Goal: Task Accomplishment & Management: Manage account settings

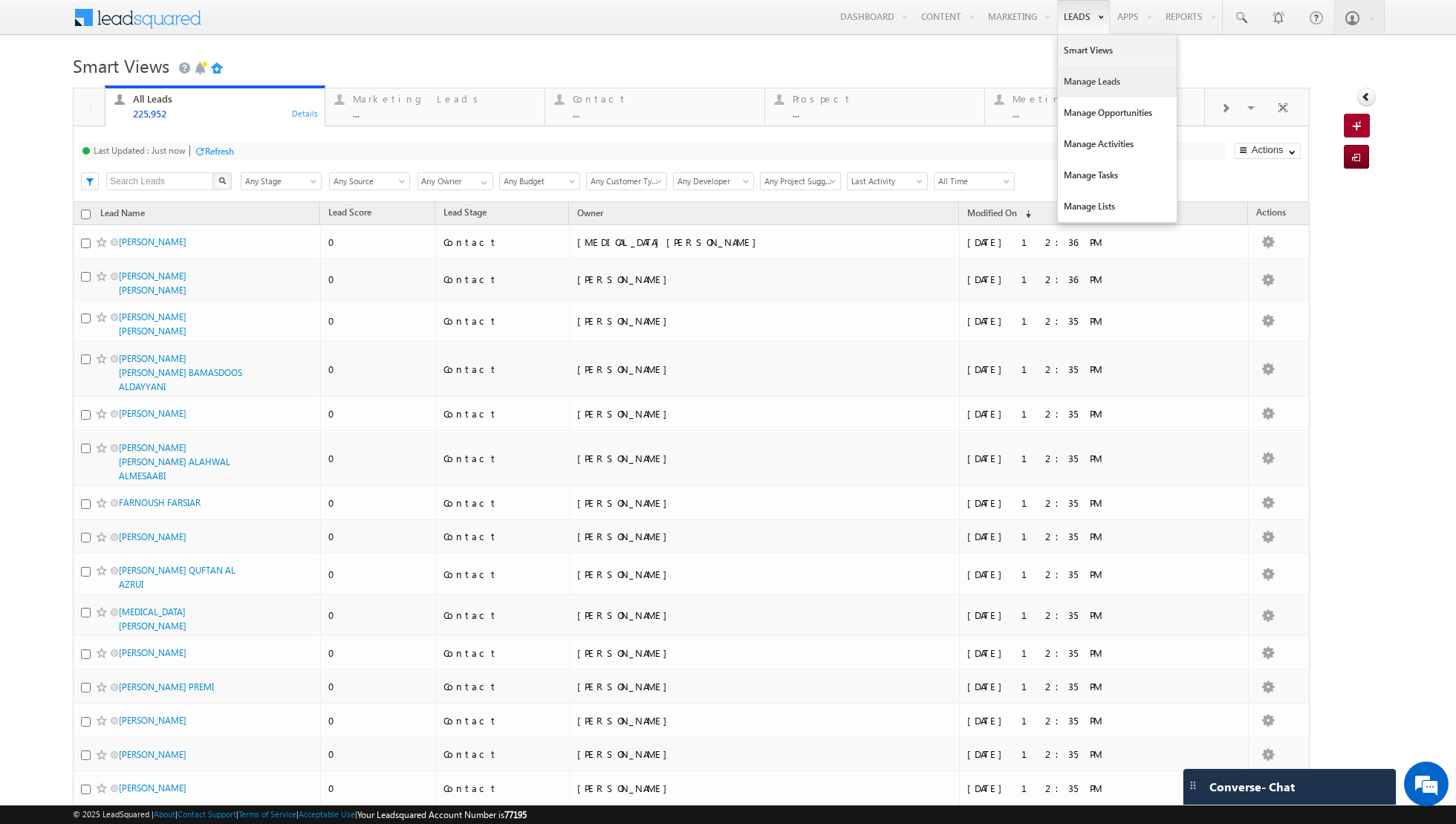
click at [1087, 78] on link "Manage Leads" at bounding box center [1117, 81] width 119 height 31
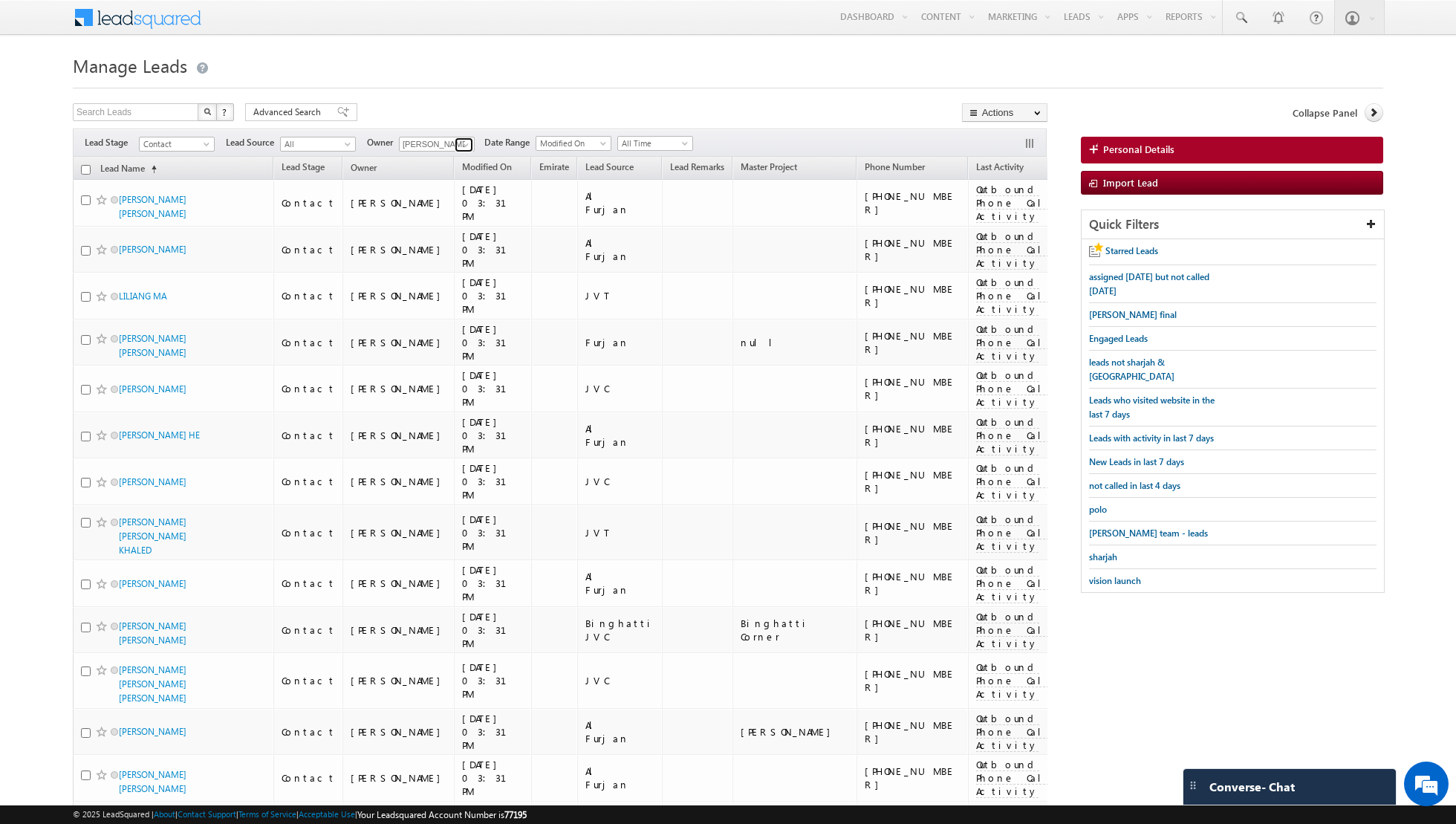
click at [455, 152] on link at bounding box center [464, 145] width 18 height 15
click at [442, 160] on link "Any" at bounding box center [473, 158] width 148 height 17
type input "Any"
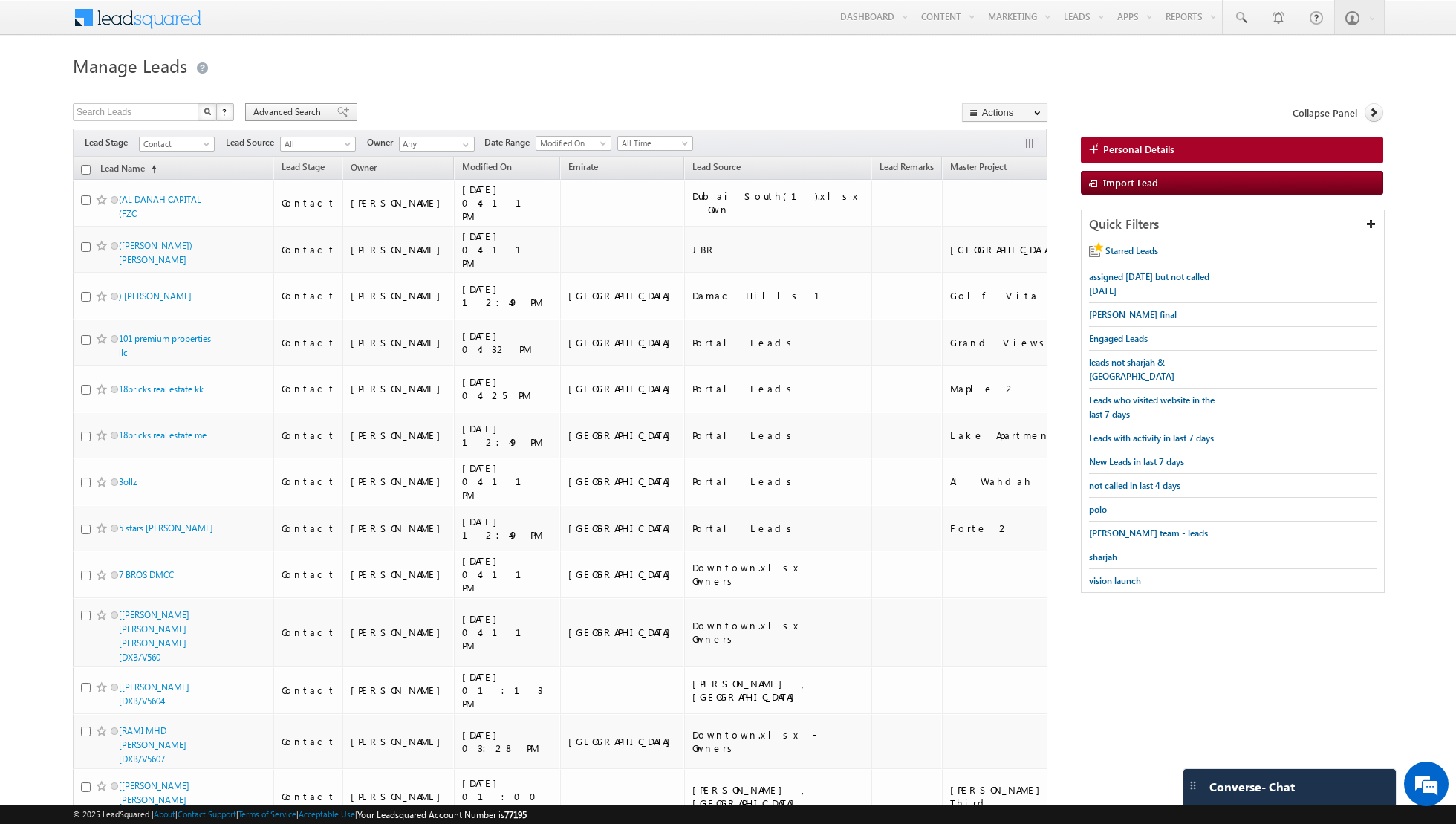
click at [337, 114] on span at bounding box center [343, 112] width 12 height 11
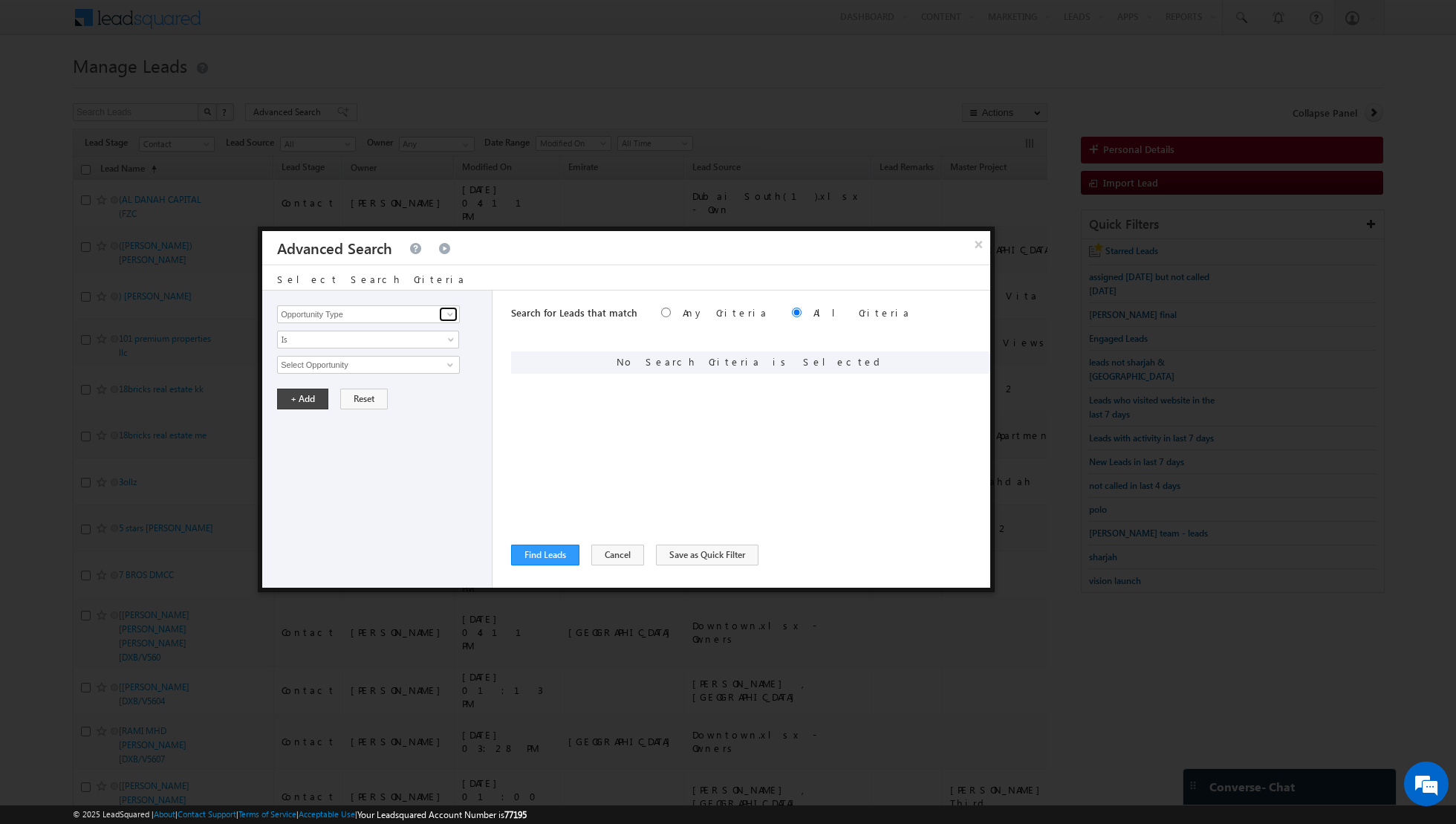
click at [452, 313] on span at bounding box center [450, 315] width 12 height 12
click at [414, 350] on link "Lead Source" at bounding box center [369, 344] width 183 height 17
type input "Lead Source"
click at [436, 364] on span "None Selected" at bounding box center [362, 364] width 168 height 16
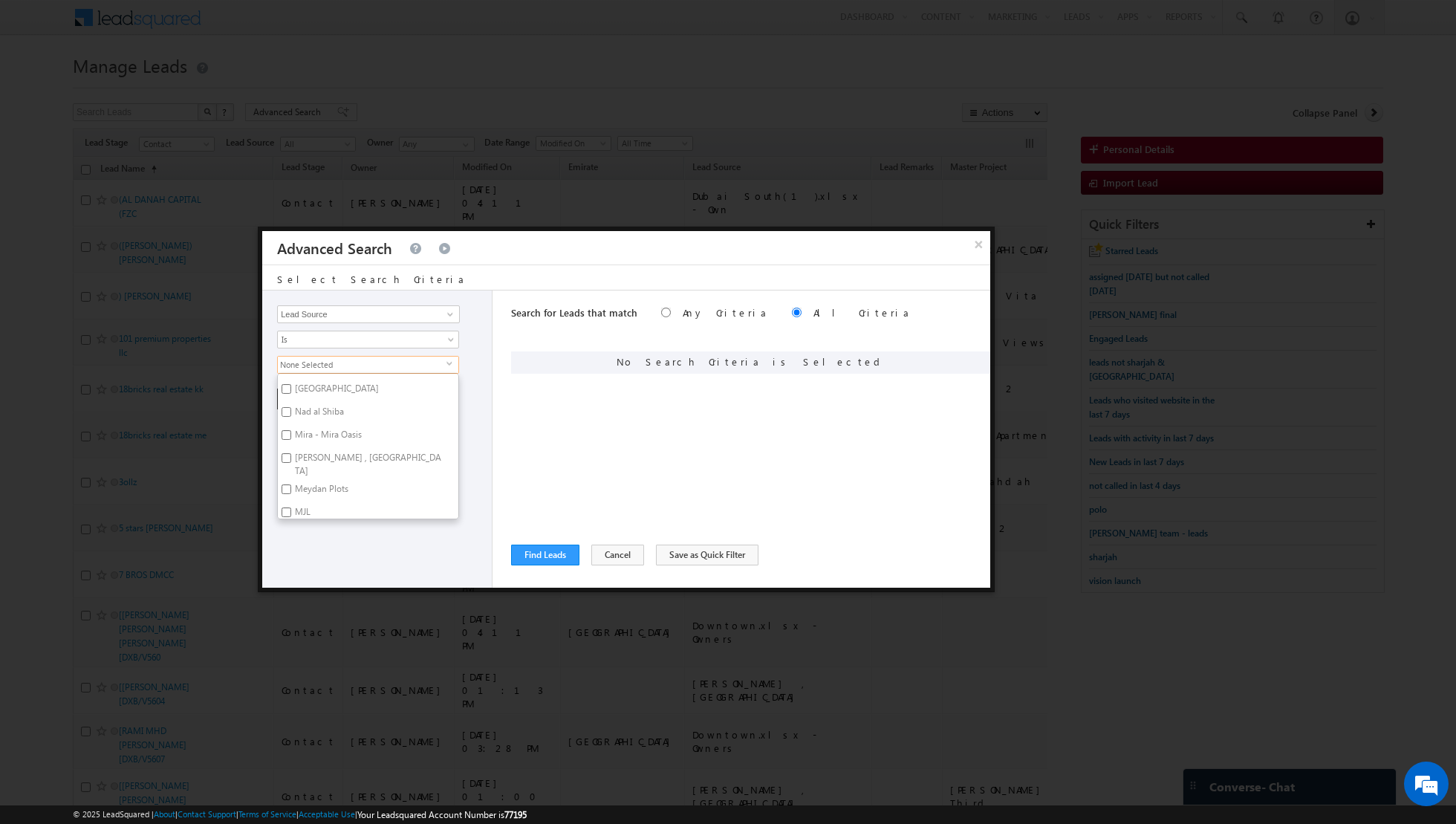
click at [288, 410] on input "Nad al Shiba" at bounding box center [286, 412] width 10 height 10
checkbox input "true"
click at [289, 455] on input "[PERSON_NAME] , [GEOGRAPHIC_DATA]" at bounding box center [286, 458] width 10 height 10
checkbox input "true"
click at [284, 484] on input "Meydan Plots" at bounding box center [286, 489] width 10 height 10
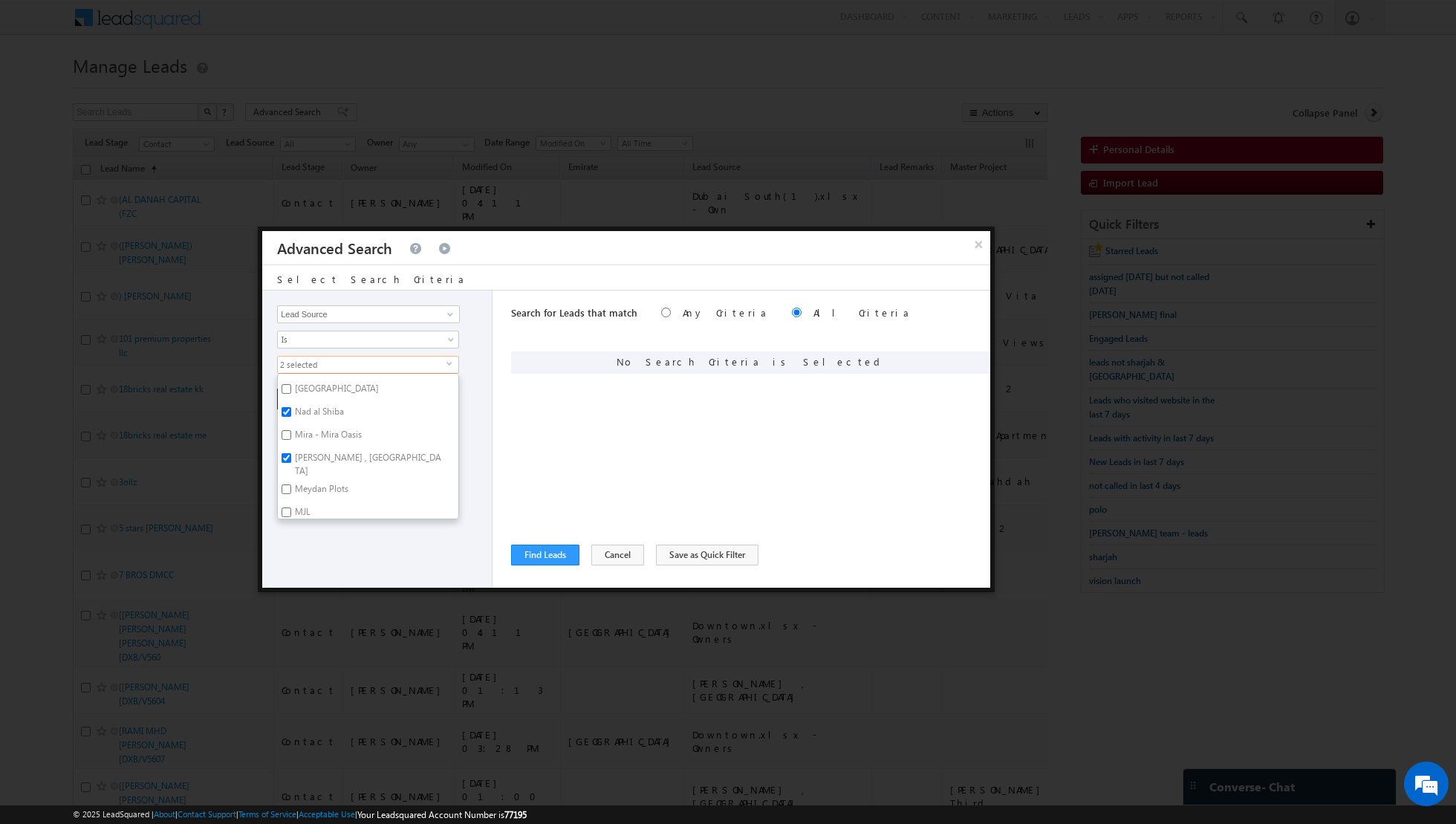
checkbox input "true"
click at [285, 507] on input "MJL" at bounding box center [286, 512] width 10 height 10
checkbox input "true"
click at [286, 477] on input "Port De Lamer" at bounding box center [286, 481] width 10 height 10
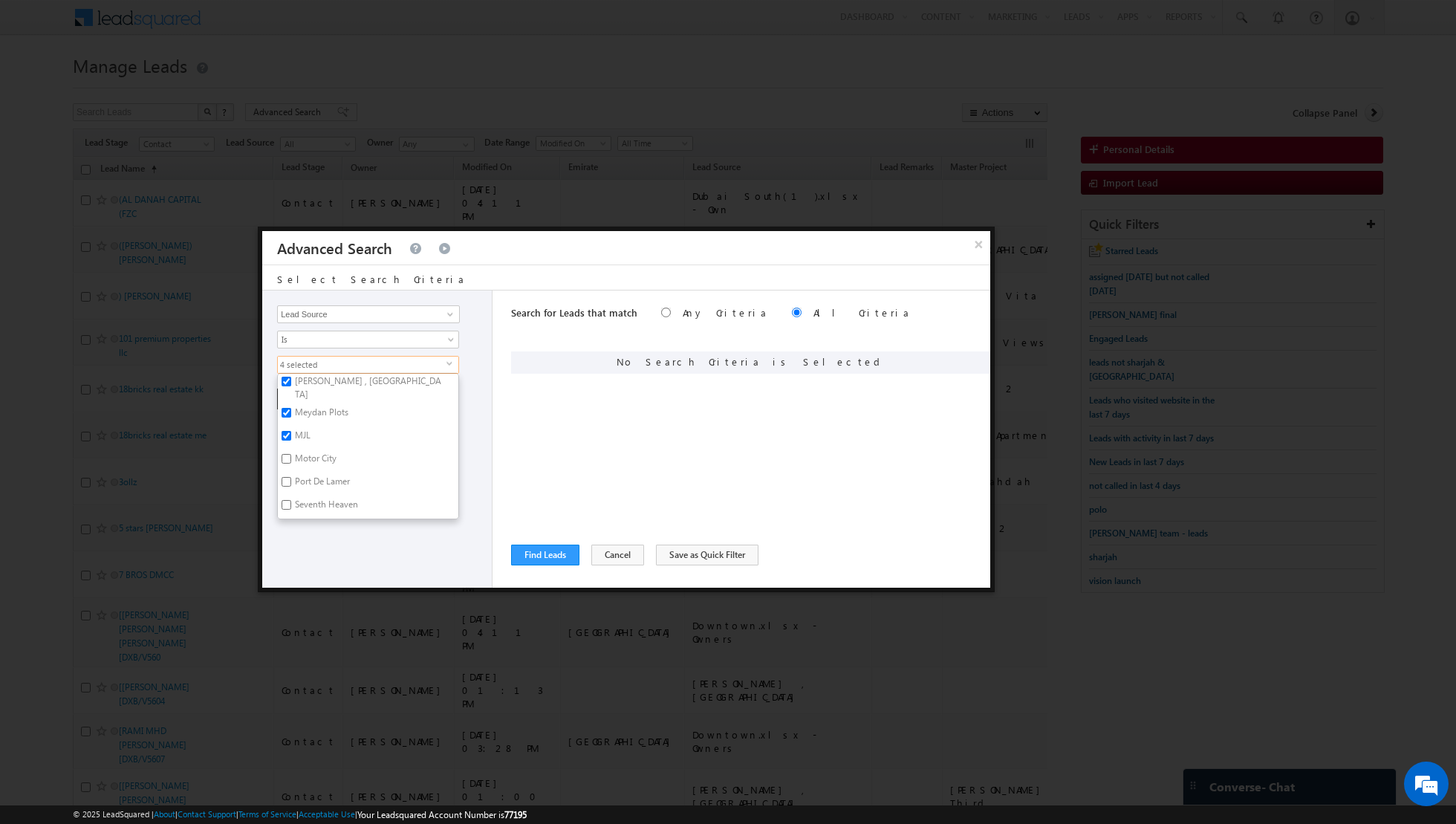
checkbox input "true"
click at [283, 500] on input "Seventh Heaven" at bounding box center [286, 505] width 10 height 10
checkbox input "true"
click at [284, 433] on input "[GEOGRAPHIC_DATA]" at bounding box center [286, 437] width 10 height 10
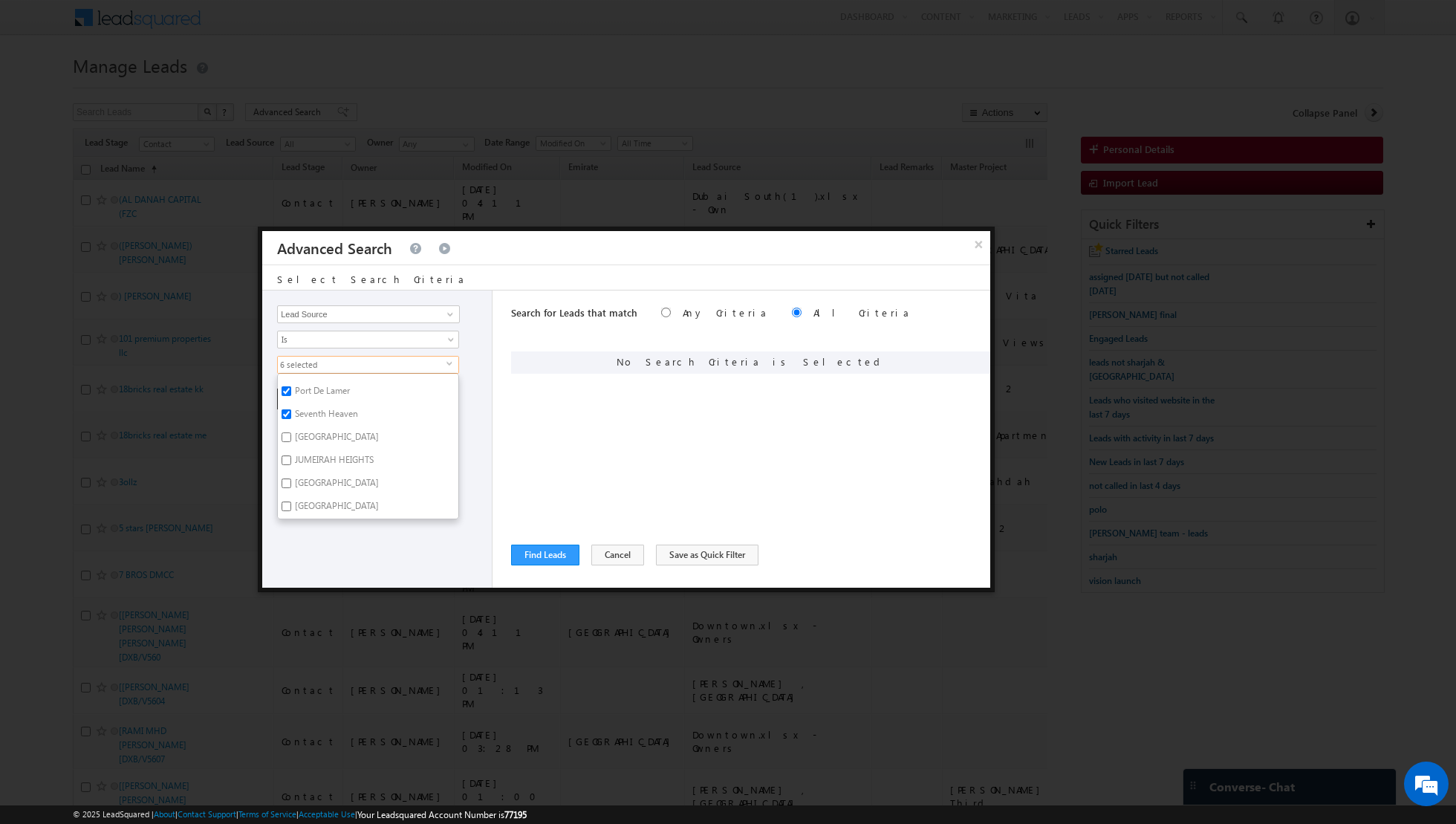
checkbox input "true"
click at [289, 478] on input "[GEOGRAPHIC_DATA]" at bounding box center [286, 483] width 10 height 10
checkbox input "true"
click at [287, 502] on input "[GEOGRAPHIC_DATA]" at bounding box center [286, 506] width 10 height 10
checkbox input "true"
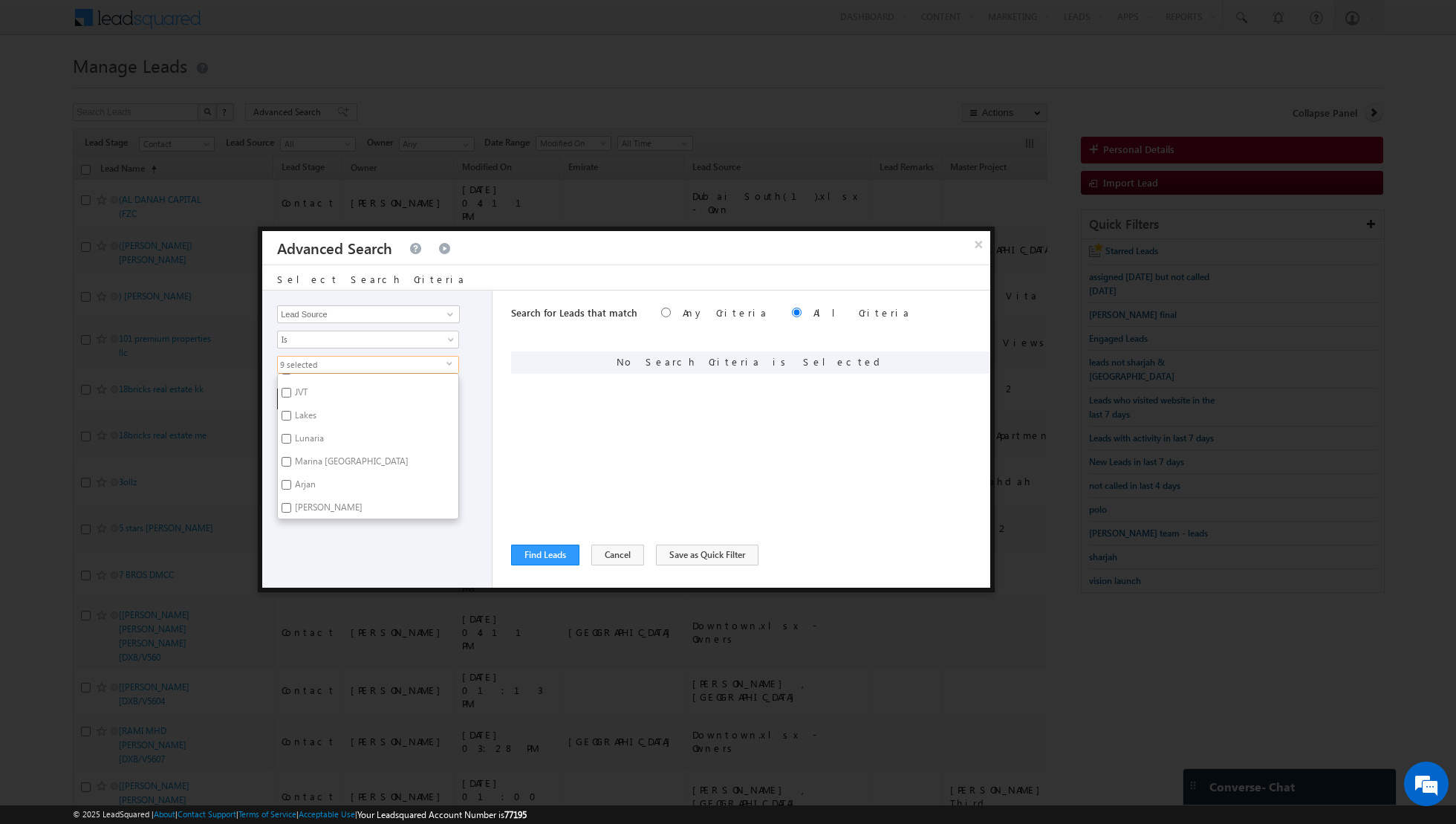
scroll to position [655, 0]
click at [287, 401] on input "Lakes" at bounding box center [286, 406] width 10 height 10
checkbox input "true"
click at [288, 444] on input "[PERSON_NAME]" at bounding box center [286, 449] width 10 height 10
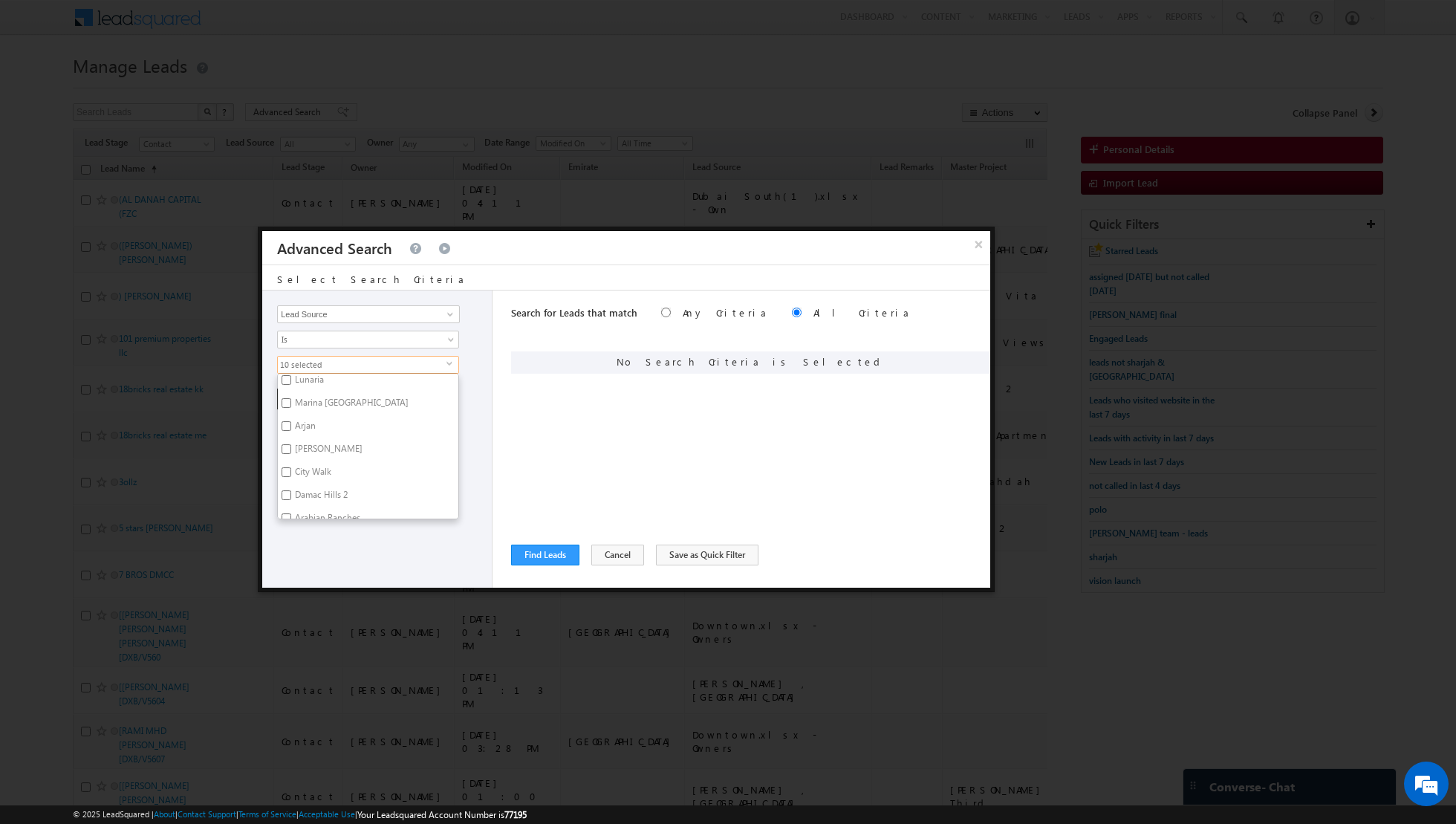
checkbox input "true"
click at [288, 468] on input "City Walk" at bounding box center [286, 472] width 10 height 10
checkbox input "true"
click at [283, 460] on input "Arabian Ranches" at bounding box center [286, 465] width 10 height 10
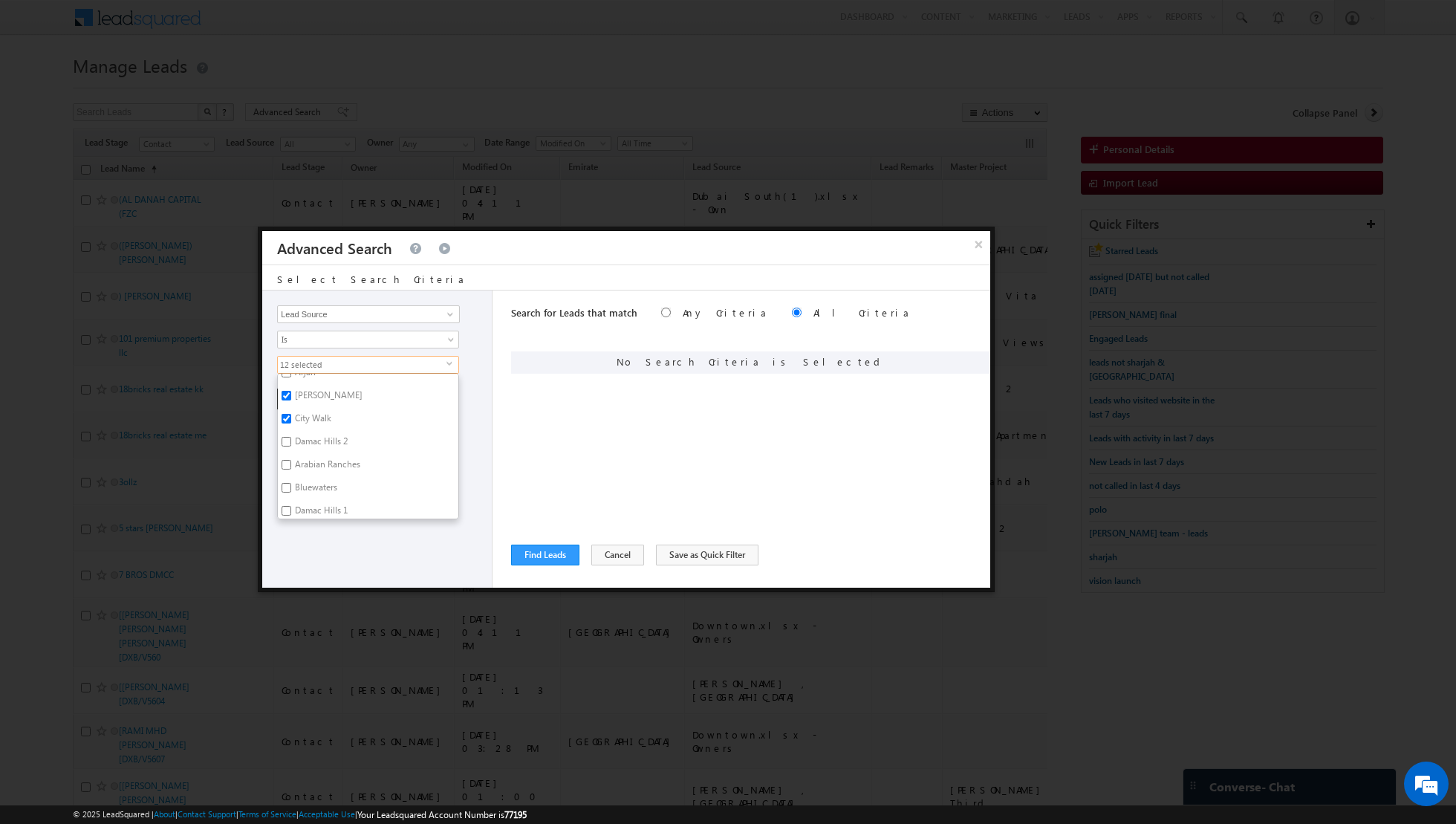
checkbox input "true"
click at [286, 483] on input "Bluewaters" at bounding box center [286, 487] width 10 height 10
checkbox input "true"
click at [289, 451] on input "[GEOGRAPHIC_DATA]" at bounding box center [286, 455] width 10 height 10
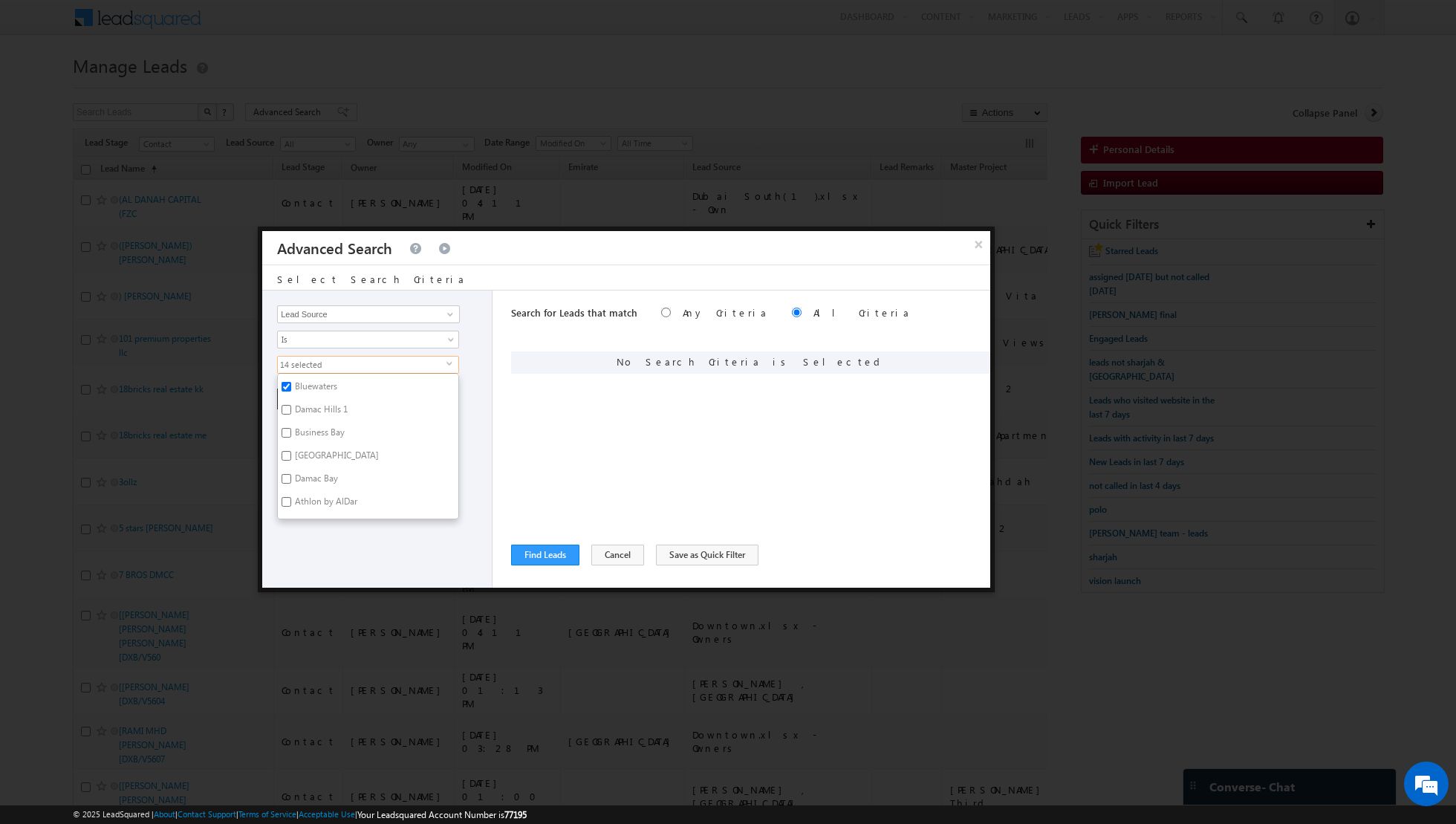
checkbox input "true"
click at [285, 461] on input "Athlon by AlDar" at bounding box center [286, 465] width 10 height 10
checkbox input "true"
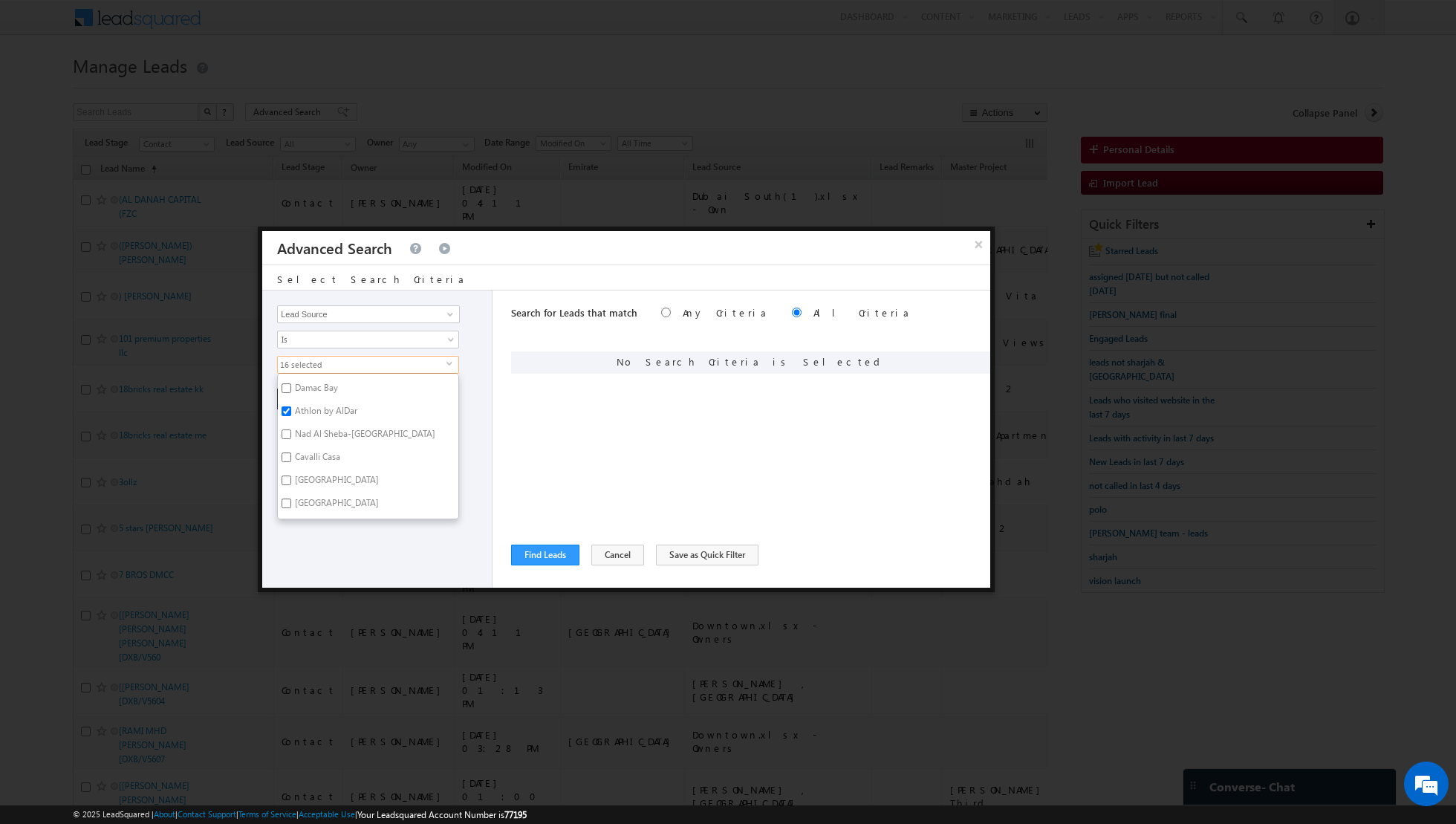
click at [286, 430] on input "Nad Al Sheba-[GEOGRAPHIC_DATA]" at bounding box center [286, 434] width 10 height 10
checkbox input "true"
click at [286, 452] on input "Cavalli Casa" at bounding box center [286, 457] width 10 height 10
checkbox input "true"
click at [286, 499] on input "[GEOGRAPHIC_DATA]" at bounding box center [286, 503] width 10 height 10
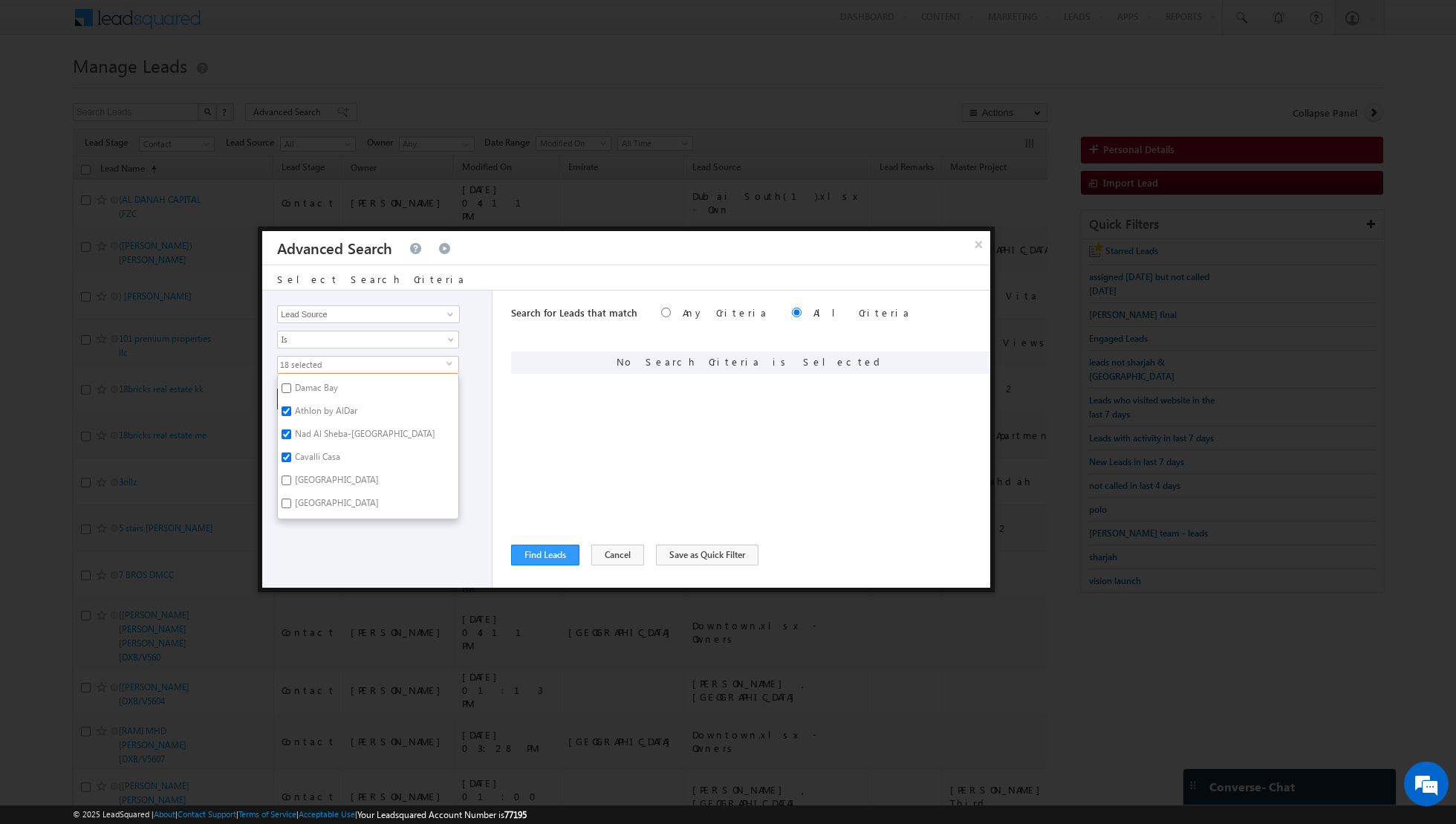
checkbox input "true"
click at [286, 436] on input "Emaar BeachFront" at bounding box center [286, 440] width 10 height 10
checkbox input "true"
click at [286, 481] on input "Jumeirah Golf Estates" at bounding box center [286, 486] width 10 height 10
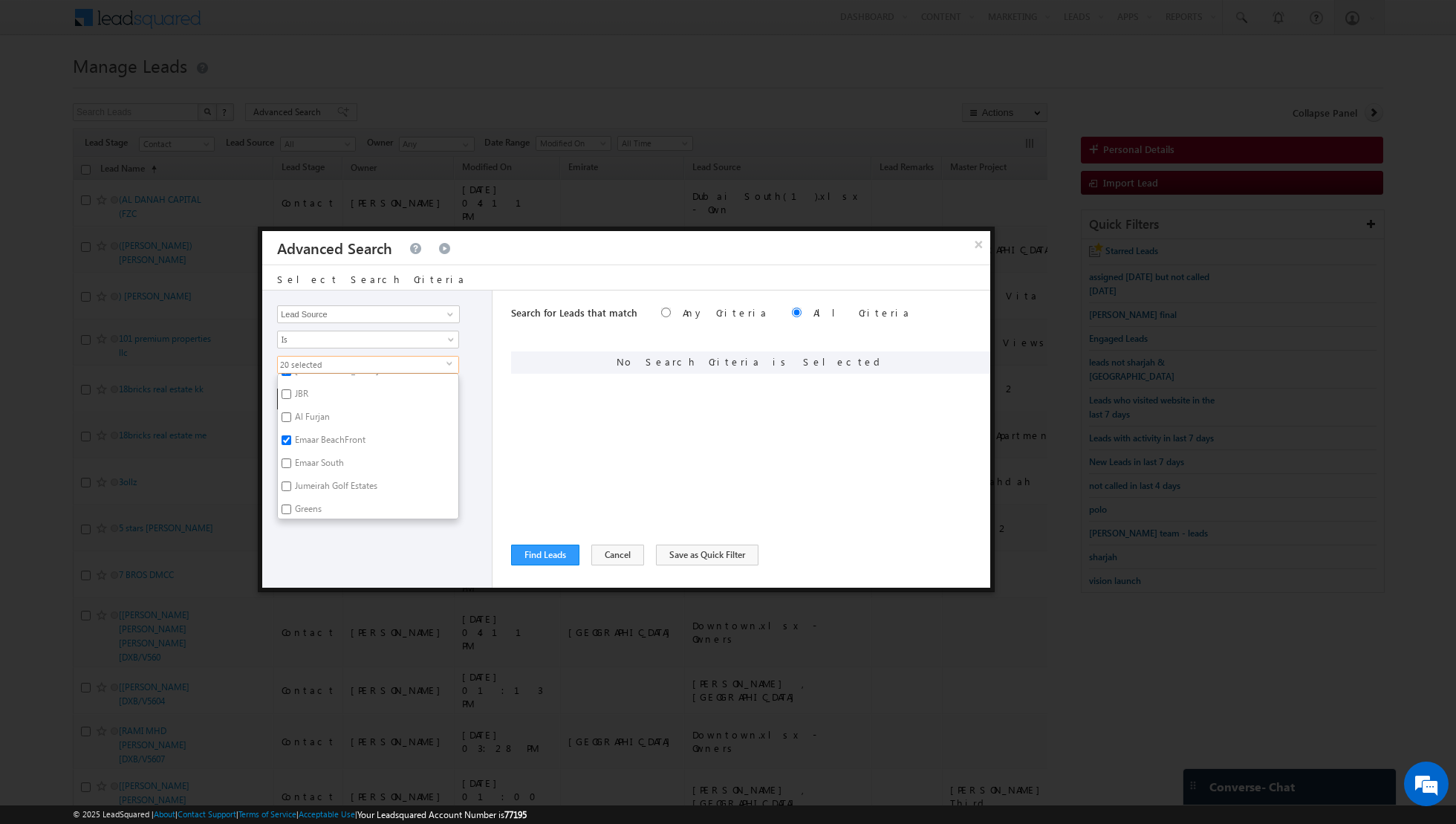
checkbox input "true"
click at [283, 433] on input "Greens" at bounding box center [286, 437] width 10 height 10
checkbox input "true"
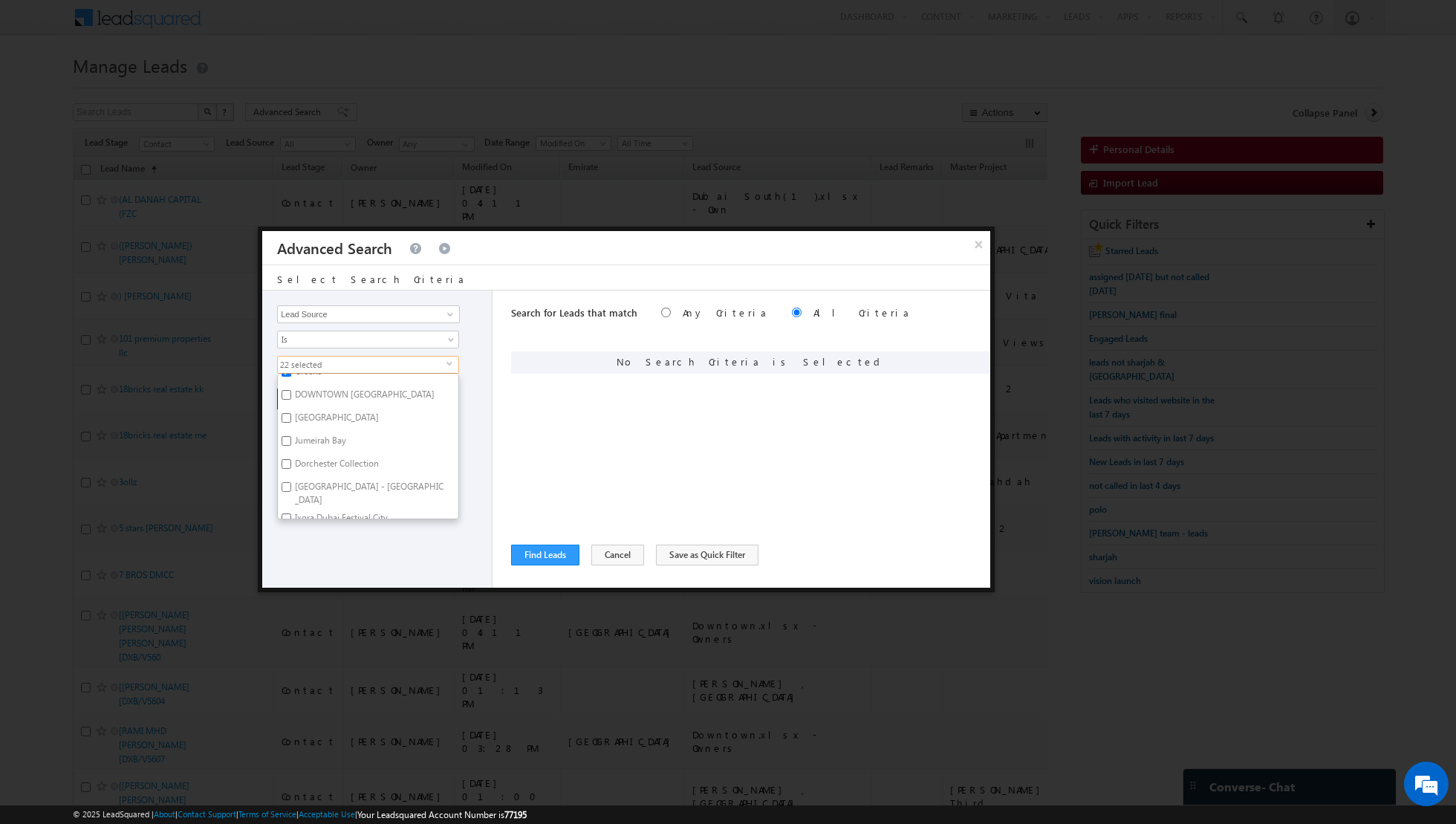
click at [286, 482] on input "[GEOGRAPHIC_DATA] - [GEOGRAPHIC_DATA]" at bounding box center [286, 487] width 10 height 10
checkbox input "true"
click at [288, 459] on input "Dorchester Collection" at bounding box center [286, 464] width 10 height 10
checkbox input "true"
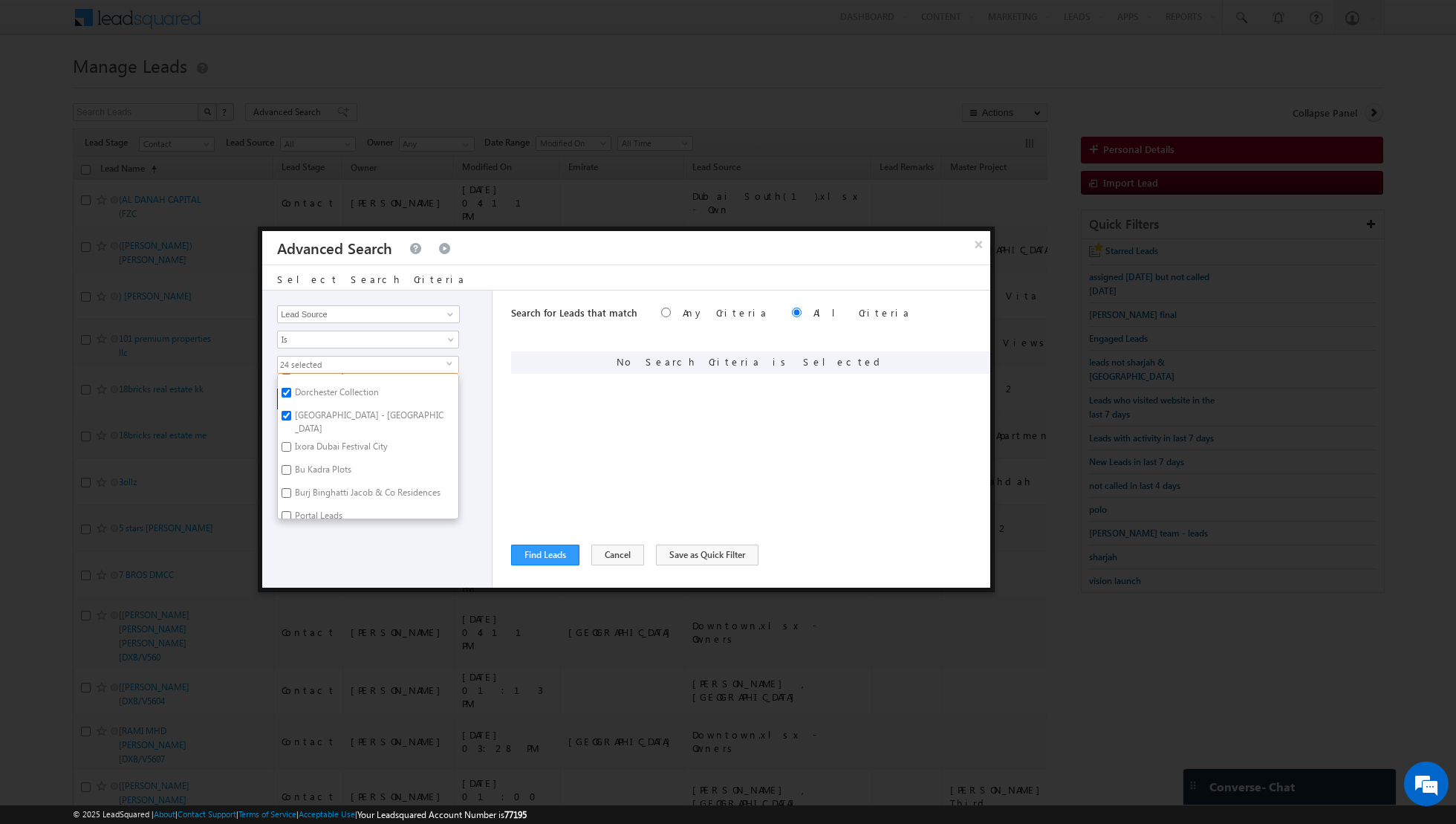
click at [286, 442] on input "Ixora Dubai Festival City" at bounding box center [286, 446] width 10 height 10
checkbox input "true"
click at [288, 403] on input "Burj Binghatti Jacob & Co Residences" at bounding box center [286, 407] width 10 height 10
checkbox input "true"
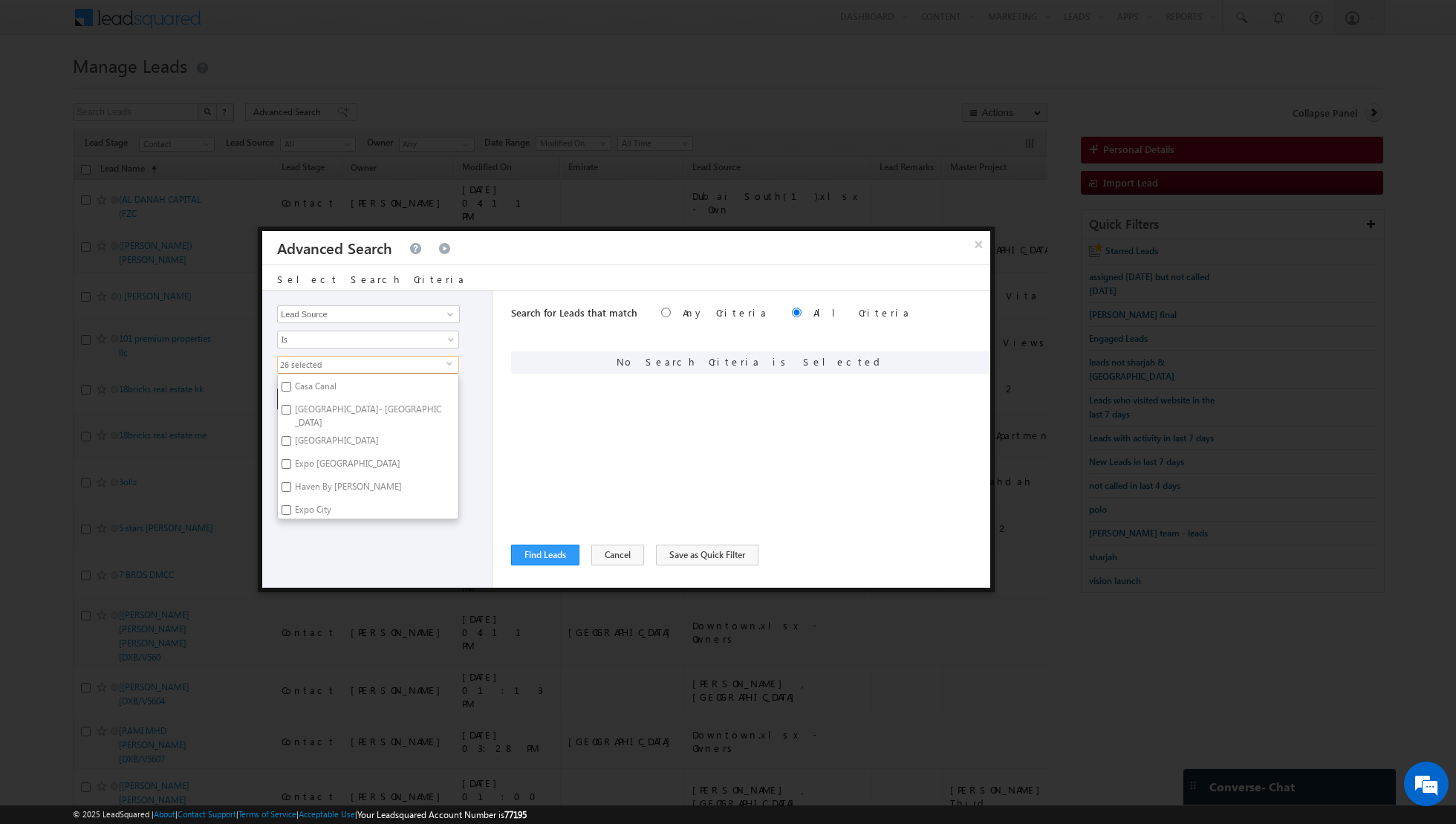
scroll to position [1584, 0]
click at [282, 402] on input "[GEOGRAPHIC_DATA]- [GEOGRAPHIC_DATA]" at bounding box center [286, 407] width 10 height 10
checkbox input "true"
click at [286, 425] on input "Expo [GEOGRAPHIC_DATA]" at bounding box center [286, 430] width 10 height 10
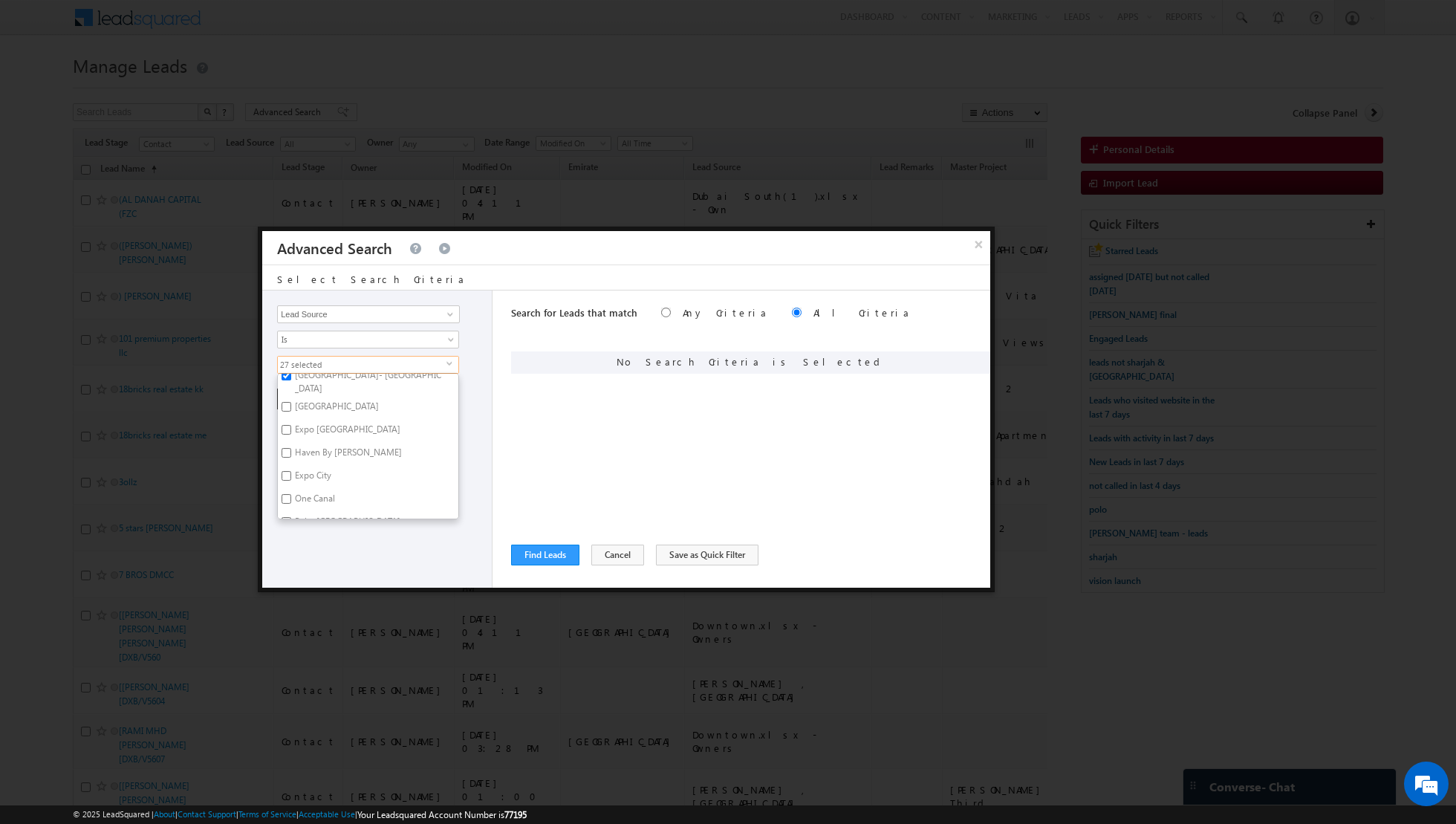
checkbox input "true"
click at [285, 471] on input "Expo City" at bounding box center [286, 476] width 10 height 10
checkbox input "true"
click at [285, 468] on input "Palm [GEOGRAPHIC_DATA]" at bounding box center [286, 473] width 10 height 10
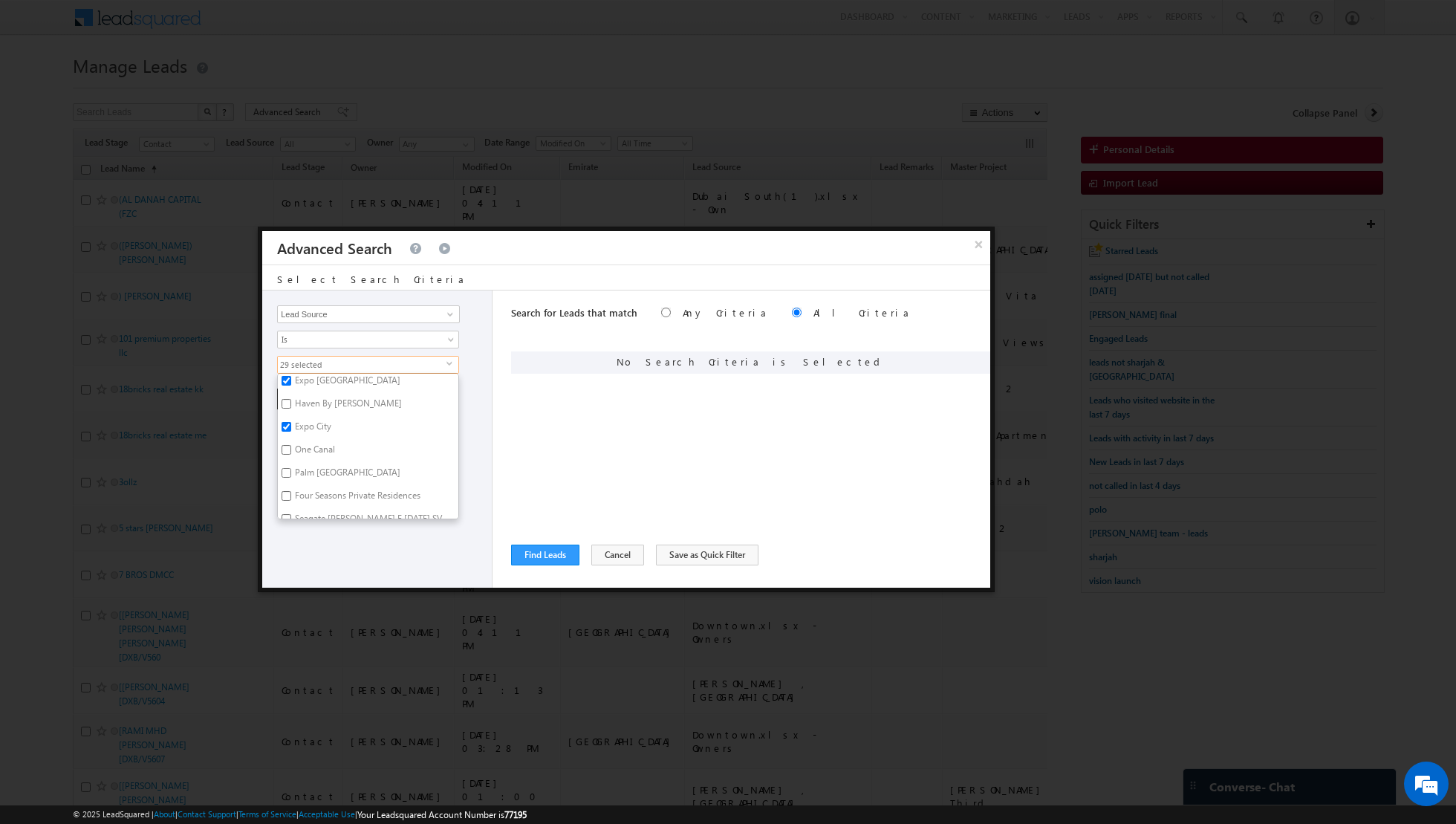
checkbox input "true"
click at [314, 541] on div "Opportunity Type Lead Activity Task Sales Group Prospect Id Address 1 Address 2…" at bounding box center [377, 439] width 230 height 297
click at [300, 391] on button "+ Add" at bounding box center [302, 398] width 51 height 21
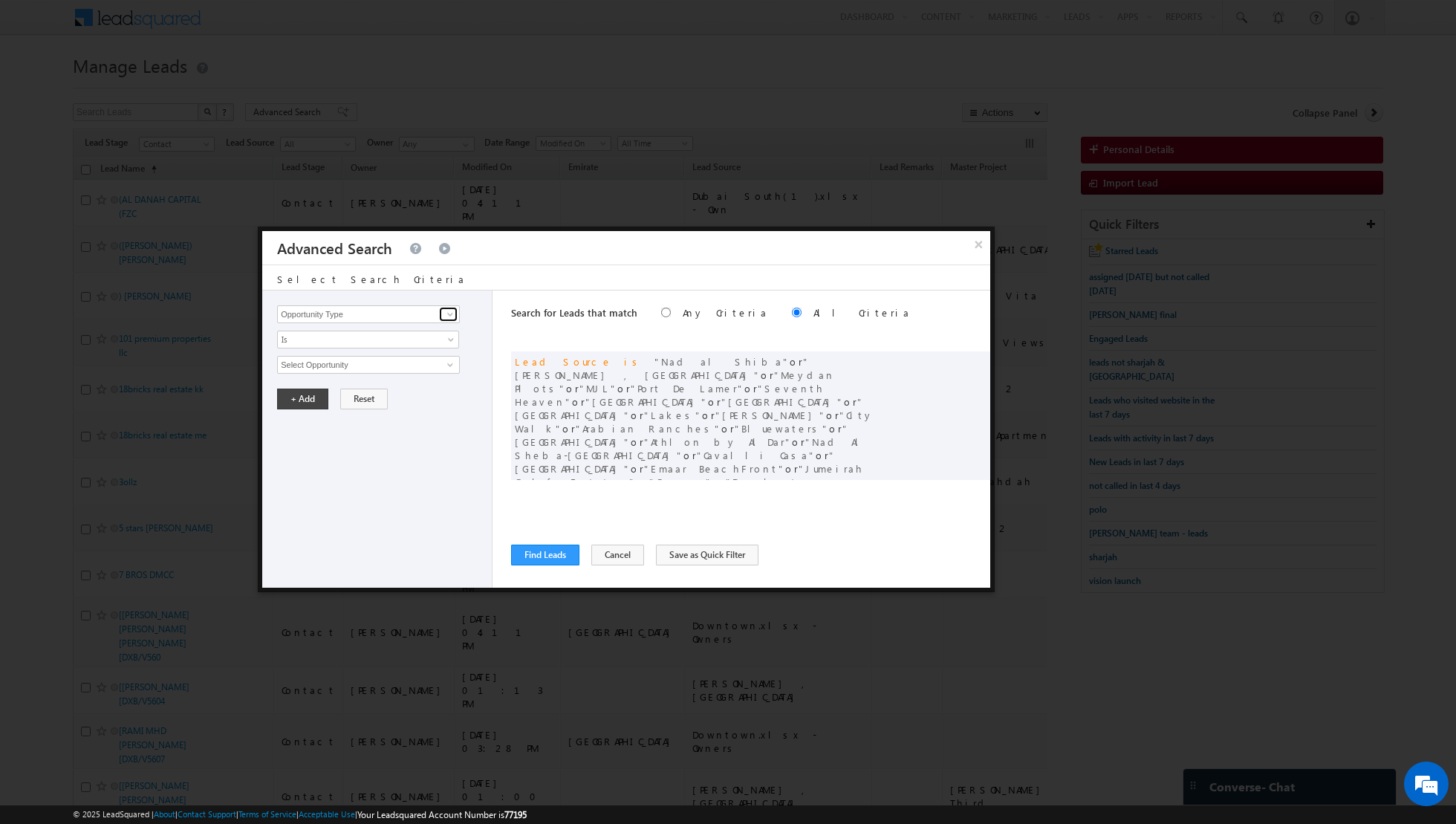
click at [449, 312] on span at bounding box center [450, 315] width 12 height 12
click at [388, 331] on link "Lead Activity" at bounding box center [369, 331] width 183 height 17
type input "Lead Activity"
click at [402, 333] on span "Is" at bounding box center [359, 340] width 161 height 14
click at [373, 368] on link "Is Not" at bounding box center [369, 370] width 181 height 14
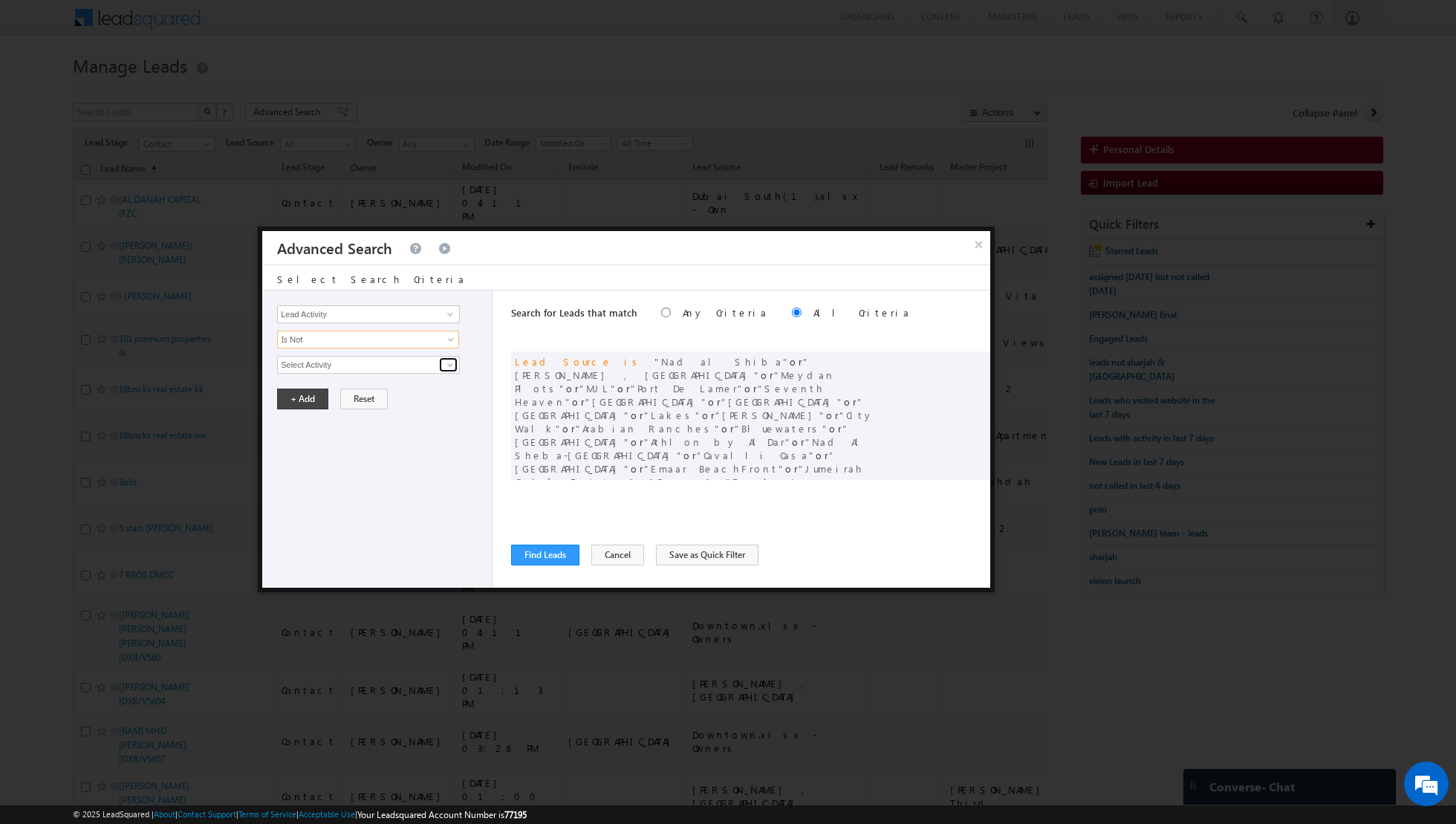
click at [447, 364] on span at bounding box center [450, 365] width 12 height 12
click at [378, 399] on link "7. Junk / Not Reachable / Invalid" at bounding box center [369, 394] width 183 height 17
type input "7. Junk / Not Reachable / Invalid"
click at [304, 441] on button "+ Add" at bounding box center [302, 449] width 51 height 21
click at [449, 315] on span at bounding box center [450, 315] width 12 height 12
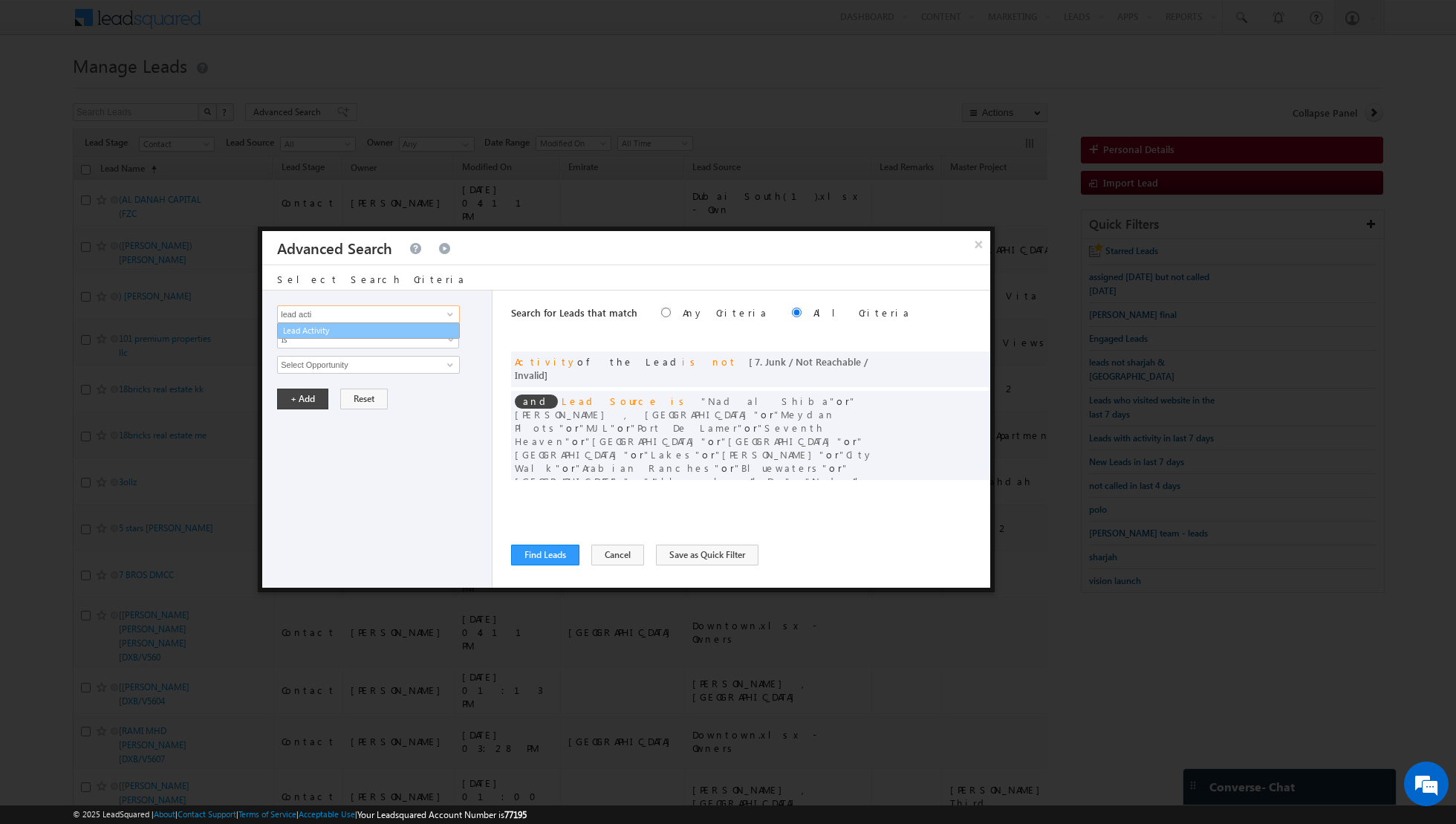
click at [407, 331] on link "Lead Activity" at bounding box center [369, 331] width 183 height 17
type input "Lead Activity"
click at [420, 337] on span "Is" at bounding box center [359, 340] width 161 height 14
click at [391, 367] on link "Is Not" at bounding box center [369, 370] width 181 height 14
click at [428, 367] on input "Select Activity" at bounding box center [369, 364] width 183 height 18
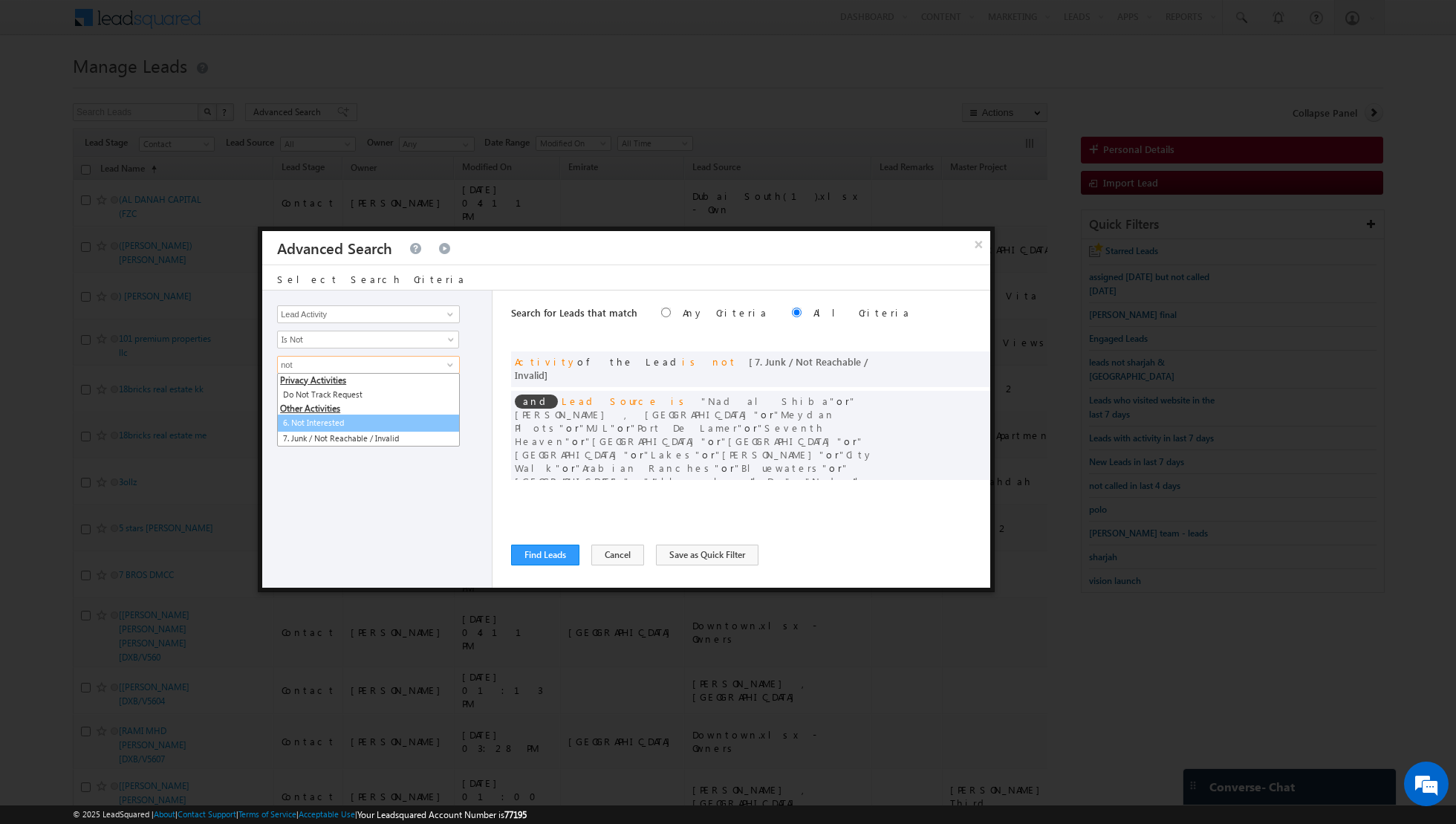
click at [370, 416] on link "6. Not Interested" at bounding box center [369, 423] width 183 height 17
type input "6. Not Interested"
click at [302, 454] on button "+ Add" at bounding box center [302, 449] width 51 height 21
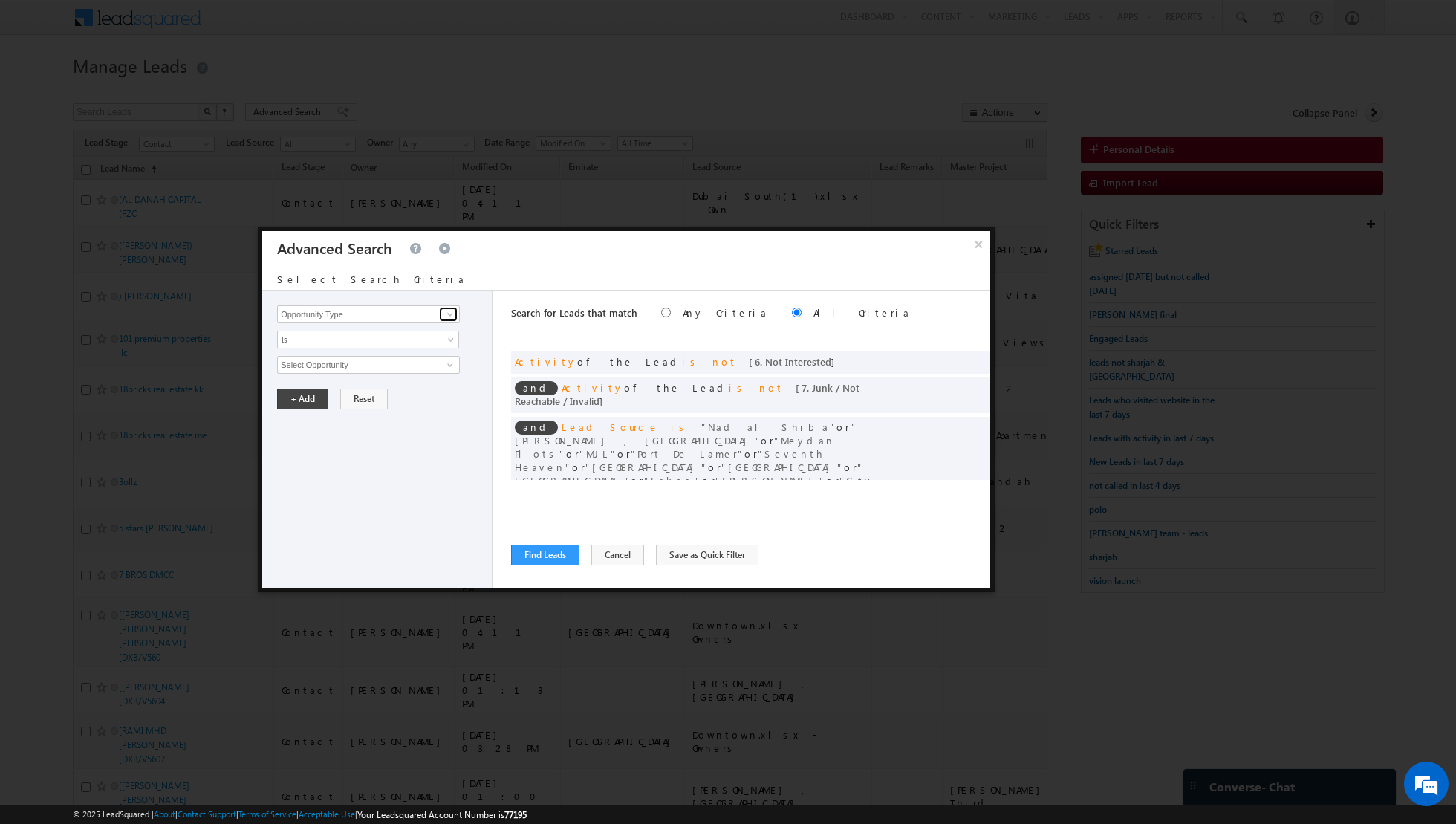
click at [452, 315] on span at bounding box center [450, 315] width 12 height 12
click at [424, 327] on link "Lead Activity" at bounding box center [369, 331] width 183 height 17
type input "Lead Activity"
click at [420, 338] on span "Is" at bounding box center [359, 340] width 161 height 14
click at [396, 368] on link "Is Not" at bounding box center [369, 370] width 181 height 14
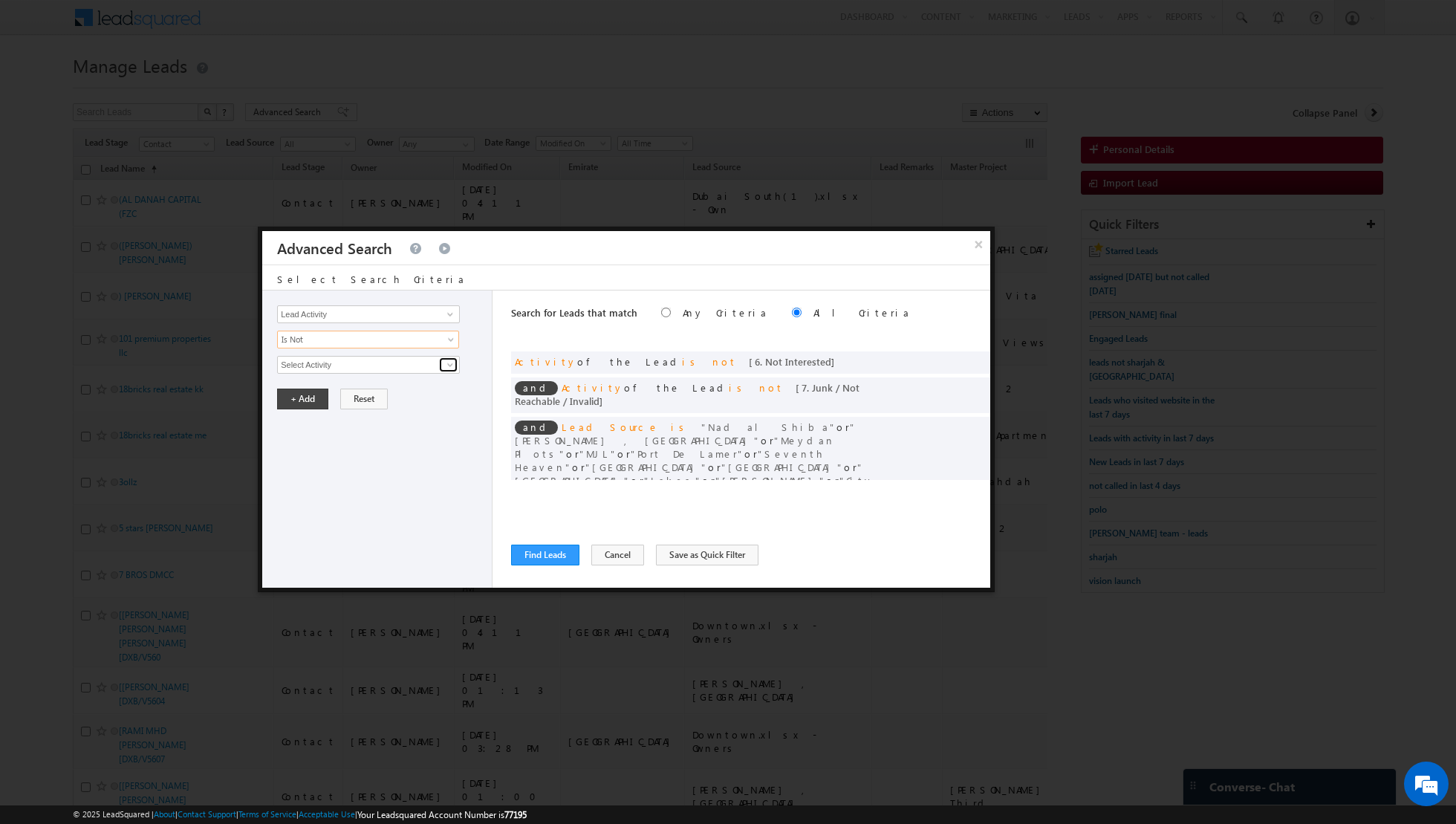
click at [448, 362] on span at bounding box center [450, 365] width 12 height 12
click at [398, 398] on link "Outbound Phone Call Activity" at bounding box center [369, 394] width 183 height 17
type input "Outbound Phone Call Activity"
click at [436, 383] on span at bounding box center [359, 390] width 161 height 14
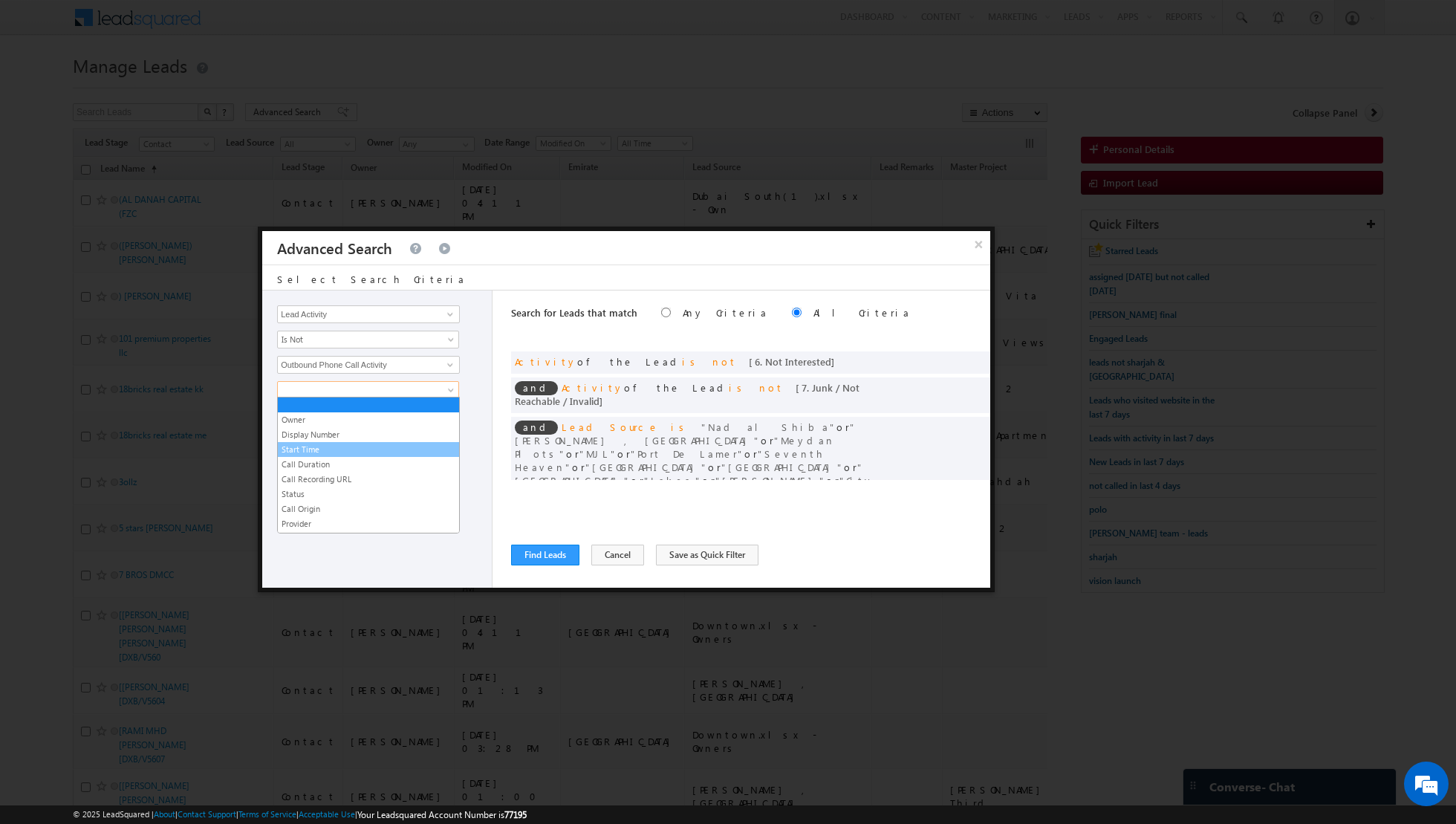
click at [372, 449] on link "Start Time" at bounding box center [369, 449] width 181 height 14
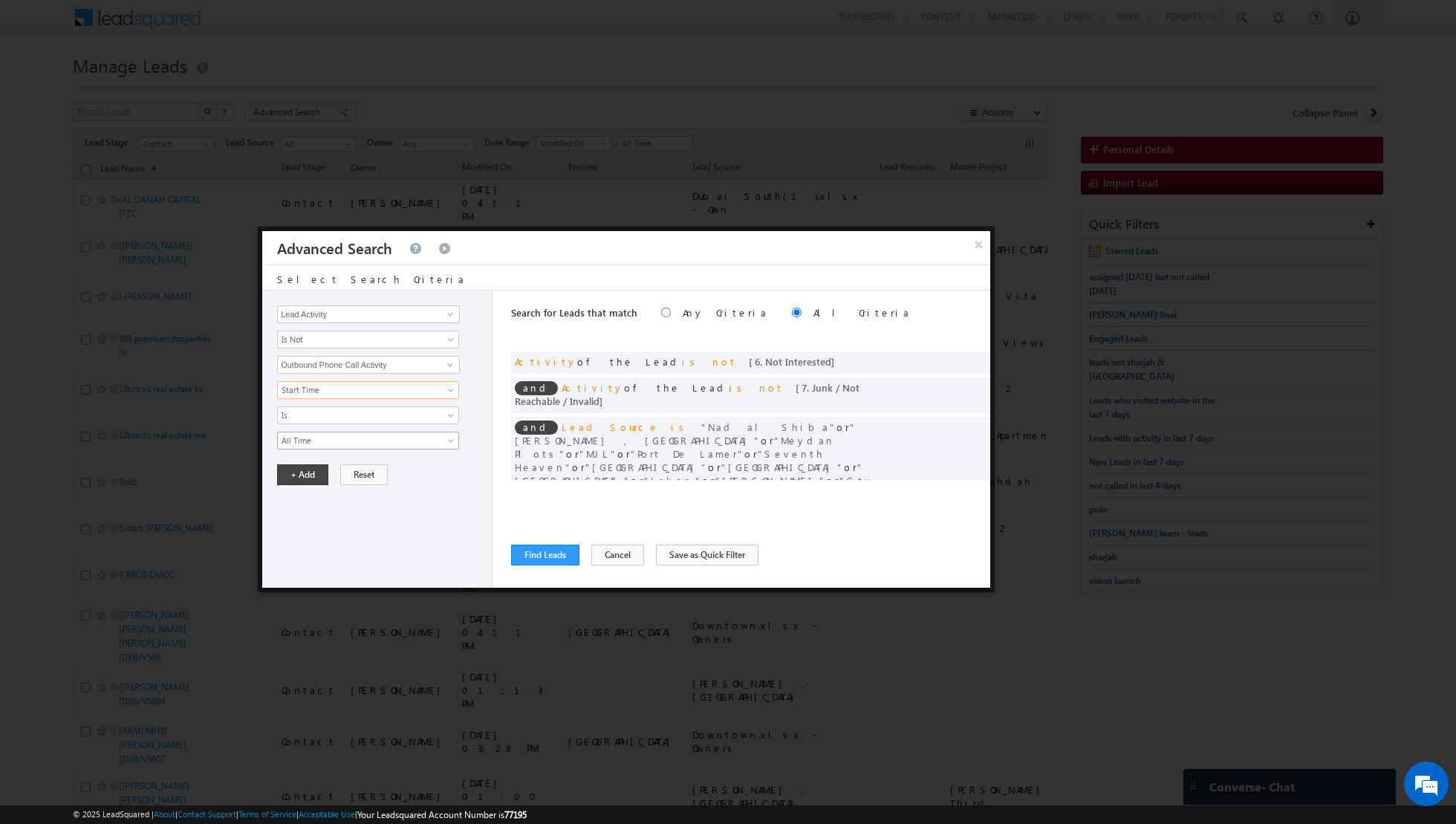
click at [414, 434] on span "All Time" at bounding box center [359, 441] width 161 height 14
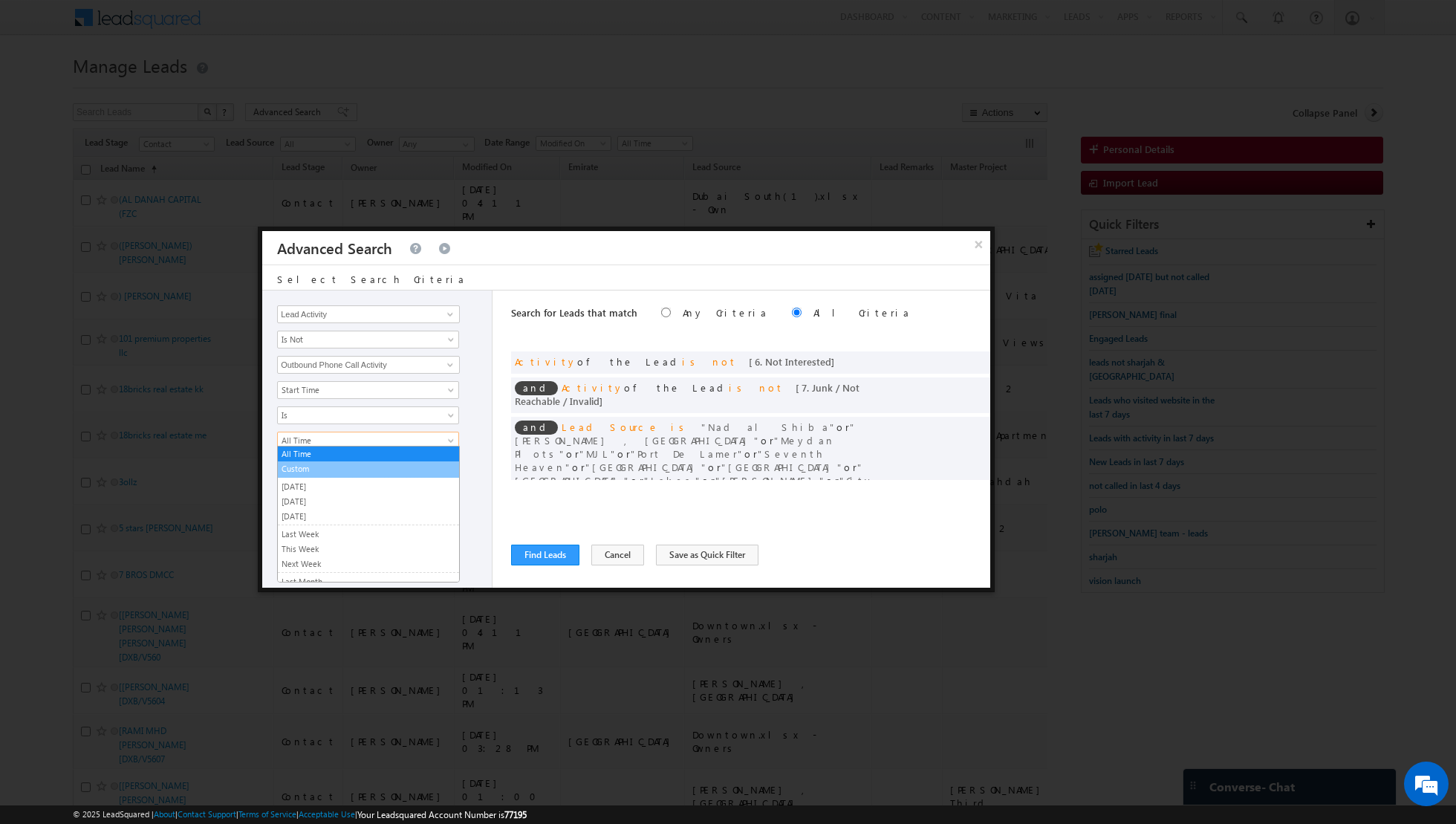
click at [357, 469] on link "Custom" at bounding box center [369, 469] width 181 height 14
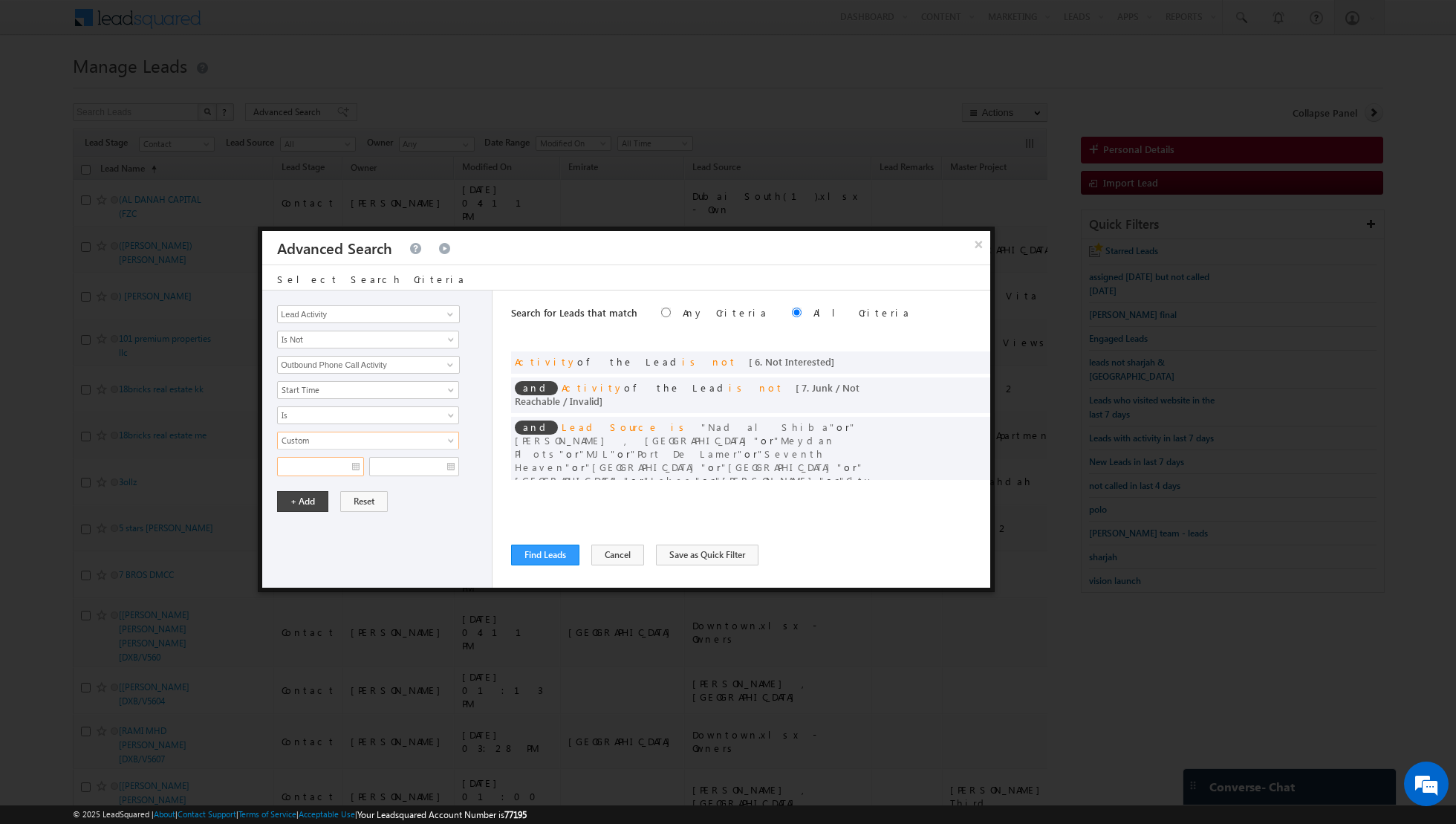
click at [362, 465] on input "text" at bounding box center [321, 466] width 87 height 19
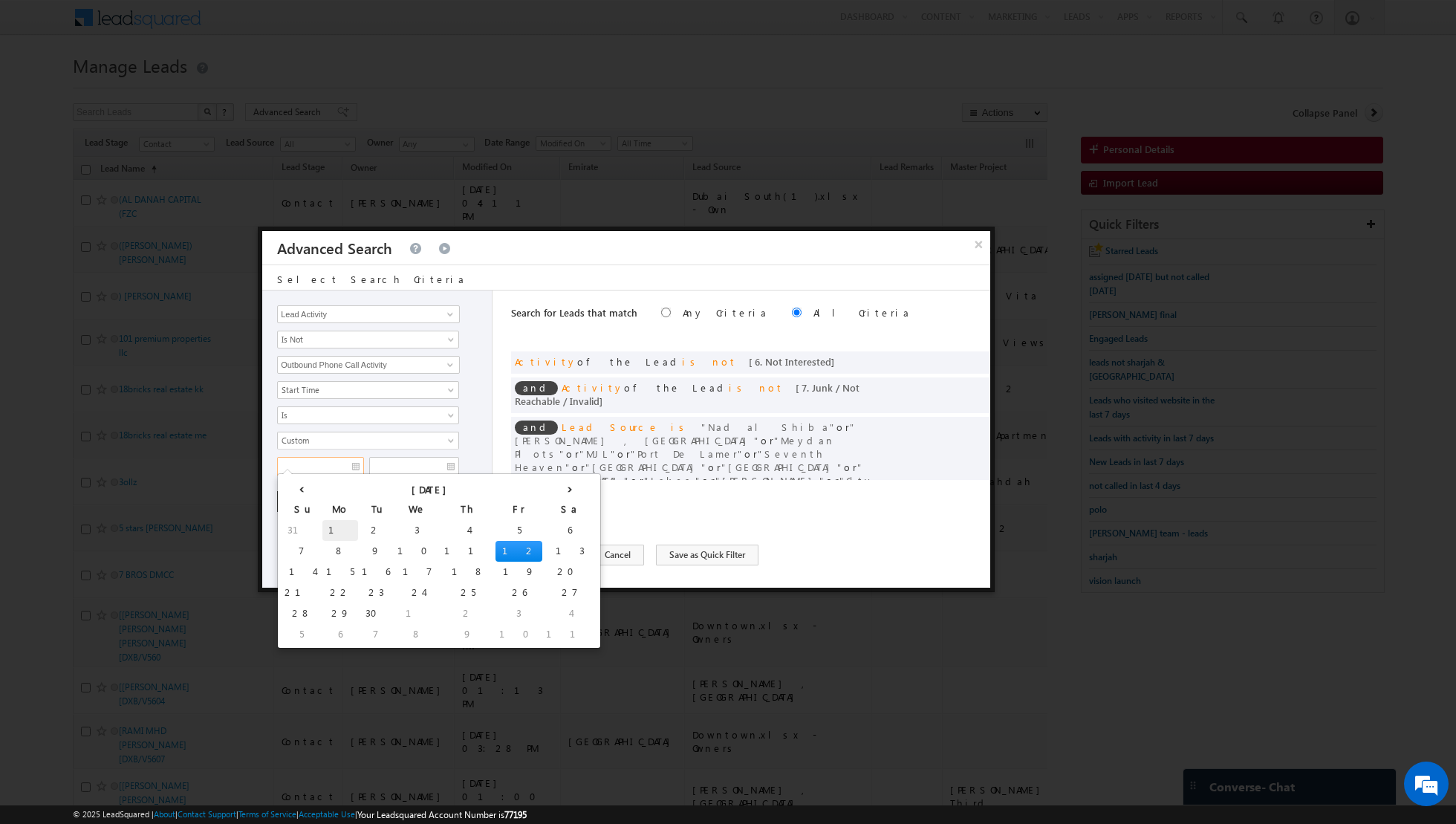
click at [322, 528] on td "1" at bounding box center [340, 530] width 36 height 21
type input "[DATE]"
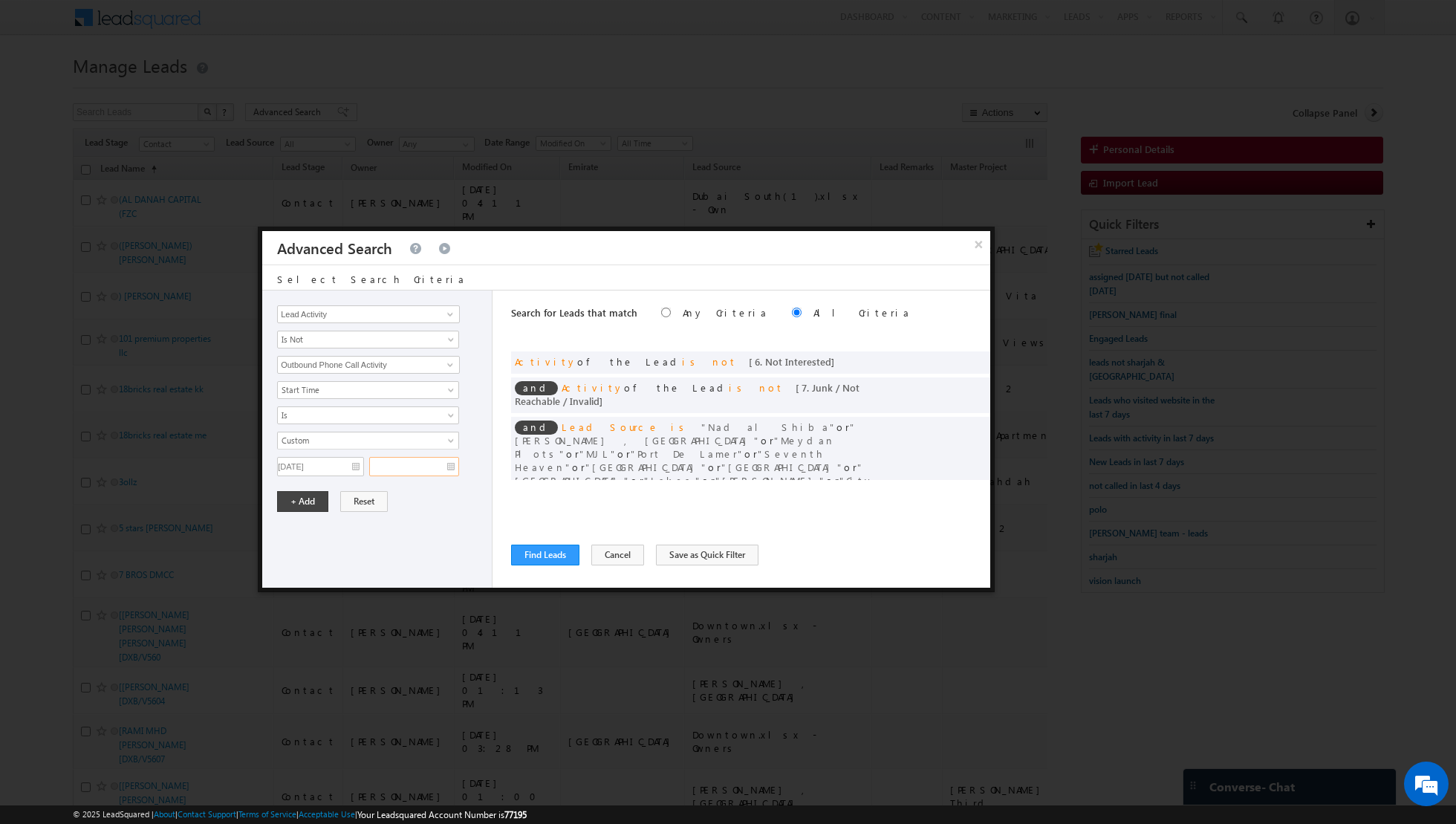
click at [447, 468] on input "text" at bounding box center [414, 466] width 90 height 19
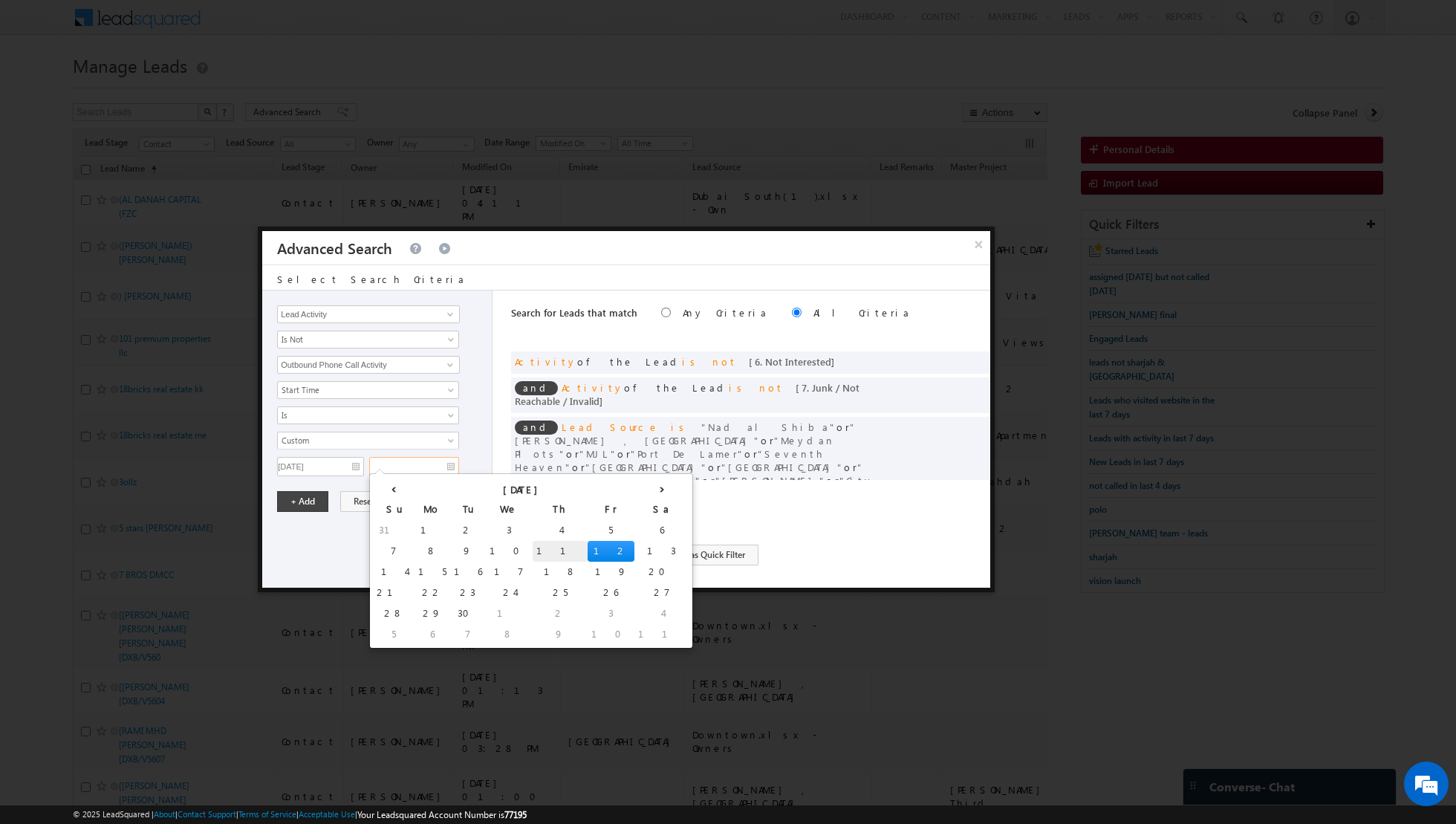
click at [532, 548] on td "11" at bounding box center [560, 551] width 55 height 21
type input "[DATE]"
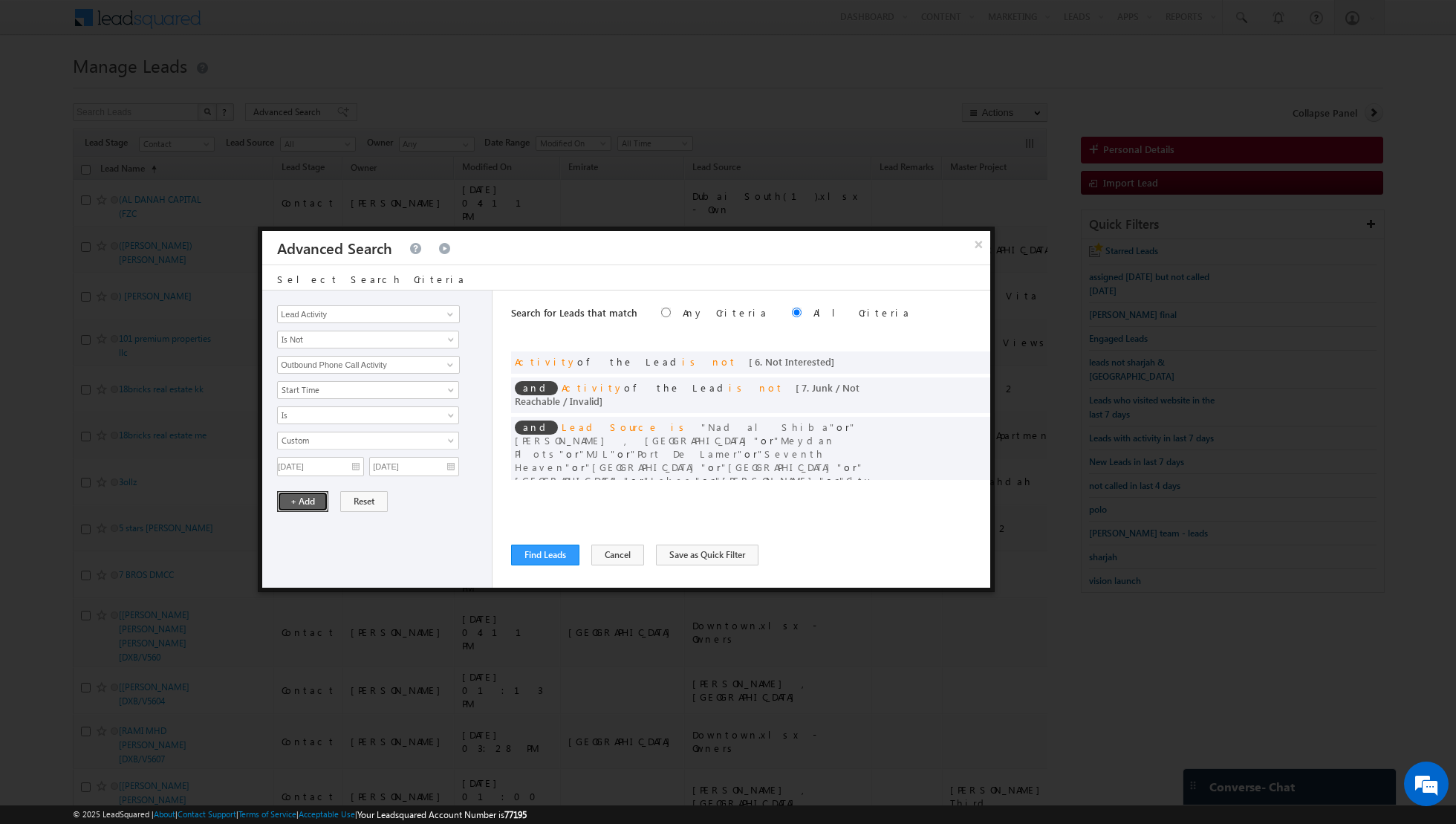
click at [299, 495] on button "+ Add" at bounding box center [302, 501] width 51 height 21
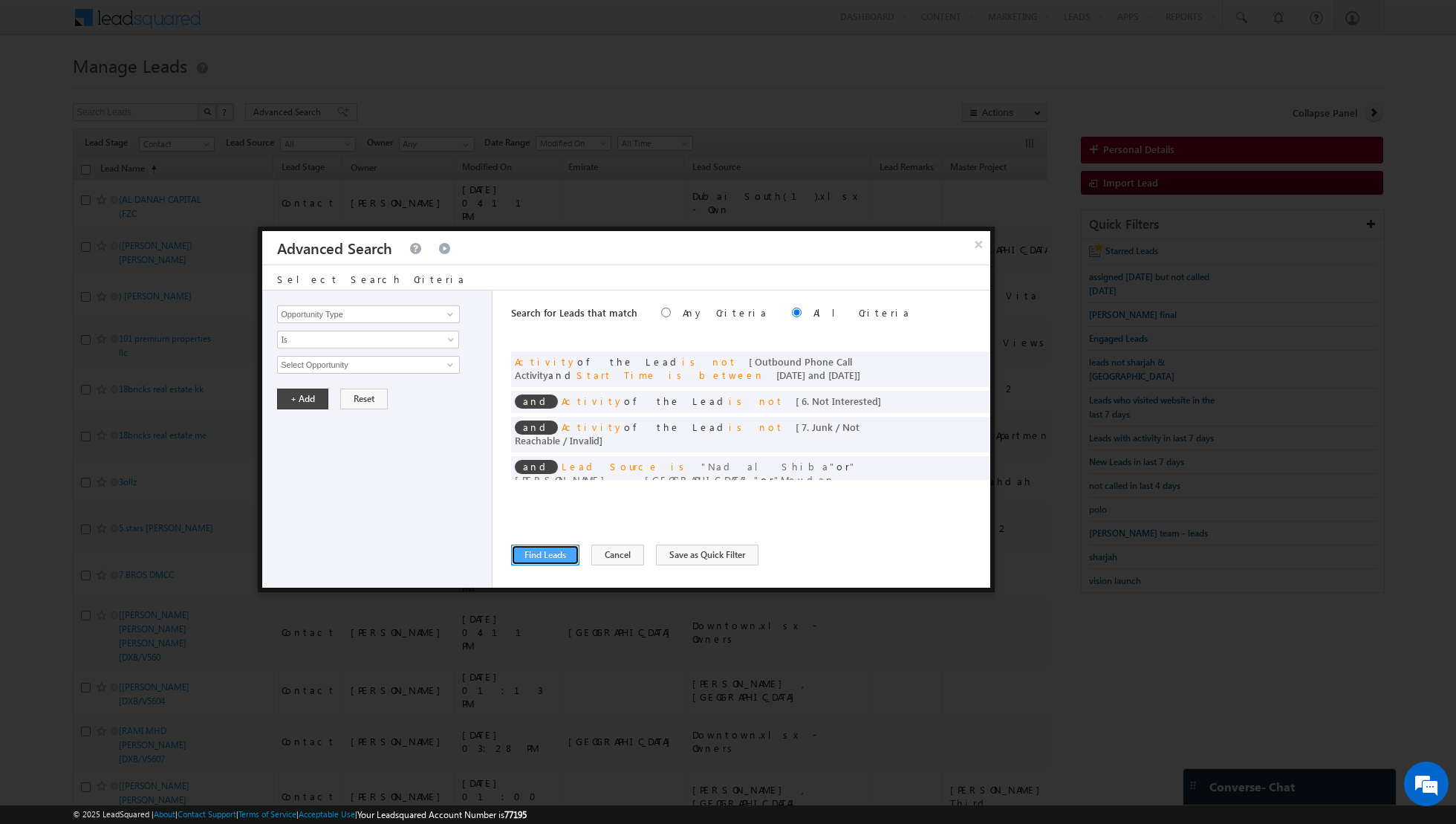
click at [530, 552] on button "Find Leads" at bounding box center [545, 554] width 69 height 21
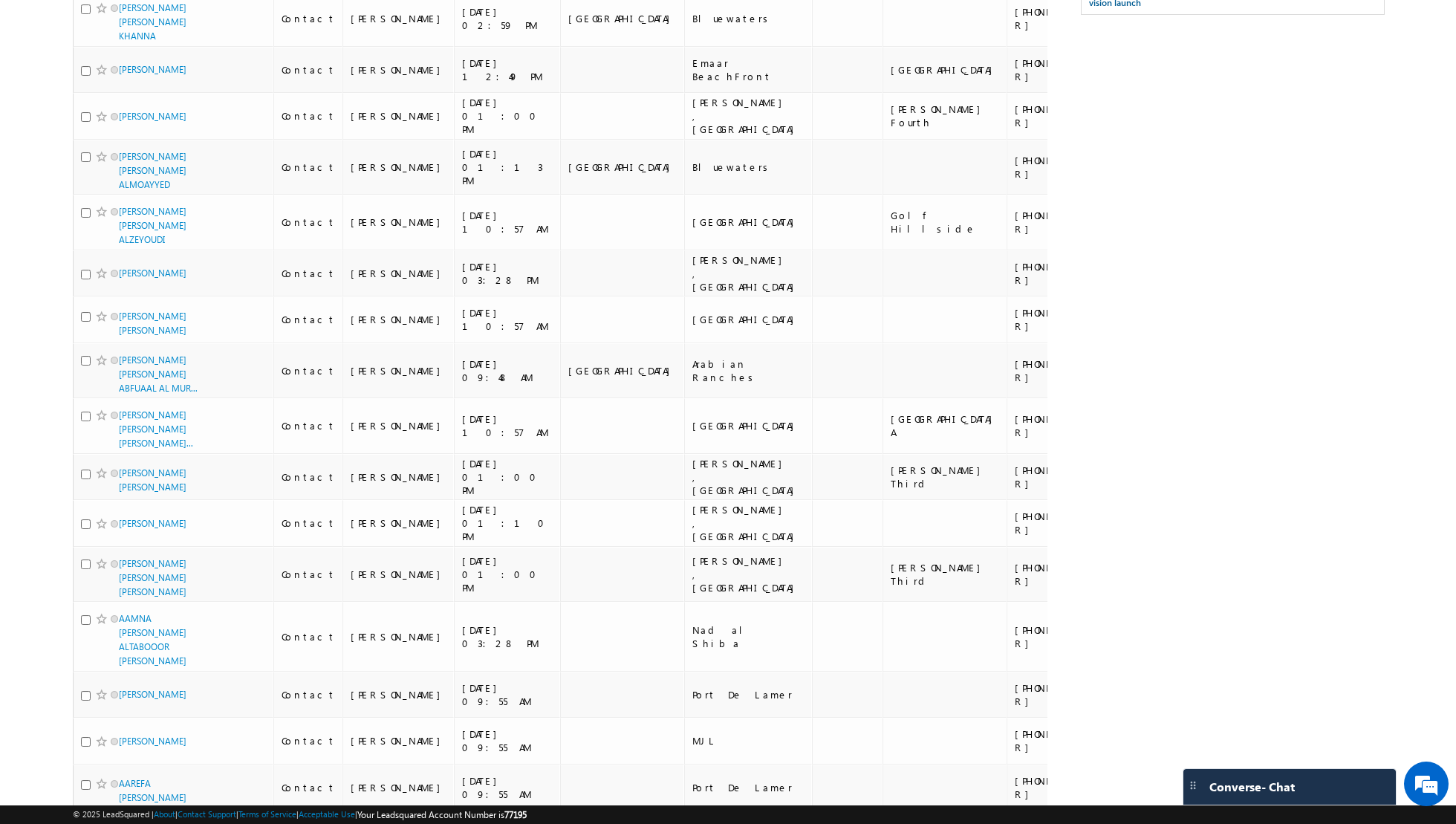
scroll to position [0, 0]
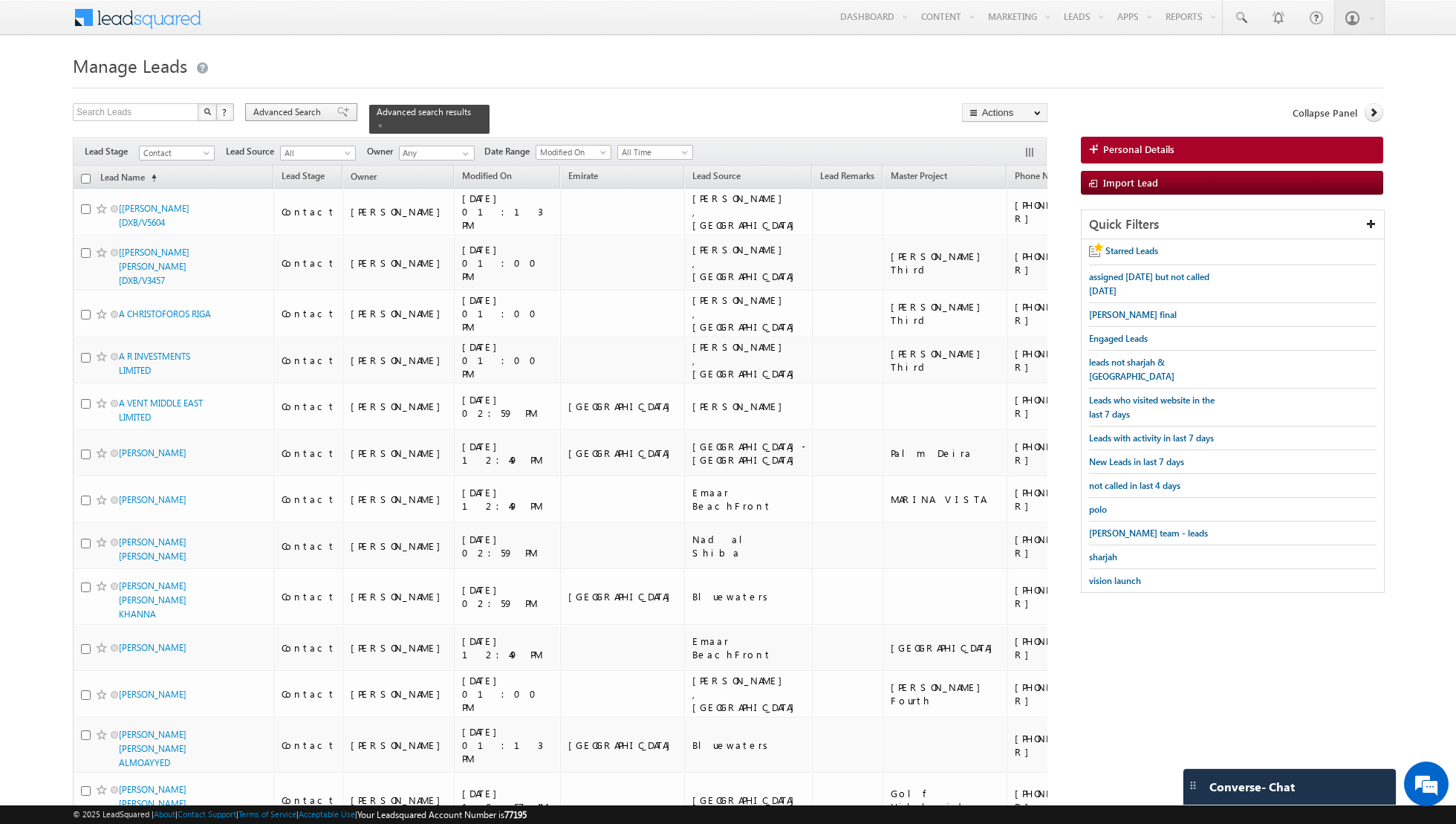
click at [337, 113] on span at bounding box center [343, 112] width 12 height 11
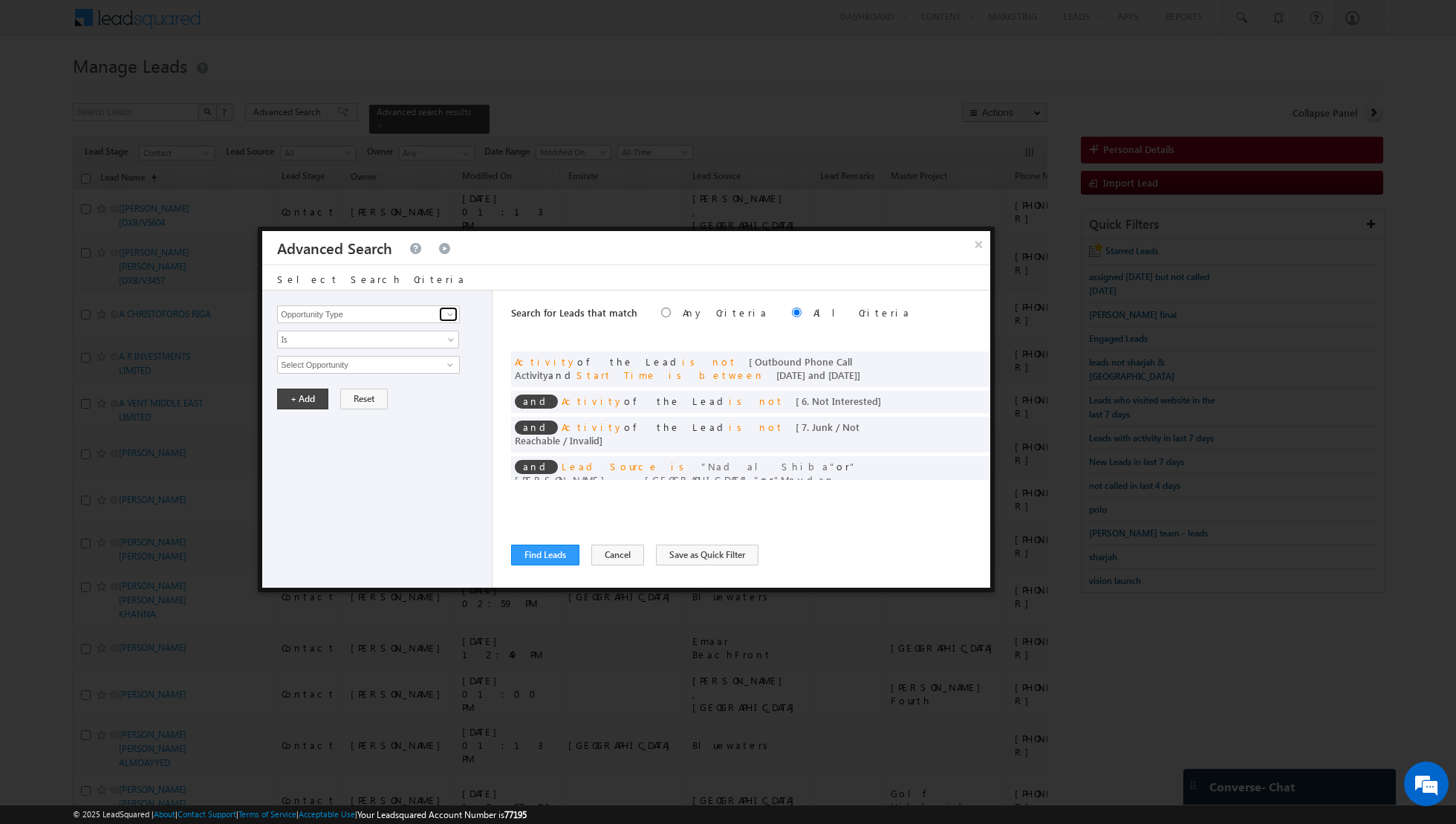
click at [447, 314] on span at bounding box center [450, 315] width 12 height 12
type input "l"
click at [374, 343] on link "Owner" at bounding box center [369, 344] width 183 height 17
type input "Owner"
click at [381, 343] on span "Is" at bounding box center [359, 340] width 161 height 14
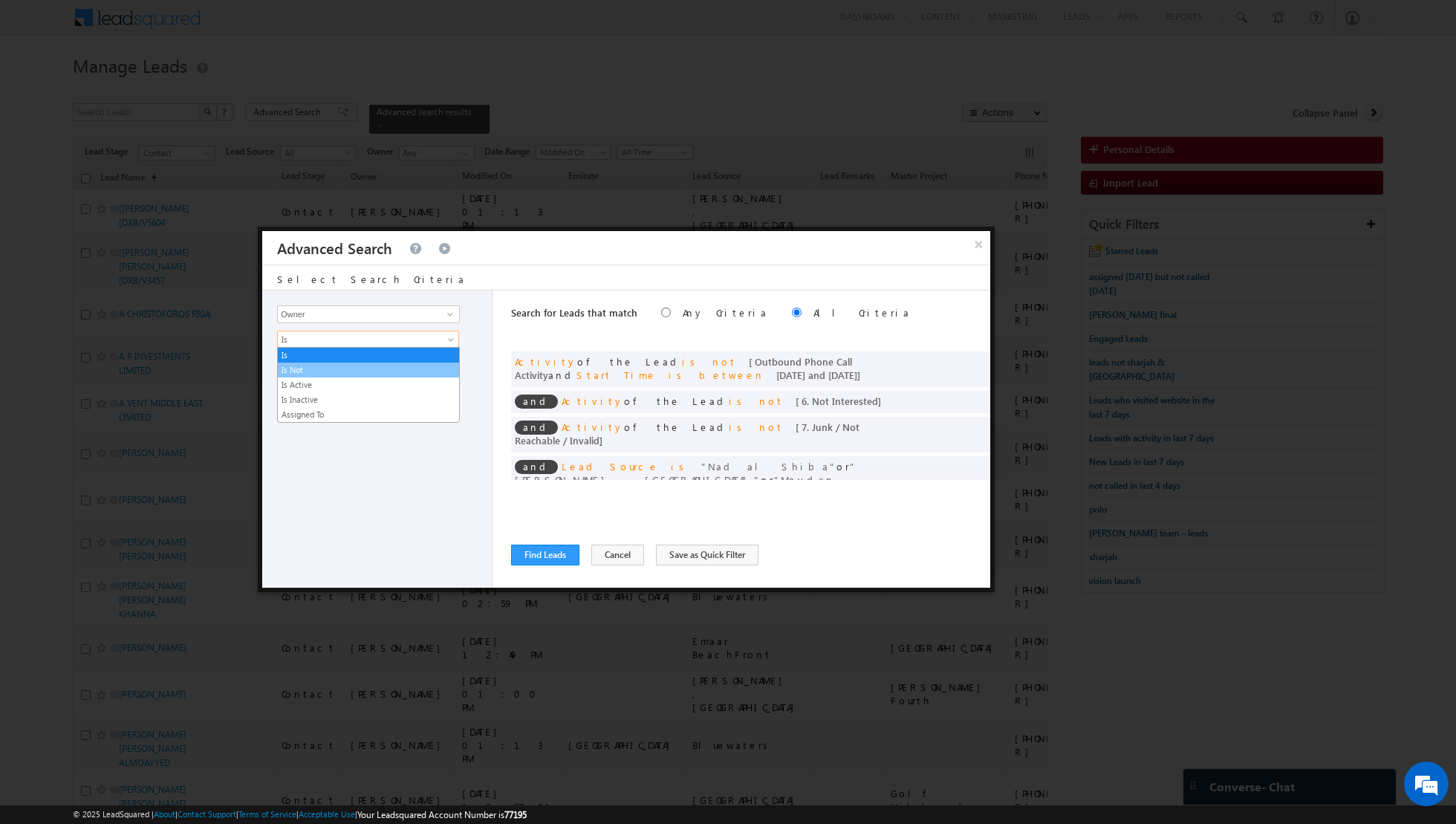
click at [361, 369] on link "Is Not" at bounding box center [369, 370] width 181 height 14
click at [403, 367] on span "None Selected" at bounding box center [362, 364] width 168 height 16
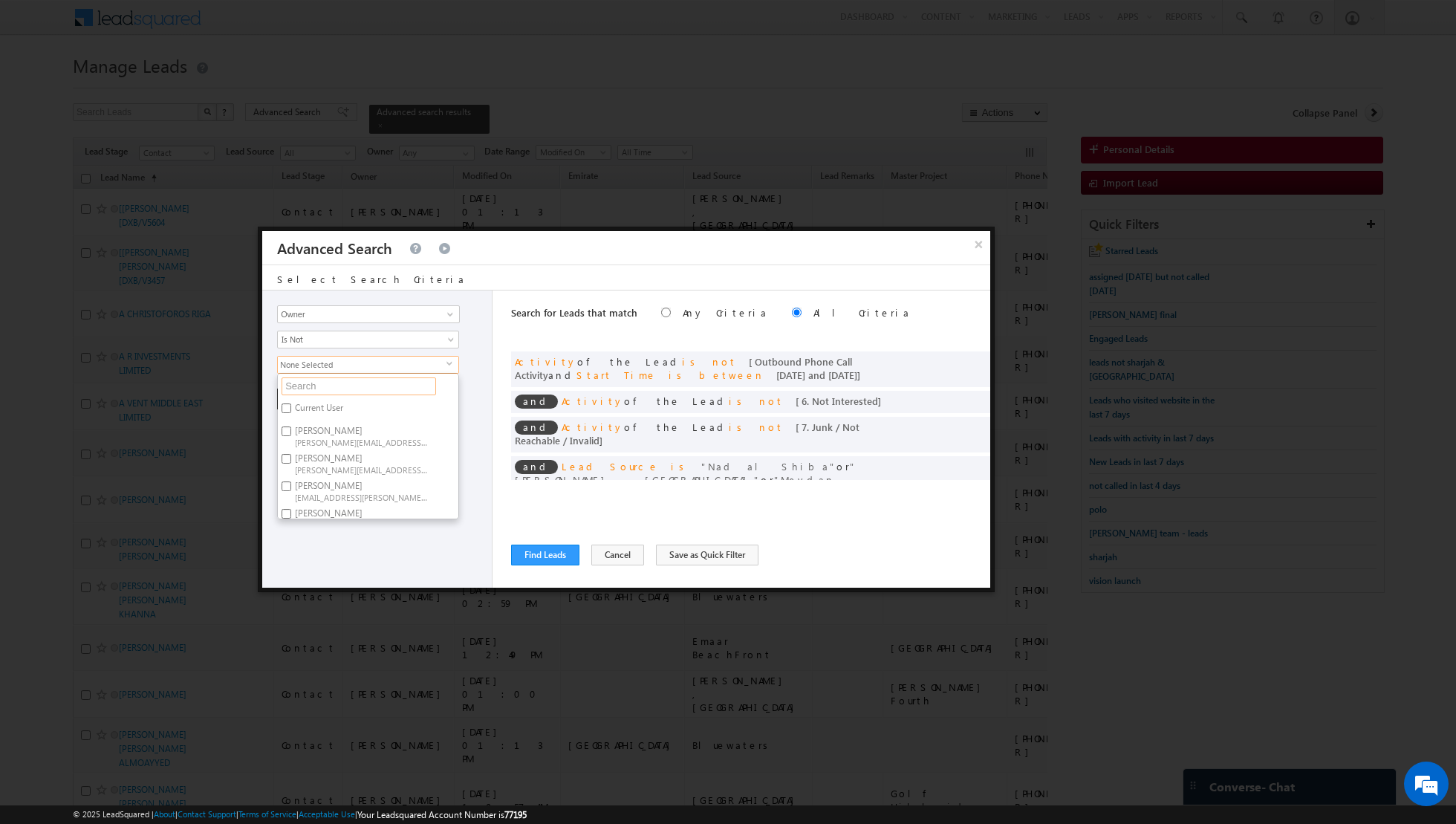
click at [380, 383] on input "text" at bounding box center [359, 386] width 155 height 18
type input "[DEMOGRAPHIC_DATA]"
click at [289, 409] on input "[PERSON_NAME] [EMAIL_ADDRESS][PERSON_NAME][DOMAIN_NAME]" at bounding box center [286, 408] width 10 height 10
checkbox input "true"
click at [325, 385] on input "[DEMOGRAPHIC_DATA]" at bounding box center [359, 386] width 155 height 18
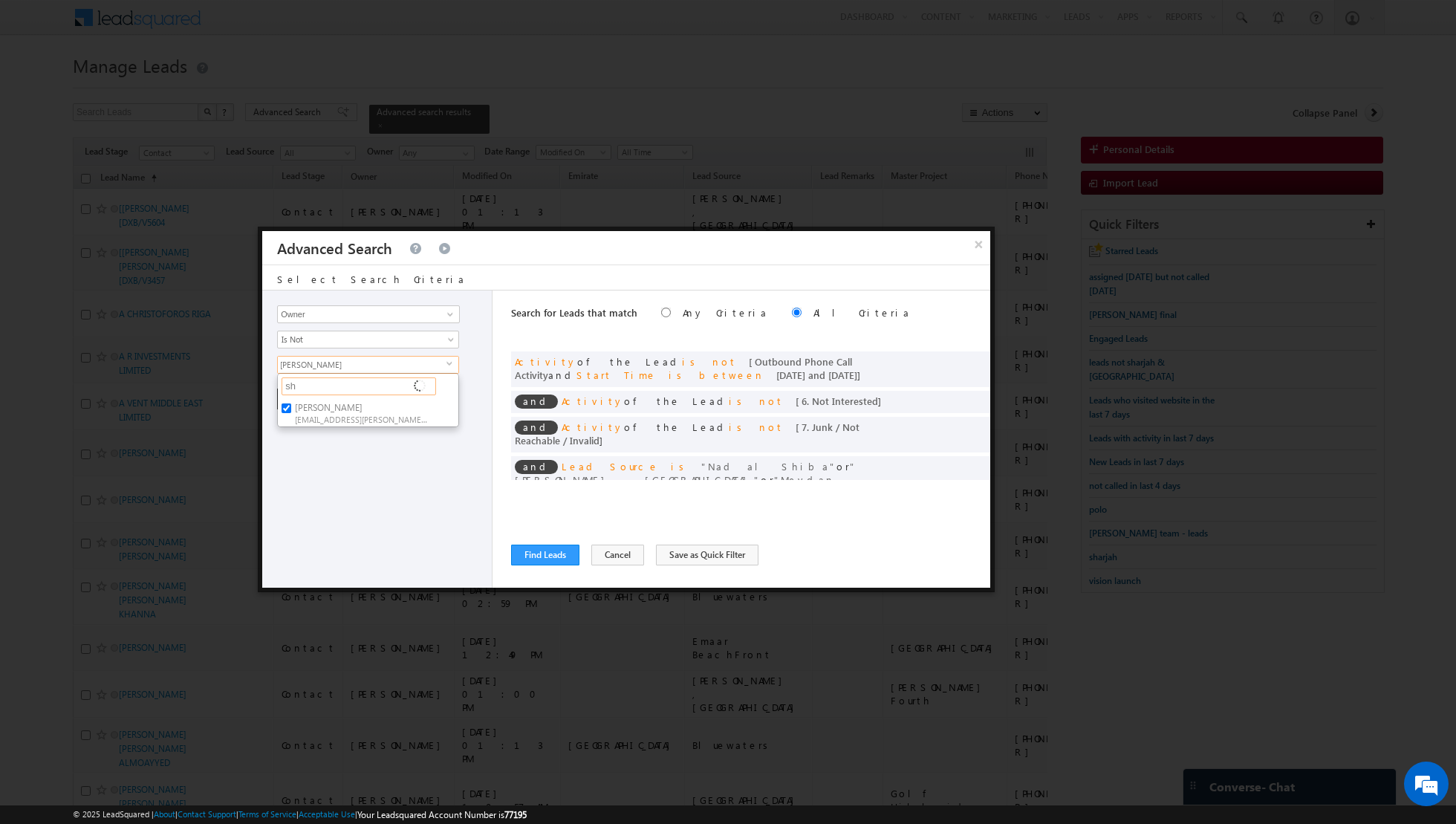
type input "s"
type input "asma"
click at [289, 404] on input "[PERSON_NAME] [EMAIL_ADDRESS][DOMAIN_NAME]" at bounding box center [286, 408] width 10 height 10
checkbox input "true"
click at [333, 391] on input "asma" at bounding box center [359, 386] width 155 height 18
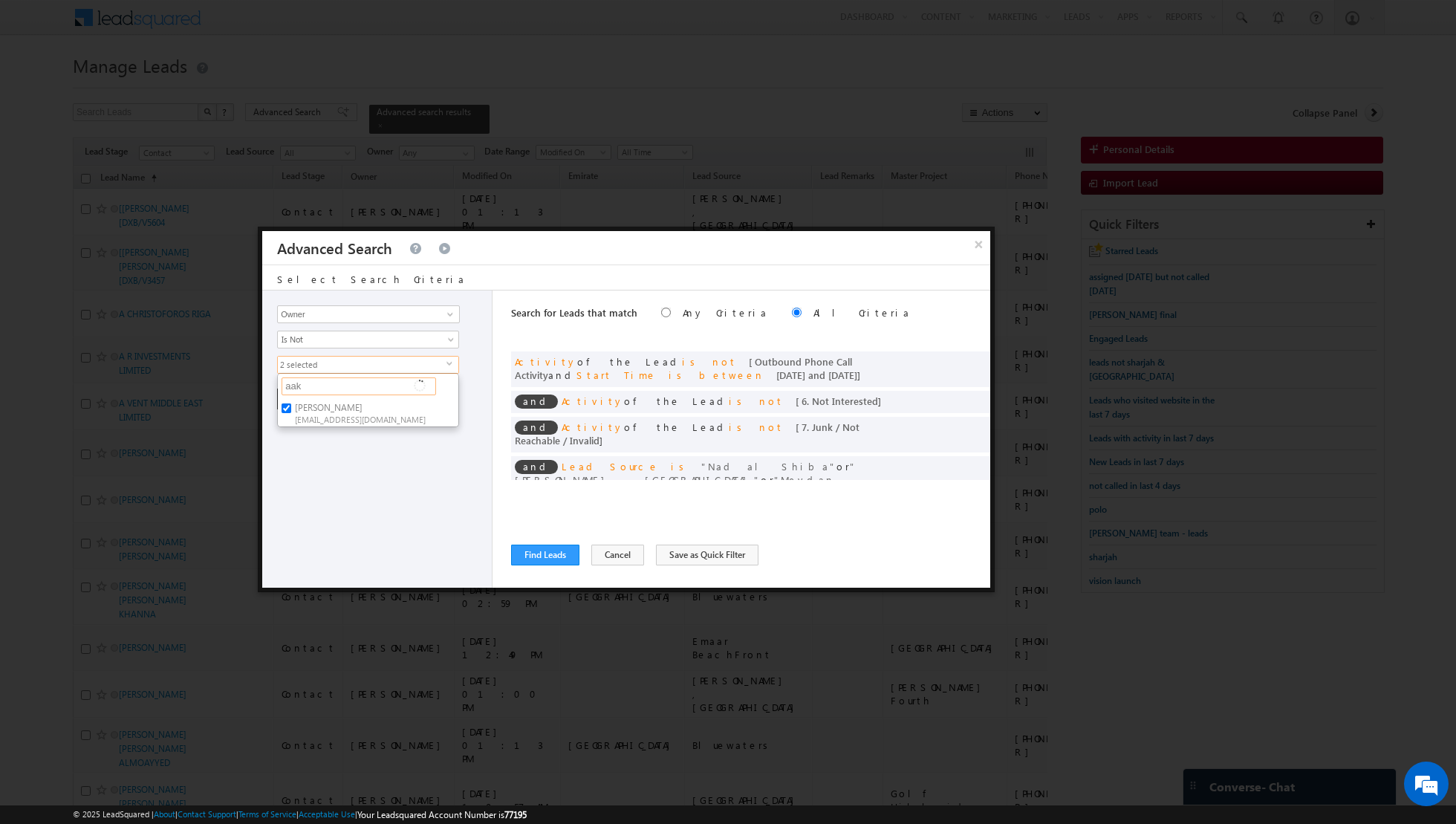
type input "aaka"
click at [286, 409] on input "[PERSON_NAME] [PERSON_NAME][EMAIL_ADDRESS][DOMAIN_NAME]" at bounding box center [286, 408] width 10 height 10
checkbox input "true"
click at [327, 388] on input "aaka" at bounding box center [359, 386] width 155 height 18
type input "a"
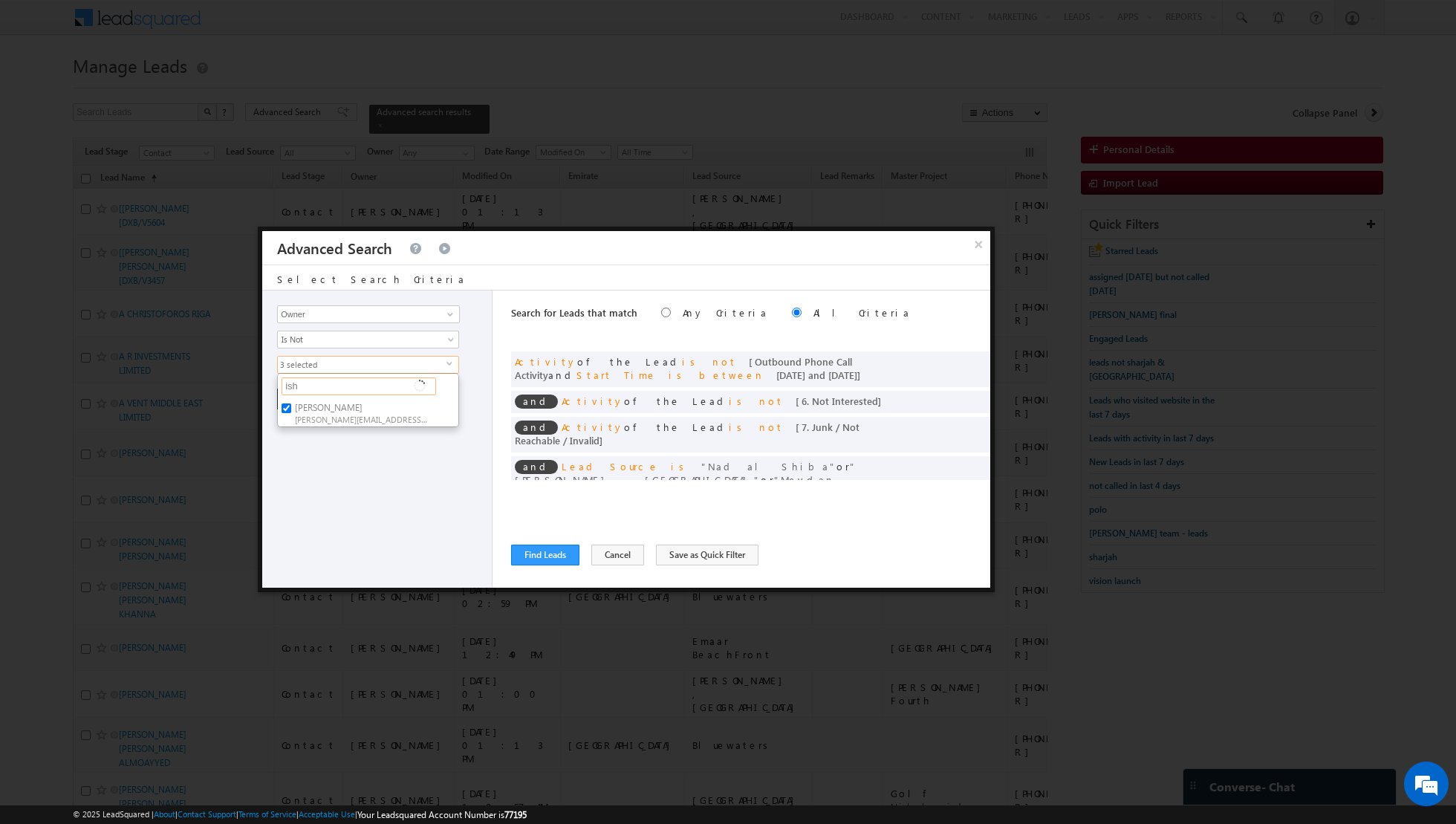
type input "isha"
click at [286, 433] on input "[PERSON_NAME] [EMAIL_ADDRESS][PERSON_NAME][DOMAIN_NAME]" at bounding box center [286, 436] width 10 height 10
checkbox input "true"
click at [319, 385] on input "isha" at bounding box center [359, 386] width 155 height 18
type input "i"
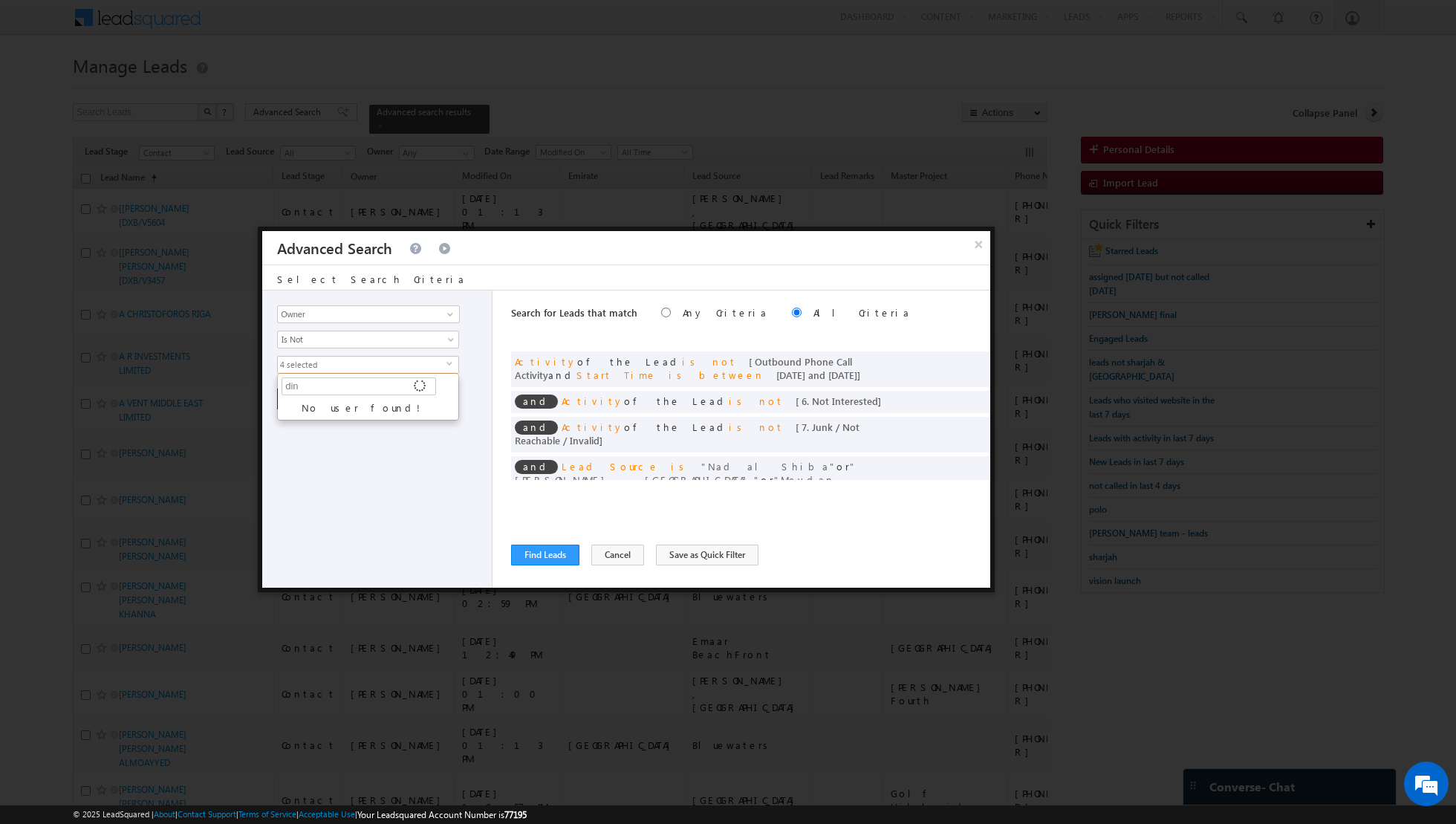
type input "di"
type input "d"
type input "D"
type input "sha"
click at [329, 391] on input "sha" at bounding box center [359, 386] width 155 height 18
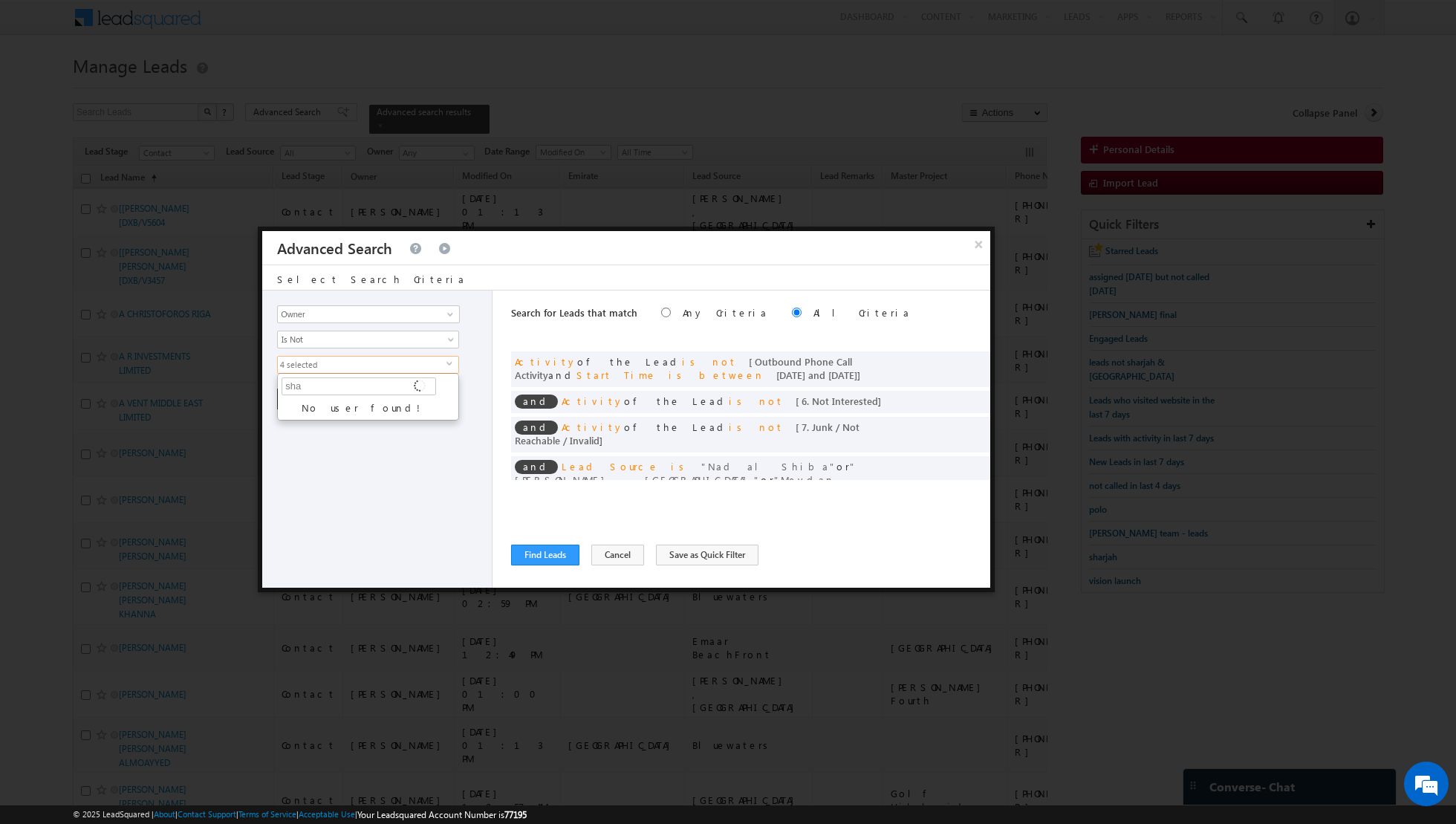
click at [377, 441] on div "Opportunity Type Lead Activity Task Sales Group Prospect Id Address 1 Address 2…" at bounding box center [377, 439] width 230 height 297
click at [299, 396] on button "+ Add" at bounding box center [302, 398] width 51 height 21
click at [308, 398] on button "+ Add" at bounding box center [302, 398] width 51 height 21
click at [547, 559] on button "Find Leads" at bounding box center [545, 554] width 69 height 21
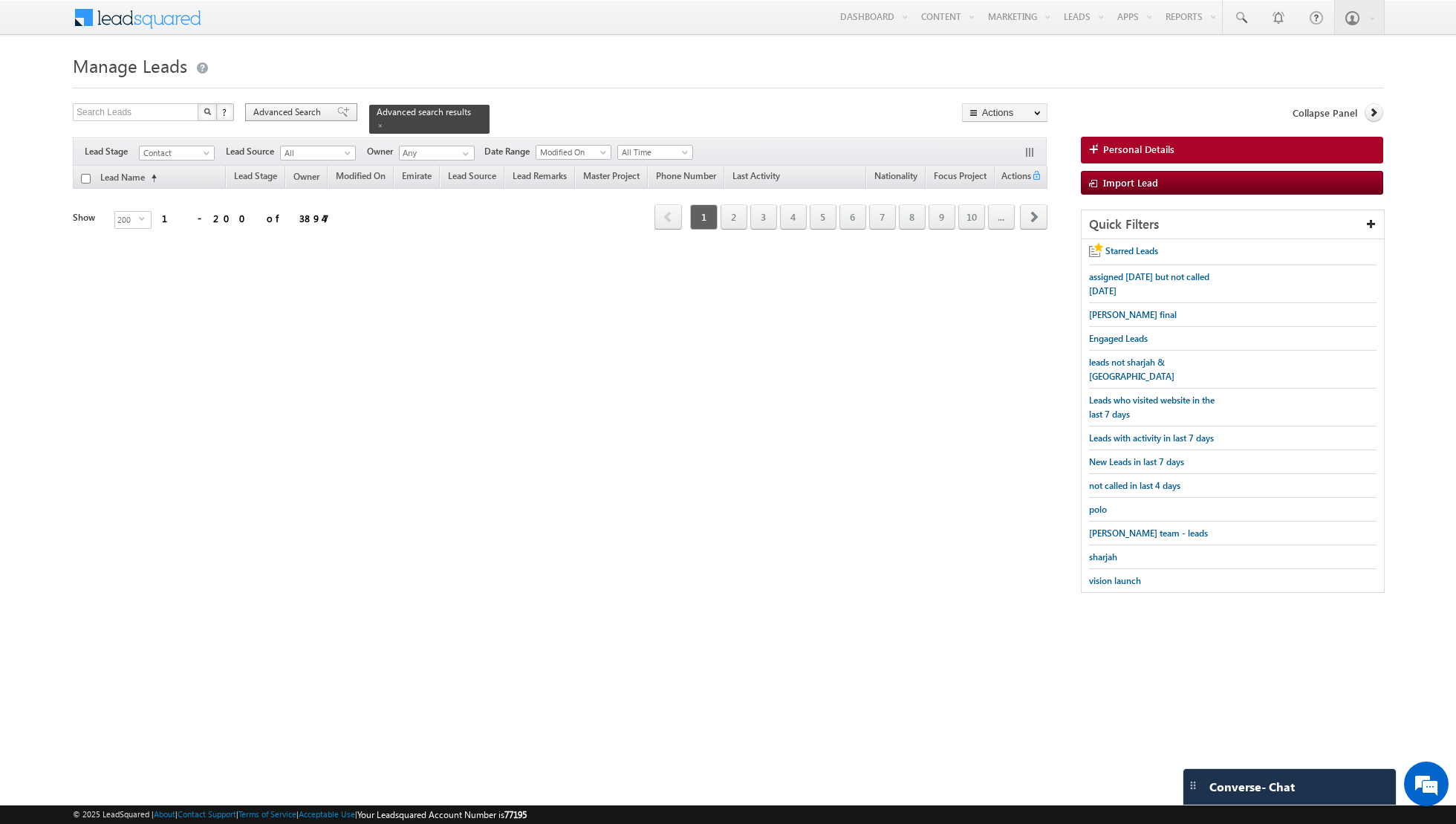
click at [337, 110] on span at bounding box center [343, 112] width 12 height 11
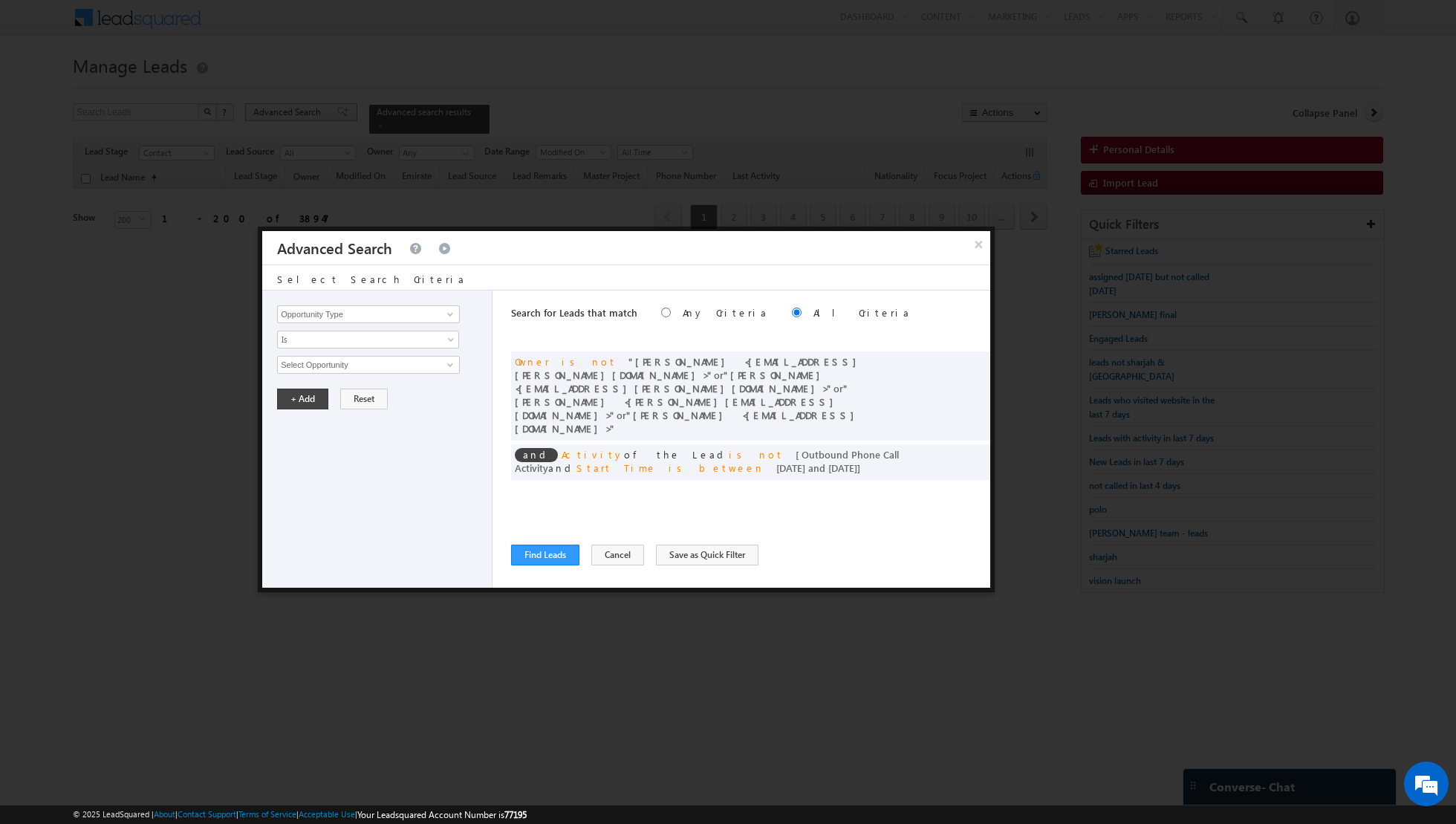
click at [334, 110] on div at bounding box center [728, 412] width 1456 height 824
click at [538, 550] on button "Find Leads" at bounding box center [545, 554] width 69 height 21
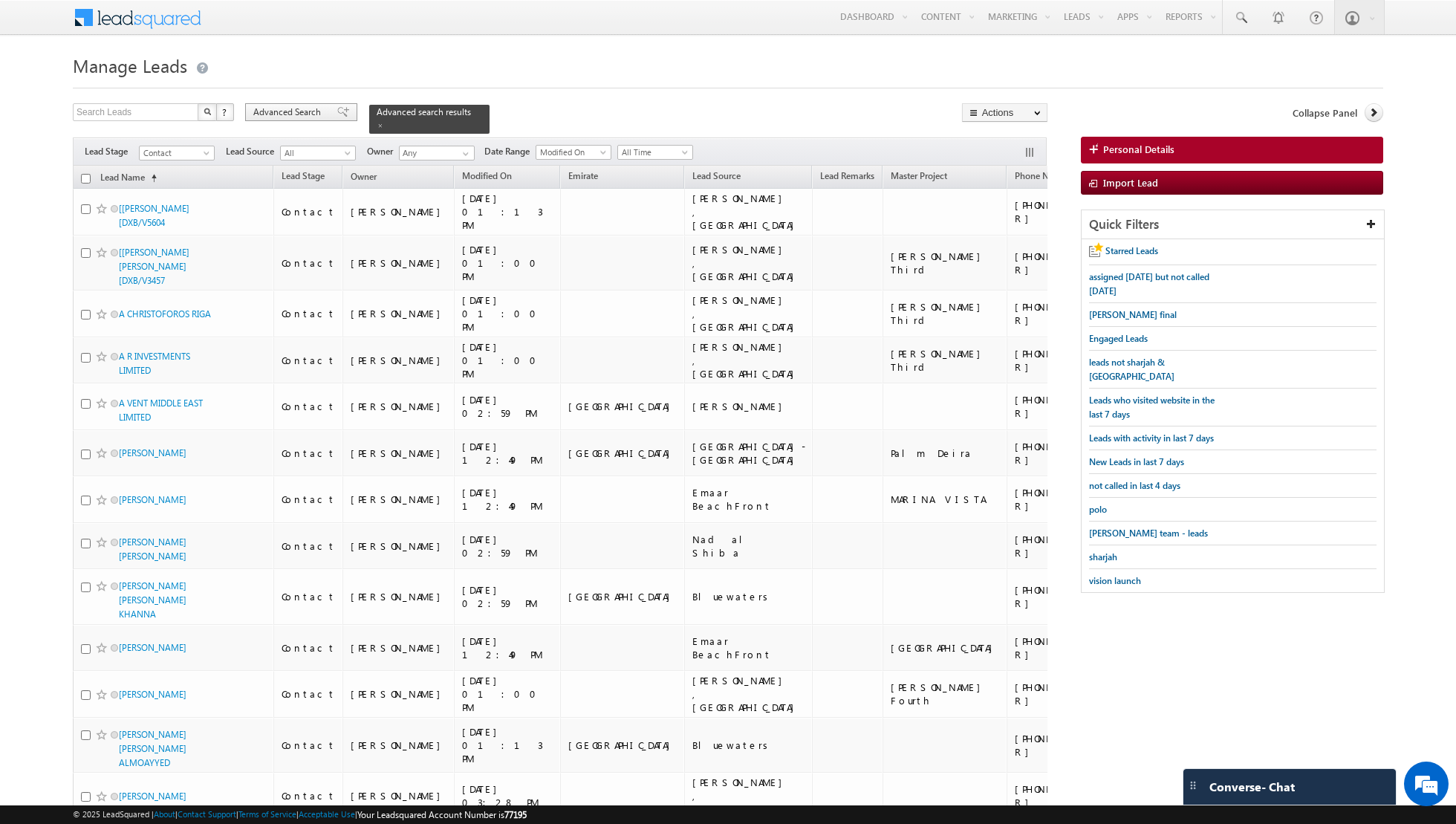
click at [337, 117] on span at bounding box center [343, 112] width 12 height 11
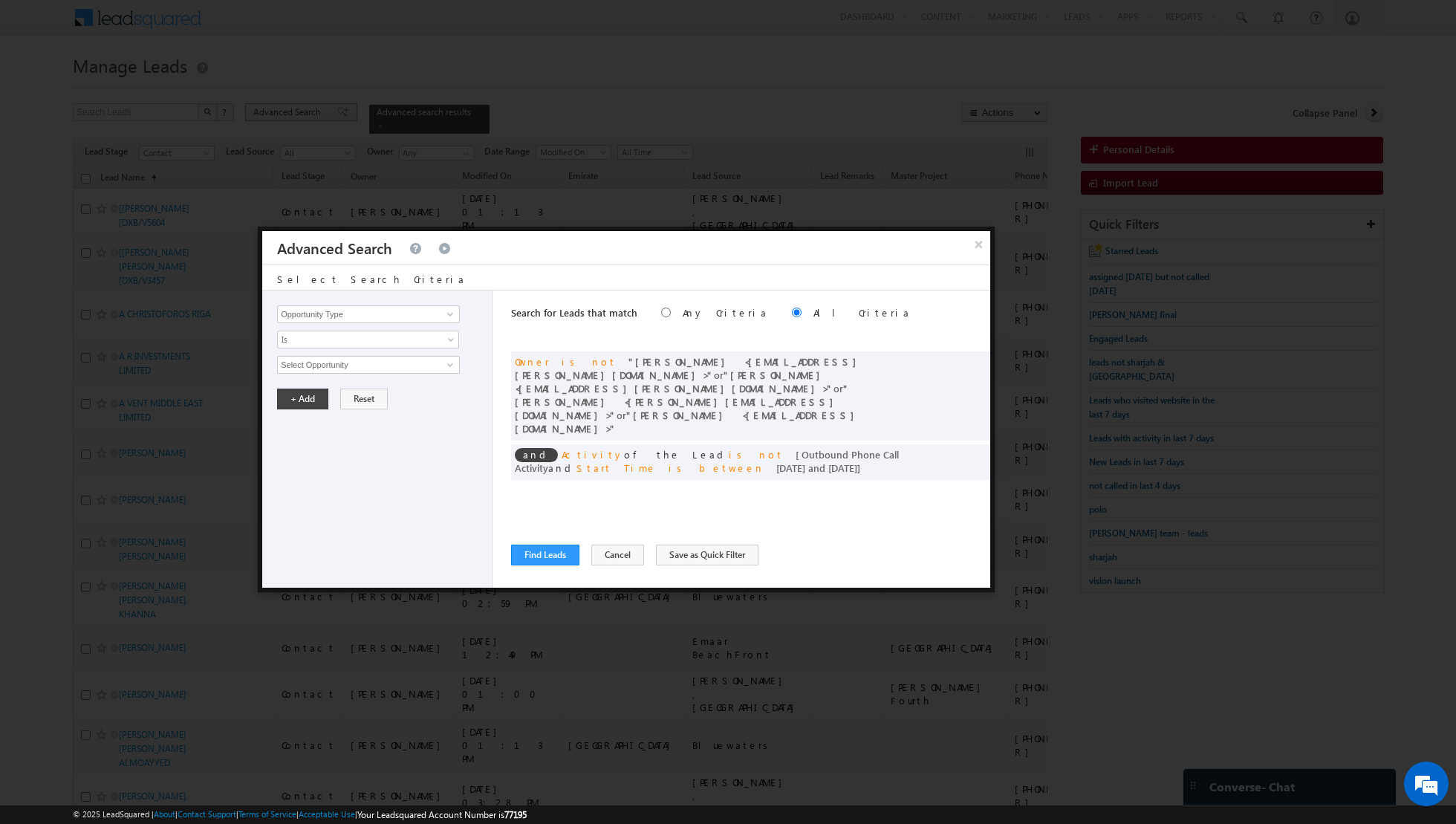
click at [334, 117] on div at bounding box center [728, 412] width 1456 height 824
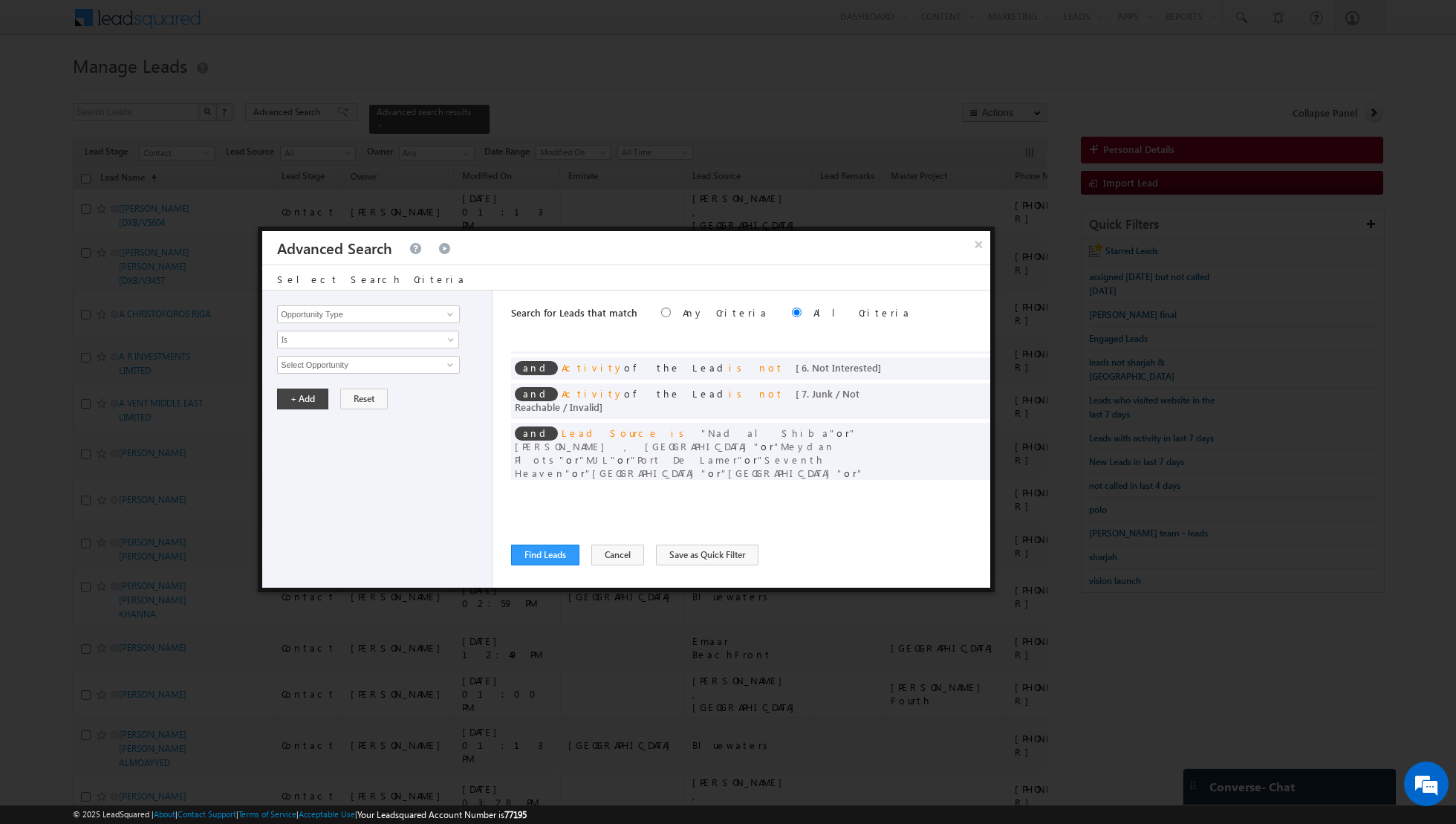
scroll to position [136, 0]
click at [977, 246] on button "×" at bounding box center [979, 244] width 24 height 26
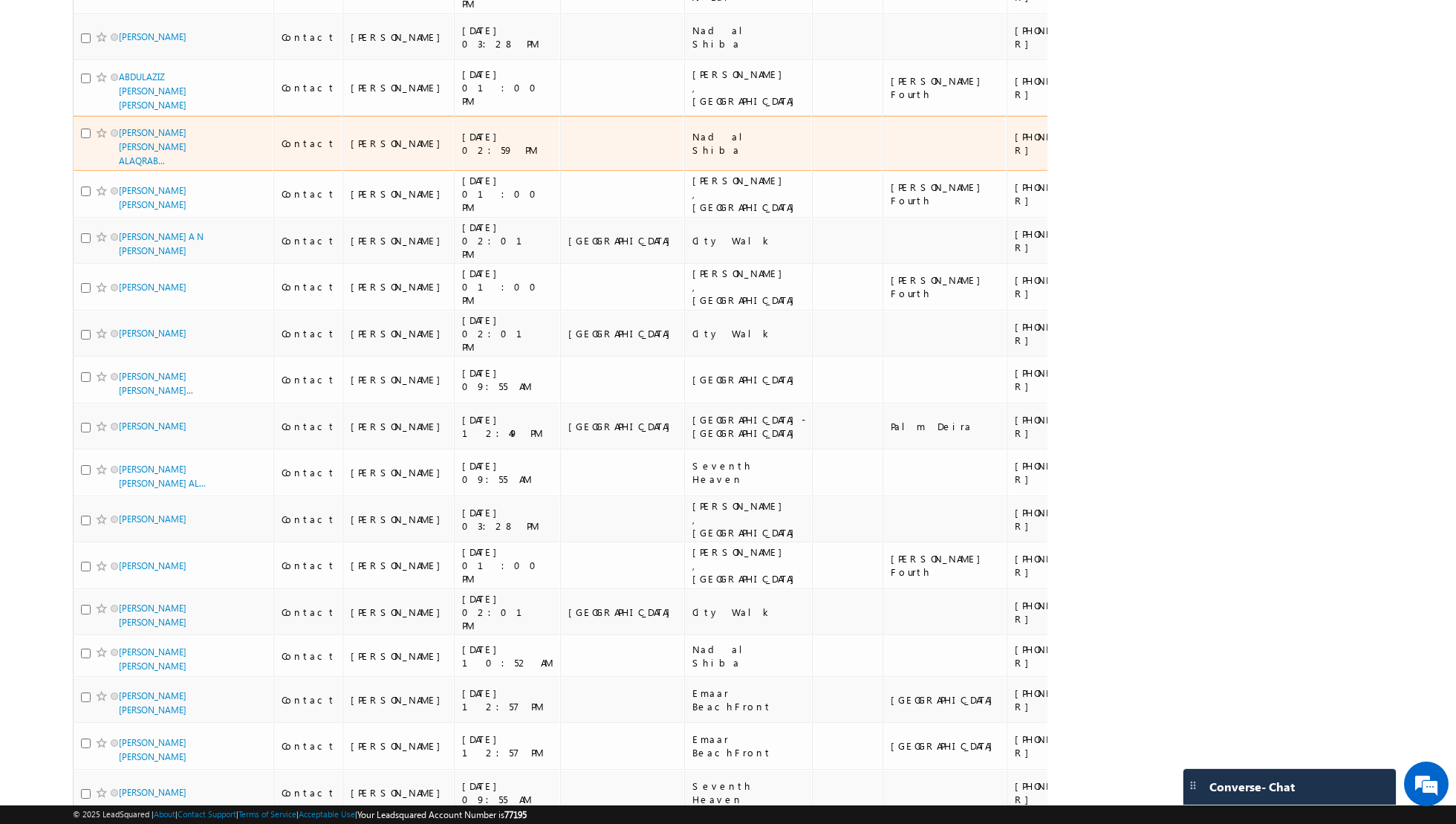
scroll to position [8777, 0]
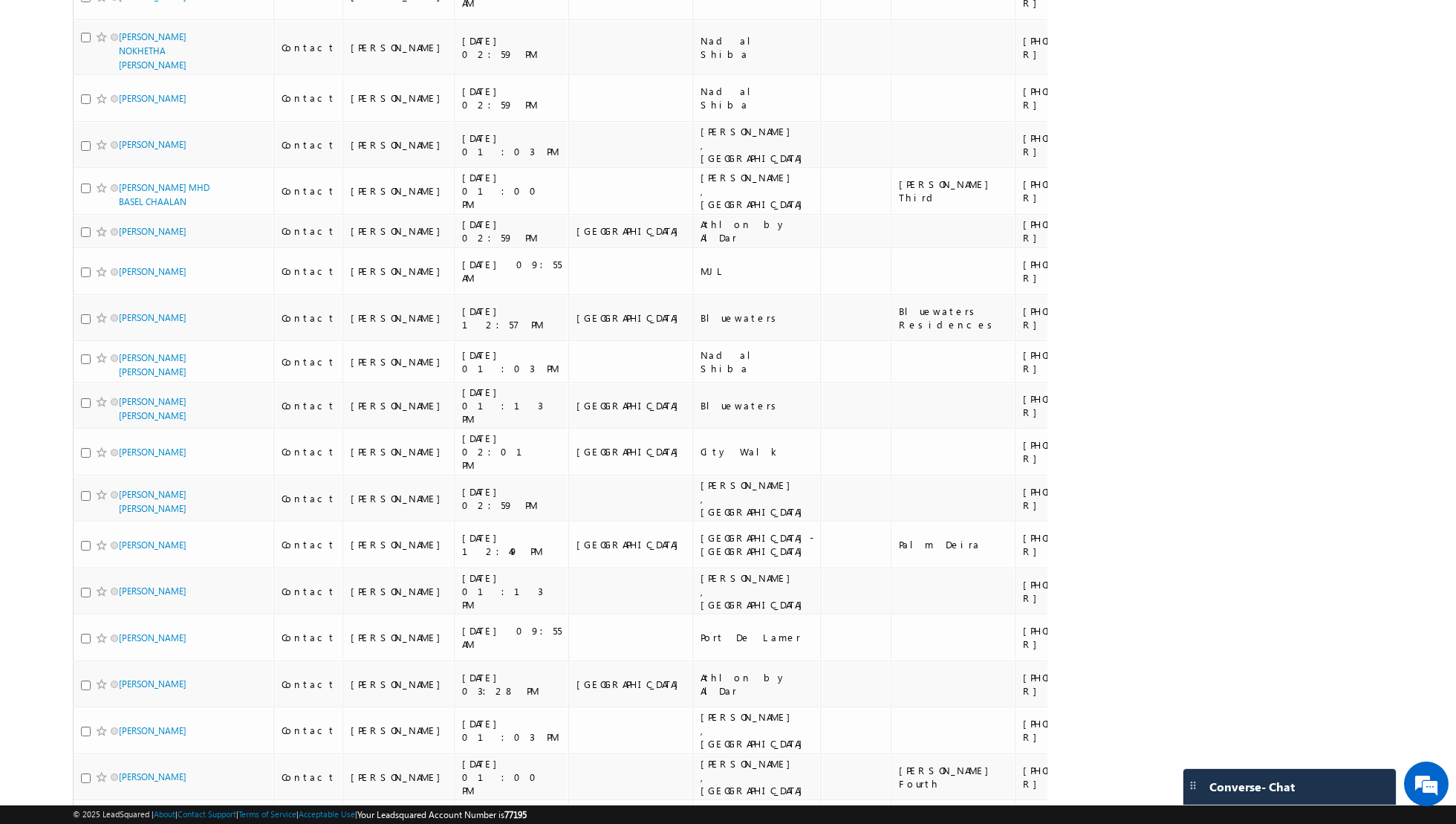
scroll to position [8725, 0]
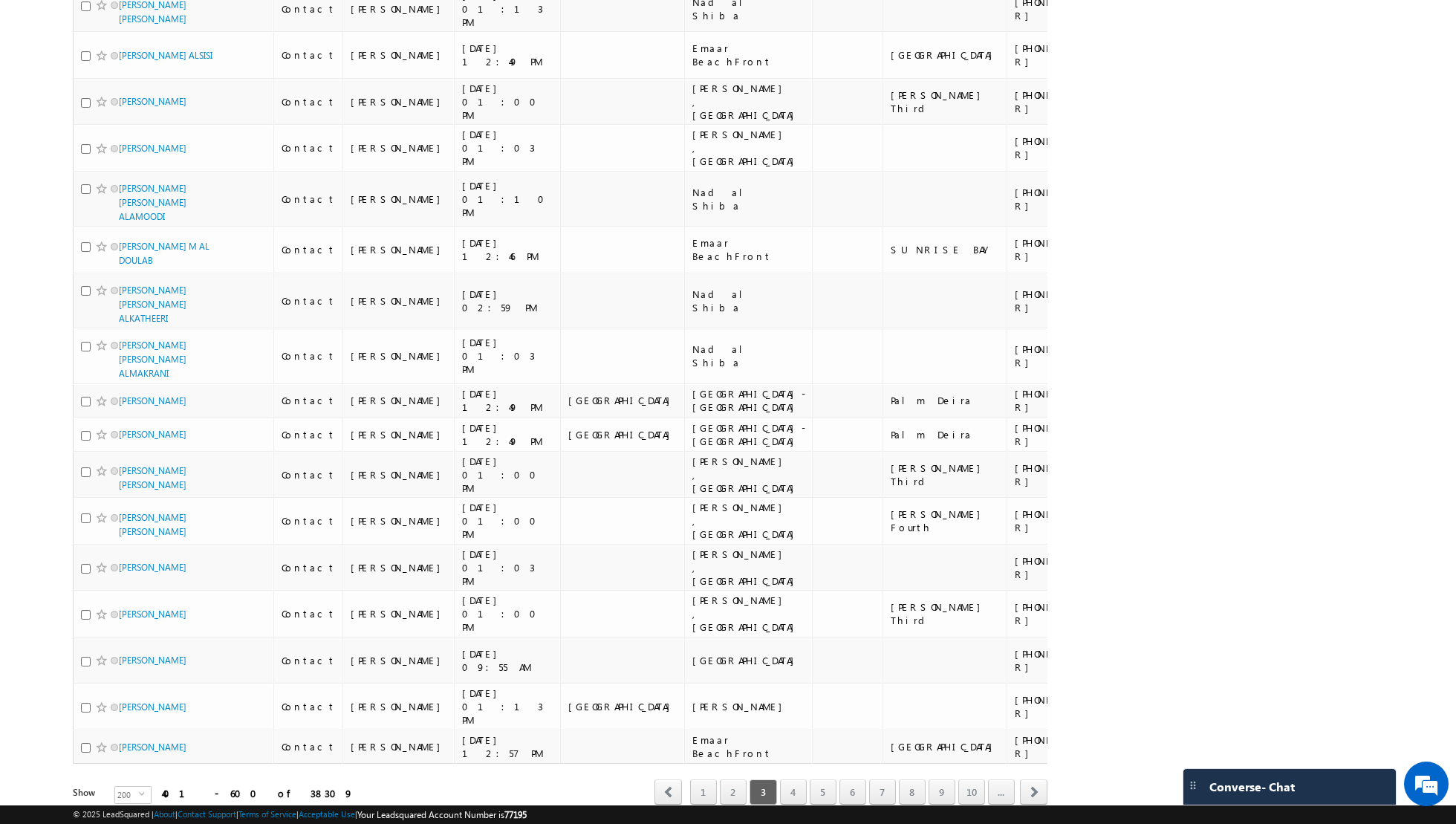
scroll to position [8483, 0]
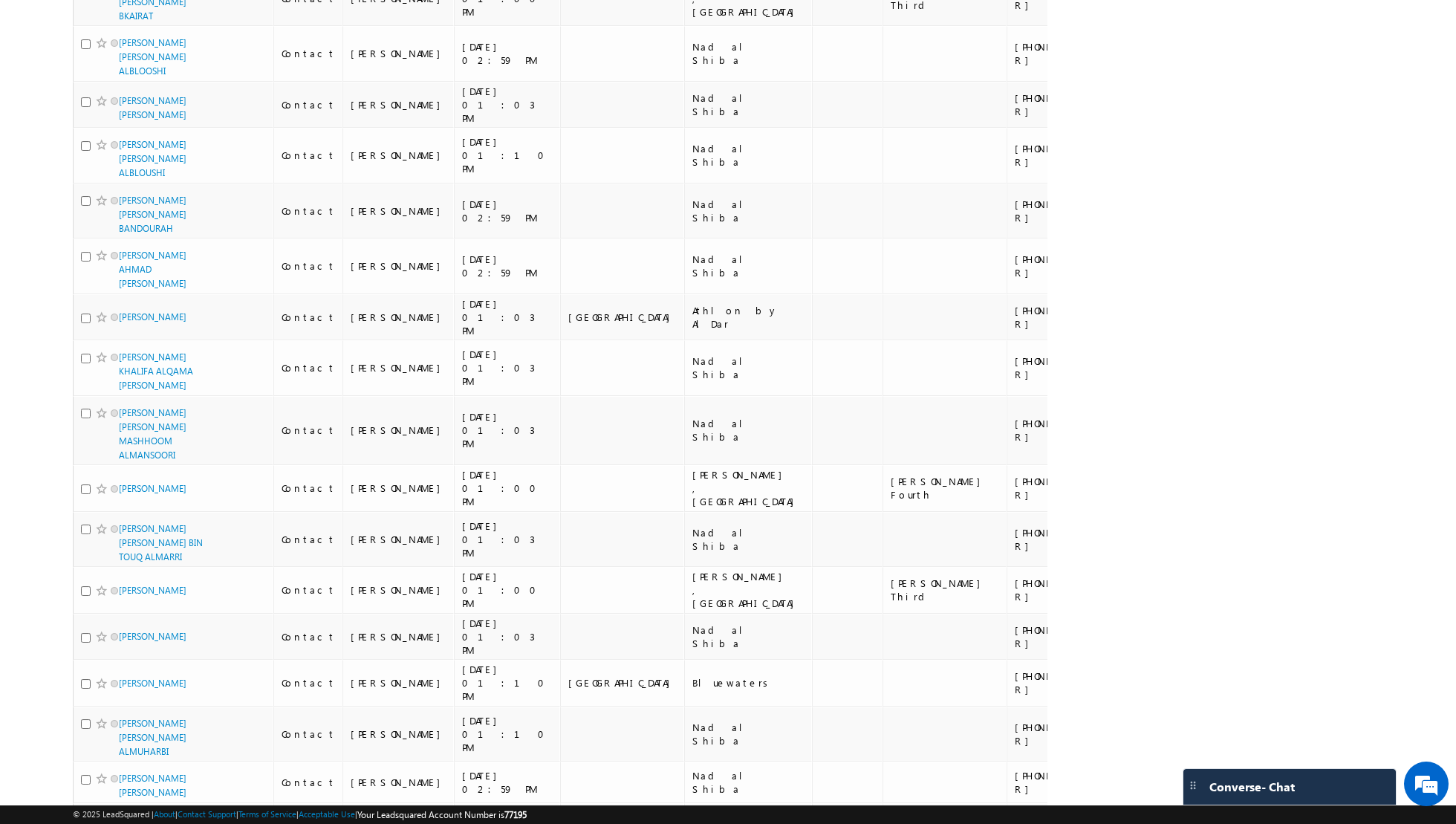
scroll to position [8318, 0]
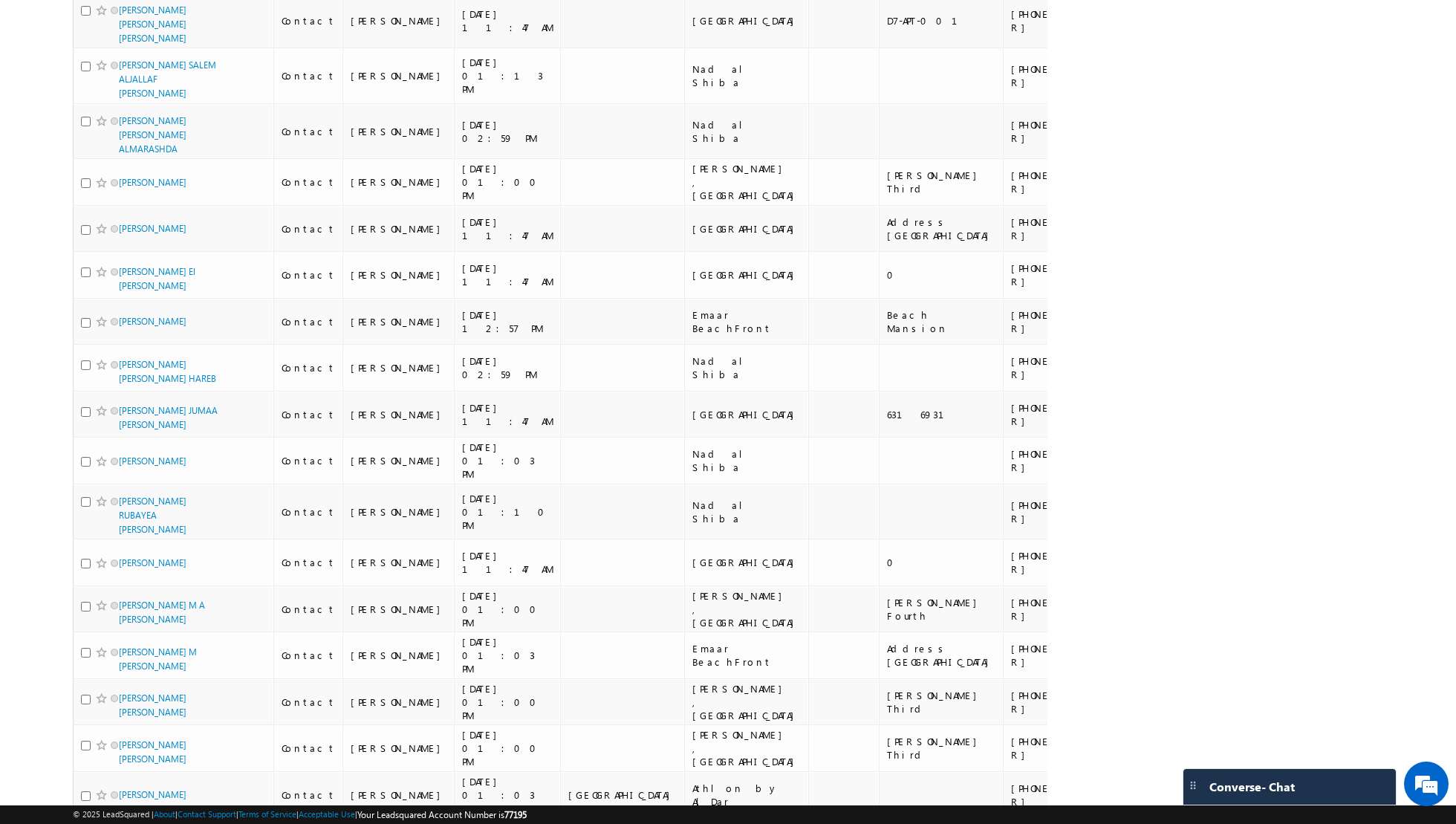
scroll to position [8507, 0]
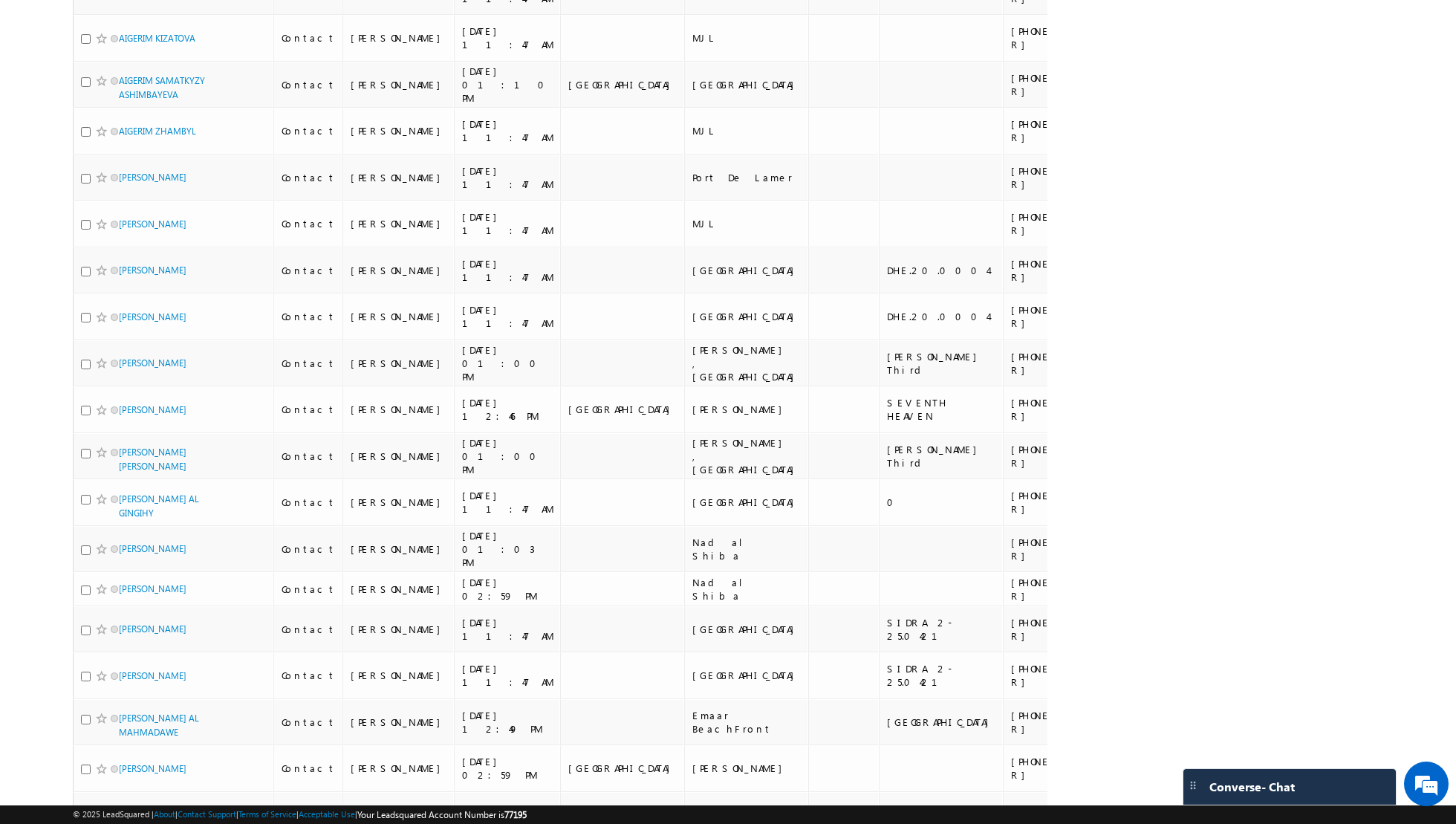
scroll to position [8496, 0]
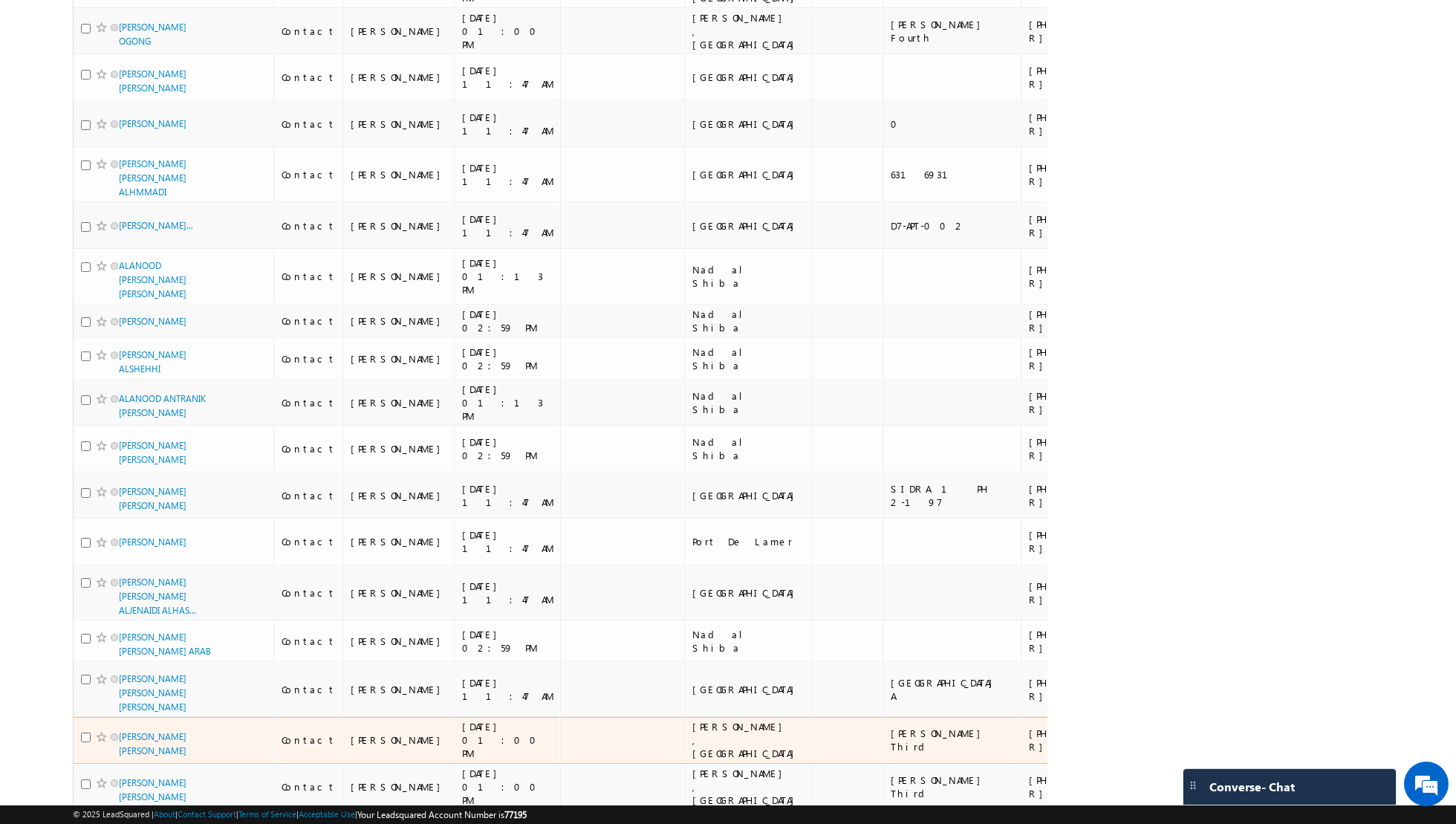
scroll to position [8408, 0]
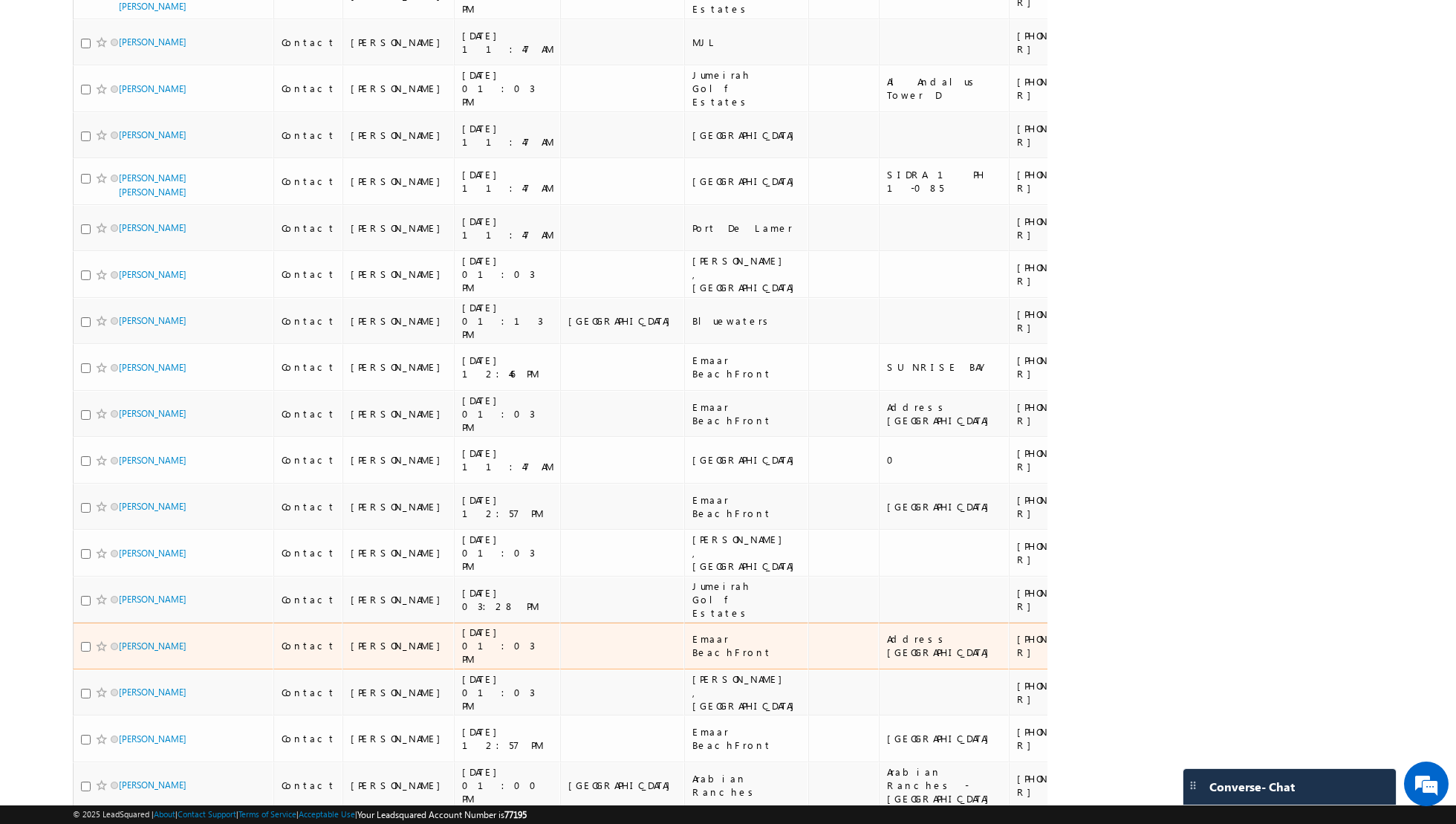
scroll to position [8322, 0]
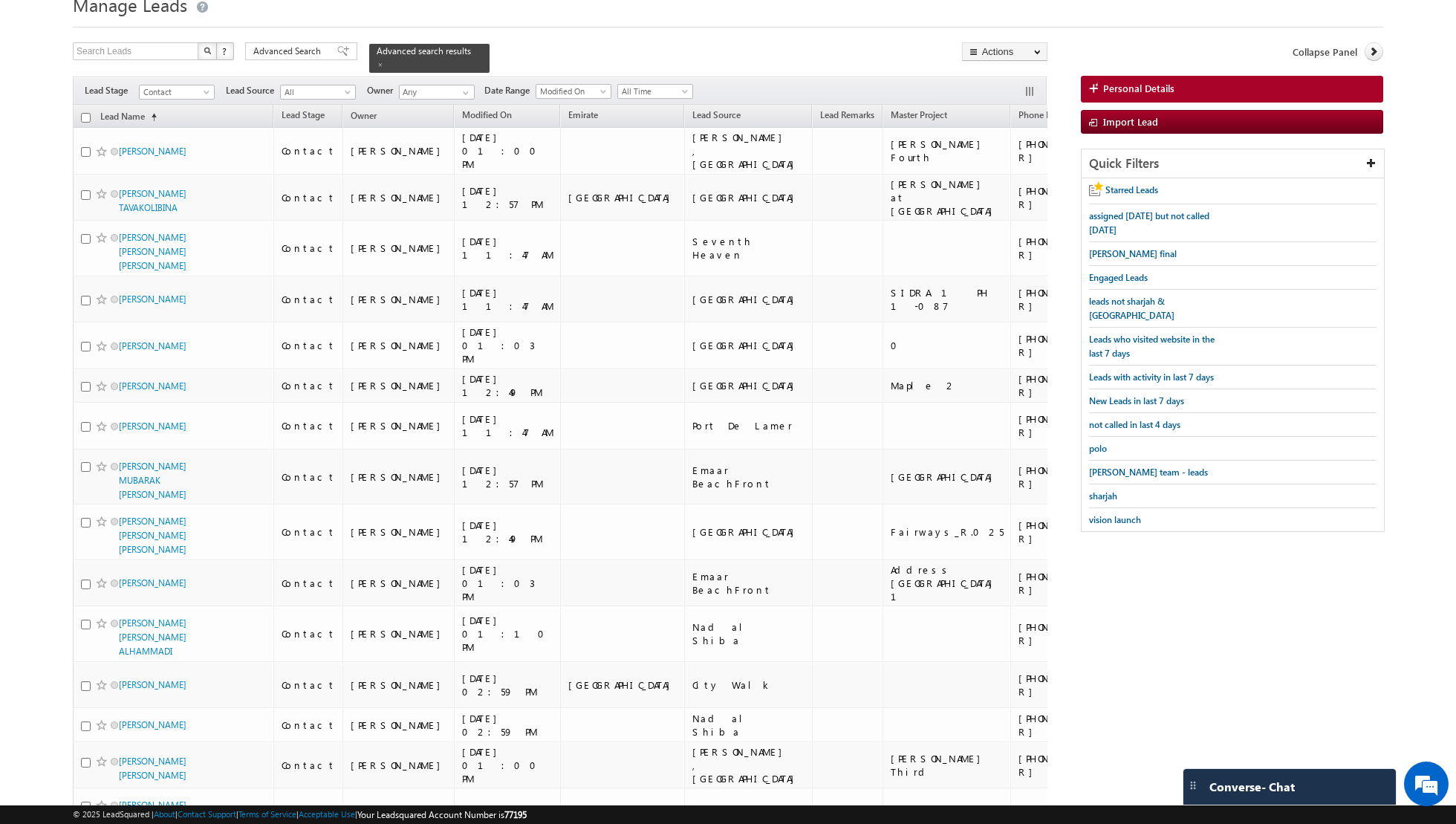
scroll to position [0, 0]
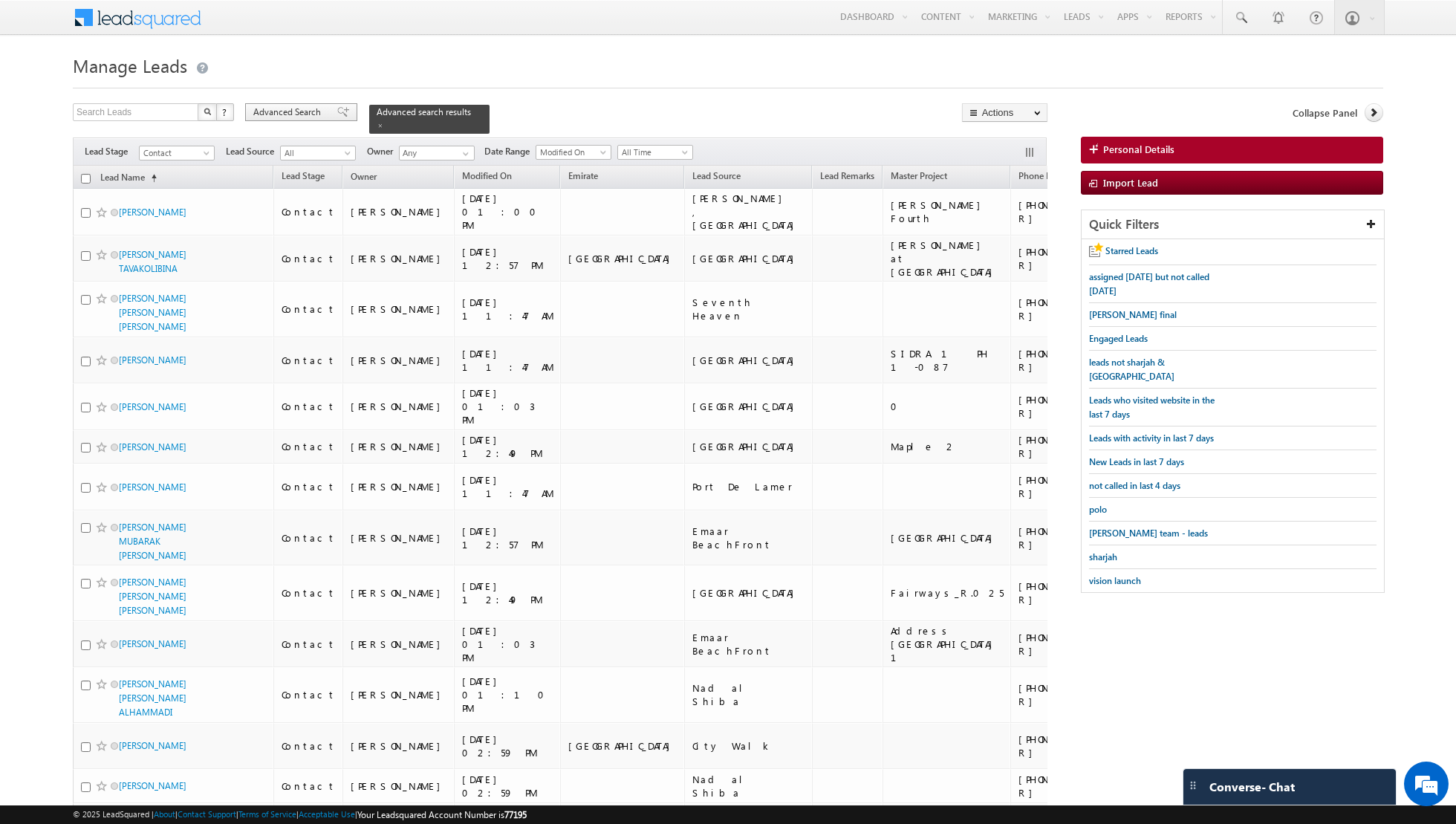
click at [337, 113] on span at bounding box center [343, 112] width 12 height 11
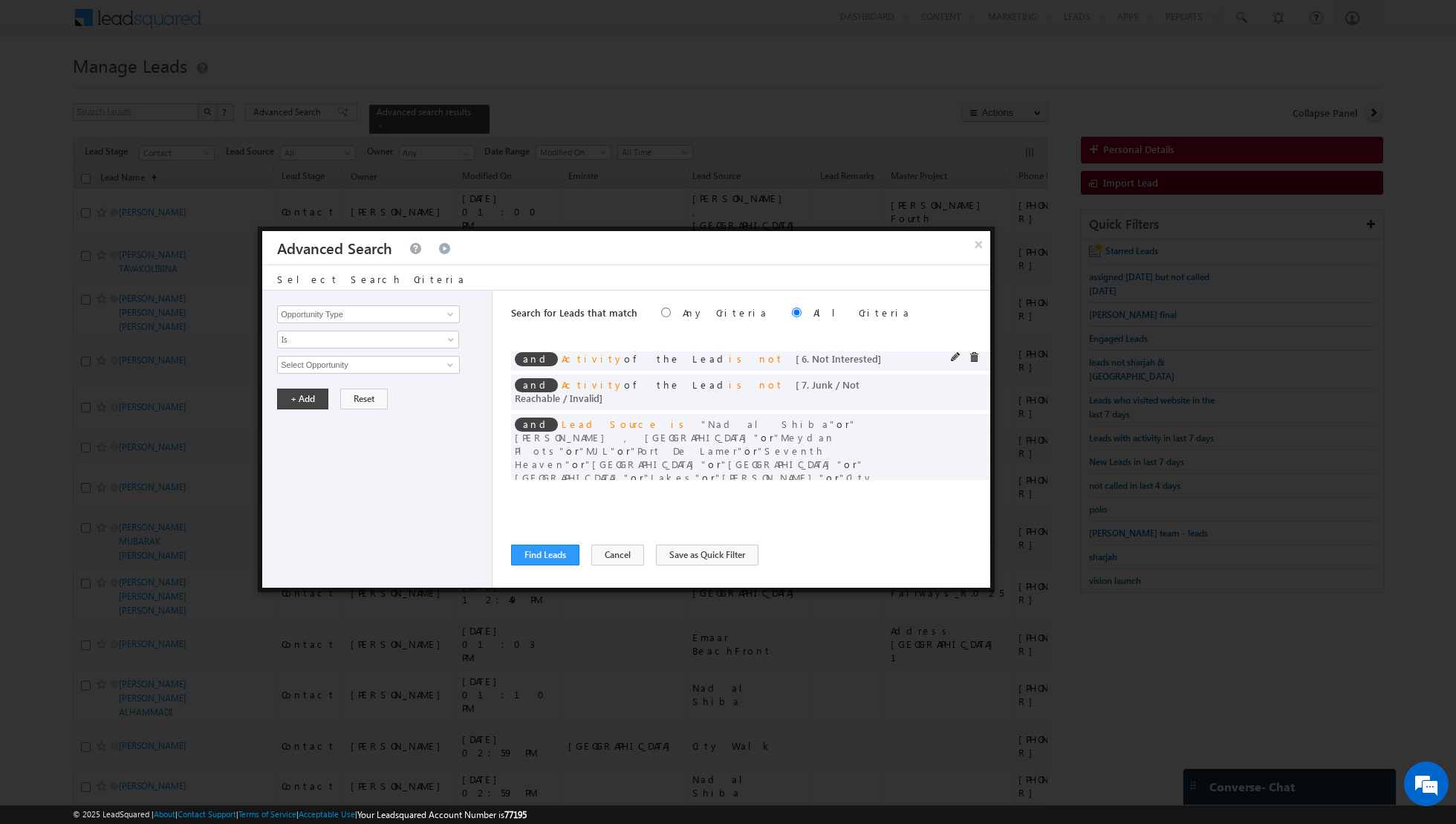
scroll to position [134, 0]
click at [956, 419] on span at bounding box center [956, 424] width 11 height 11
click at [446, 361] on span "select" at bounding box center [452, 363] width 12 height 7
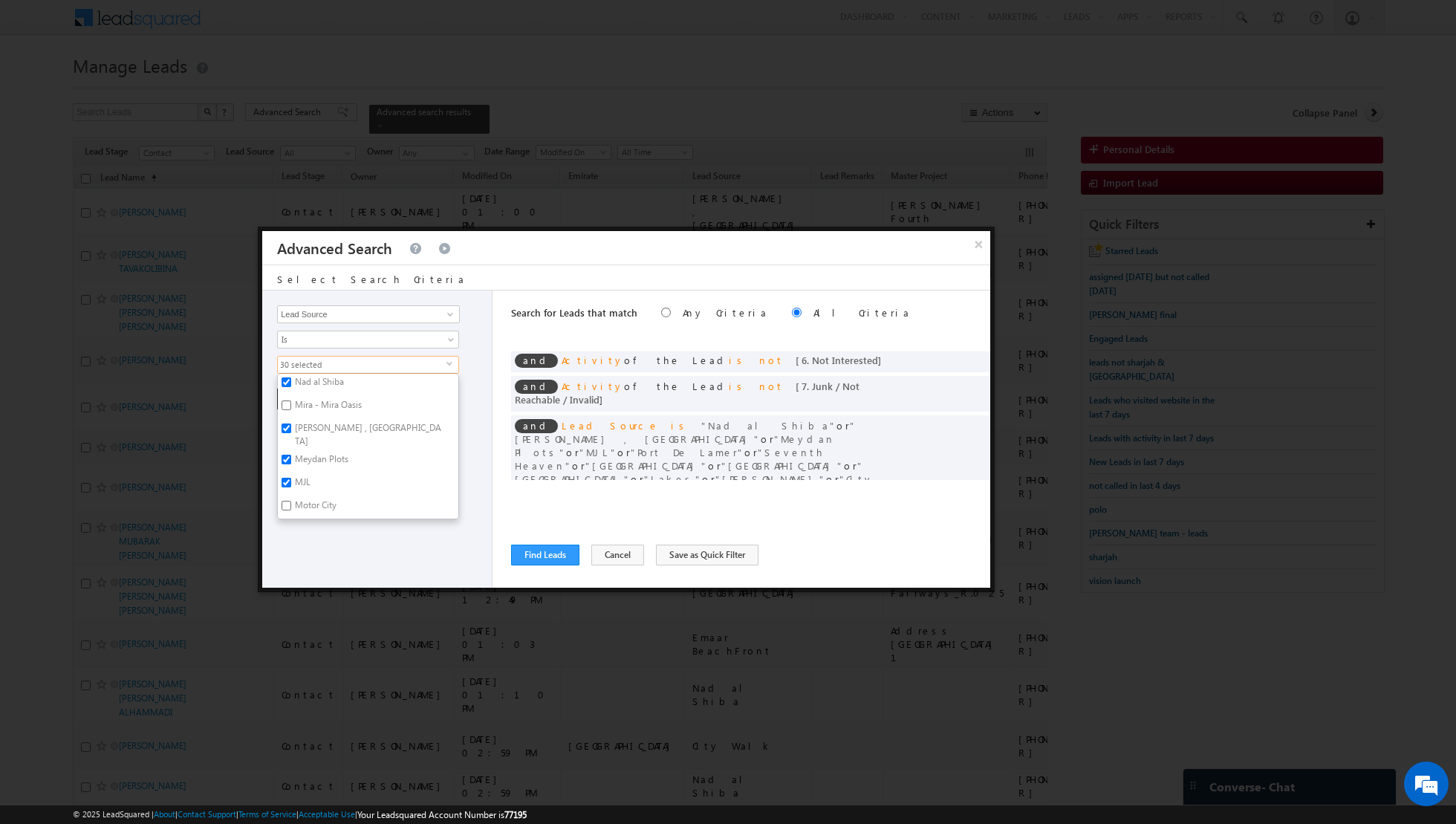
scroll to position [355, 0]
click at [286, 417] on input "[PERSON_NAME] , [GEOGRAPHIC_DATA]" at bounding box center [286, 421] width 10 height 10
checkbox input "false"
click at [288, 448] on input "Meydan Plots" at bounding box center [286, 452] width 10 height 10
checkbox input "false"
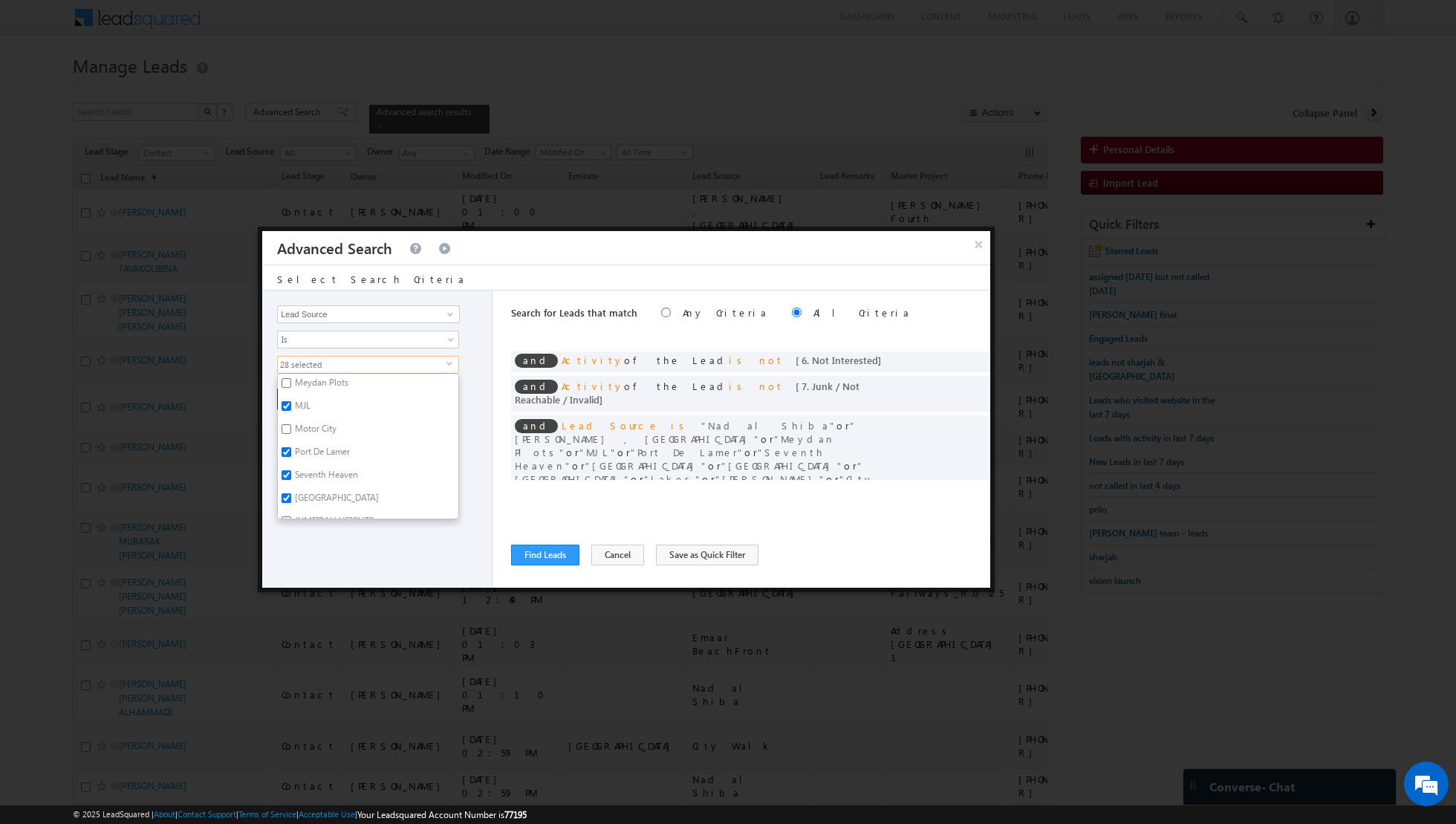
scroll to position [426, 0]
click at [288, 470] on input "Seventh Heaven" at bounding box center [286, 474] width 10 height 10
checkbox input "false"
click at [286, 493] on input "[GEOGRAPHIC_DATA]" at bounding box center [286, 497] width 10 height 10
checkbox input "false"
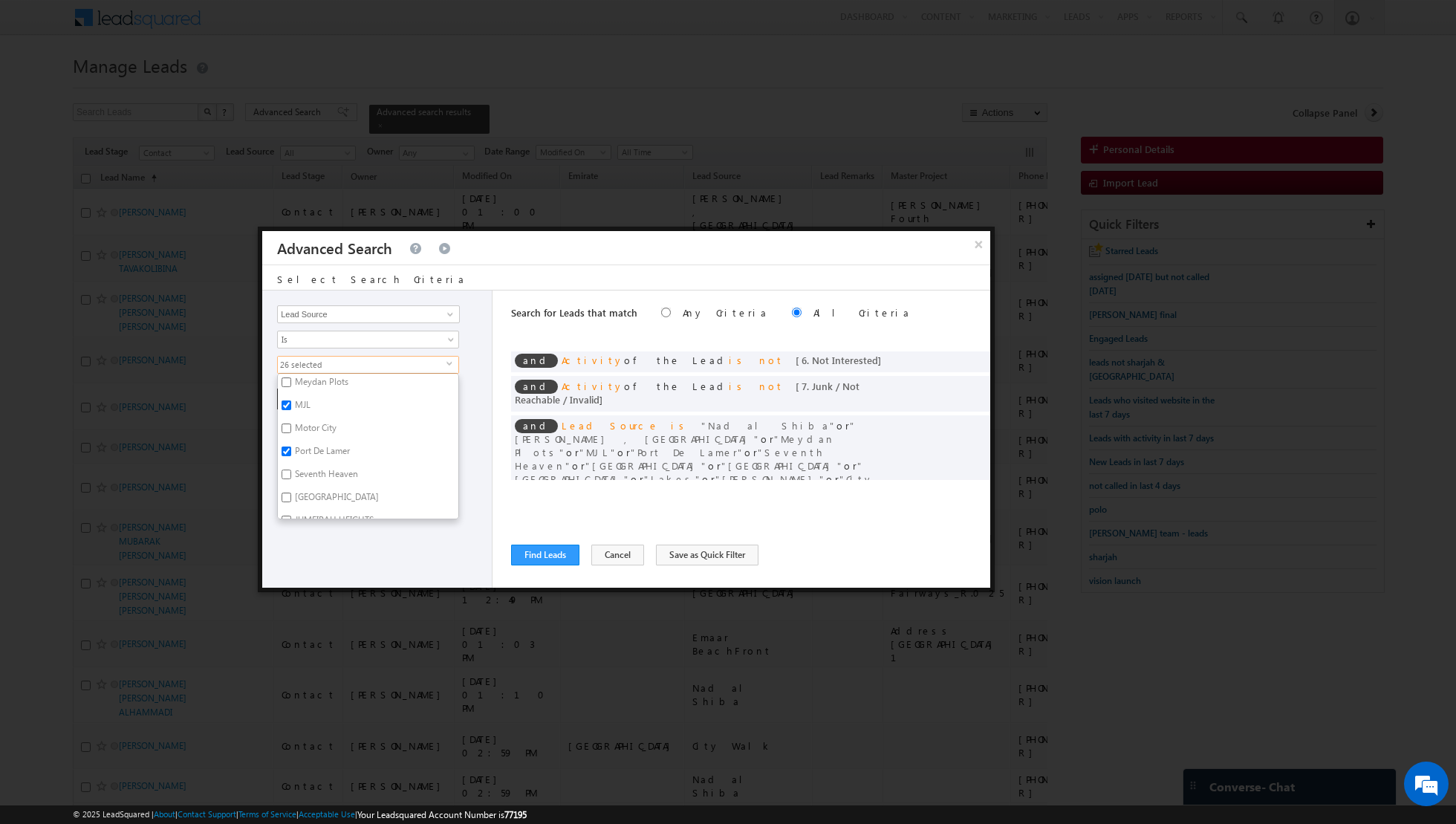
click at [285, 470] on input "Seventh Heaven" at bounding box center [286, 474] width 10 height 10
checkbox input "true"
click at [289, 423] on input "[GEOGRAPHIC_DATA]" at bounding box center [286, 428] width 10 height 10
checkbox input "false"
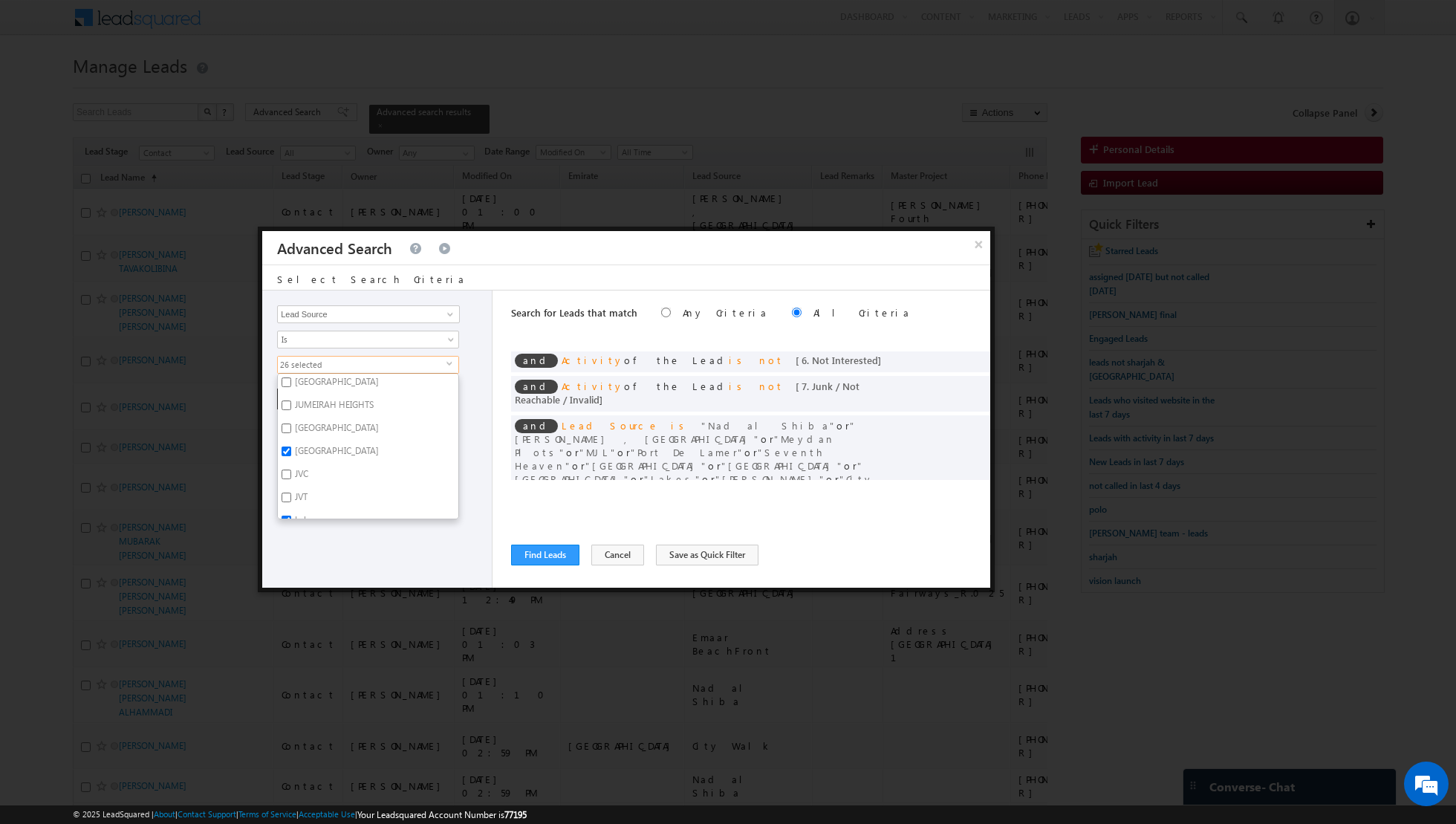
scroll to position [600, 0]
click at [286, 456] on input "Lakes" at bounding box center [286, 461] width 10 height 10
checkbox input "false"
click at [286, 426] on input "[PERSON_NAME]" at bounding box center [286, 431] width 10 height 10
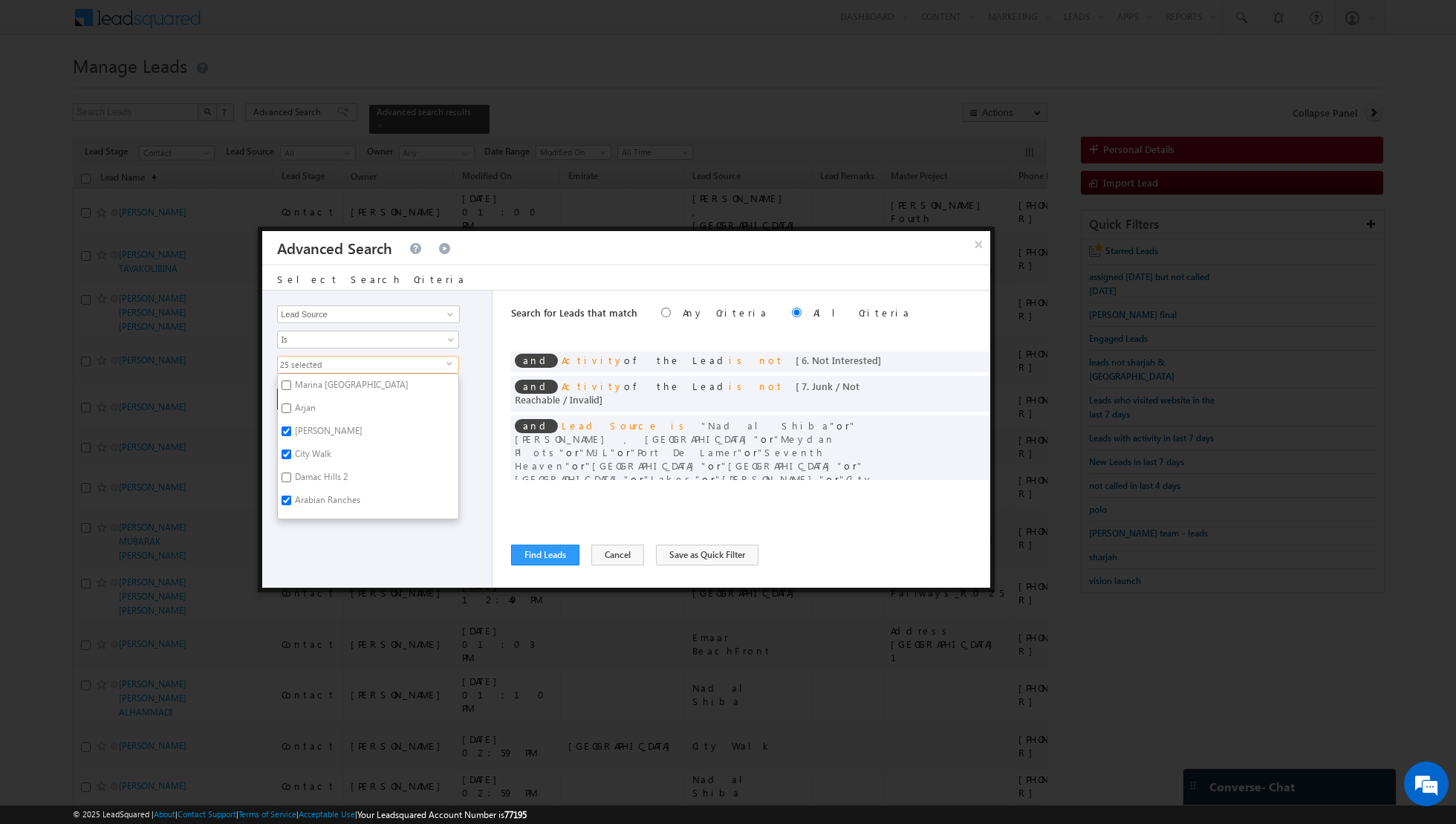
checkbox input "false"
click at [286, 496] on input "Arabian Ranches" at bounding box center [286, 500] width 10 height 10
checkbox input "false"
click at [289, 471] on input "Cavalli Casa" at bounding box center [286, 475] width 10 height 10
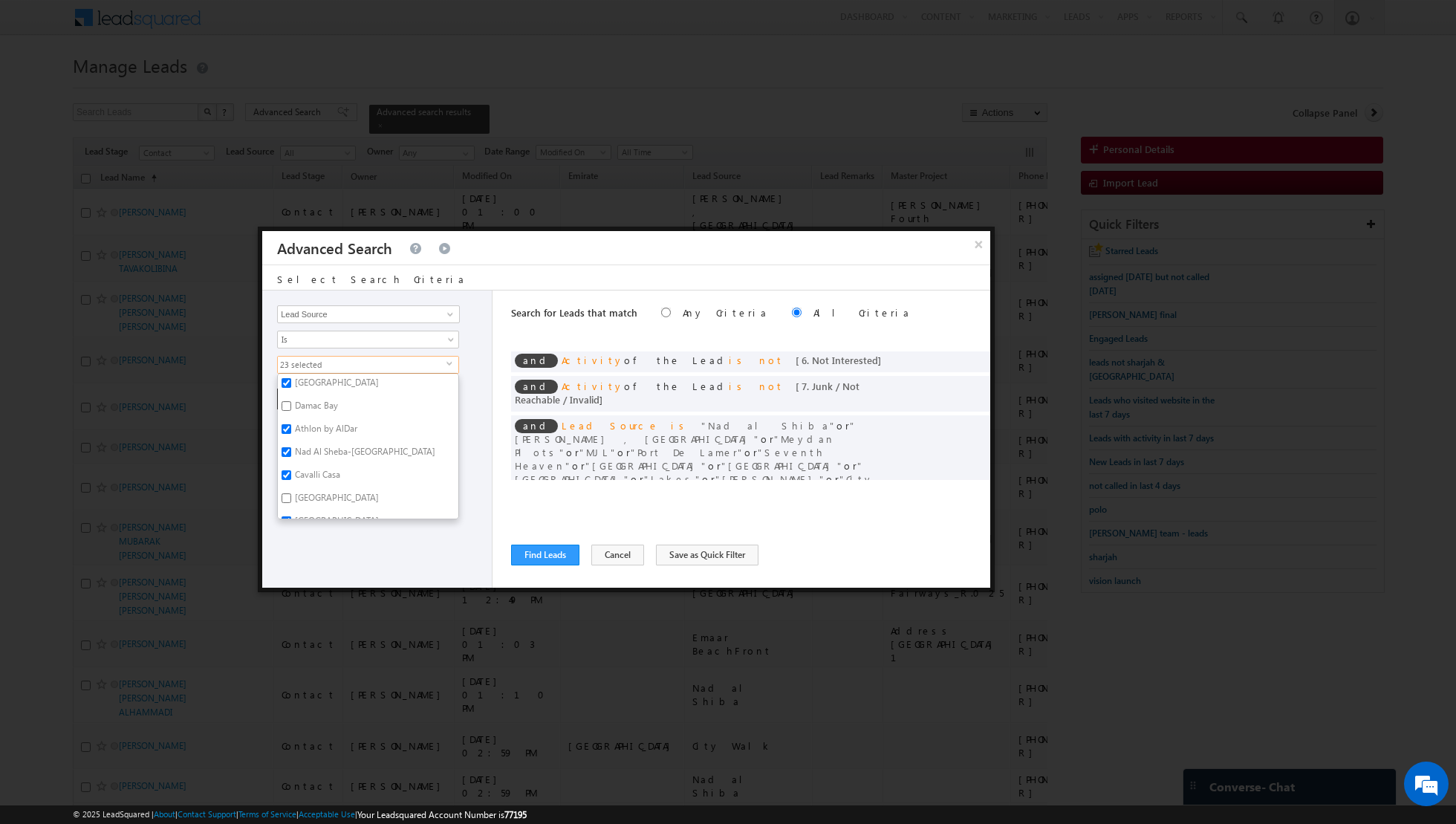
checkbox input "false"
click at [288, 447] on input "Nad Al Sheba-[GEOGRAPHIC_DATA]" at bounding box center [286, 452] width 10 height 10
checkbox input "false"
click at [283, 504] on input "Greens" at bounding box center [286, 509] width 10 height 10
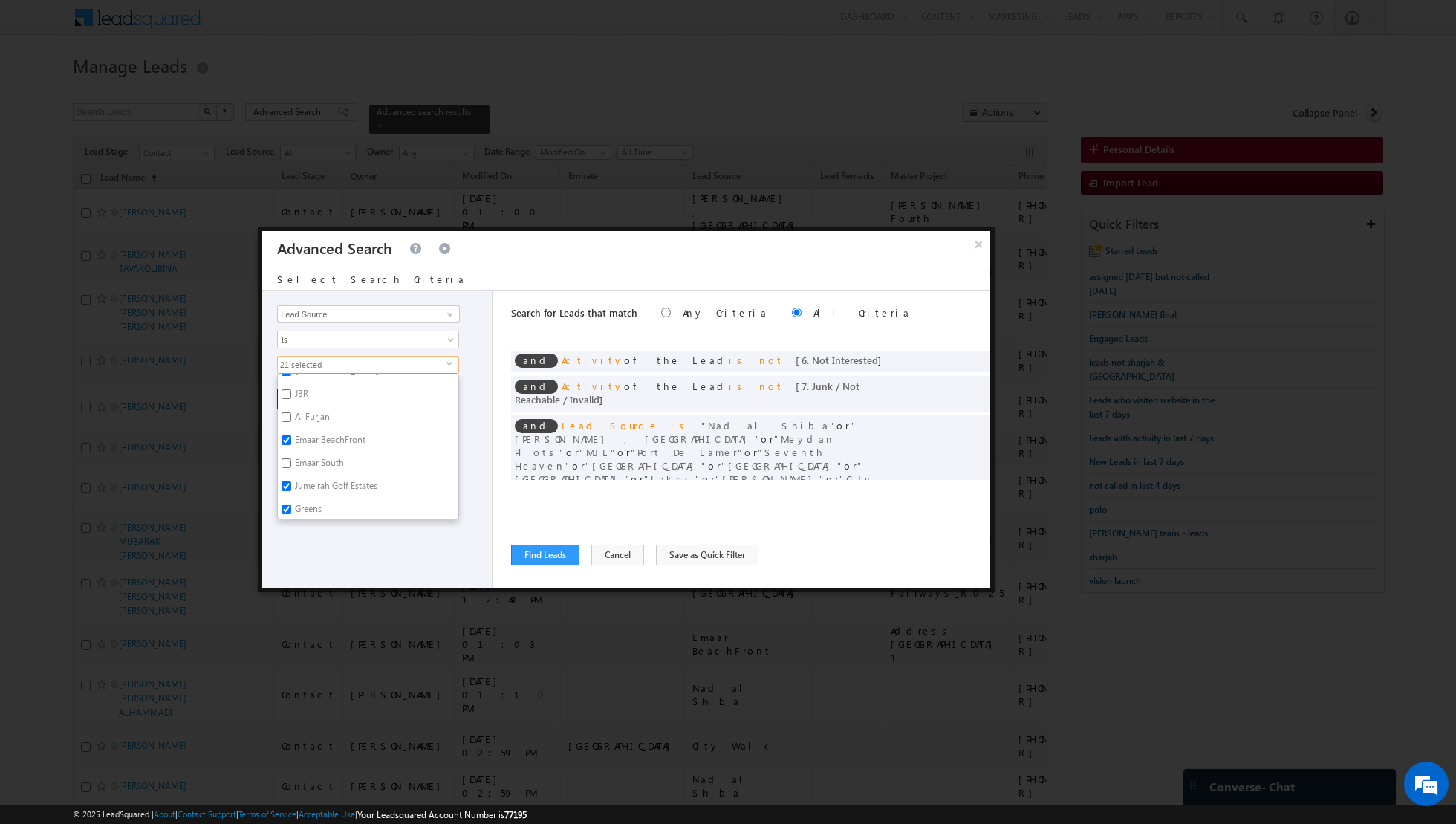
checkbox input "false"
click at [294, 477] on label "Jumeirah Golf Estates" at bounding box center [335, 488] width 114 height 23
click at [291, 481] on input "Jumeirah Golf Estates" at bounding box center [286, 486] width 10 height 10
checkbox input "false"
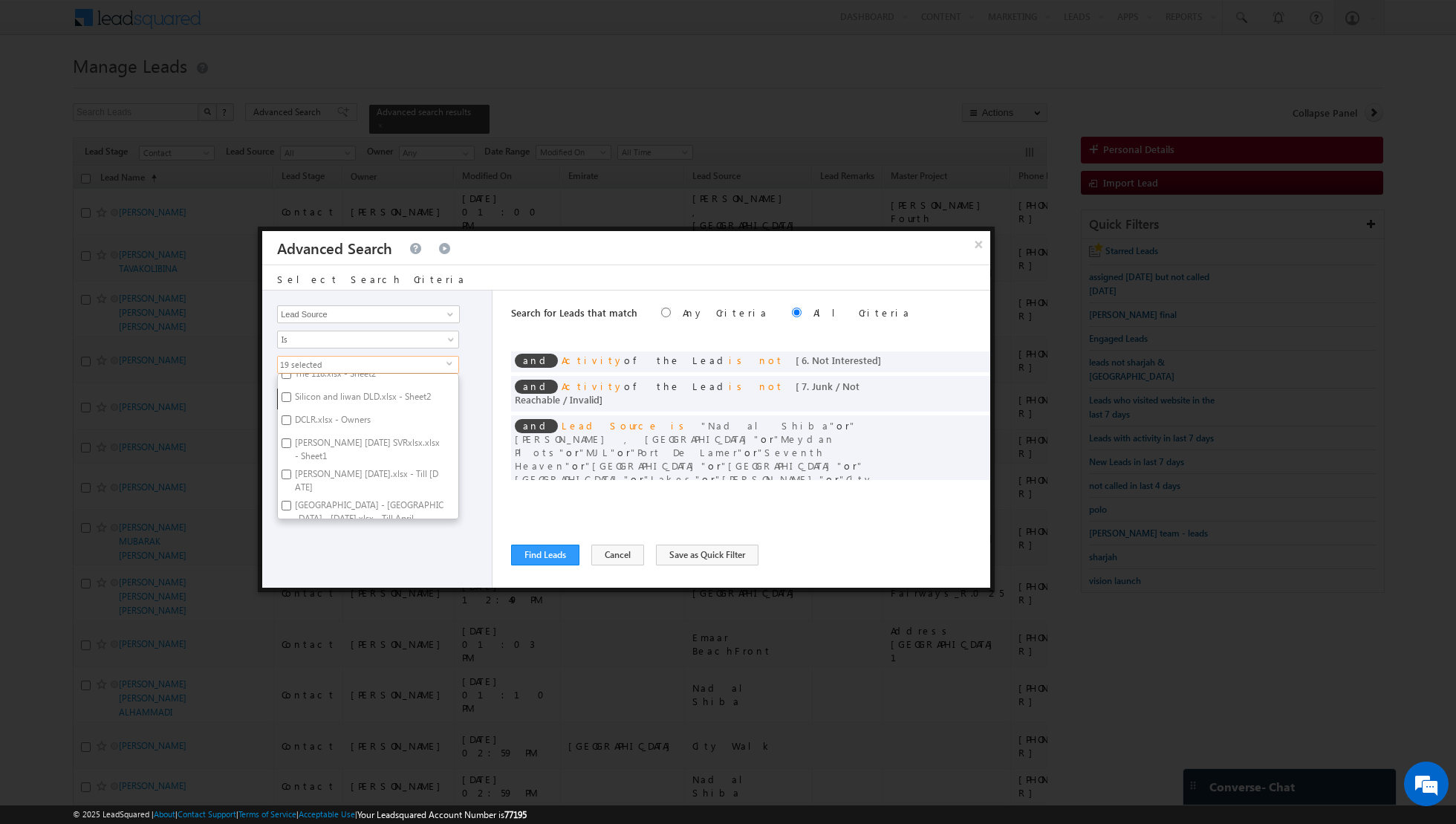
click at [410, 573] on div "Opportunity Type Lead Activity Task Sales Group Prospect Id Address 1 Address 2…" at bounding box center [377, 439] width 230 height 297
click at [299, 398] on button "+ Add" at bounding box center [302, 398] width 51 height 21
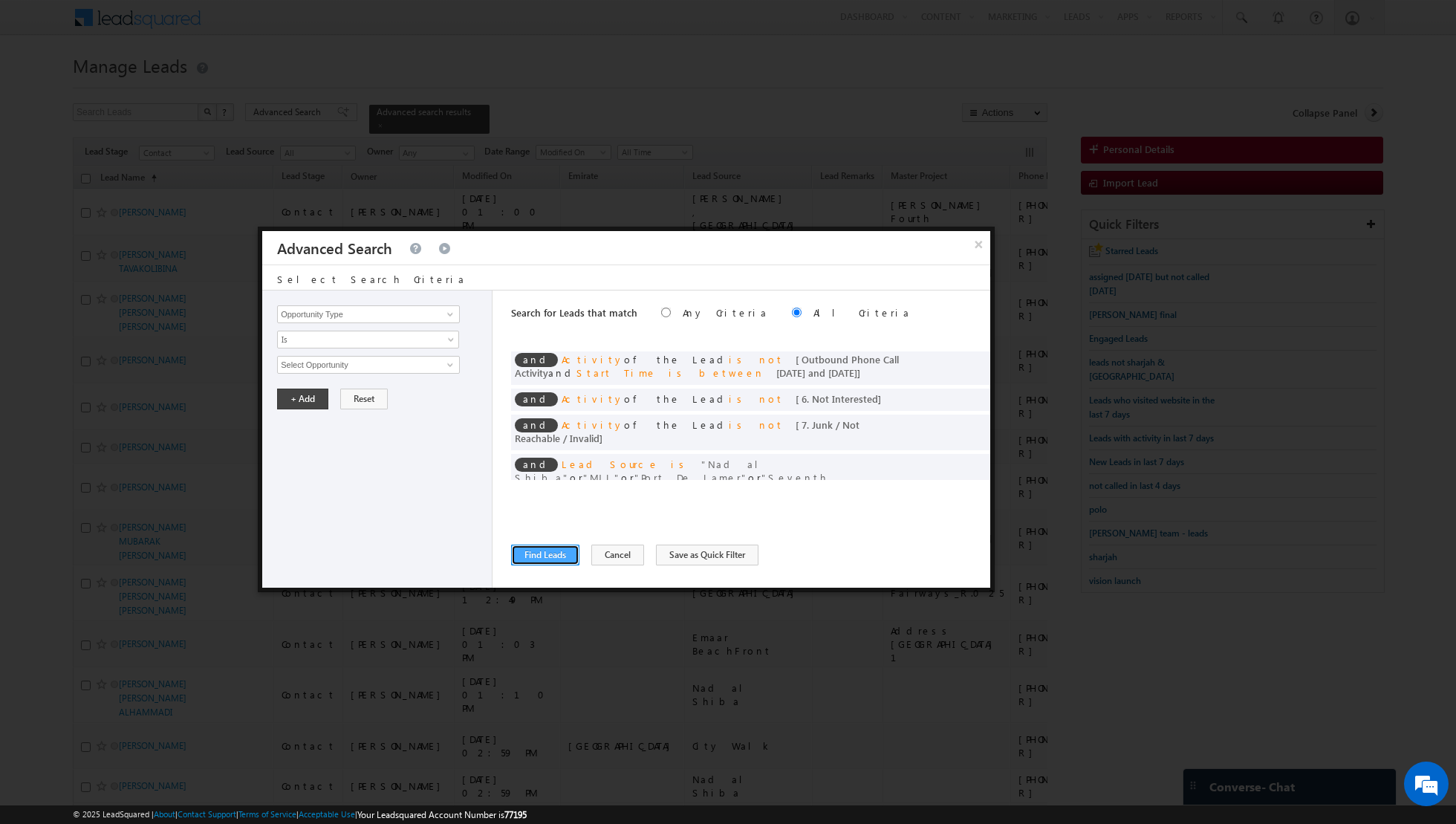
click at [536, 556] on button "Find Leads" at bounding box center [545, 554] width 69 height 21
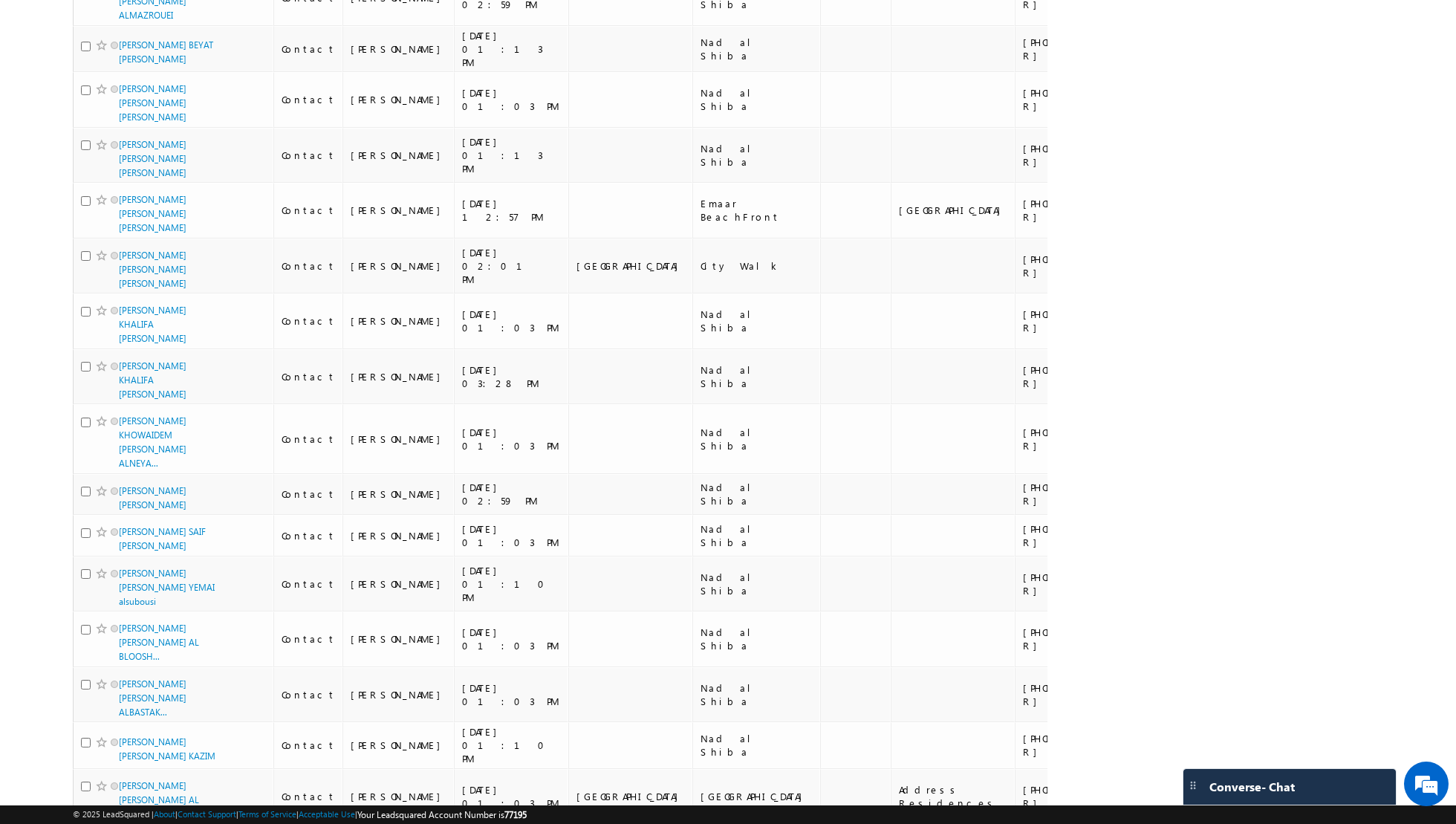
scroll to position [8791, 0]
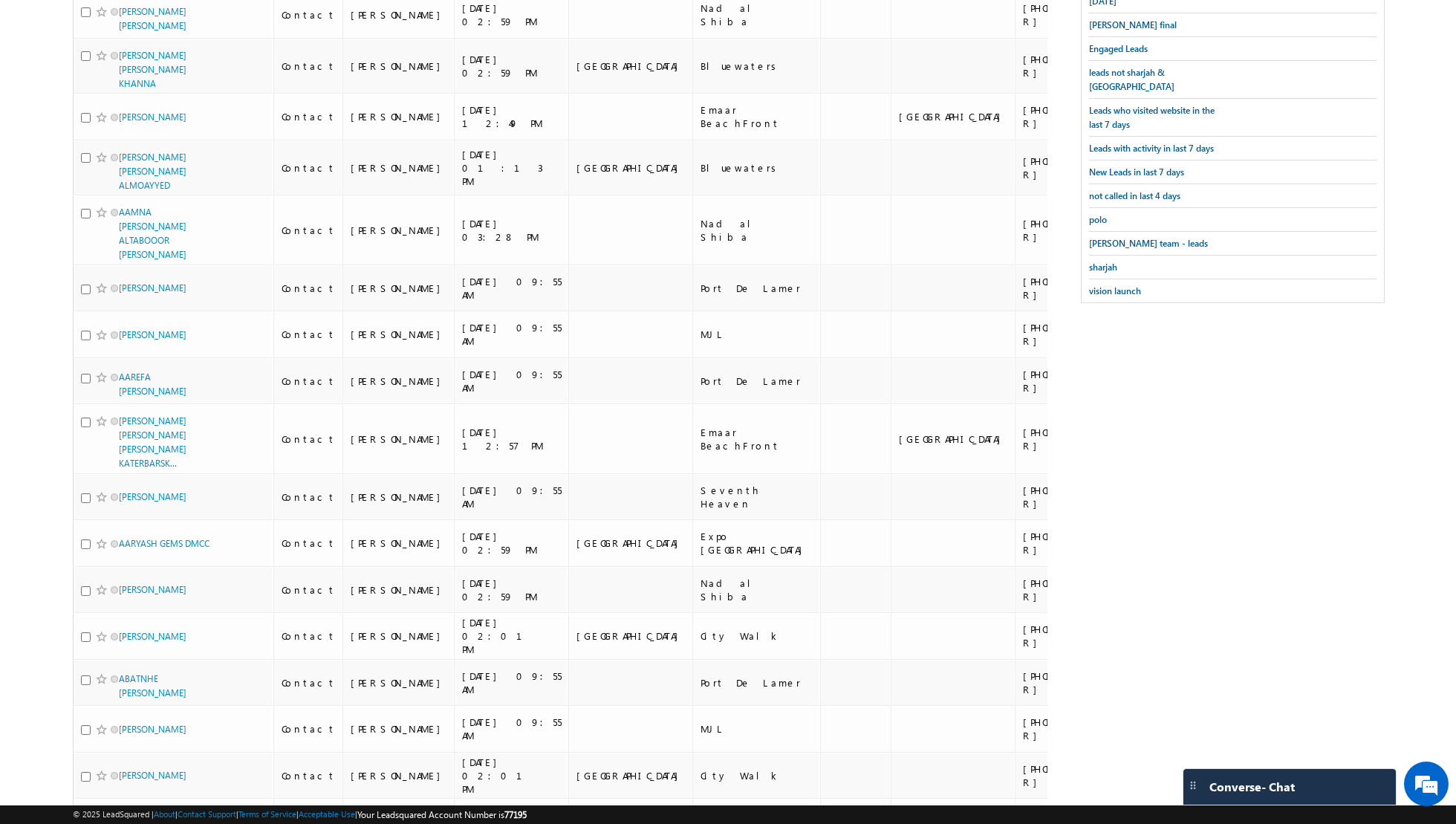
scroll to position [0, 0]
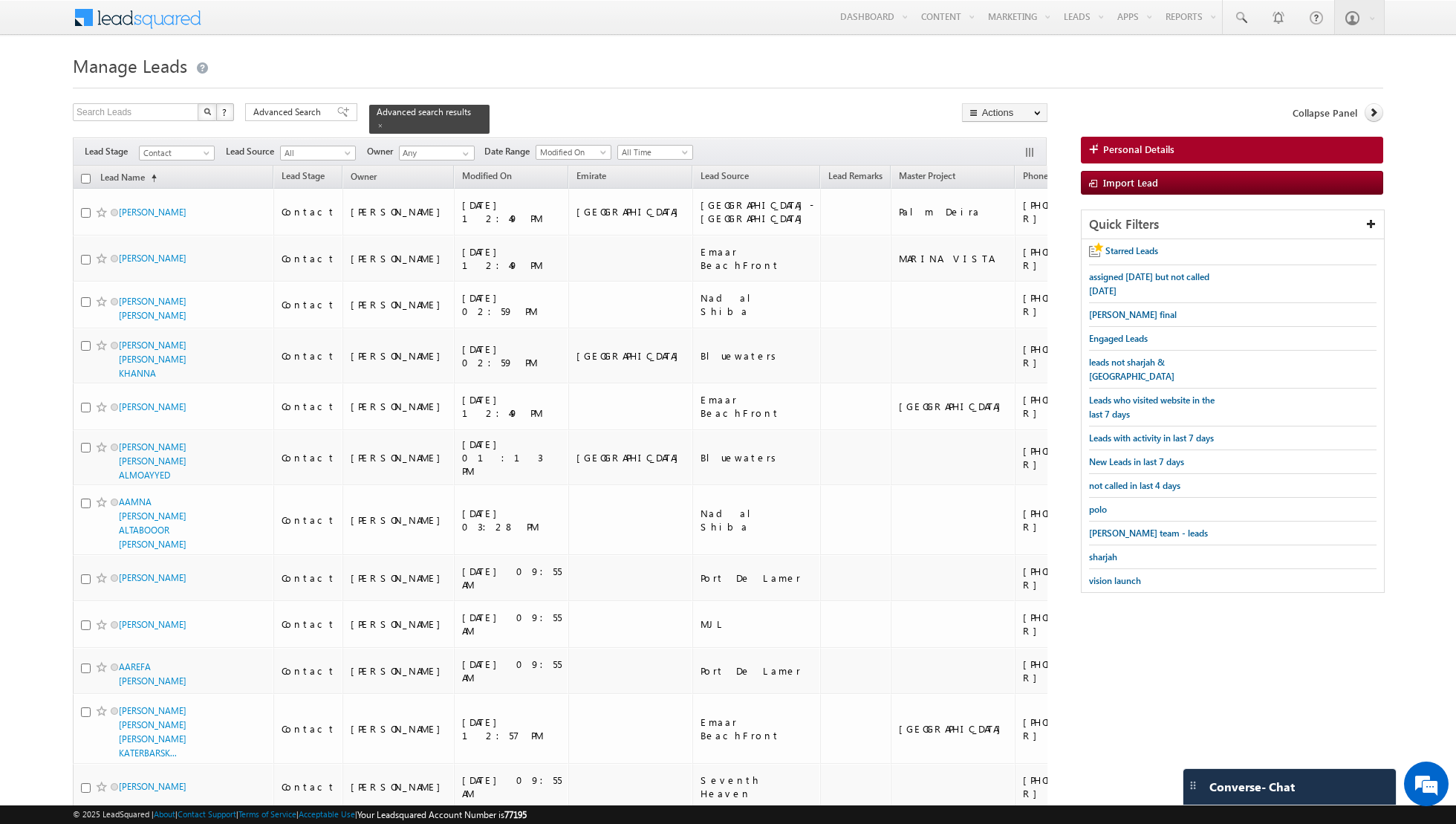
click at [89, 176] on input "checkbox" at bounding box center [85, 178] width 10 height 10
checkbox input "true"
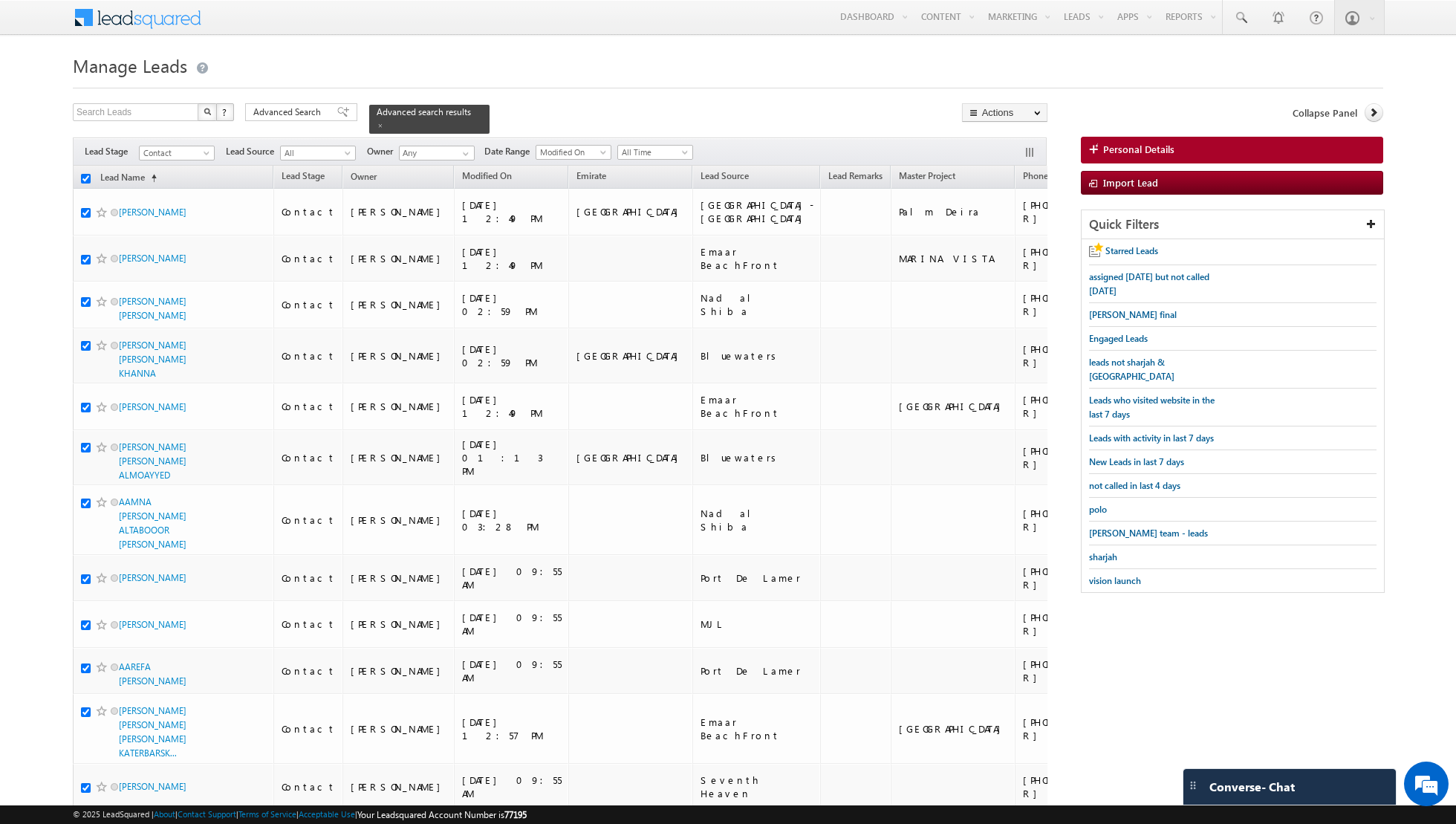
checkbox input "true"
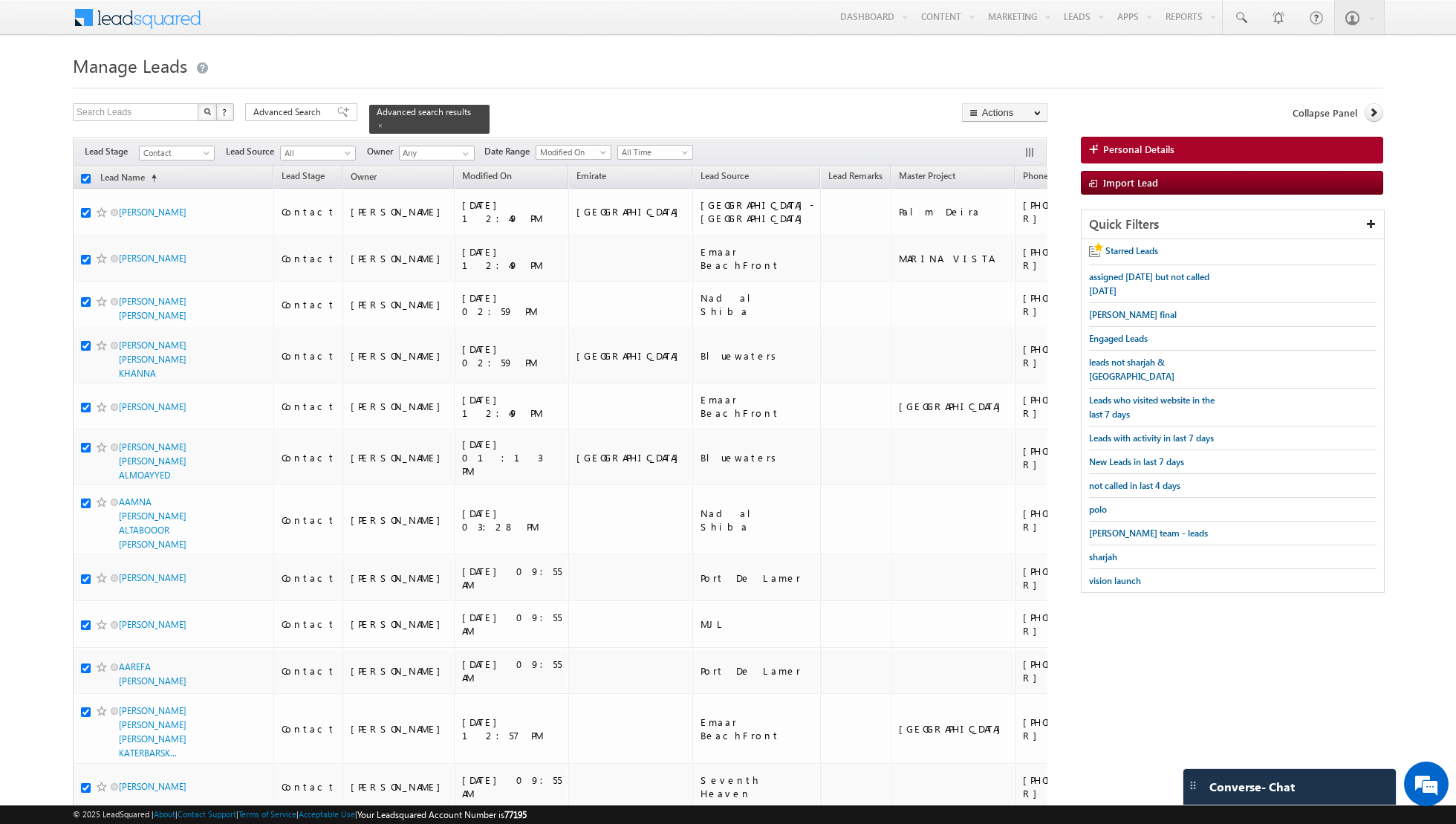
checkbox input "true"
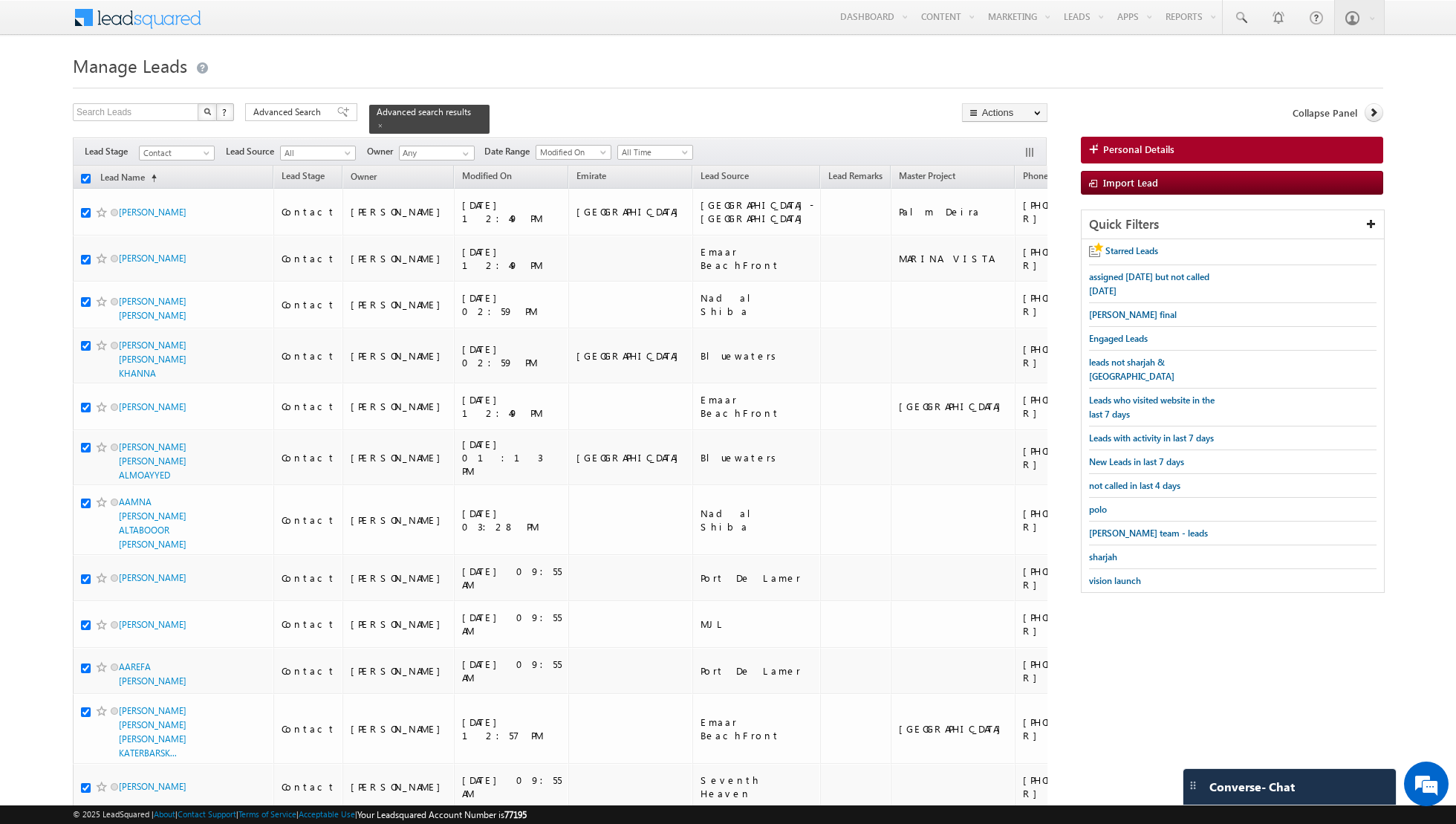
checkbox input "true"
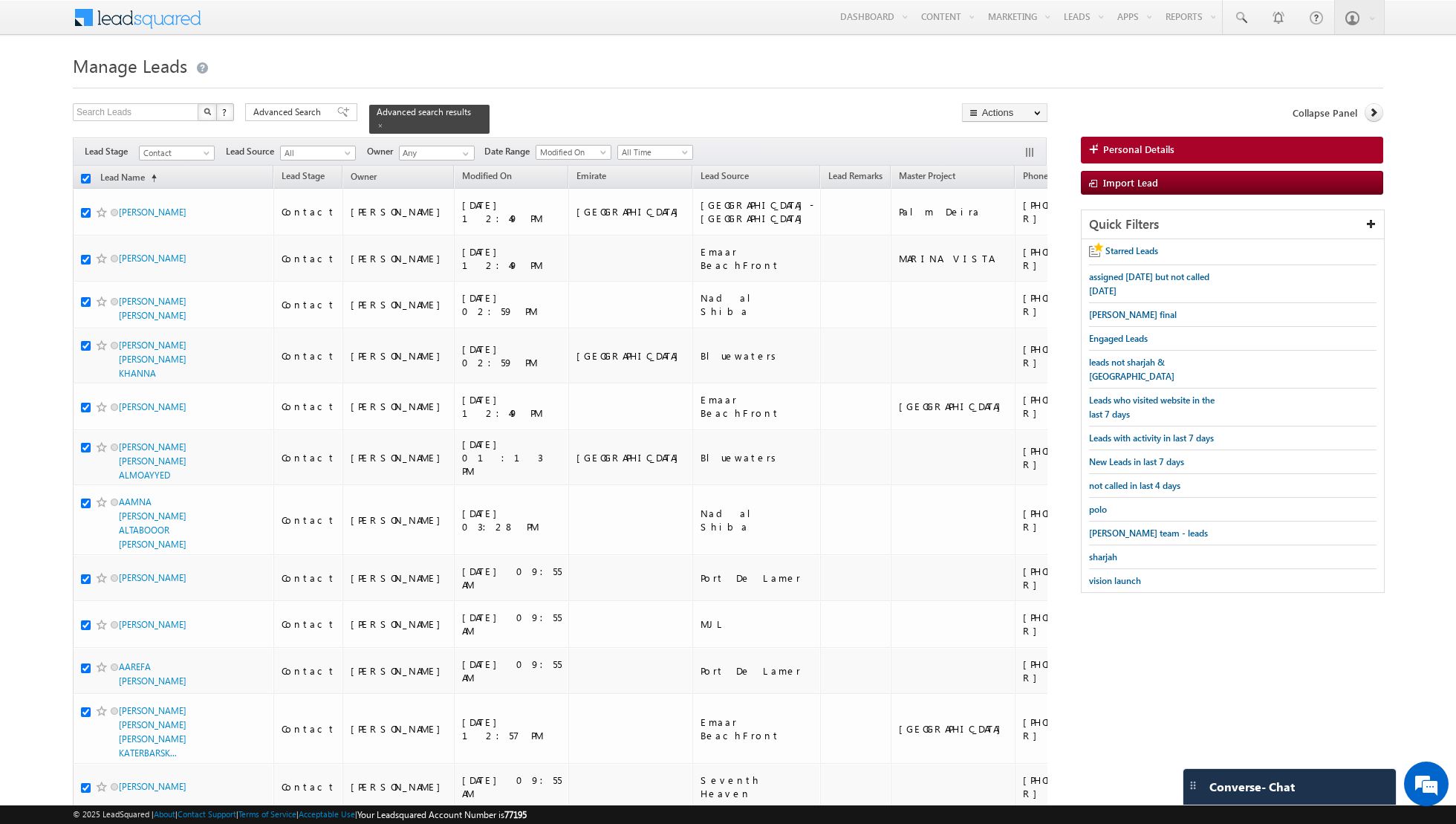
checkbox input "true"
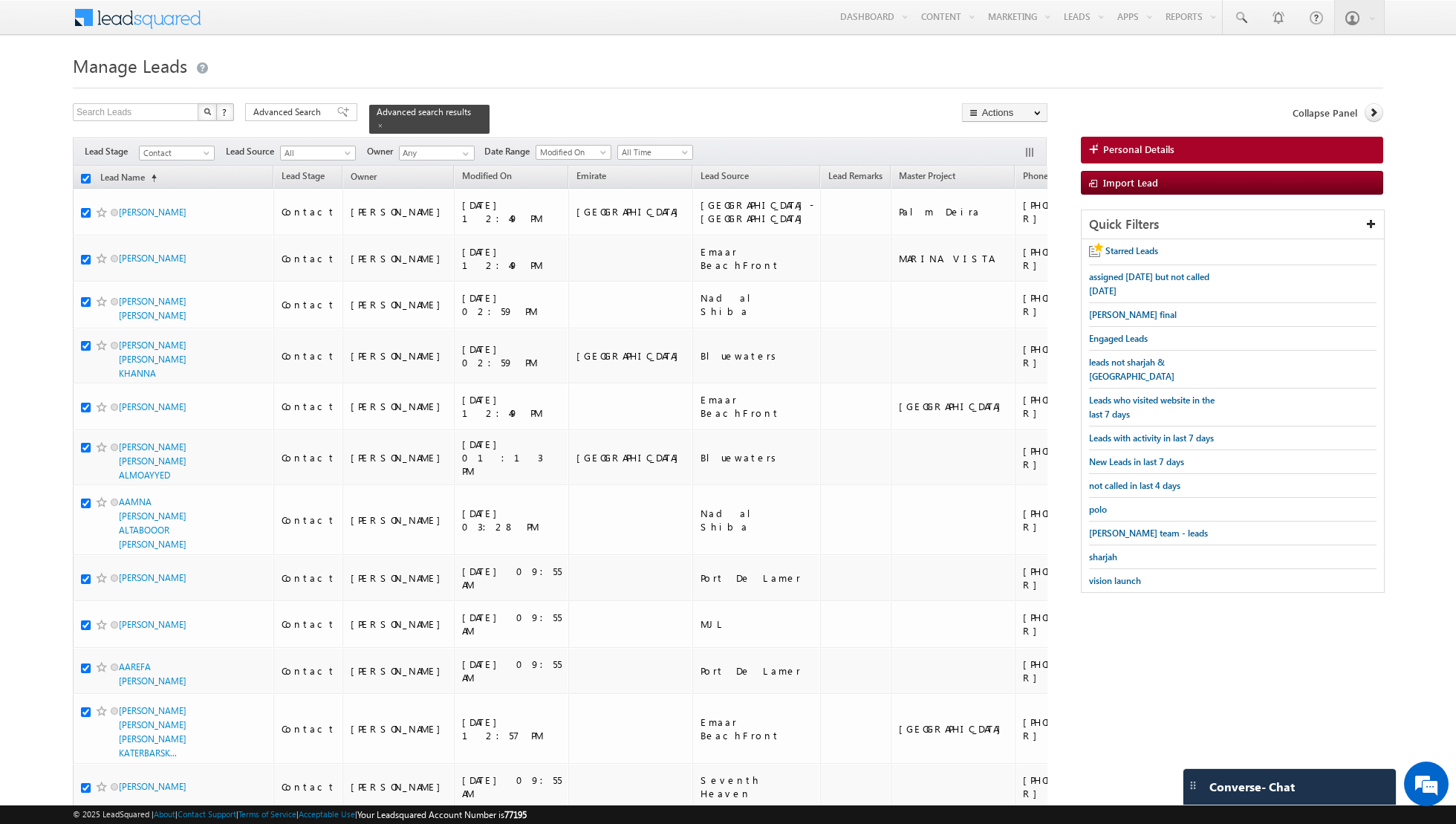
checkbox input "true"
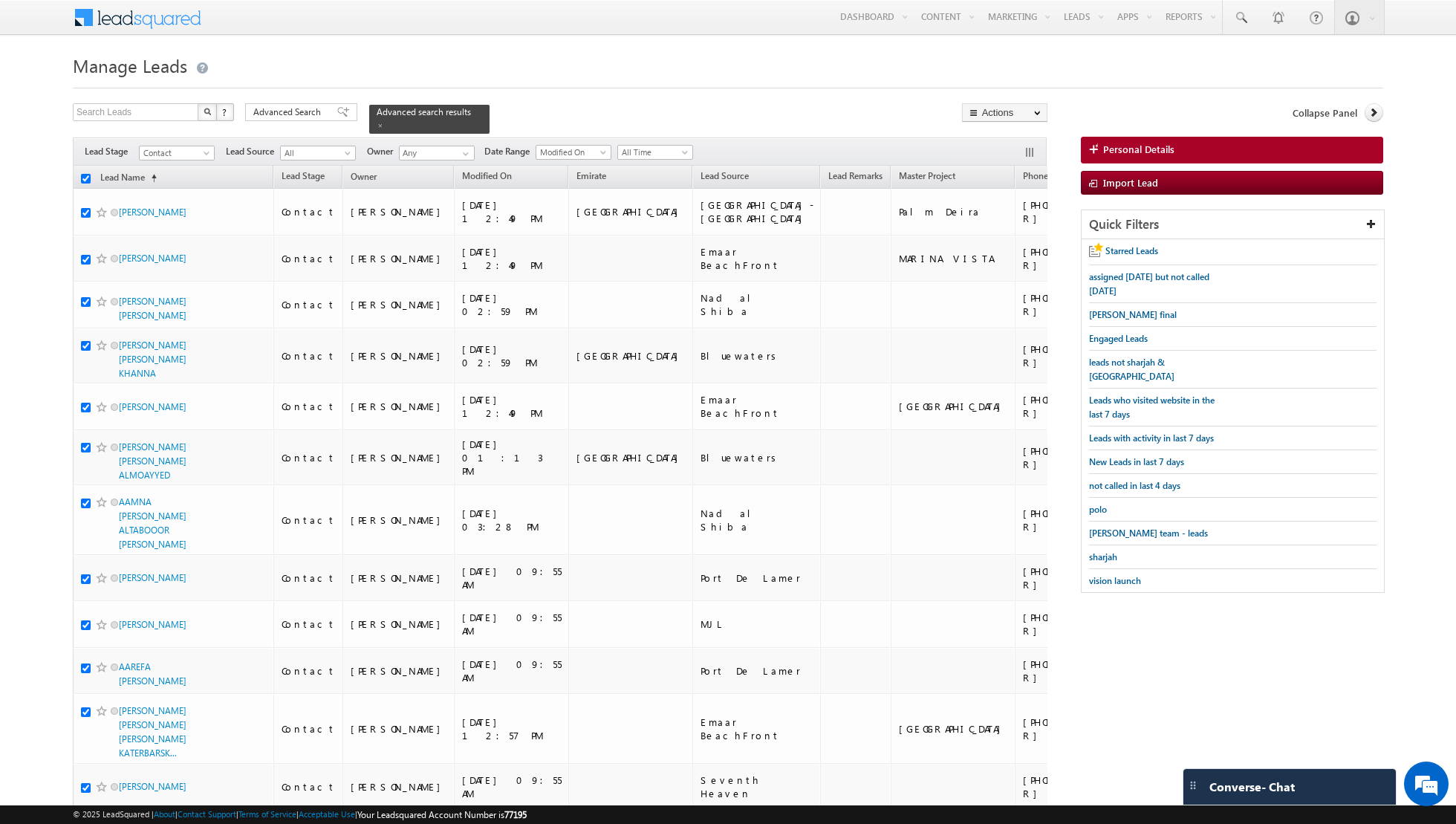
checkbox input "true"
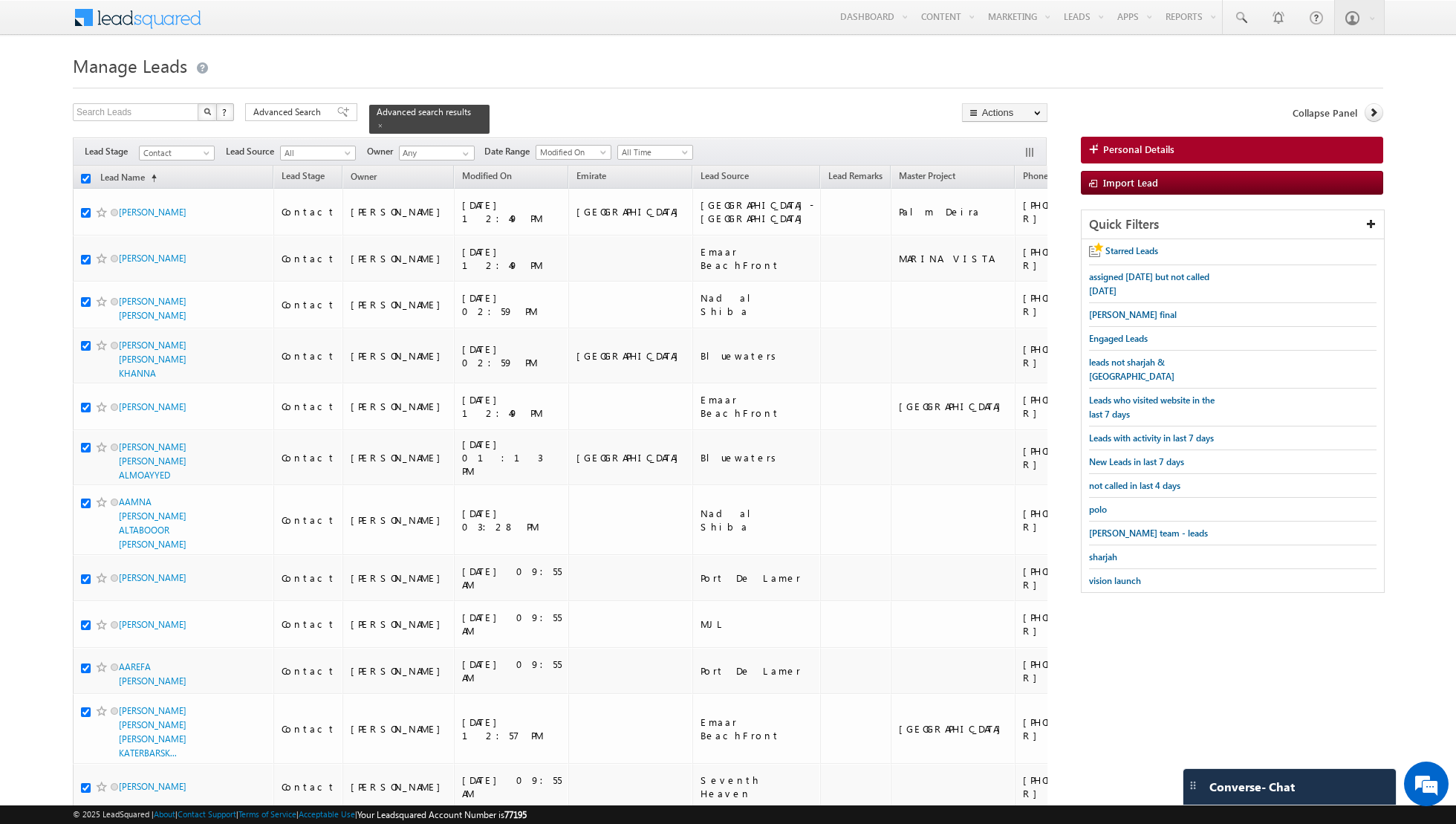
checkbox input "true"
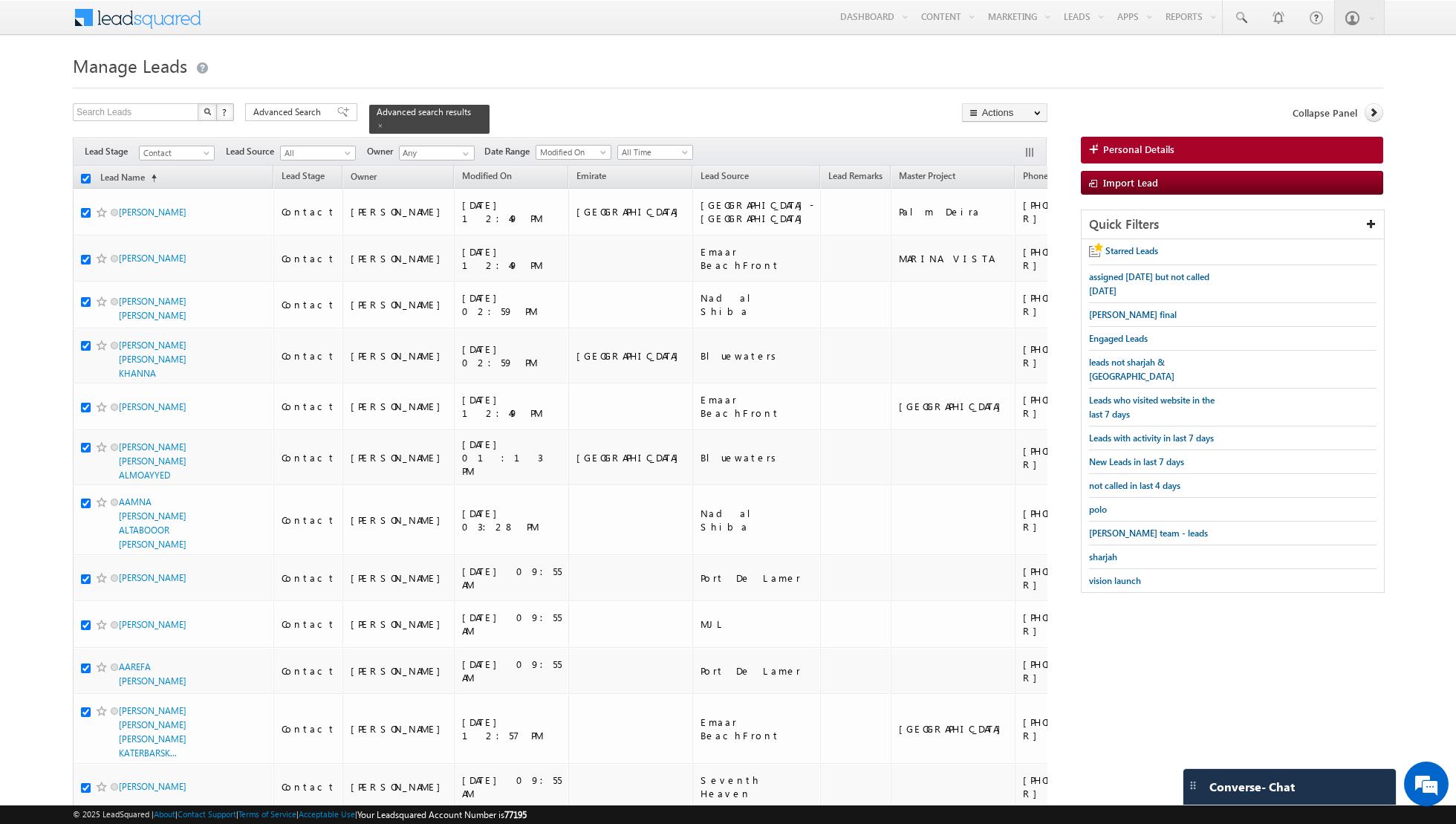
checkbox input "true"
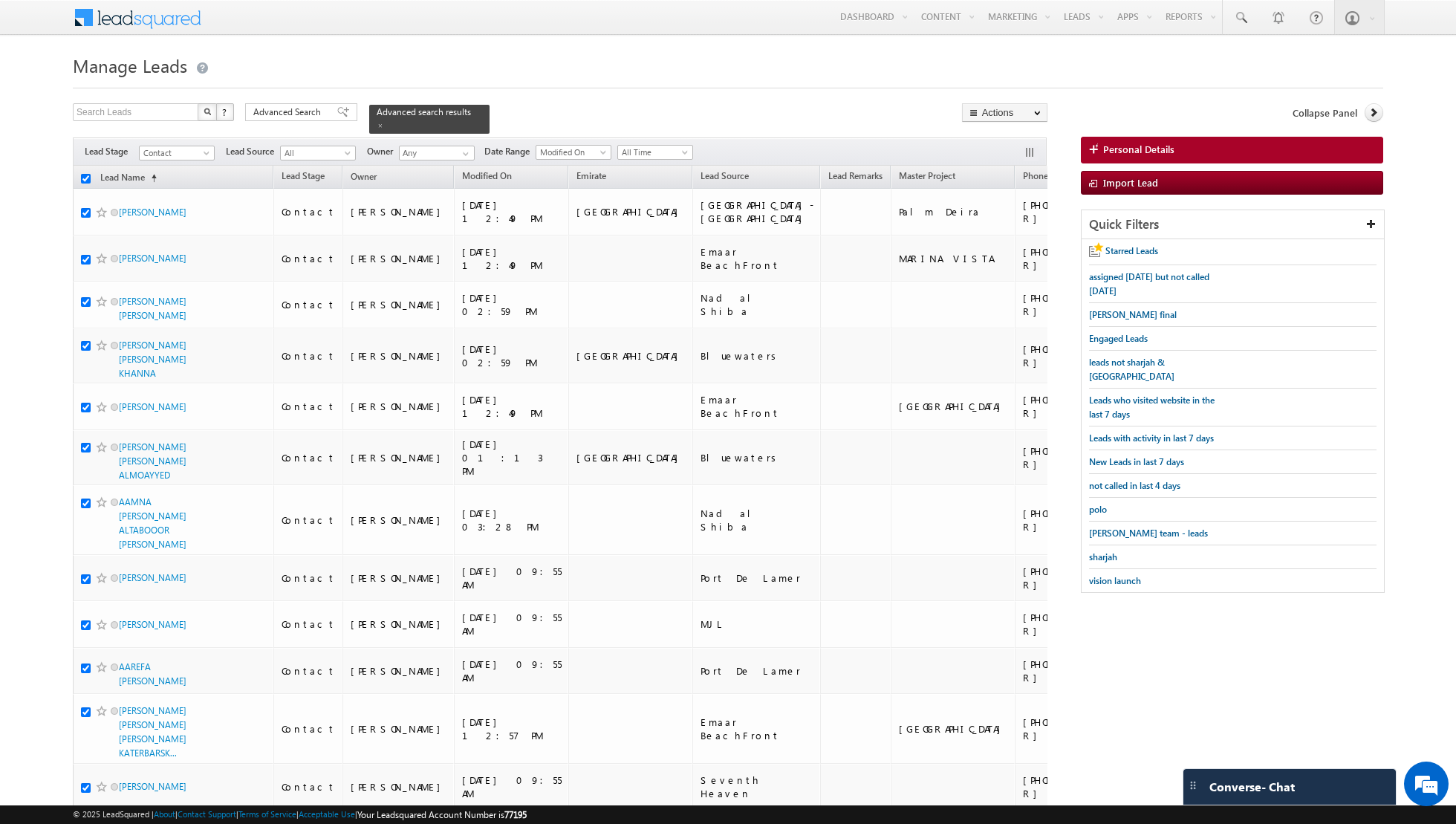
checkbox input "true"
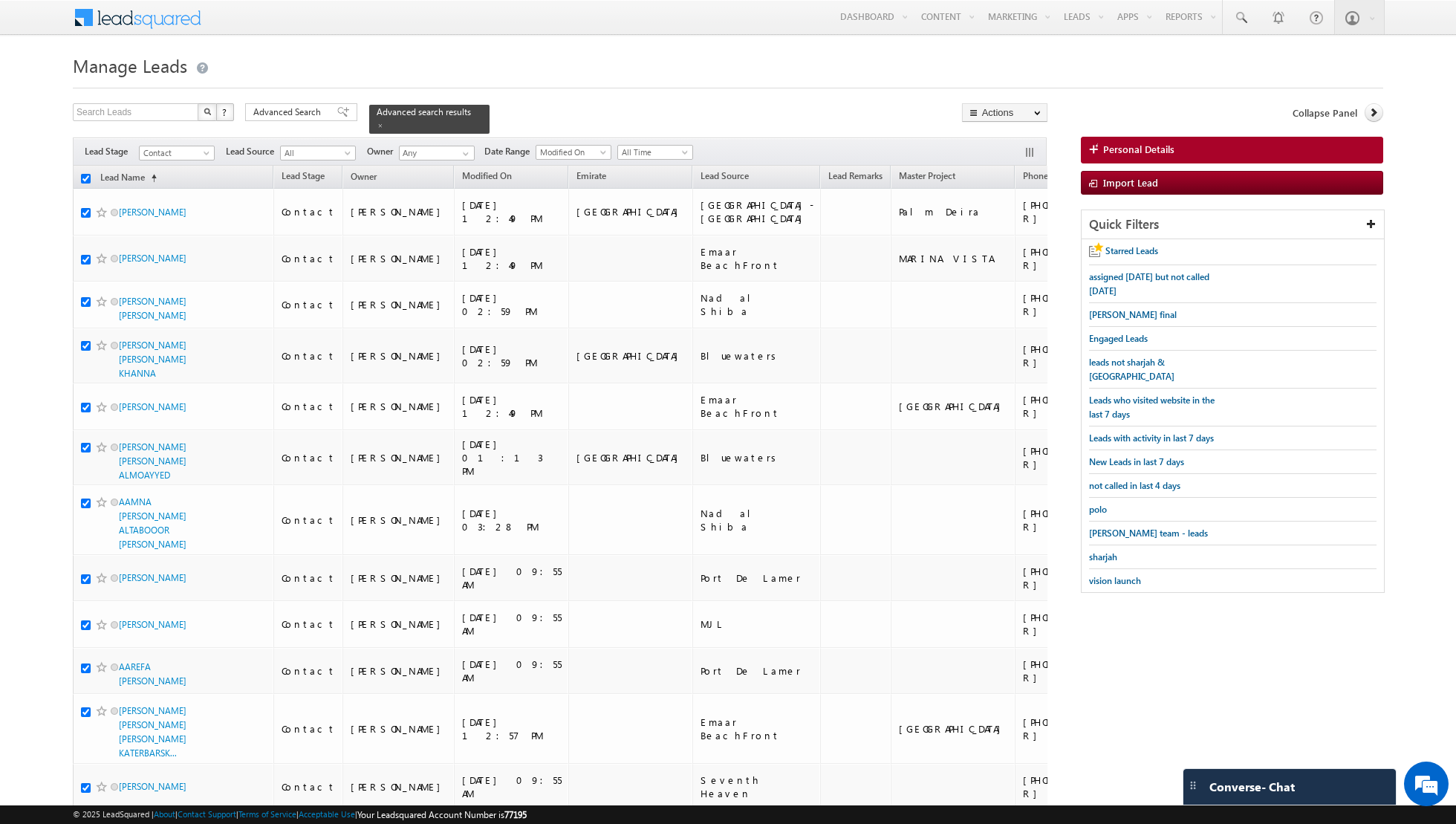
checkbox input "true"
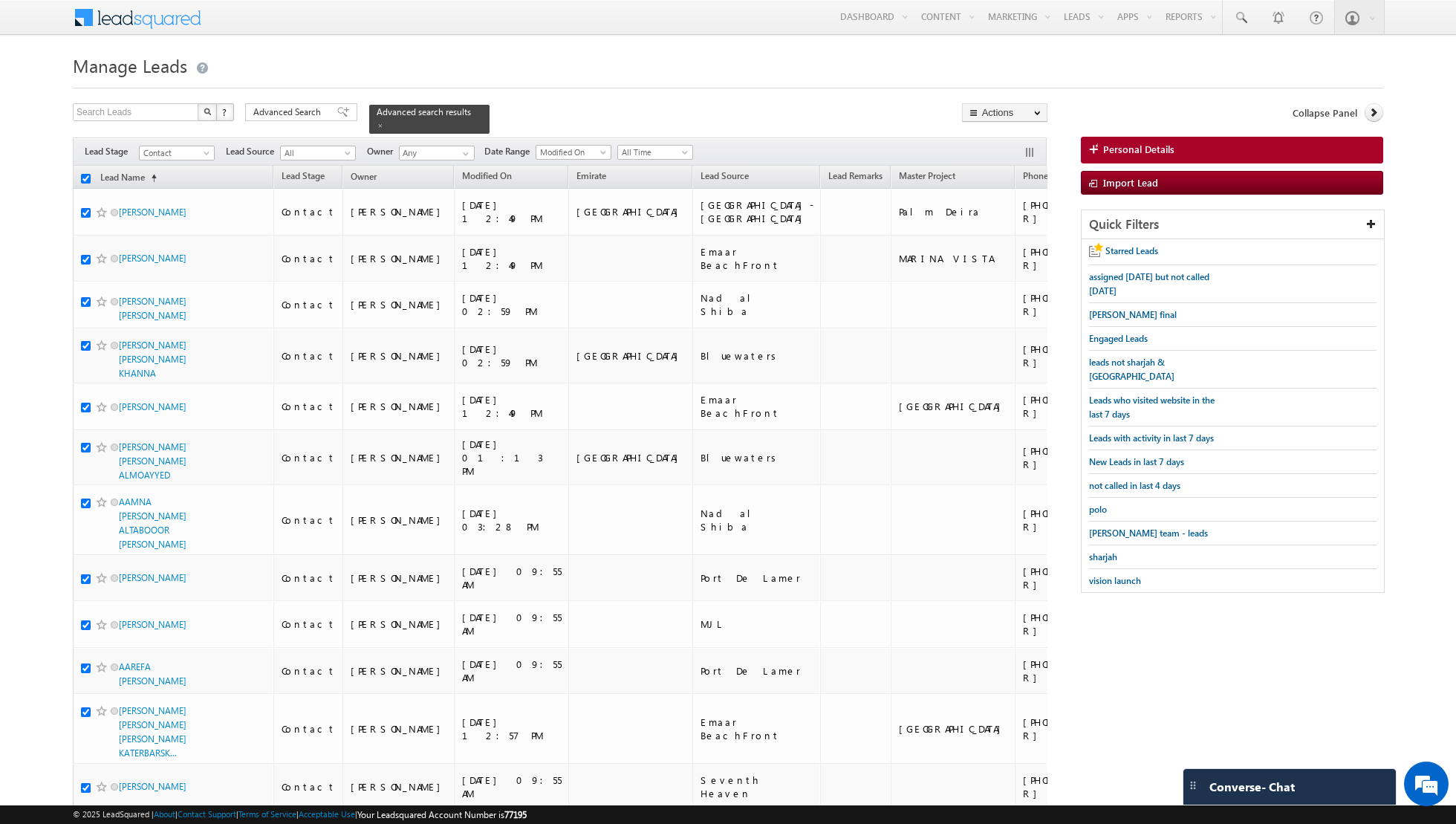
checkbox input "true"
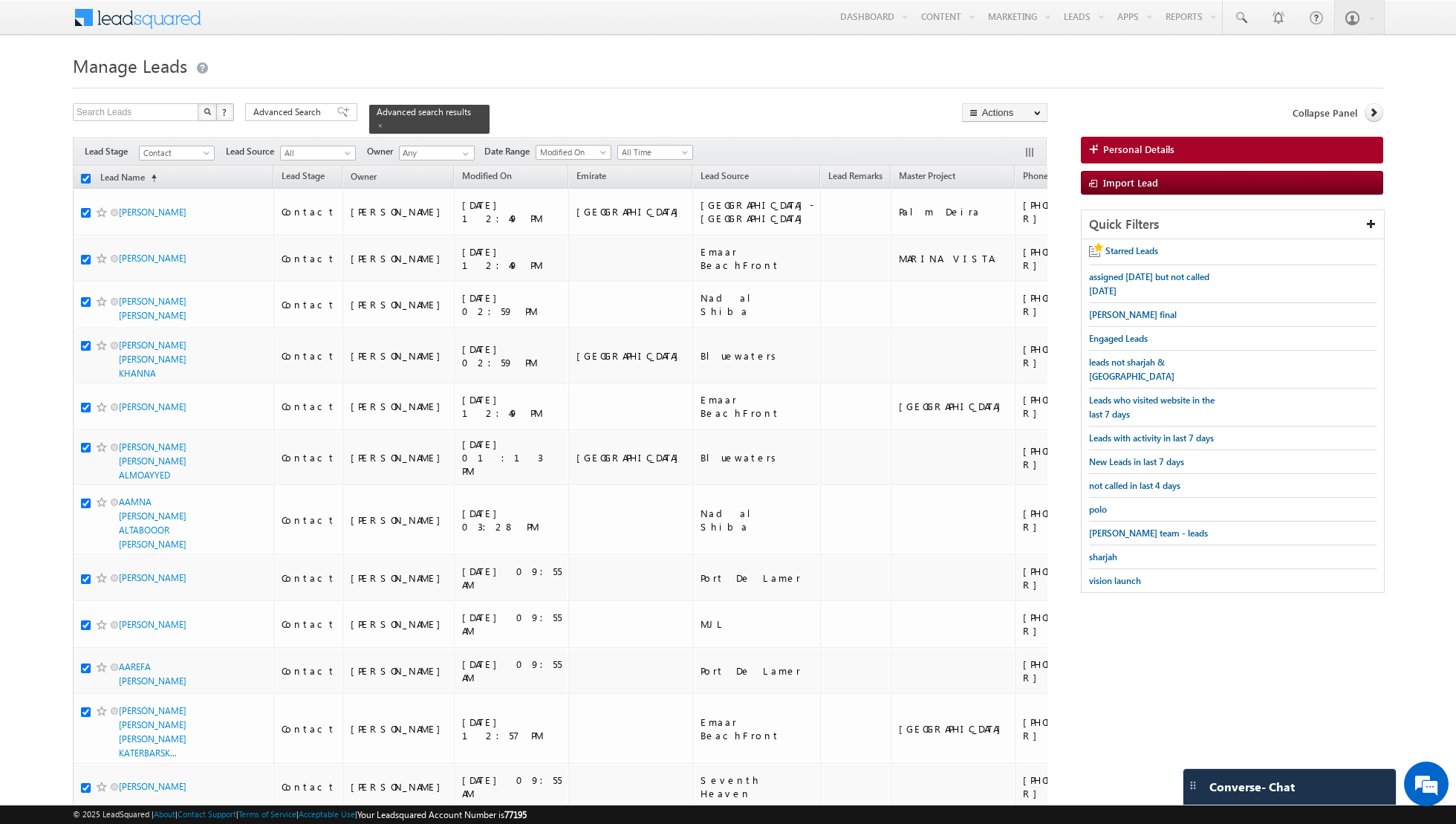
checkbox input "true"
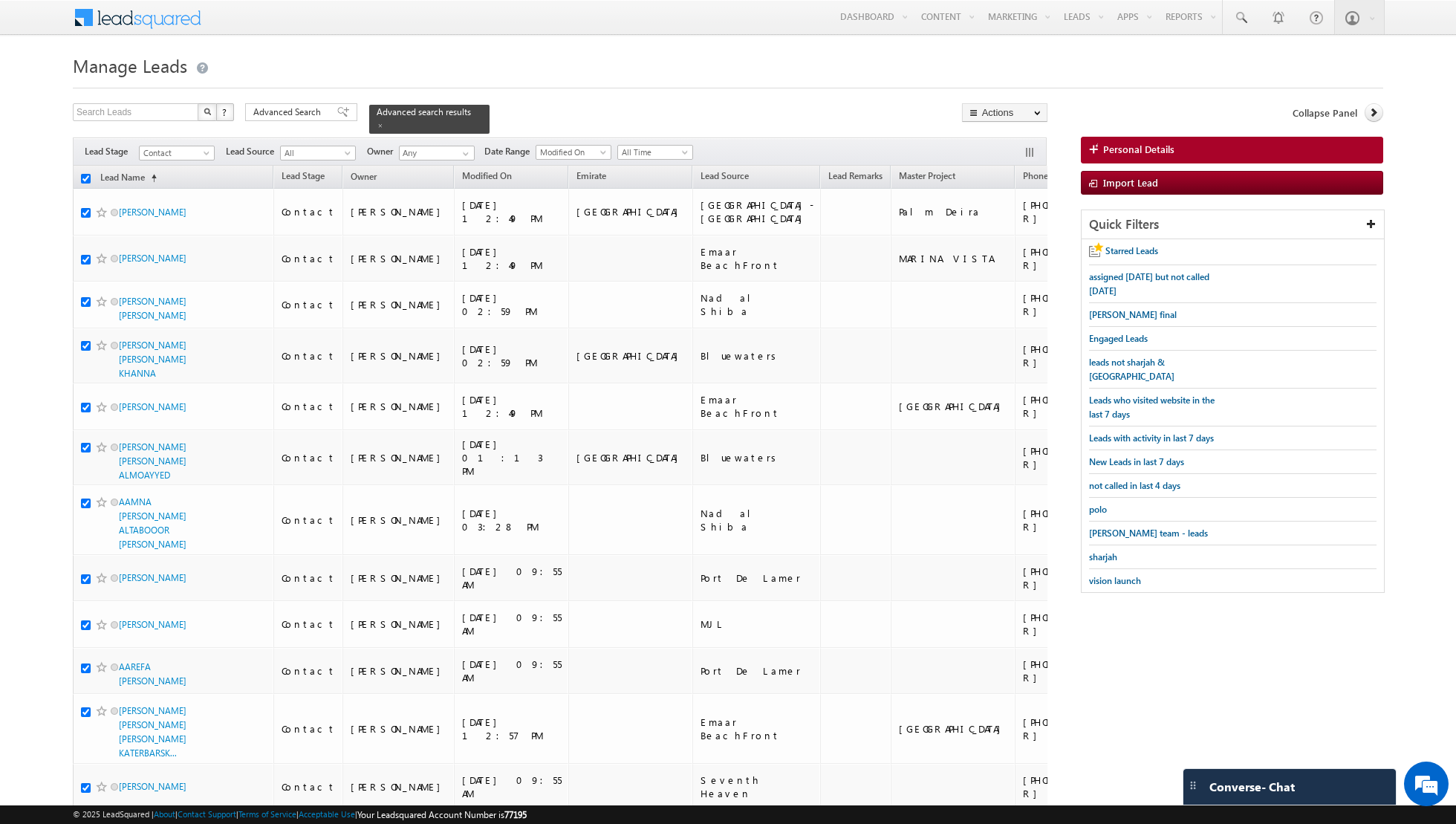
checkbox input "true"
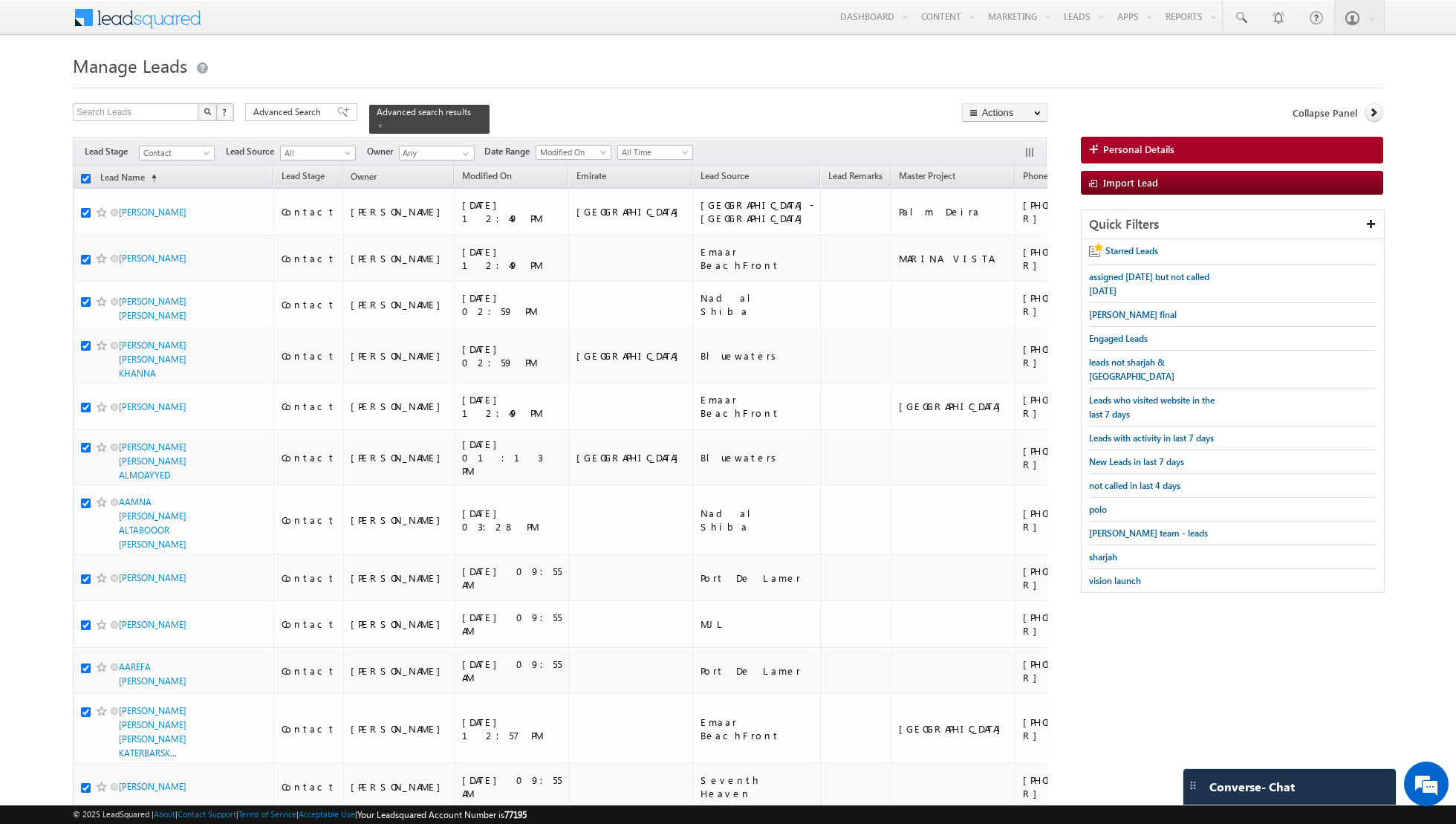
checkbox input "true"
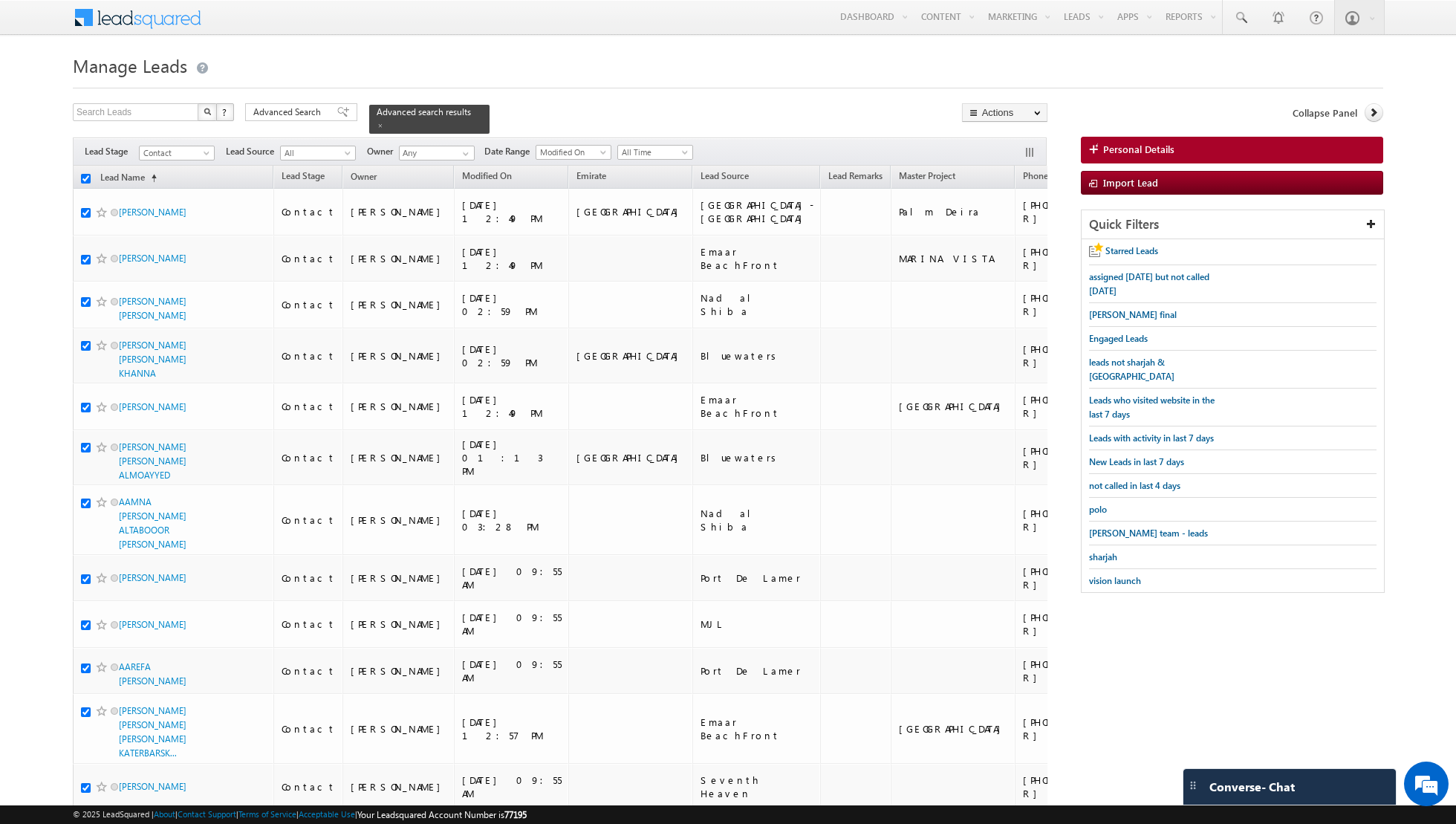
checkbox input "true"
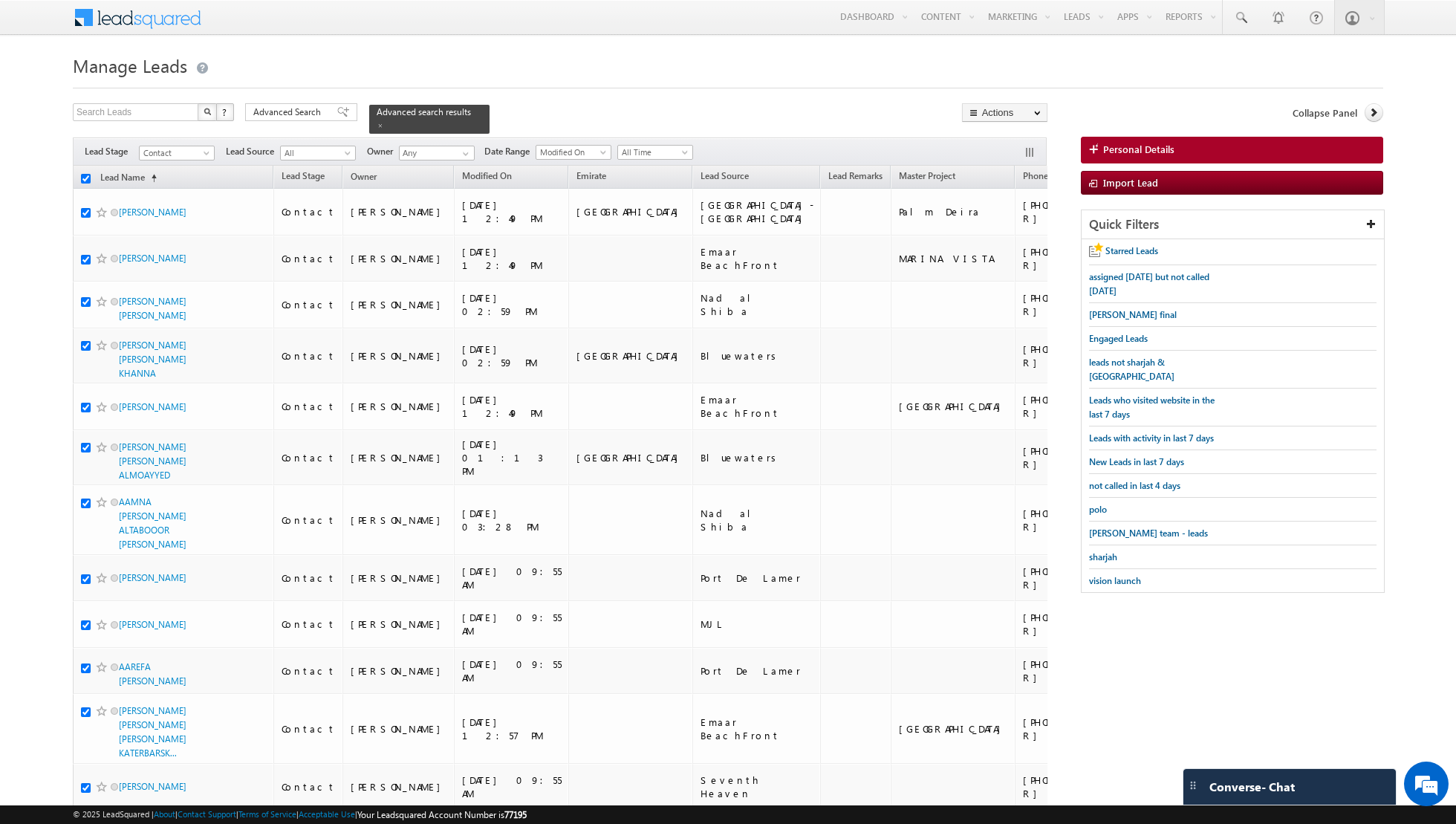
checkbox input "true"
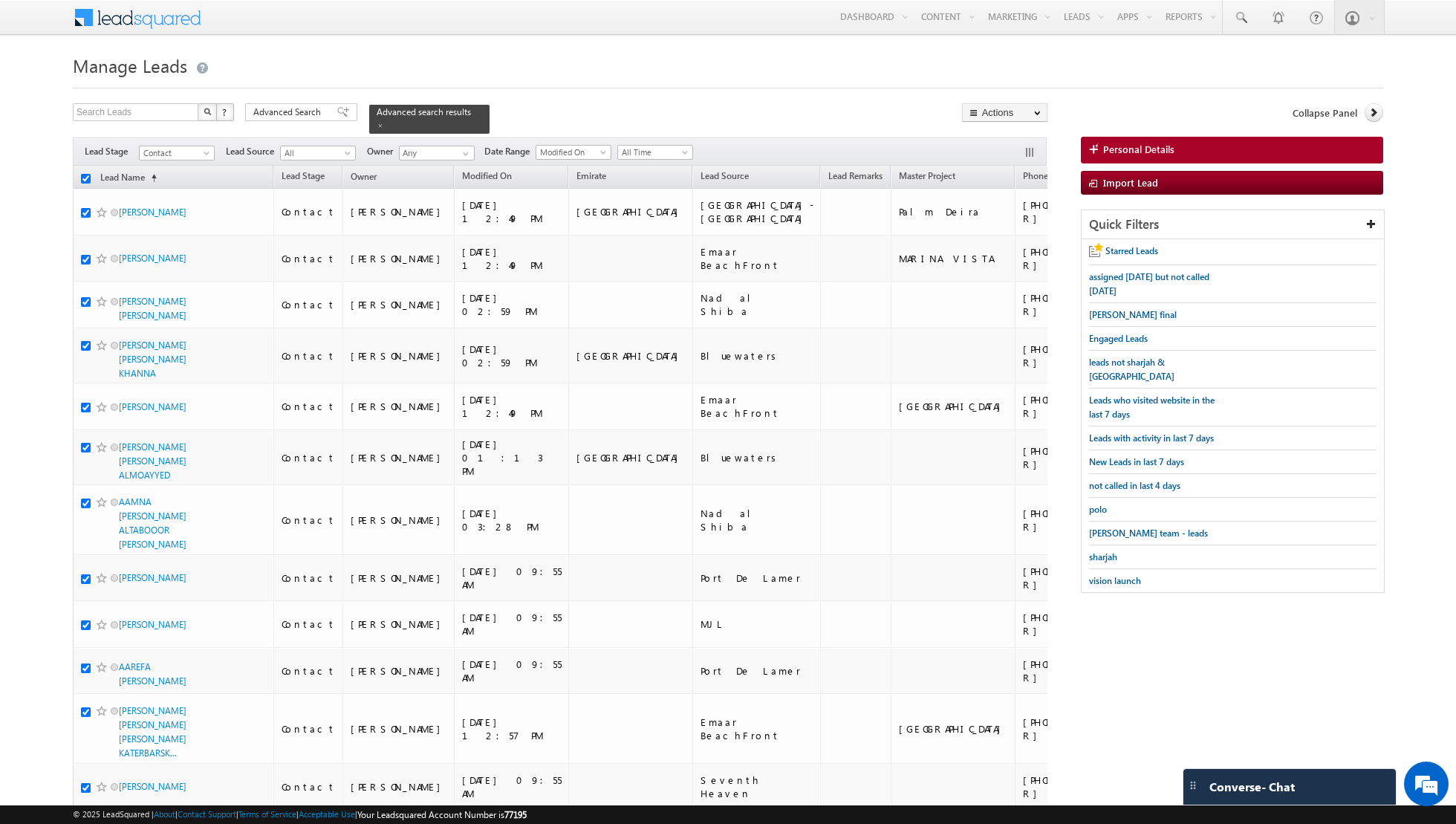
checkbox input "true"
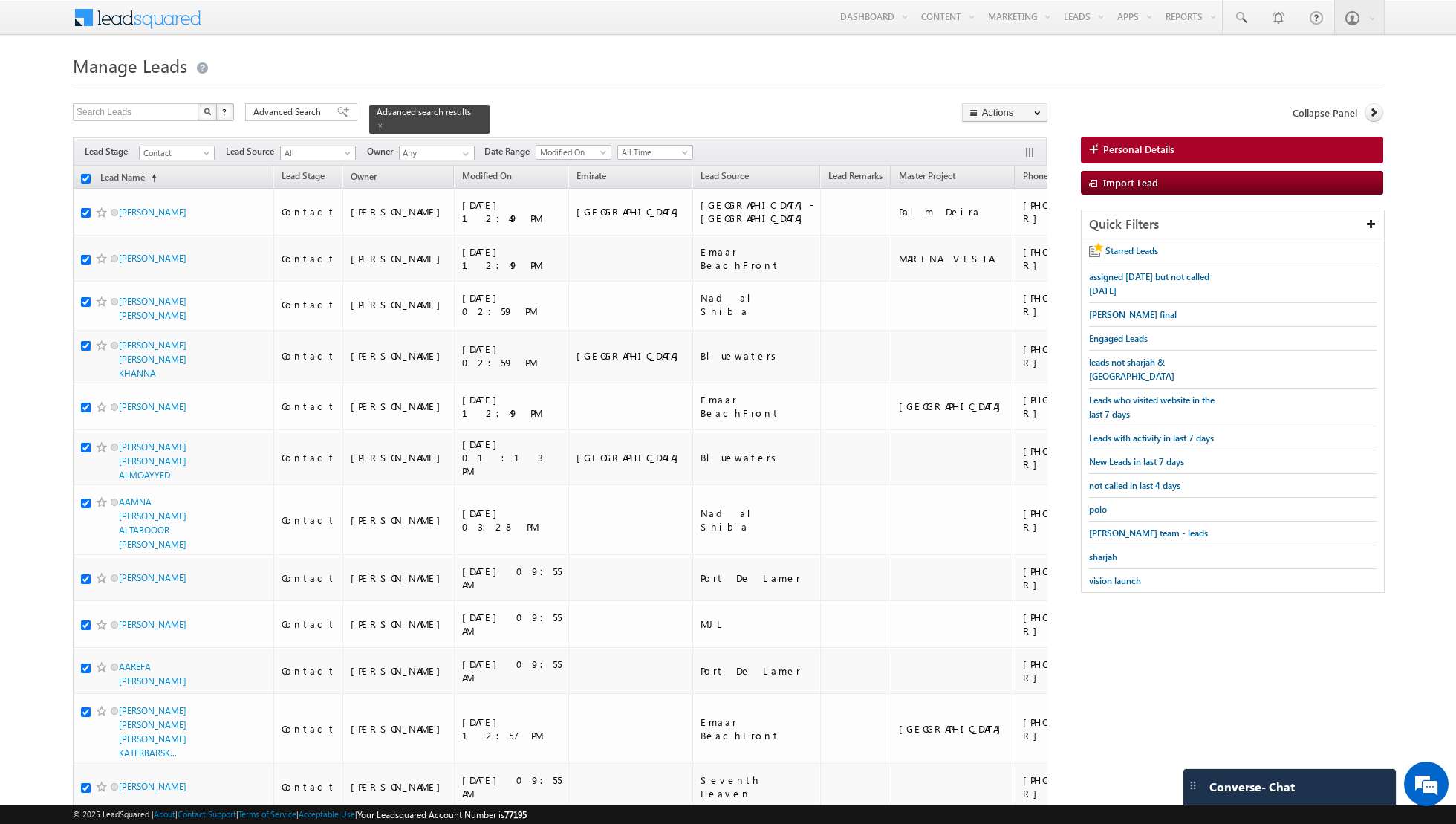
checkbox input "true"
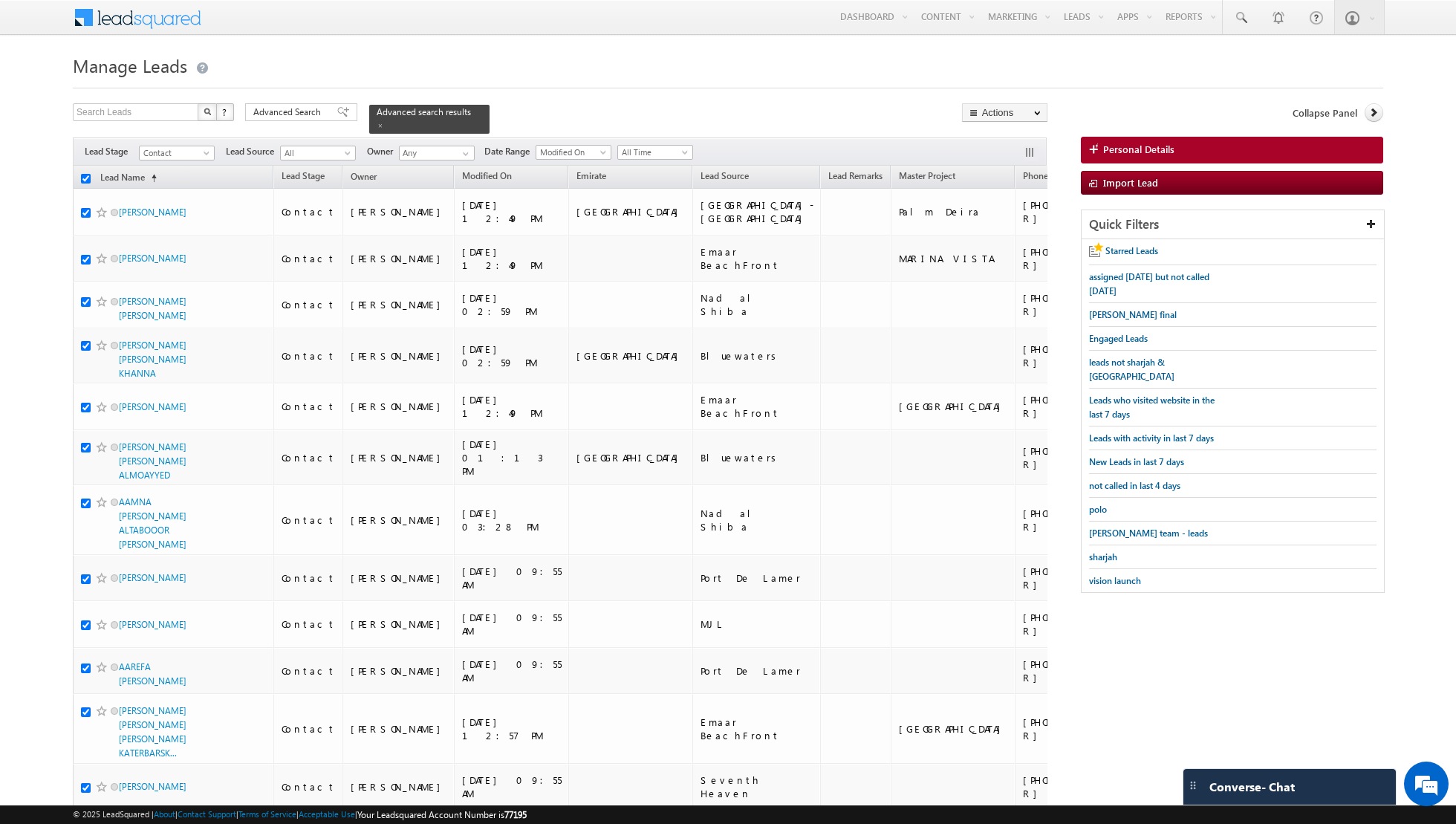
checkbox input "true"
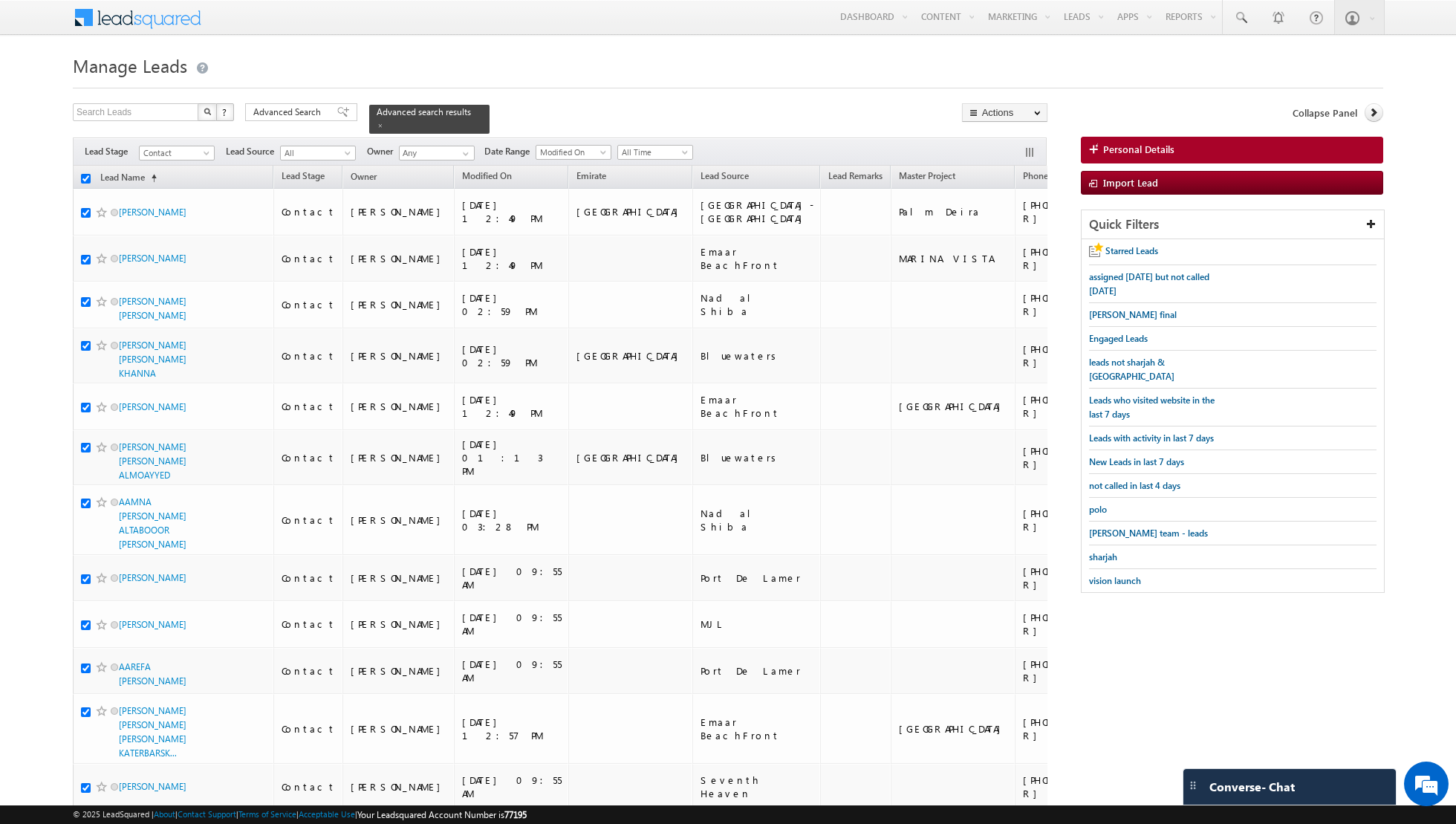
checkbox input "true"
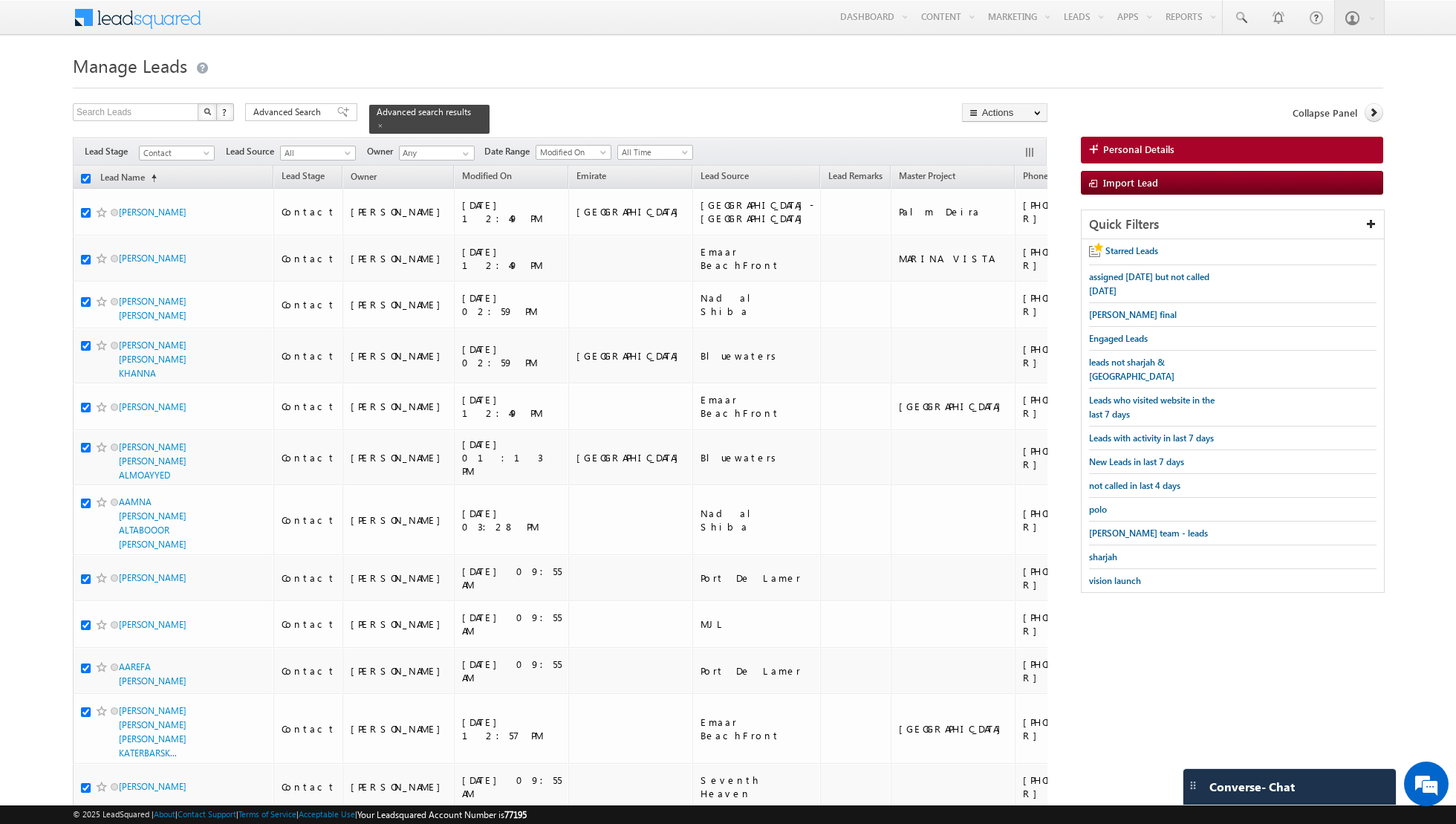
checkbox input "true"
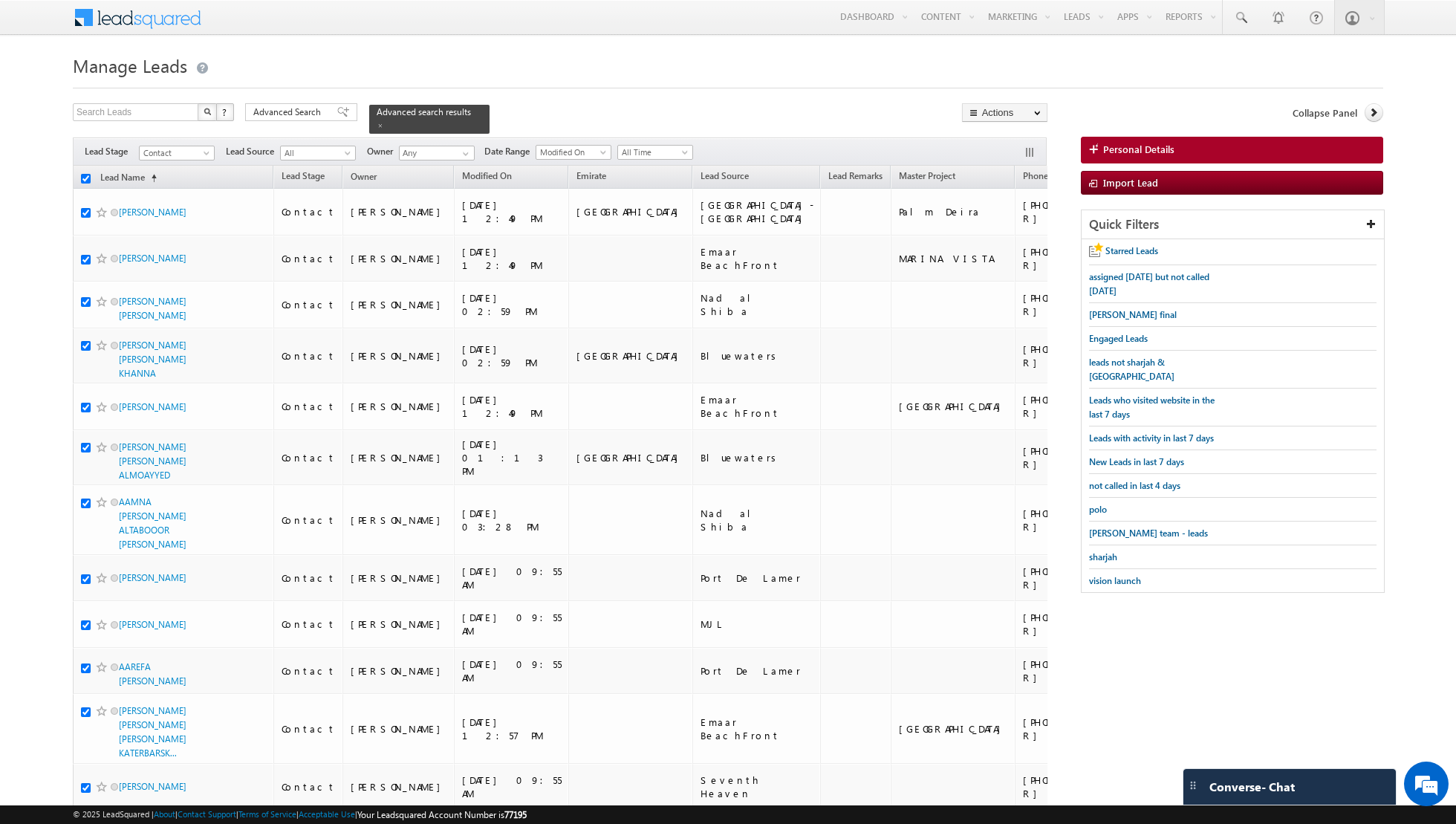
checkbox input "true"
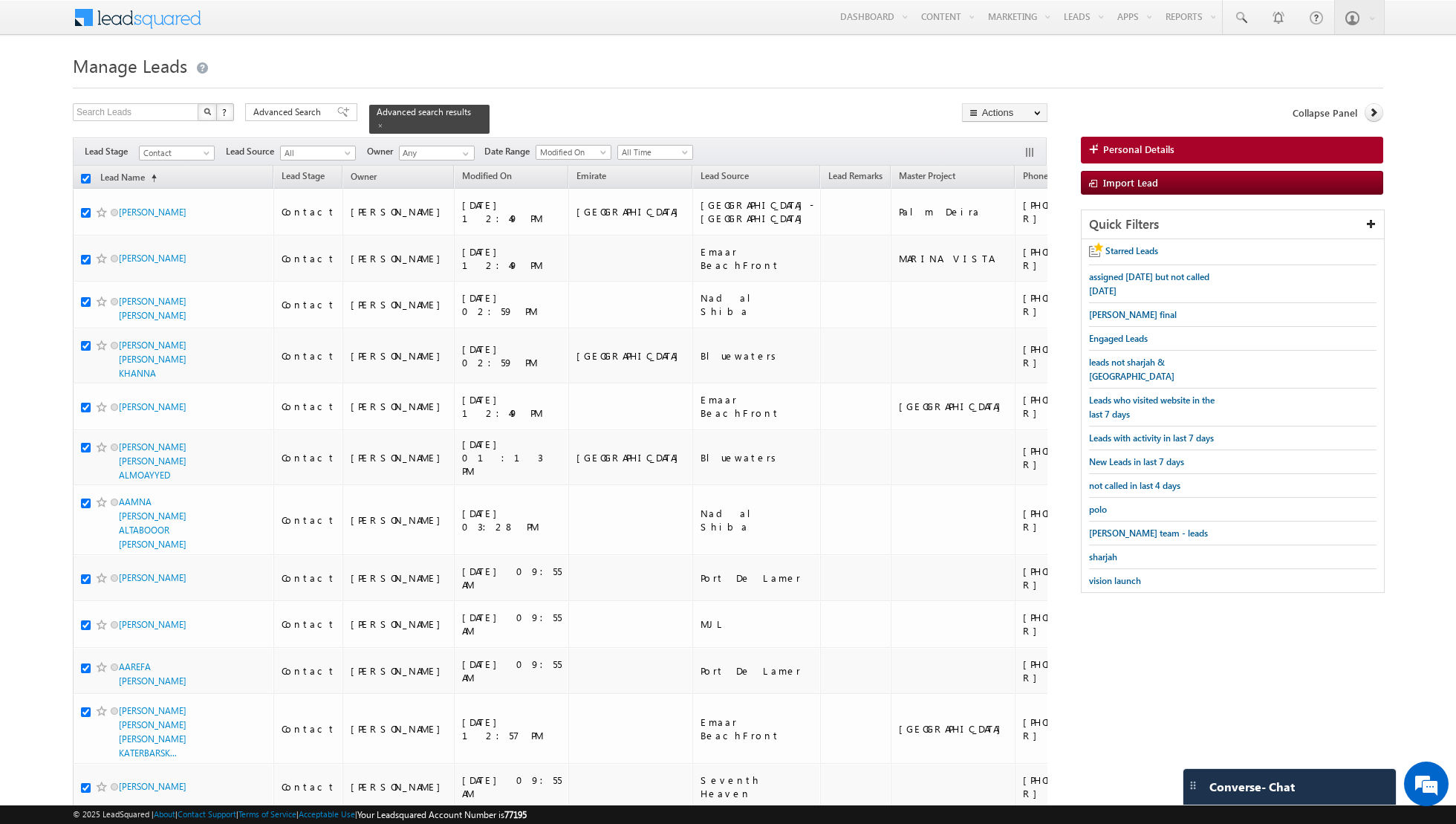
checkbox input "true"
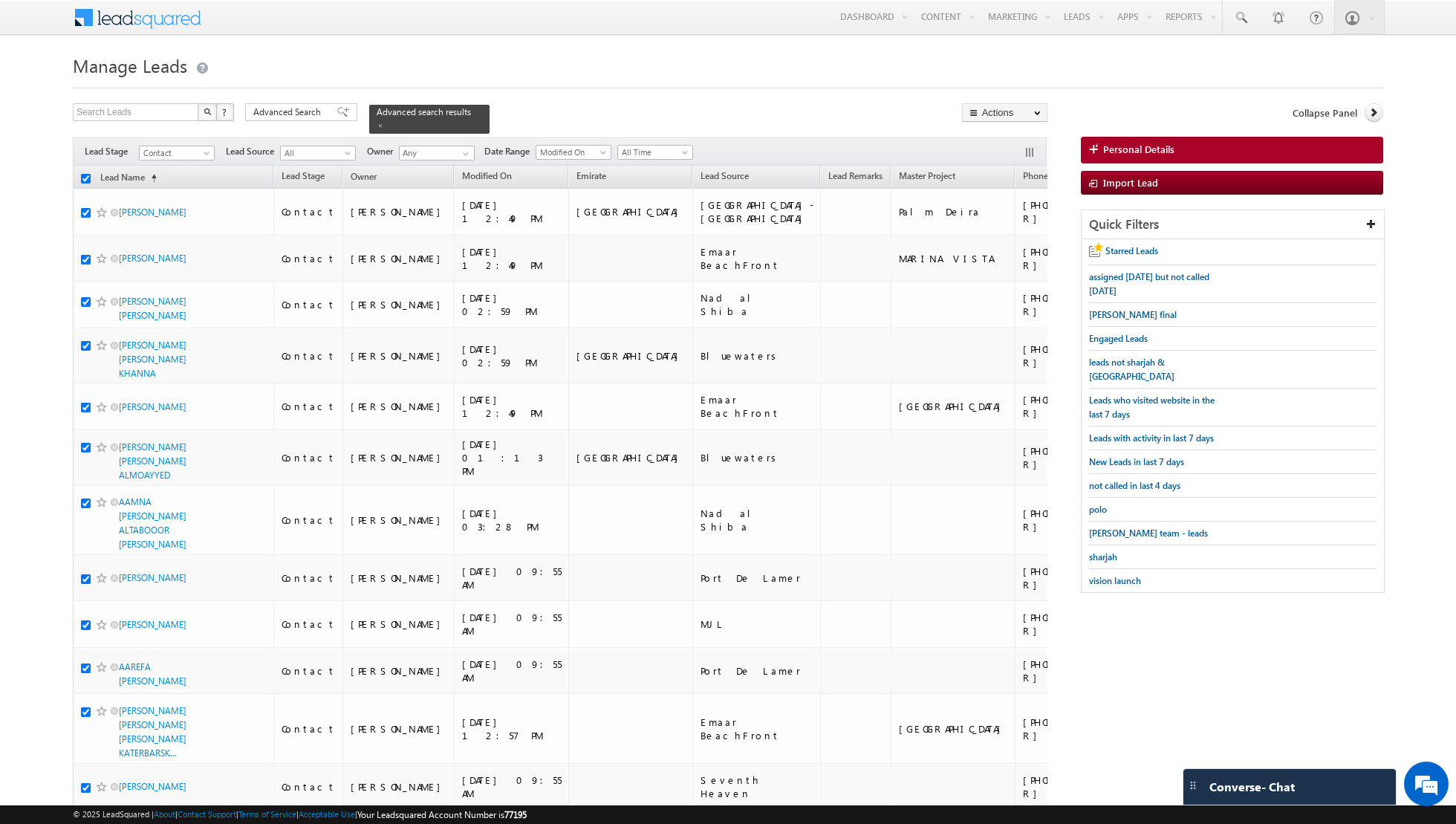
checkbox input "true"
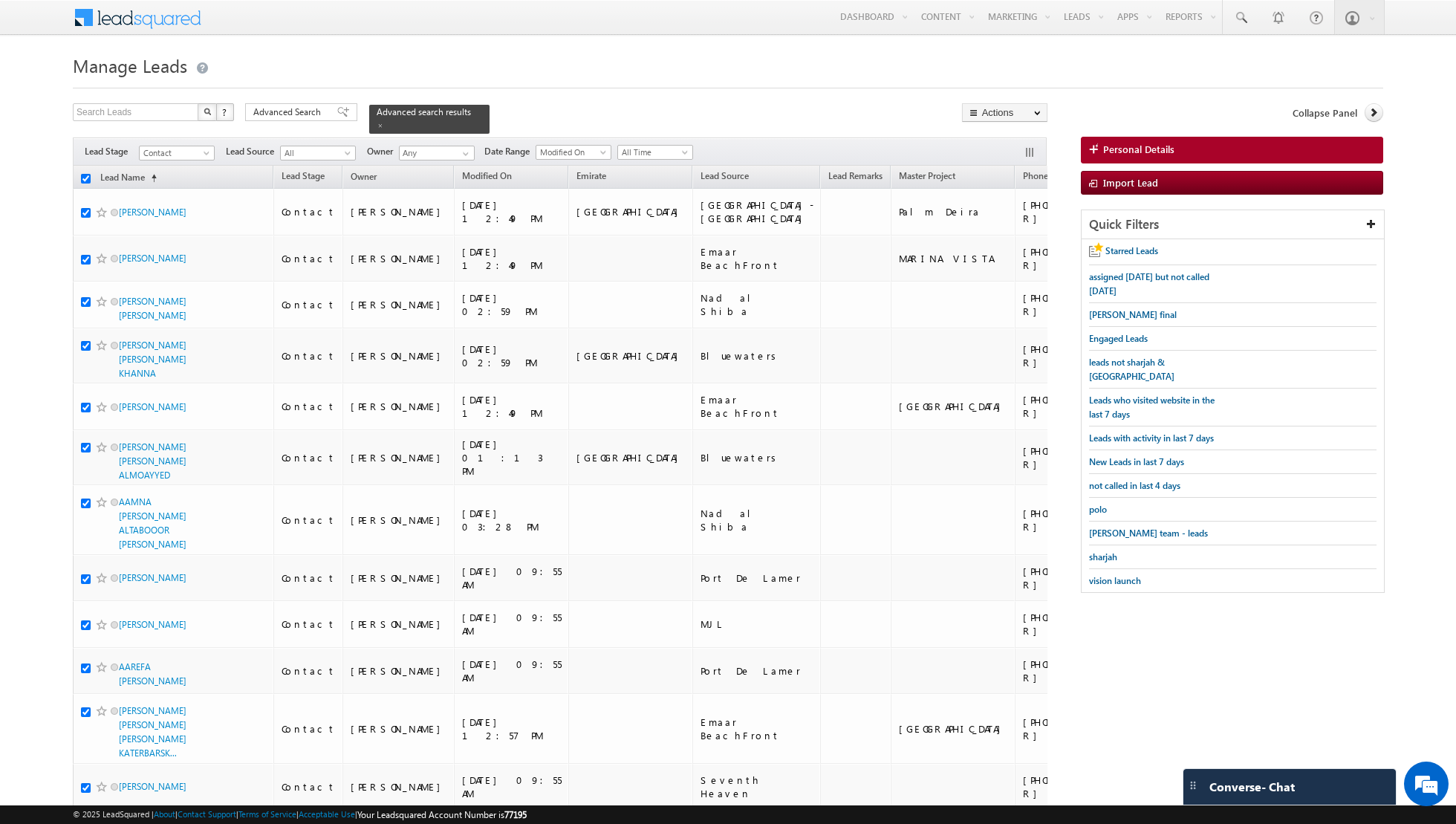
checkbox input "true"
click at [1002, 241] on link "Change Owner" at bounding box center [1004, 240] width 84 height 18
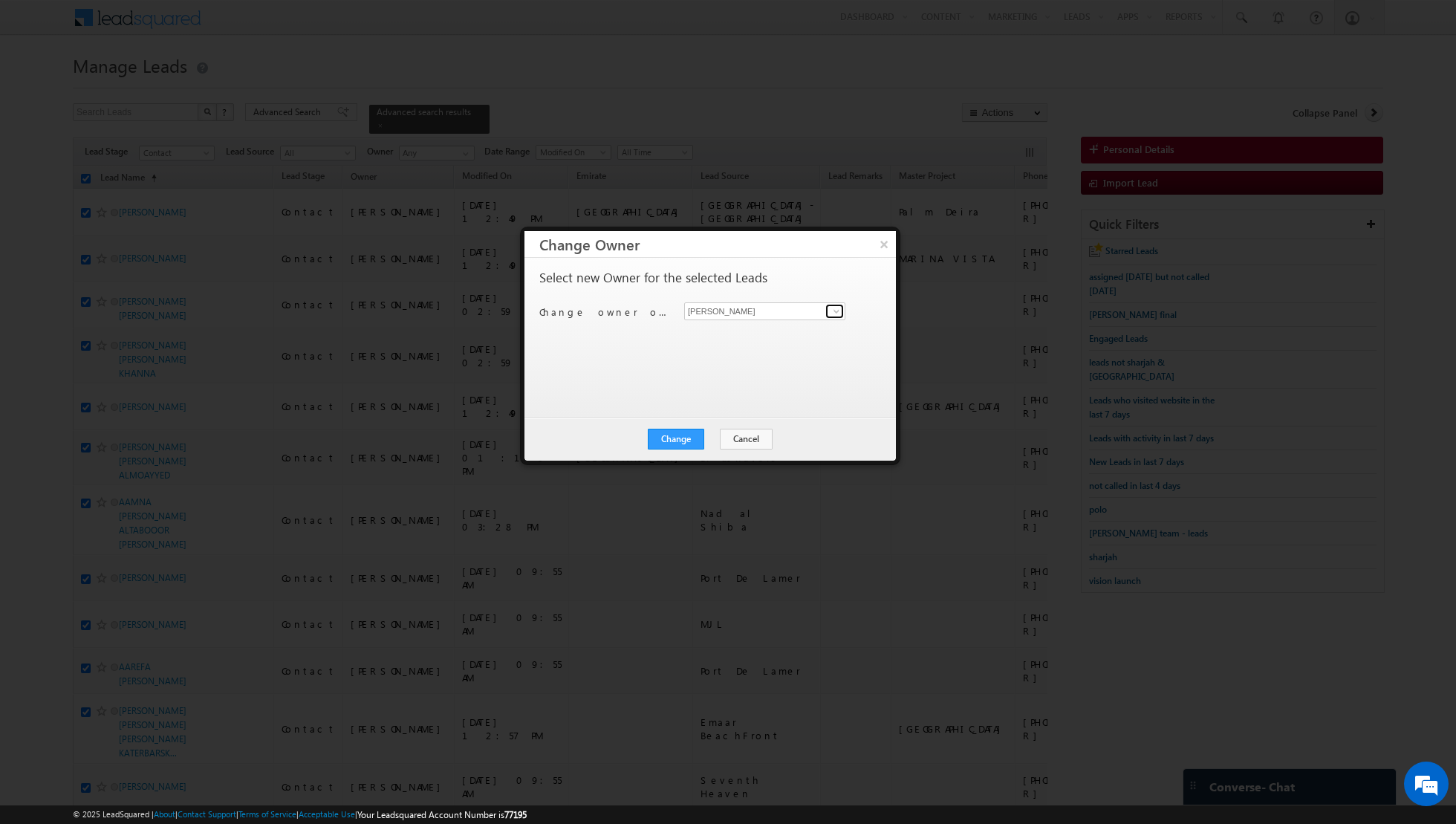
click at [835, 308] on span at bounding box center [837, 311] width 12 height 12
click at [770, 330] on link "[PERSON_NAME] [EMAIL_ADDRESS][PERSON_NAME][DOMAIN_NAME]" at bounding box center [765, 333] width 161 height 28
click at [679, 446] on button "Change" at bounding box center [676, 439] width 56 height 21
click at [715, 442] on button "Close" at bounding box center [712, 439] width 47 height 21
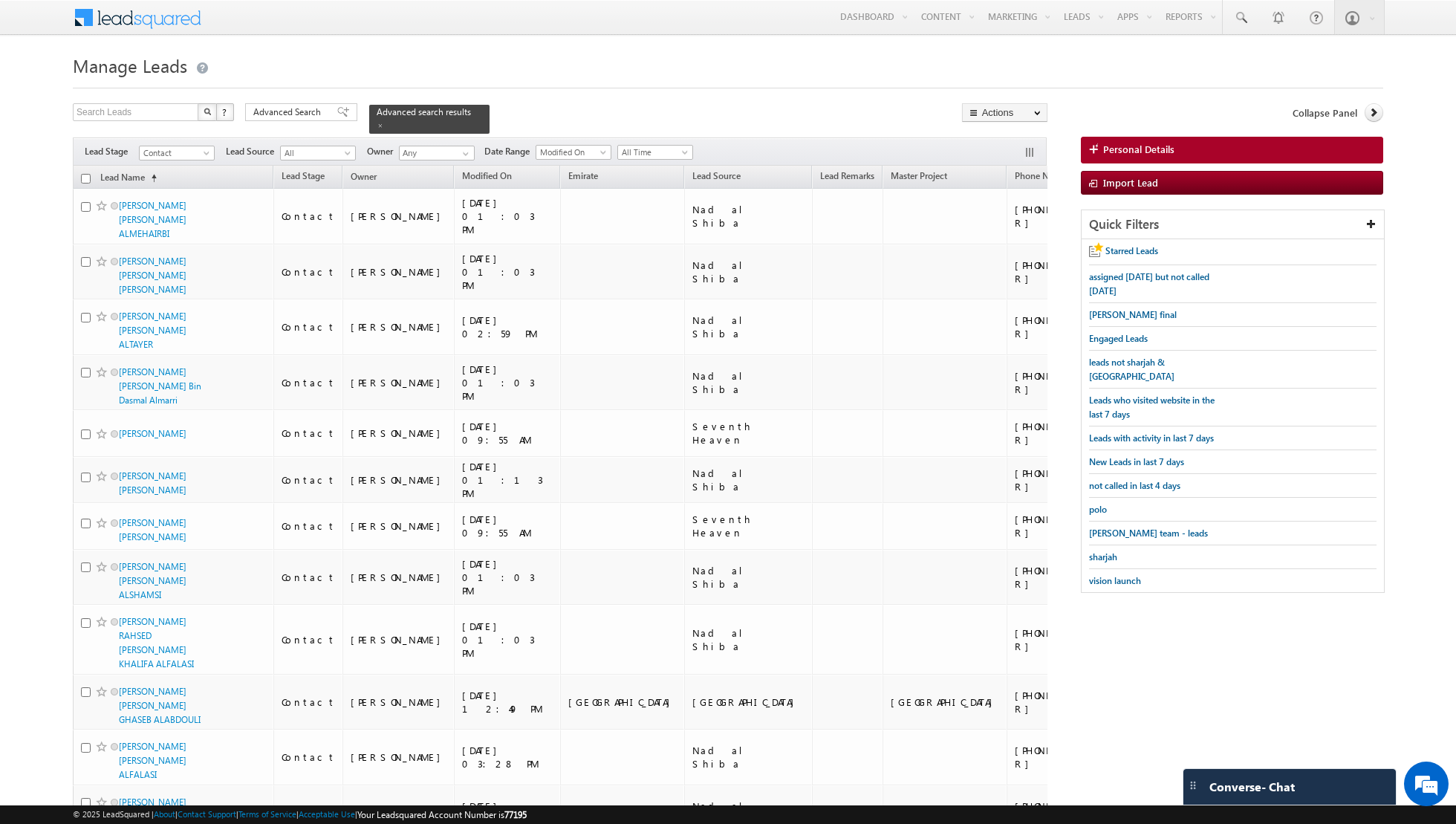
click at [85, 178] on input "checkbox" at bounding box center [85, 178] width 10 height 10
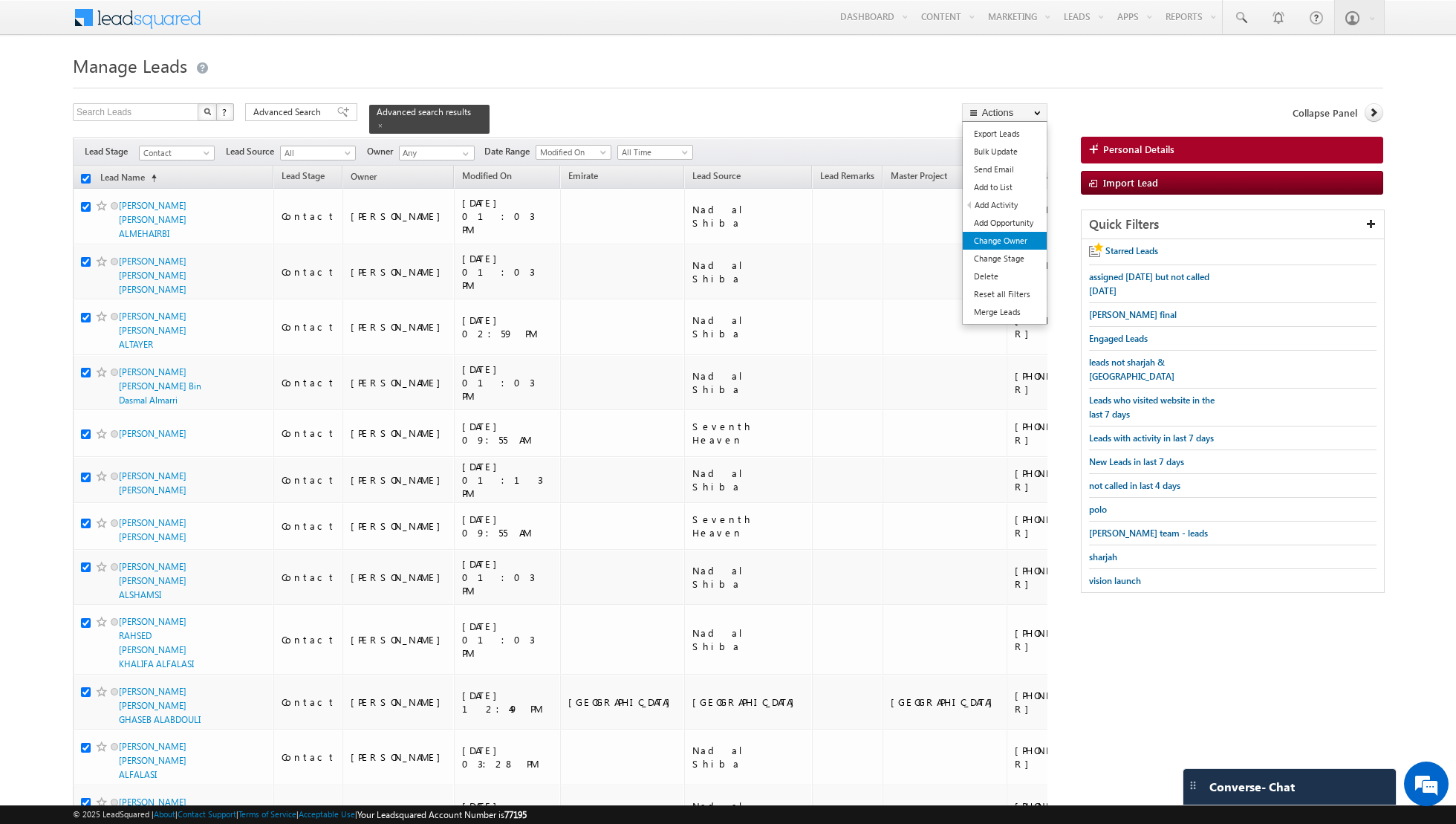
click at [1004, 240] on link "Change Owner" at bounding box center [1004, 240] width 84 height 18
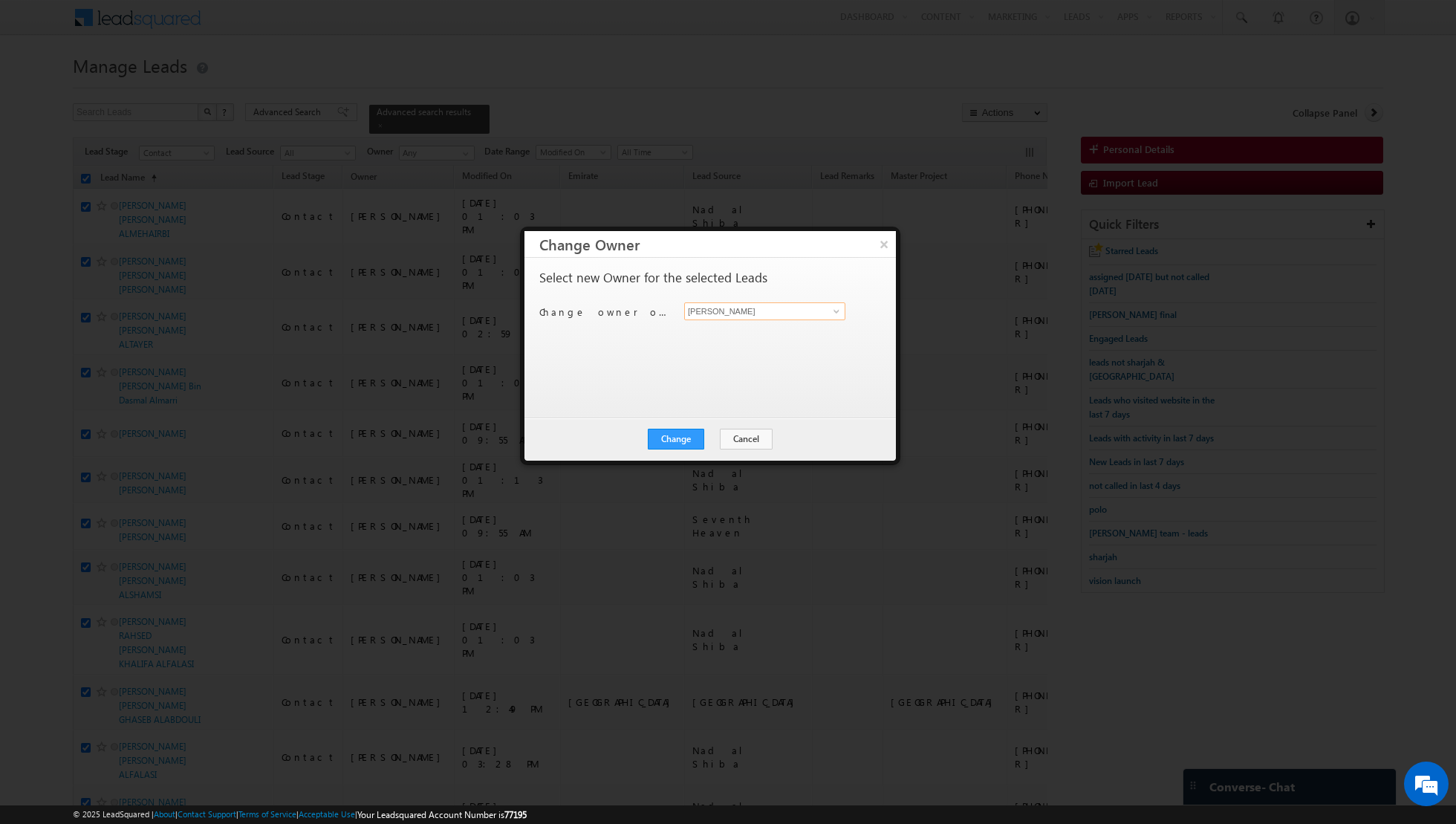
click at [844, 313] on input "[PERSON_NAME]" at bounding box center [765, 311] width 161 height 18
click at [766, 334] on span "[EMAIL_ADDRESS][PERSON_NAME][DOMAIN_NAME]" at bounding box center [757, 339] width 134 height 11
click at [678, 437] on button "Change" at bounding box center [676, 439] width 56 height 21
click at [725, 436] on button "Close" at bounding box center [712, 439] width 47 height 21
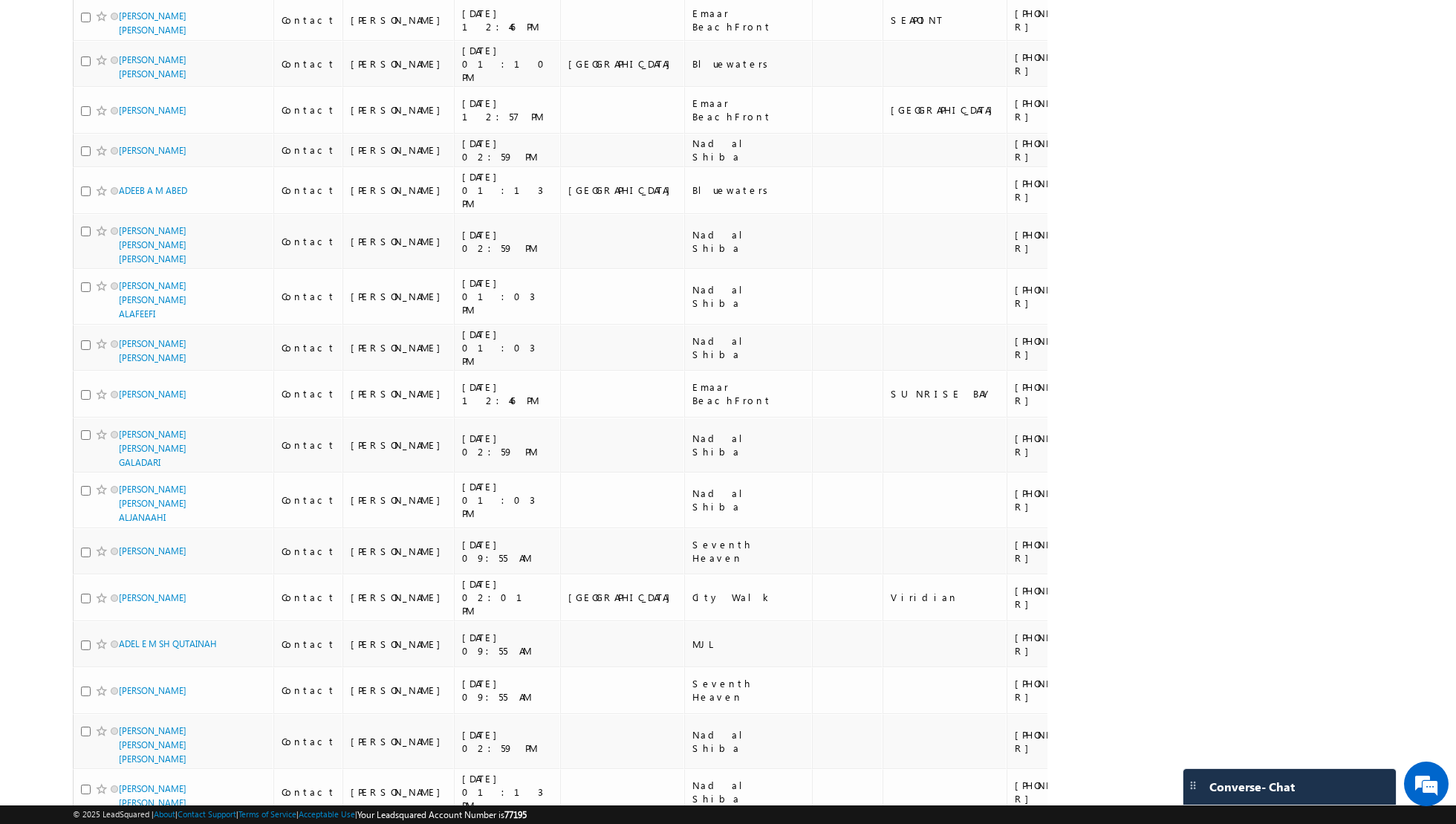
scroll to position [8431, 0]
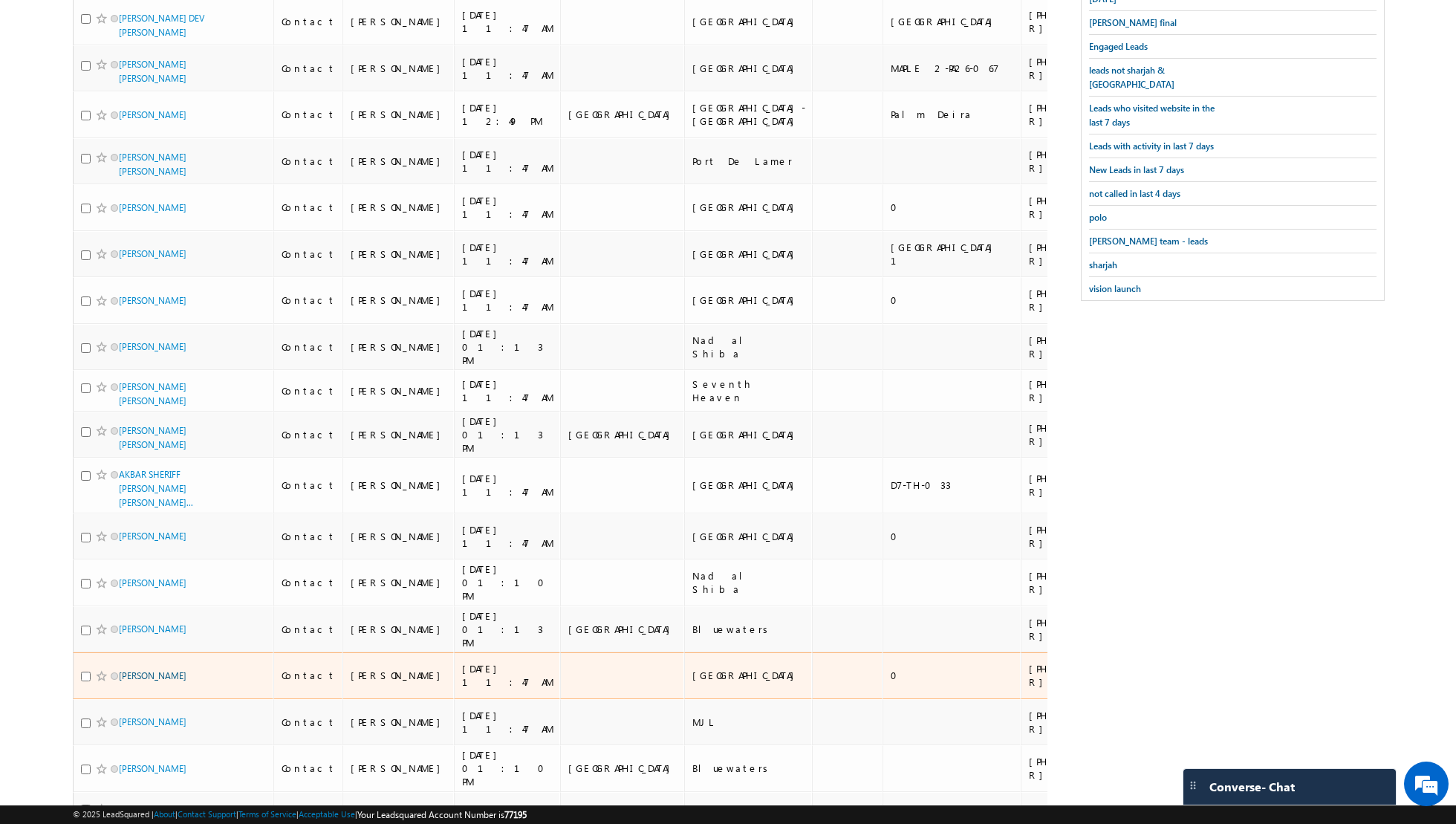
scroll to position [0, 0]
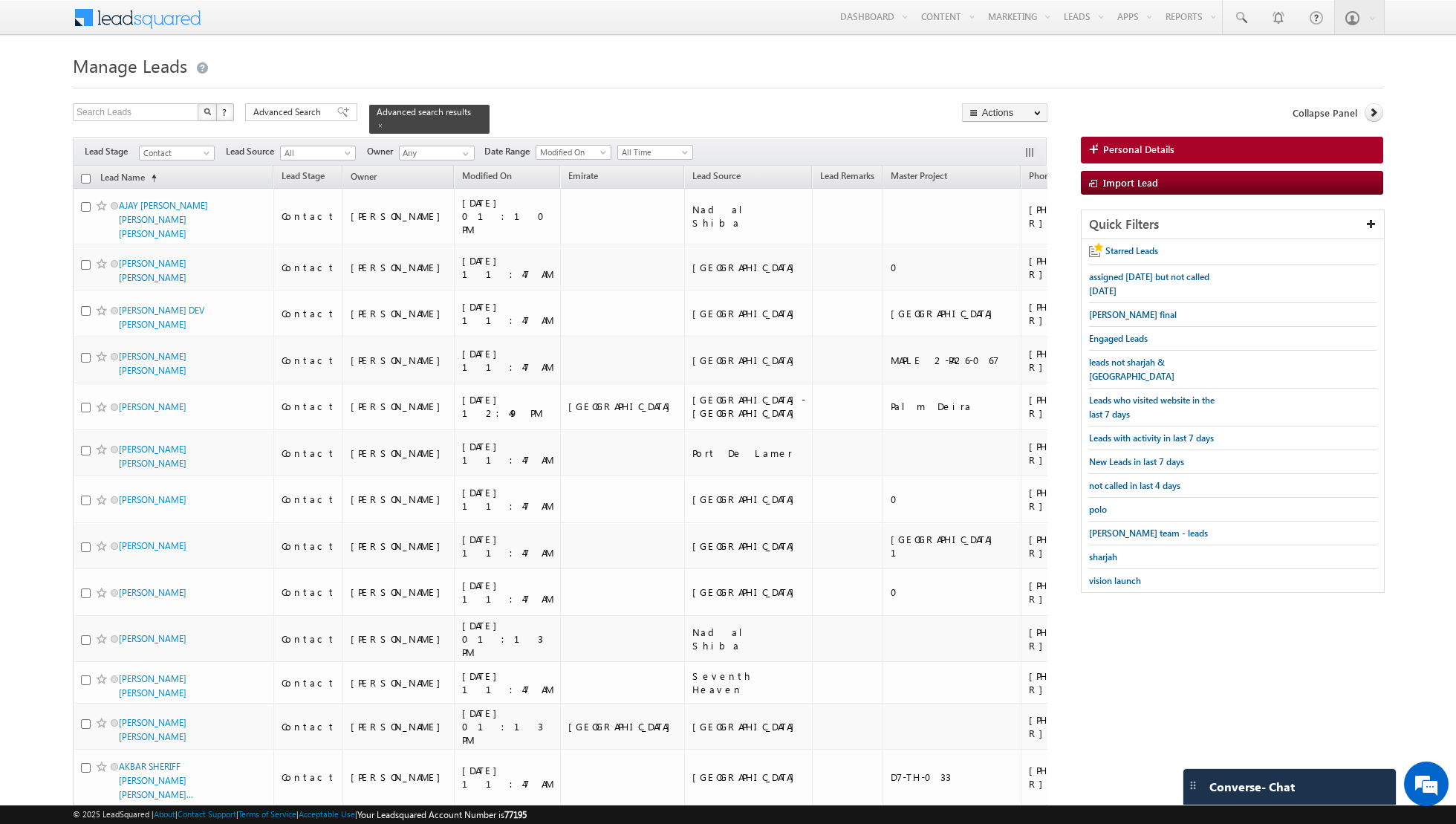
click at [85, 177] on input "checkbox" at bounding box center [85, 178] width 10 height 10
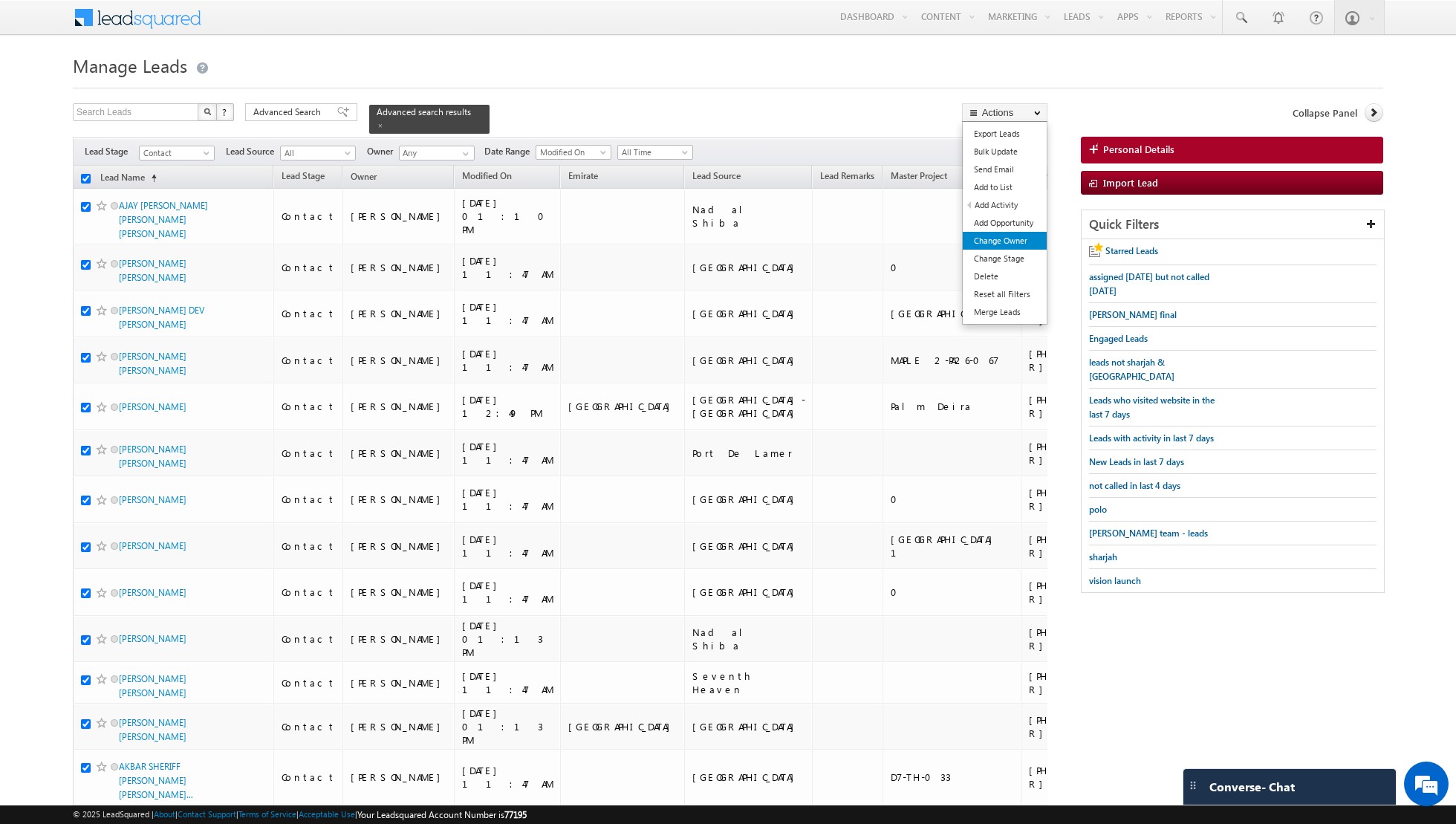
click at [1015, 241] on link "Change Owner" at bounding box center [1004, 240] width 84 height 18
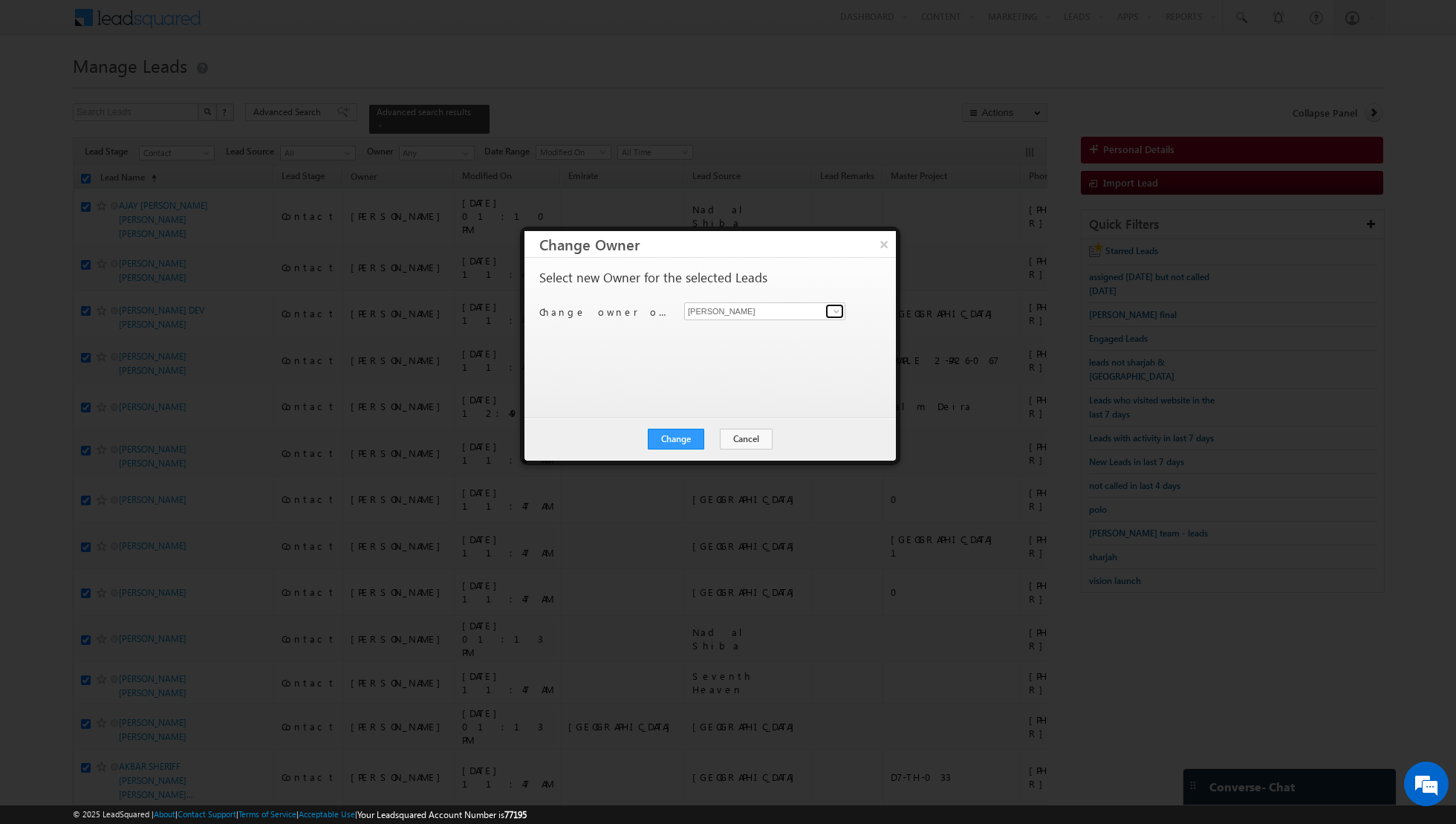
click at [836, 312] on span at bounding box center [837, 311] width 12 height 12
click at [733, 339] on span "[EMAIL_ADDRESS][PERSON_NAME][DOMAIN_NAME]" at bounding box center [757, 339] width 134 height 11
click at [681, 436] on button "Change" at bounding box center [676, 439] width 56 height 21
click at [716, 439] on button "Close" at bounding box center [712, 439] width 47 height 21
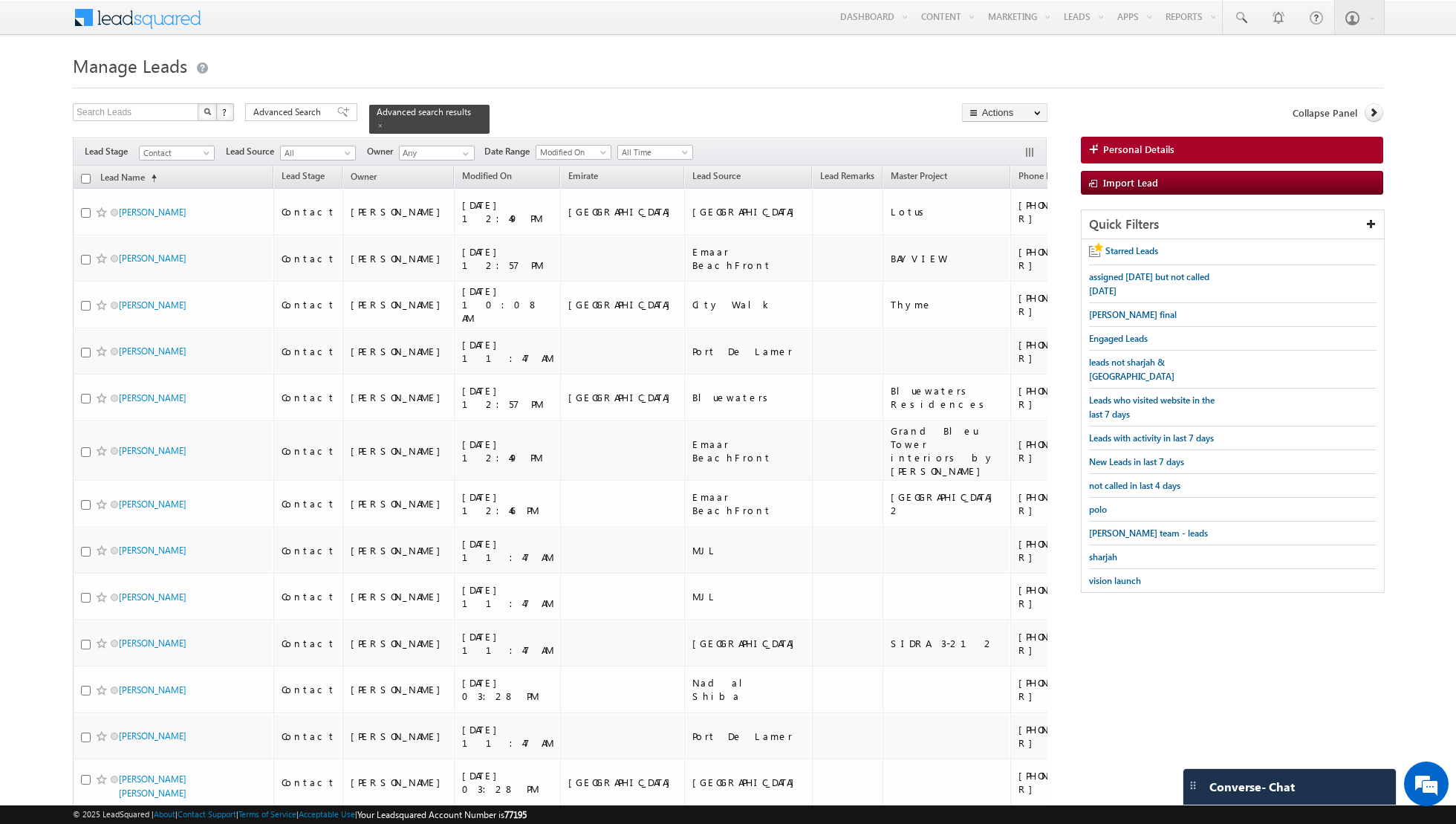
click at [81, 176] on input "checkbox" at bounding box center [85, 178] width 10 height 10
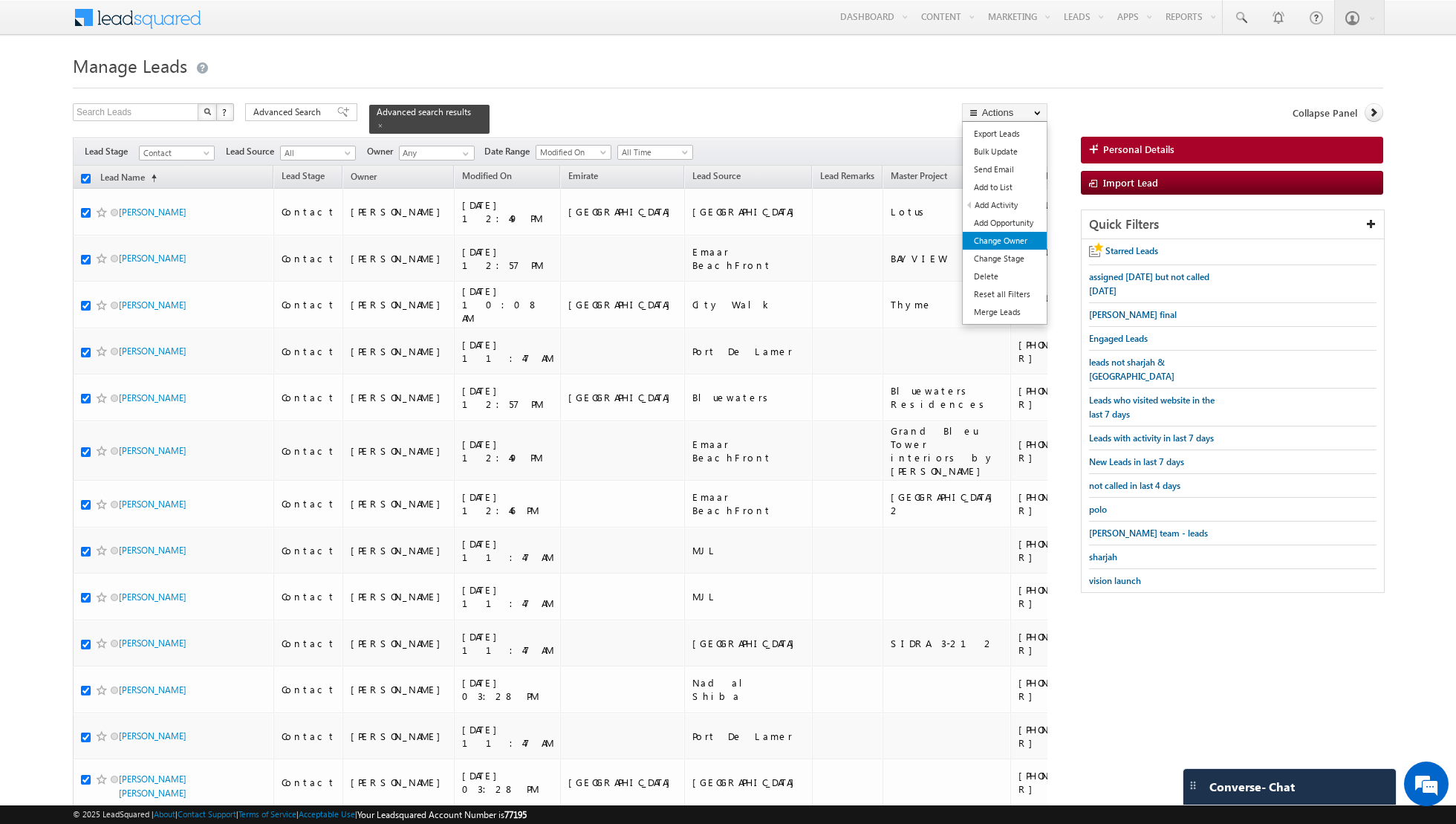
click at [992, 240] on link "Change Owner" at bounding box center [1004, 240] width 84 height 18
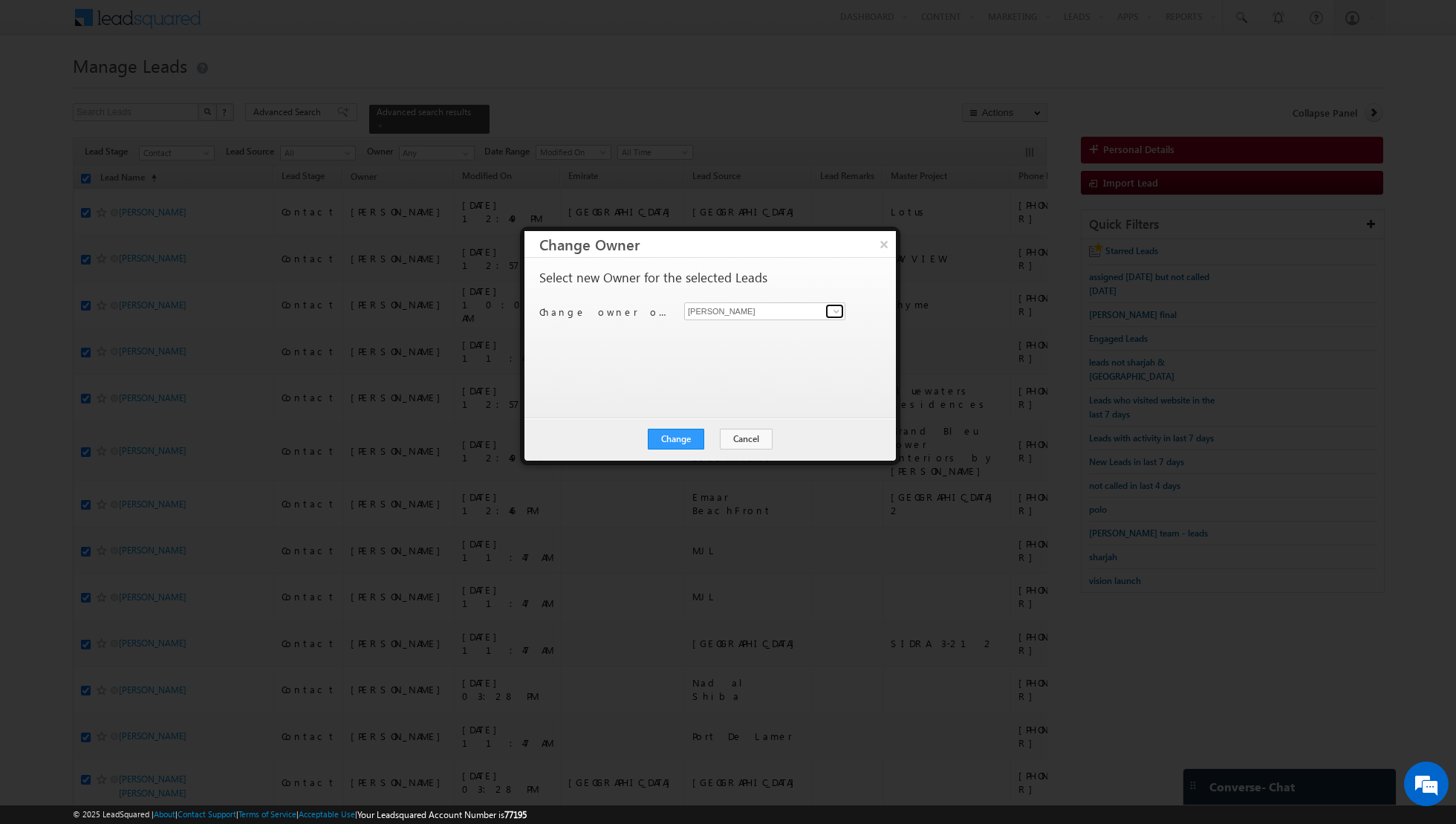
click at [832, 317] on span at bounding box center [837, 311] width 12 height 12
click at [775, 338] on span "[EMAIL_ADDRESS][PERSON_NAME][DOMAIN_NAME]" at bounding box center [757, 339] width 134 height 11
click at [682, 441] on button "Change" at bounding box center [676, 439] width 56 height 21
click at [725, 439] on button "Close" at bounding box center [712, 439] width 47 height 21
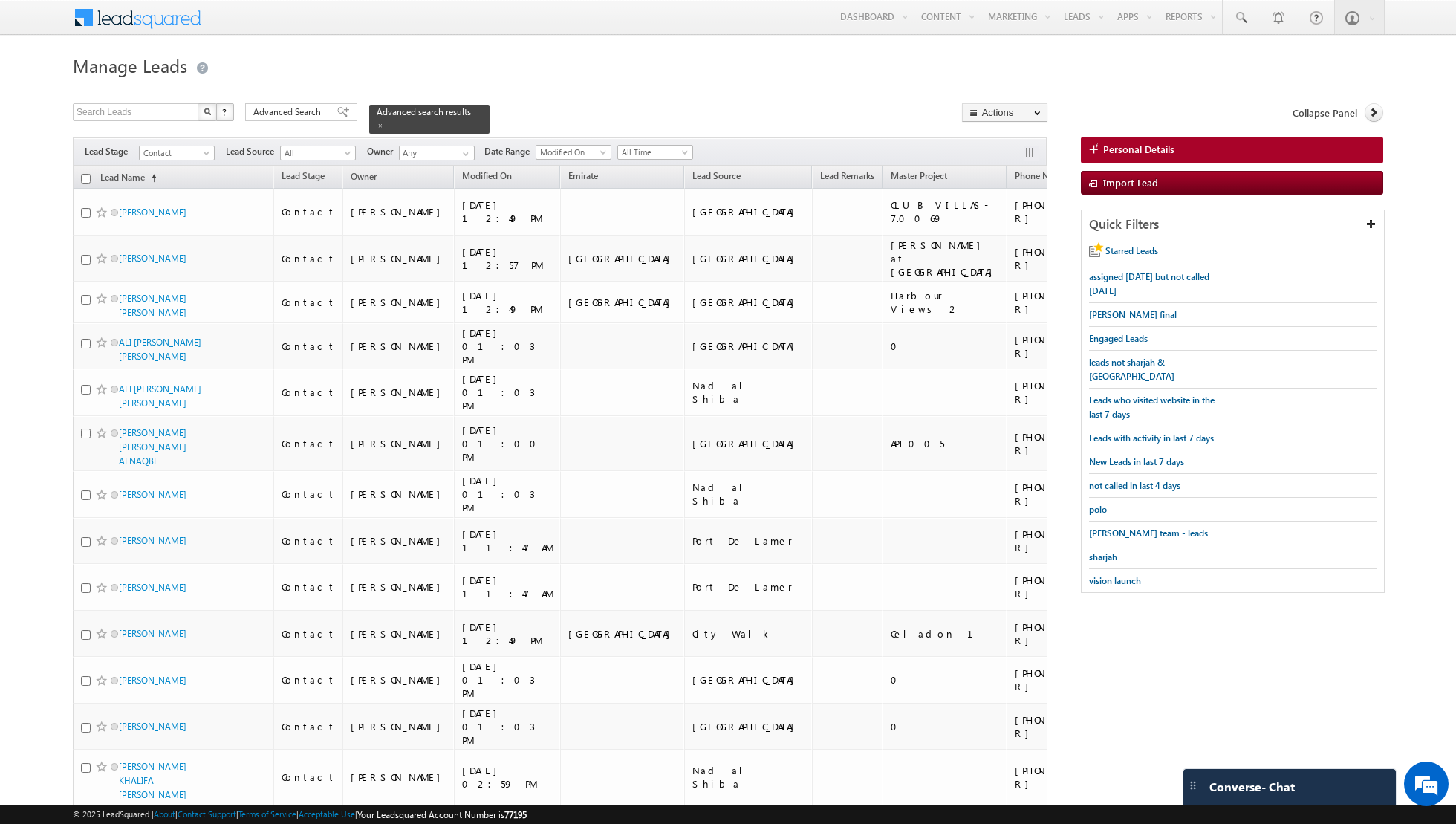
click at [87, 176] on input "checkbox" at bounding box center [85, 178] width 10 height 10
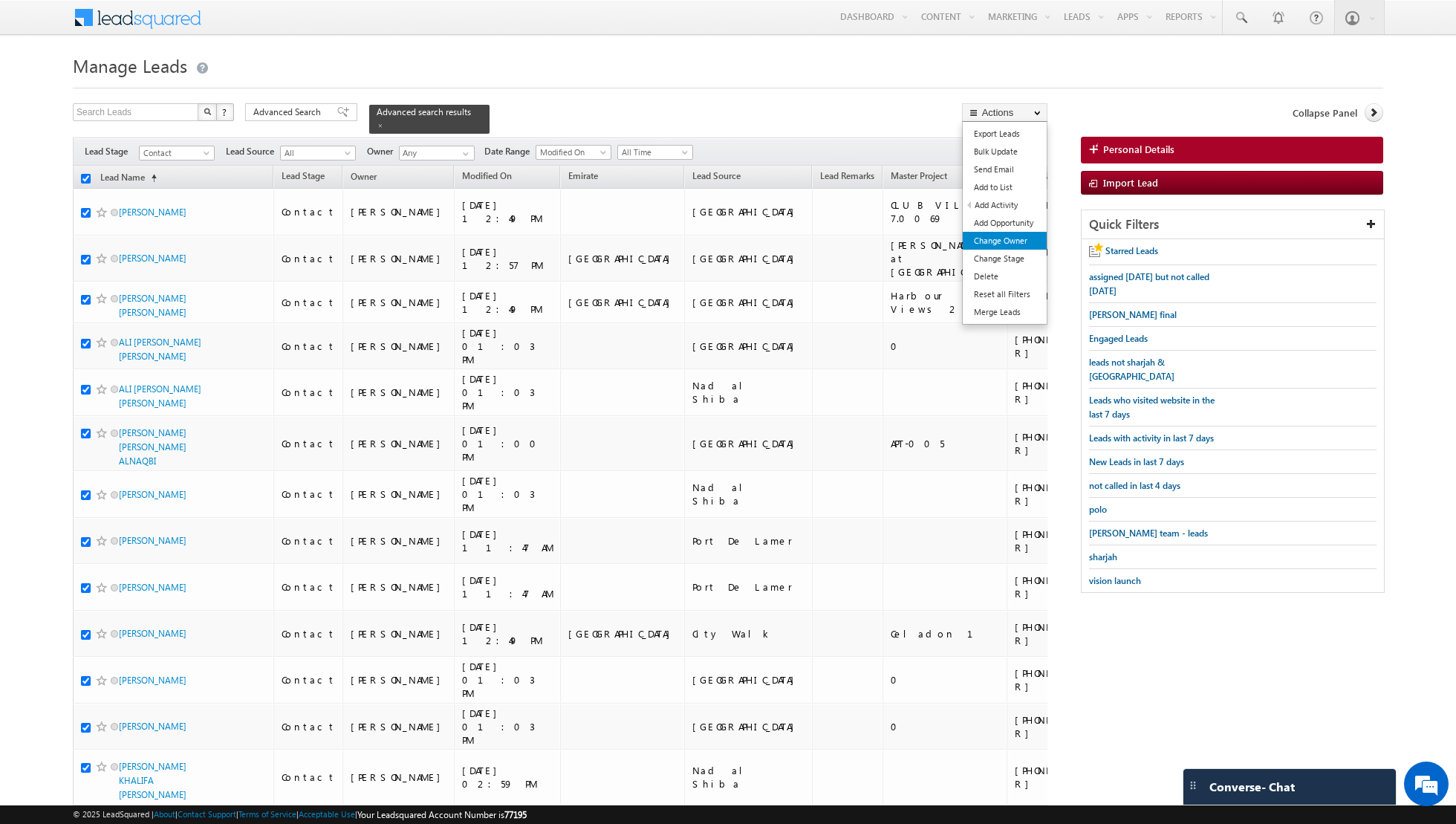
click at [1003, 238] on link "Change Owner" at bounding box center [1004, 240] width 84 height 18
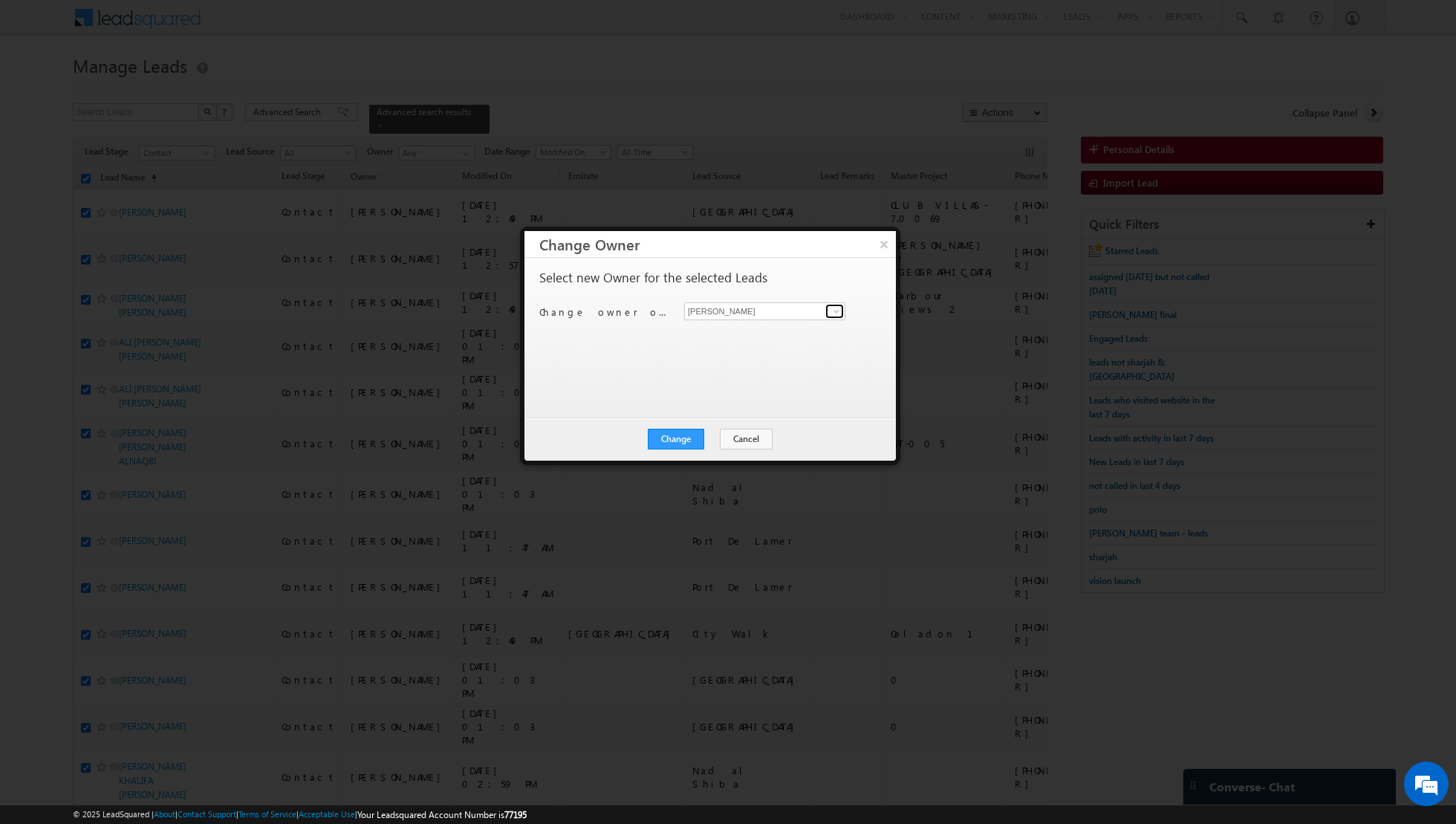
click at [835, 311] on span at bounding box center [837, 311] width 12 height 12
click at [771, 334] on span "[EMAIL_ADDRESS][PERSON_NAME][DOMAIN_NAME]" at bounding box center [757, 339] width 134 height 11
click at [681, 439] on button "Change" at bounding box center [676, 439] width 56 height 21
click at [717, 439] on button "Close" at bounding box center [712, 439] width 47 height 21
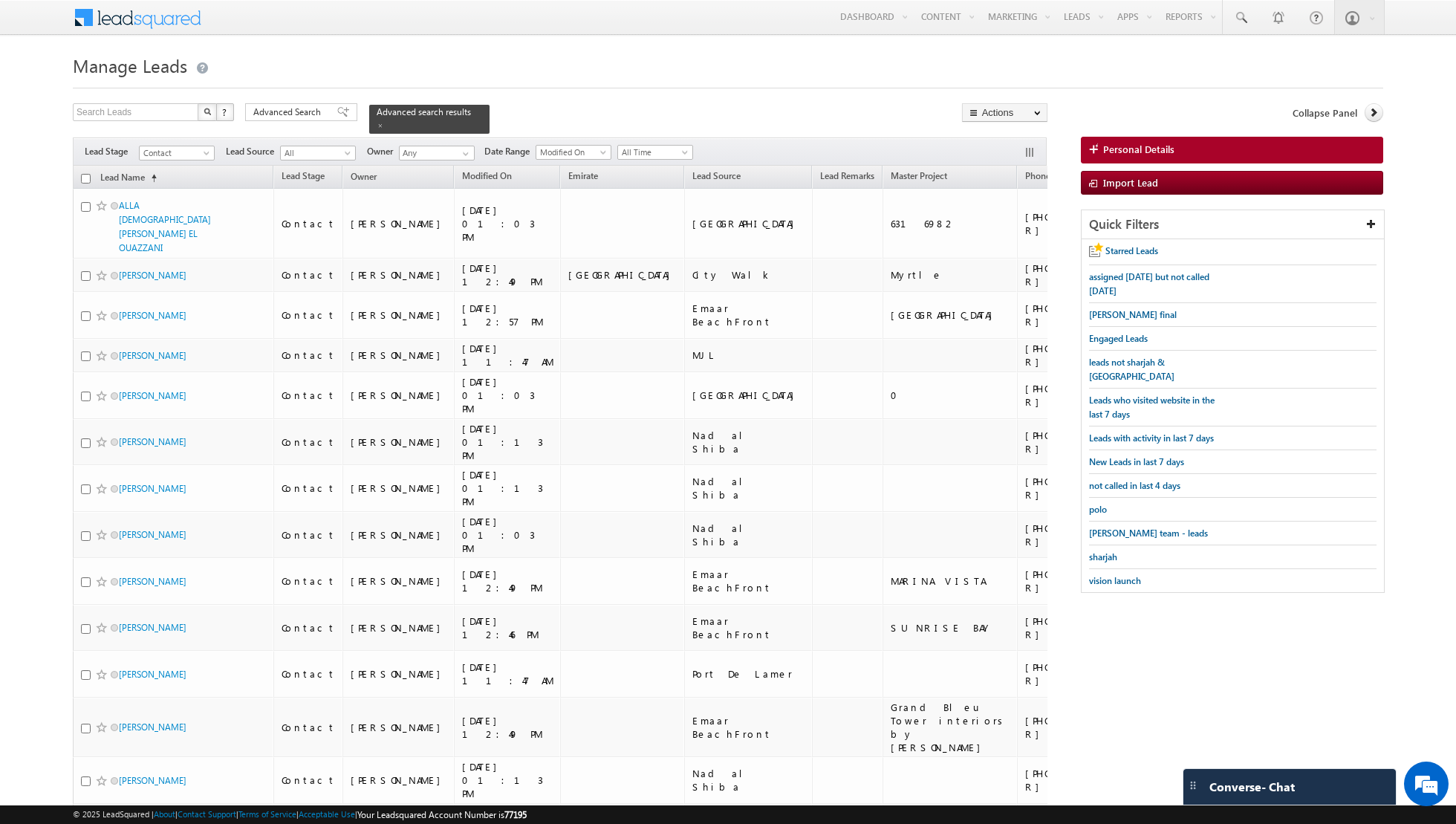
click at [85, 175] on input "checkbox" at bounding box center [85, 178] width 10 height 10
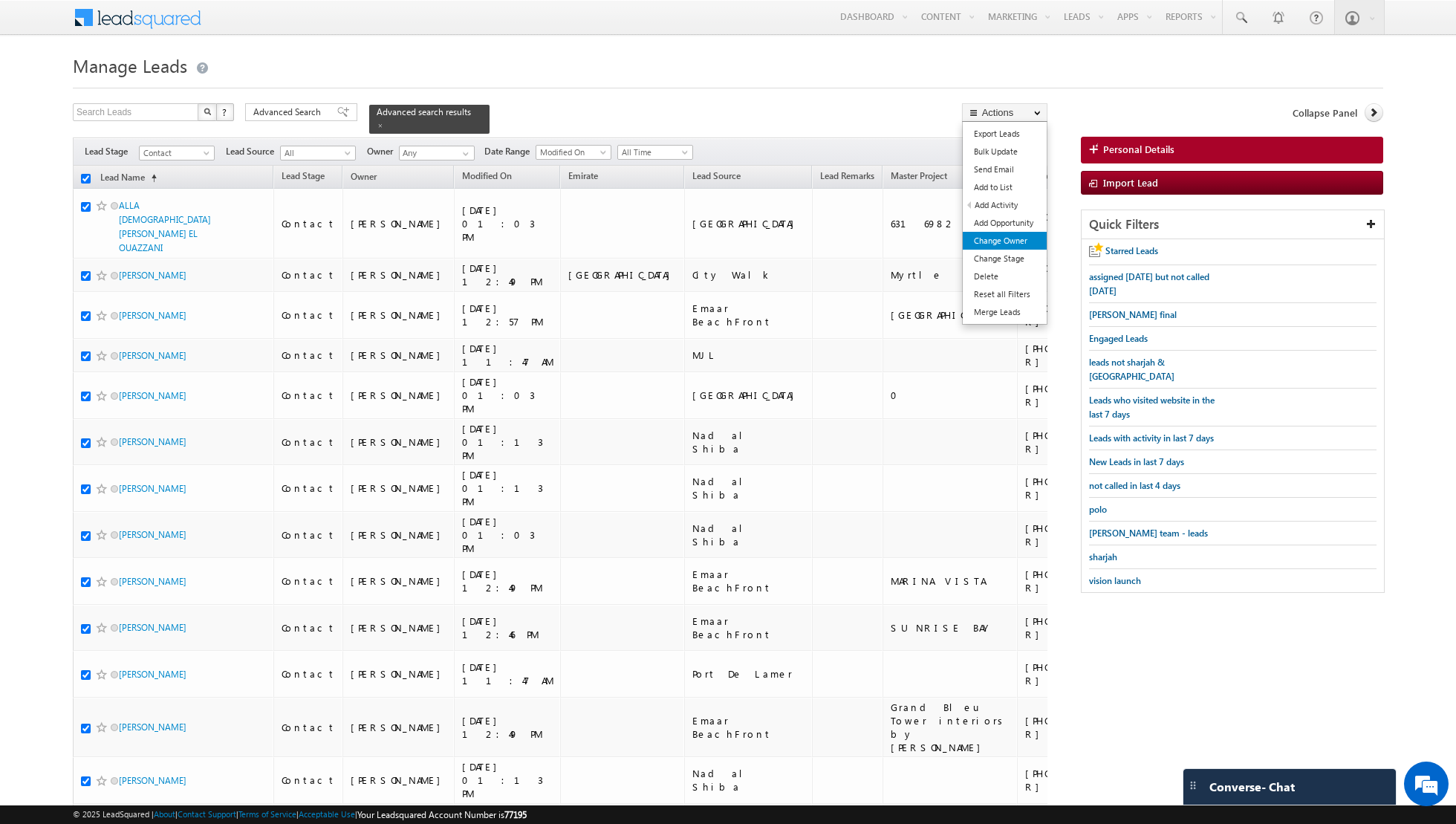
click at [1004, 244] on link "Change Owner" at bounding box center [1004, 240] width 84 height 18
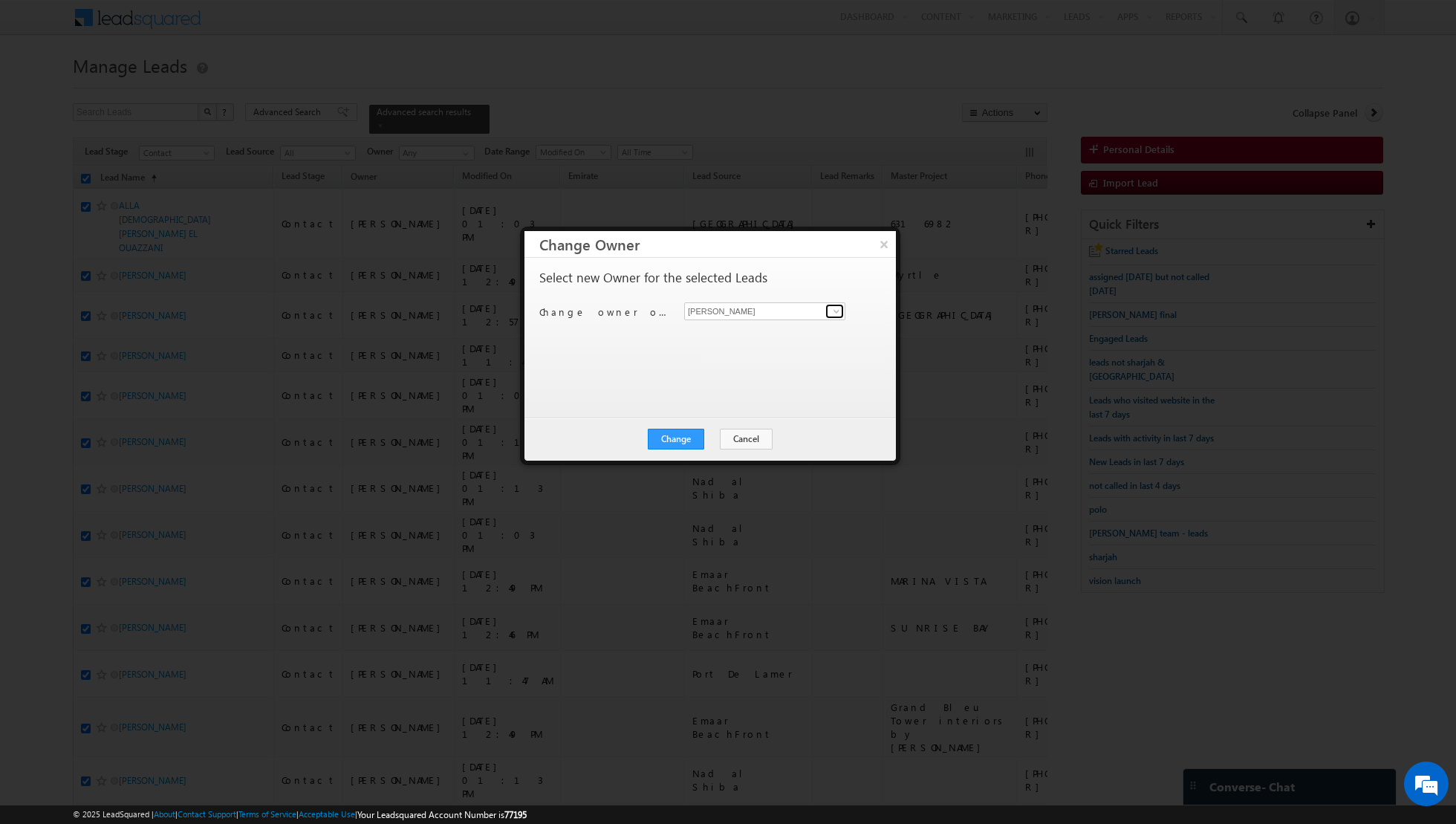
click at [836, 315] on span at bounding box center [837, 311] width 12 height 12
click at [765, 335] on span "[EMAIL_ADDRESS][PERSON_NAME][DOMAIN_NAME]" at bounding box center [757, 339] width 134 height 11
click at [679, 434] on button "Change" at bounding box center [676, 439] width 56 height 21
click at [701, 433] on button "Close" at bounding box center [712, 439] width 47 height 21
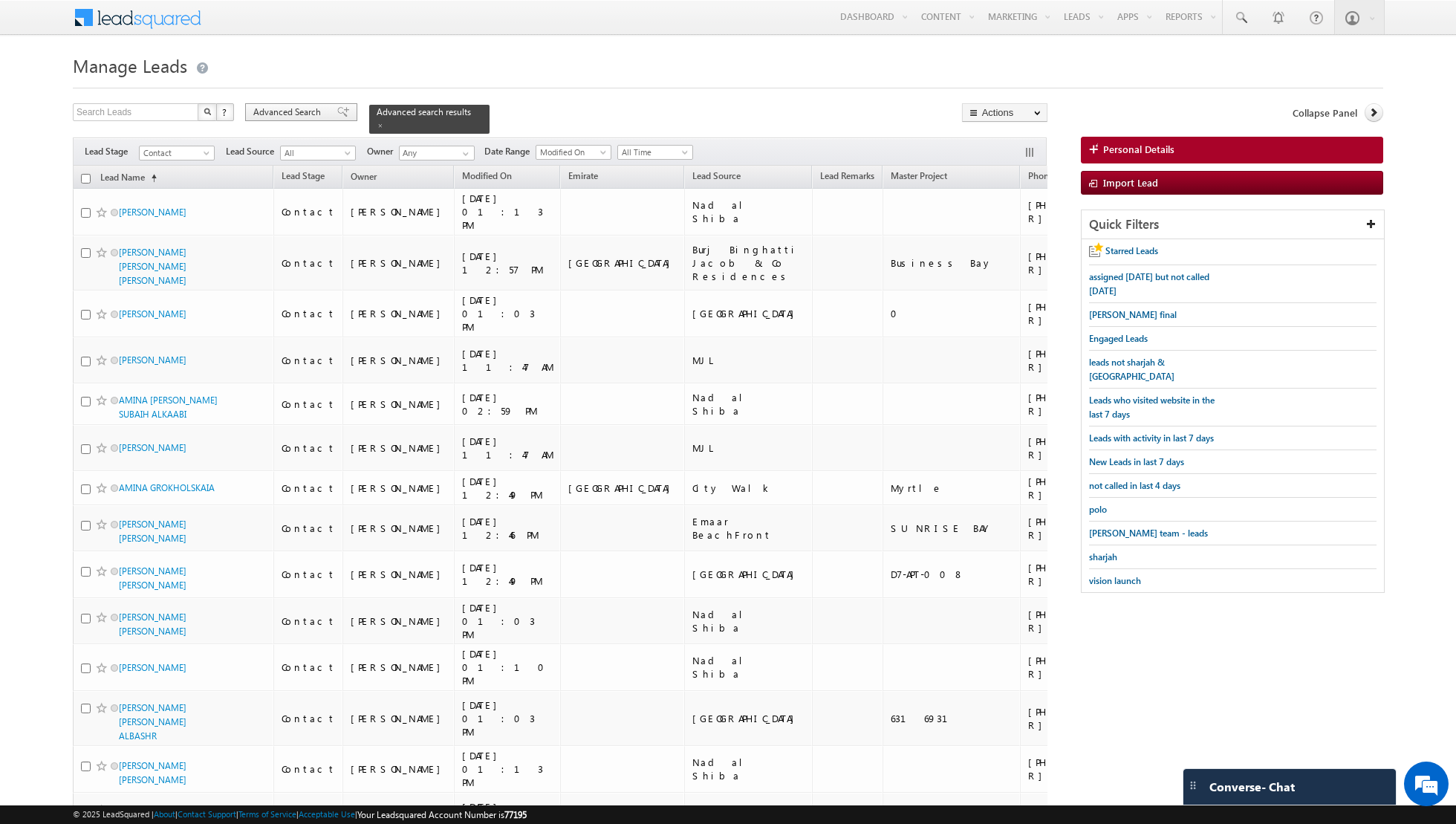
click at [337, 107] on span at bounding box center [343, 112] width 12 height 11
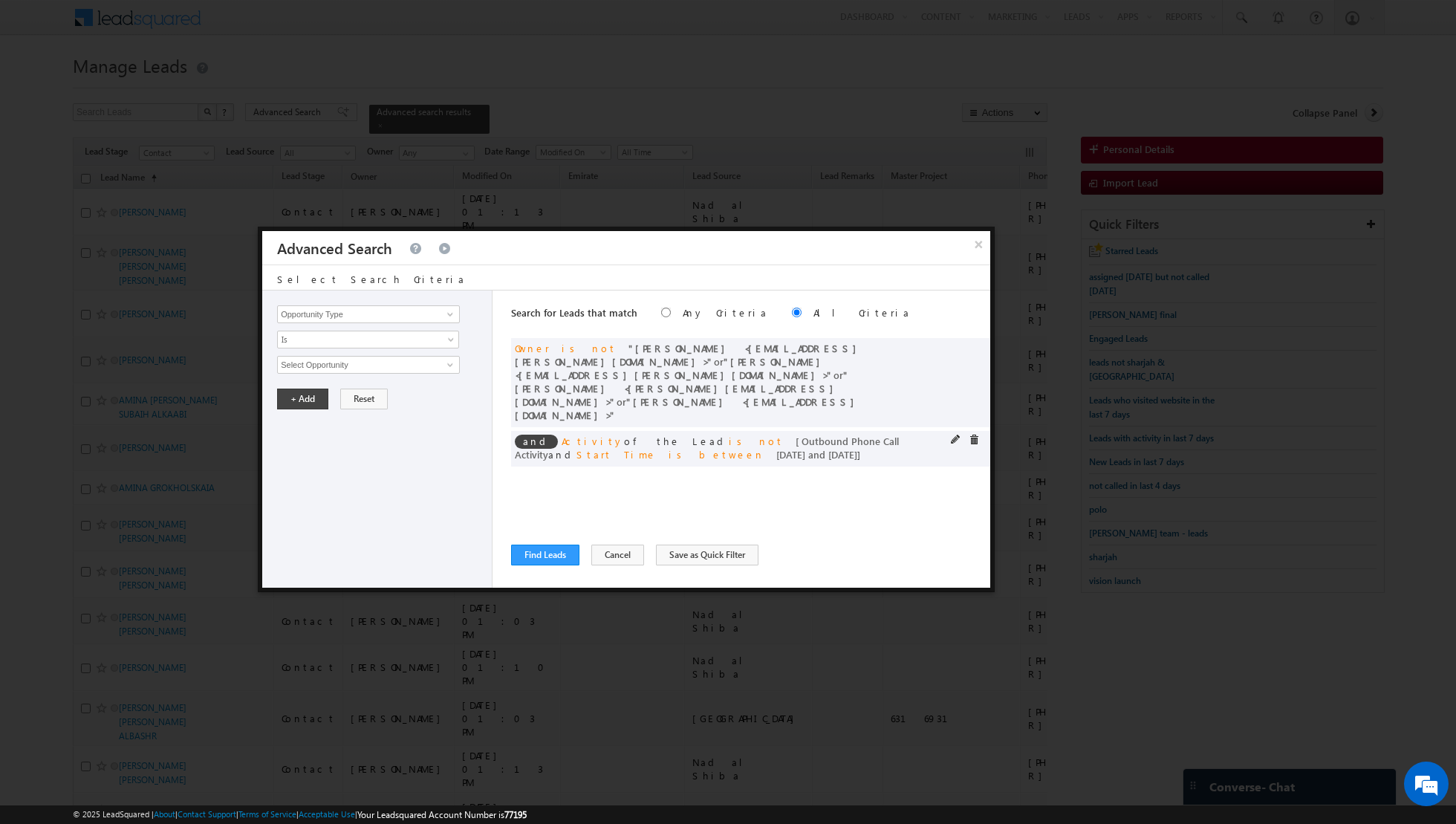
scroll to position [95, 0]
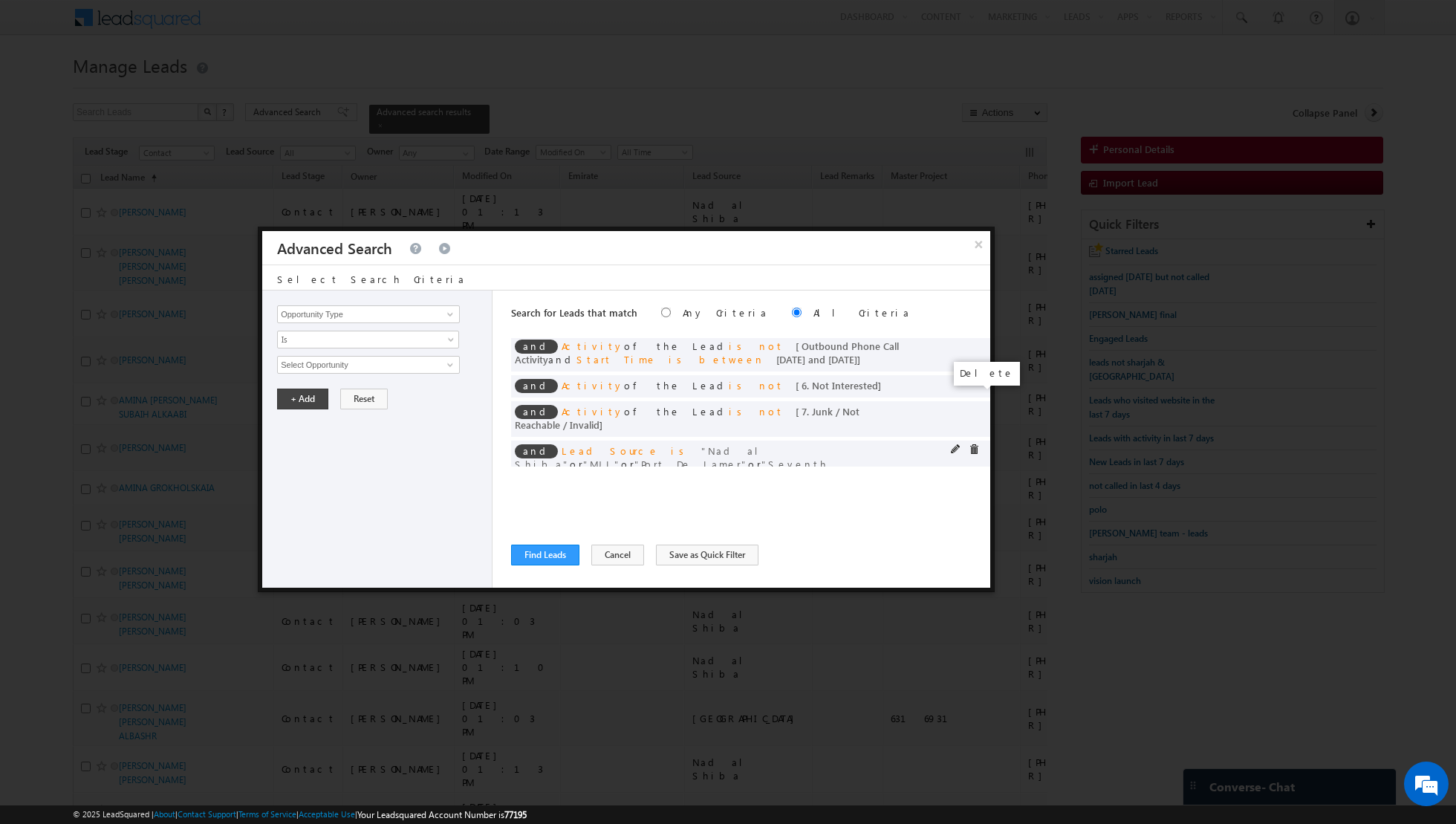
click at [972, 444] on span at bounding box center [974, 449] width 11 height 11
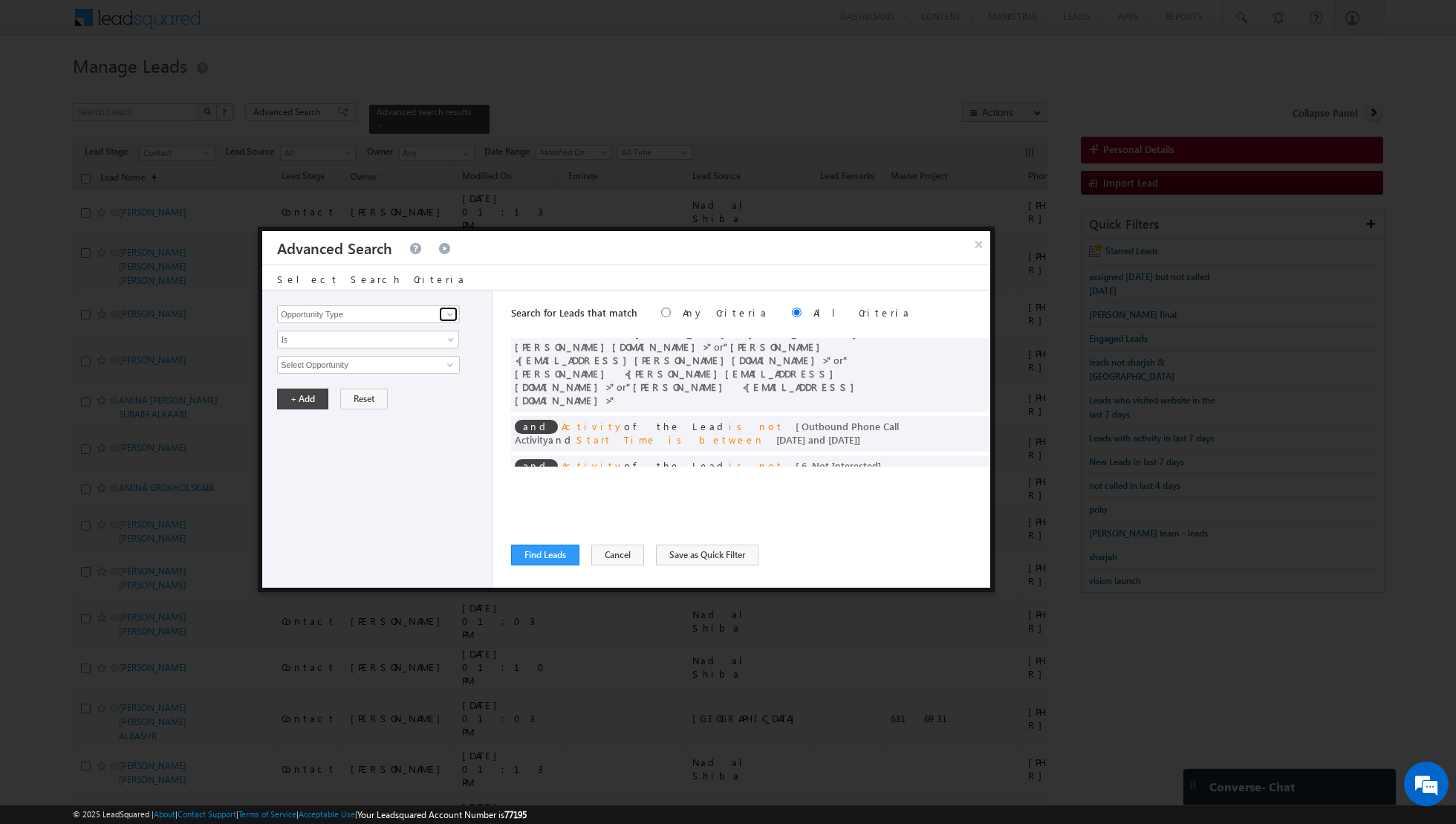
click at [447, 311] on span at bounding box center [450, 315] width 12 height 12
click at [391, 345] on link "Lead Source" at bounding box center [369, 344] width 183 height 17
click at [416, 361] on span "None Selected" at bounding box center [362, 364] width 168 height 16
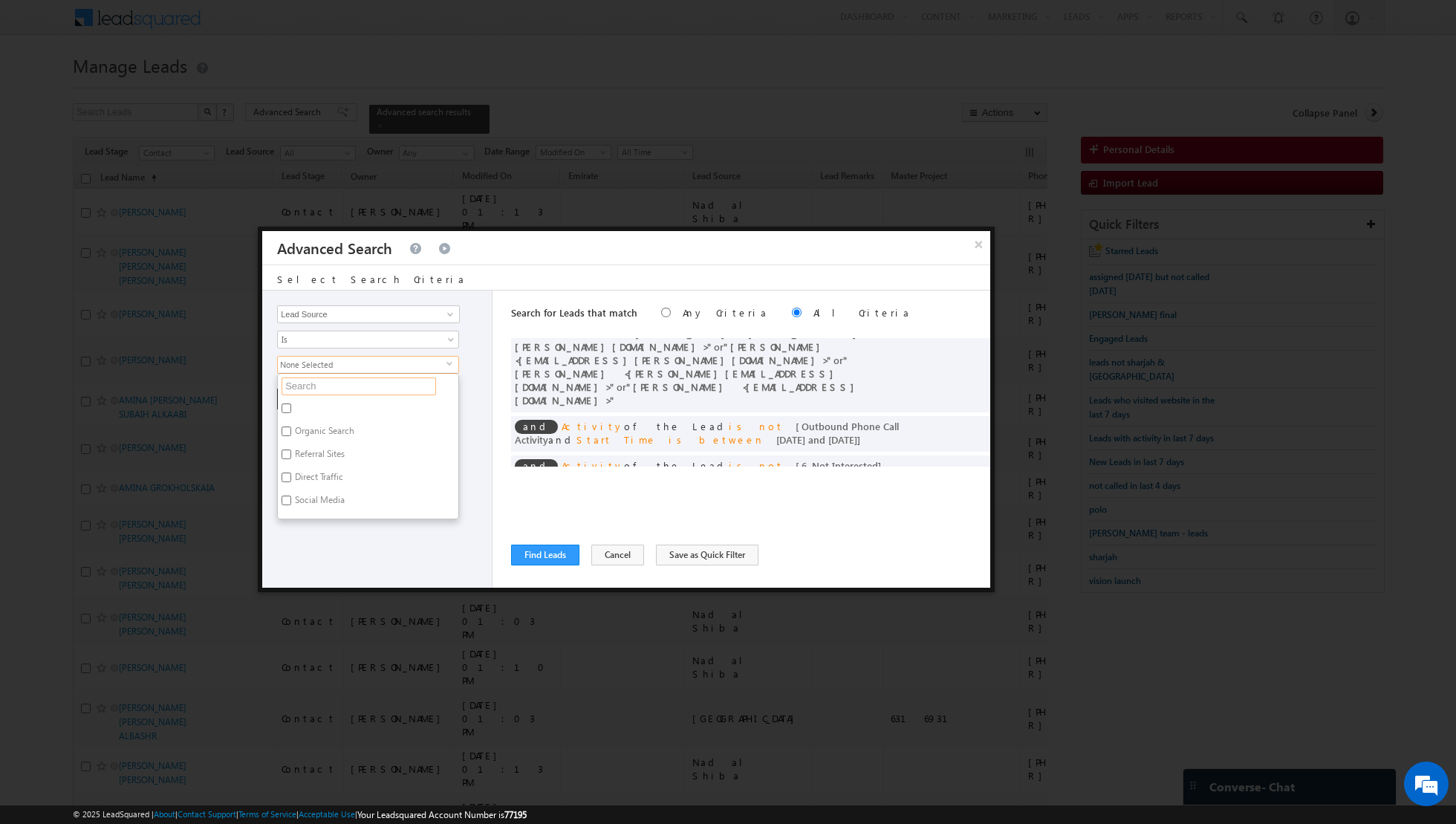
click at [357, 378] on input "text" at bounding box center [359, 386] width 155 height 18
click at [286, 497] on input "[GEOGRAPHIC_DATA]" at bounding box center [286, 500] width 10 height 10
click at [293, 538] on div "Opportunity Type Lead Activity Task Sales Group Prospect Id Address 1 Address 2…" at bounding box center [377, 439] width 230 height 297
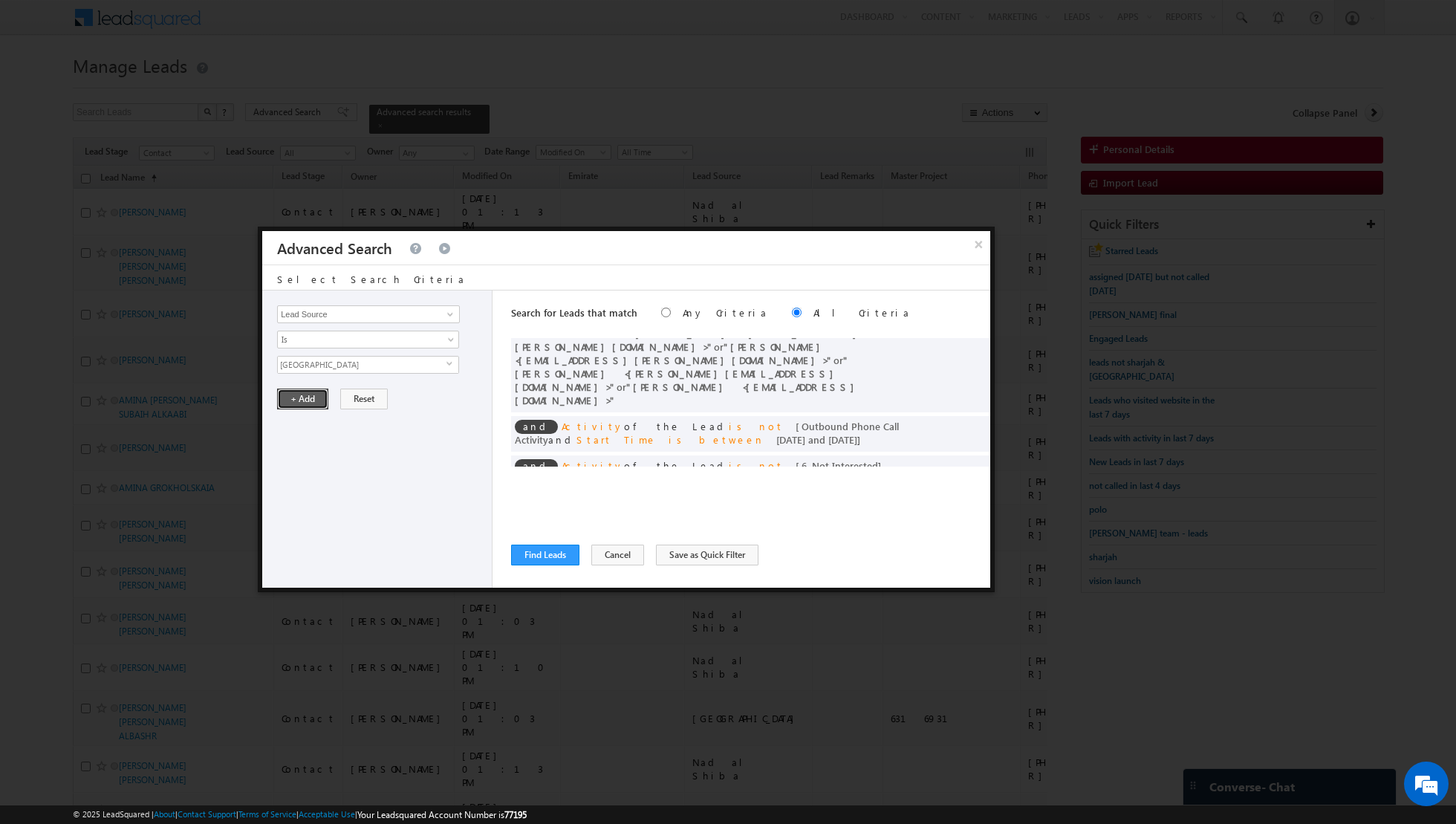
click at [295, 397] on button "+ Add" at bounding box center [302, 398] width 51 height 21
click at [547, 565] on div "Search for Leads that match Any Criteria All Criteria Note that the current tri…" at bounding box center [750, 439] width 479 height 297
click at [547, 552] on button "Find Leads" at bounding box center [545, 554] width 69 height 21
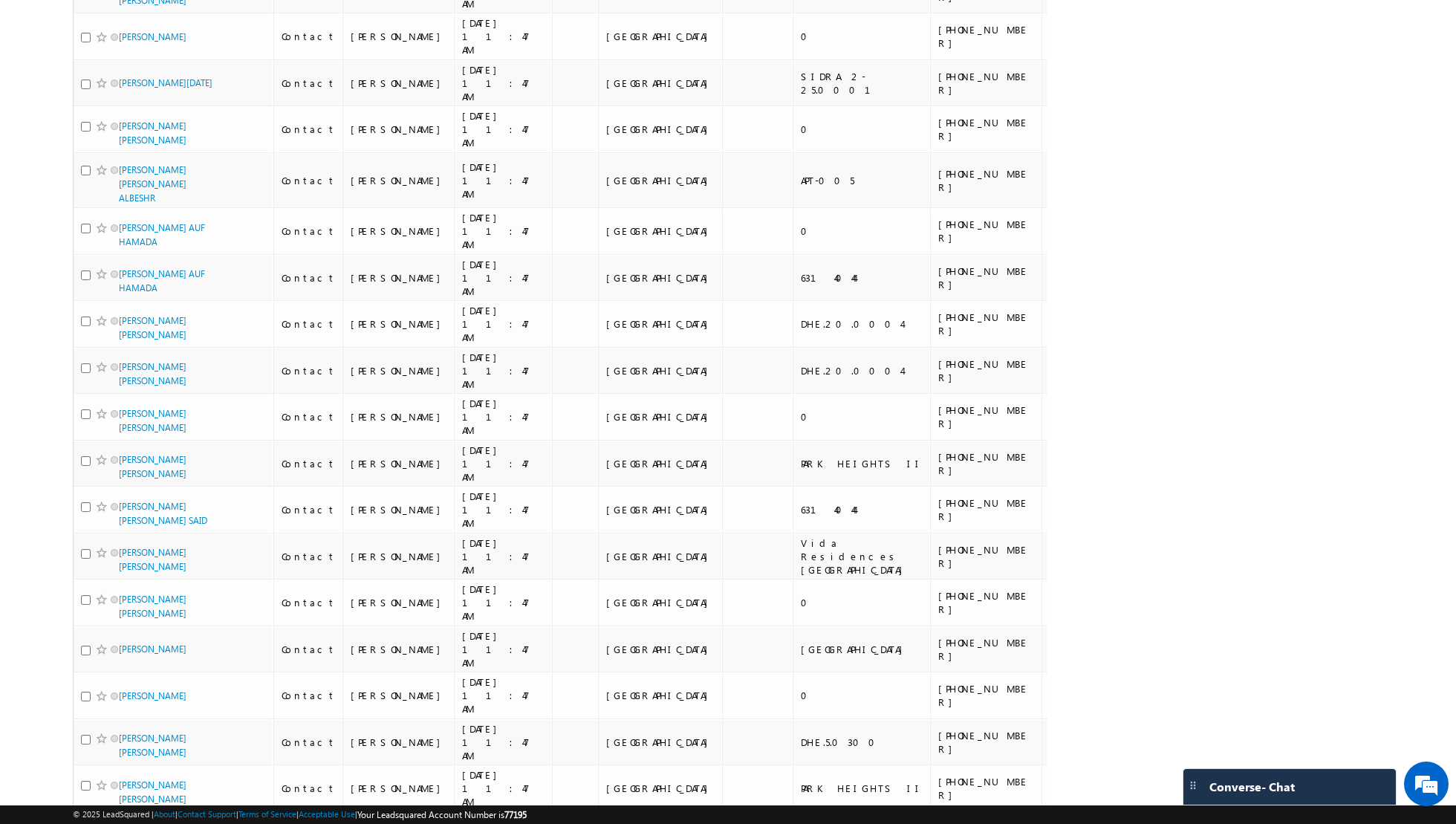
scroll to position [0, 0]
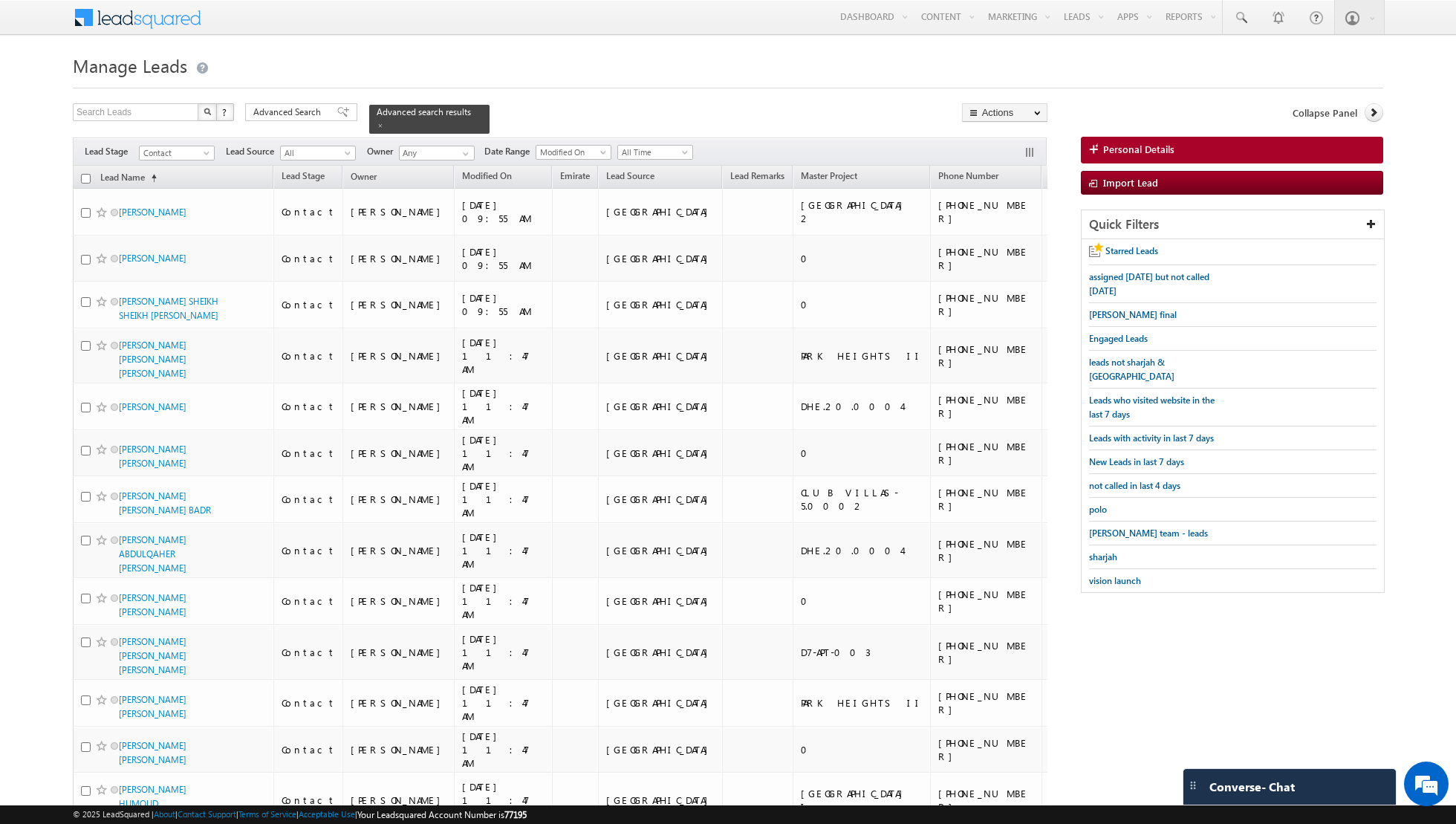
click at [85, 180] on input "checkbox" at bounding box center [85, 178] width 10 height 10
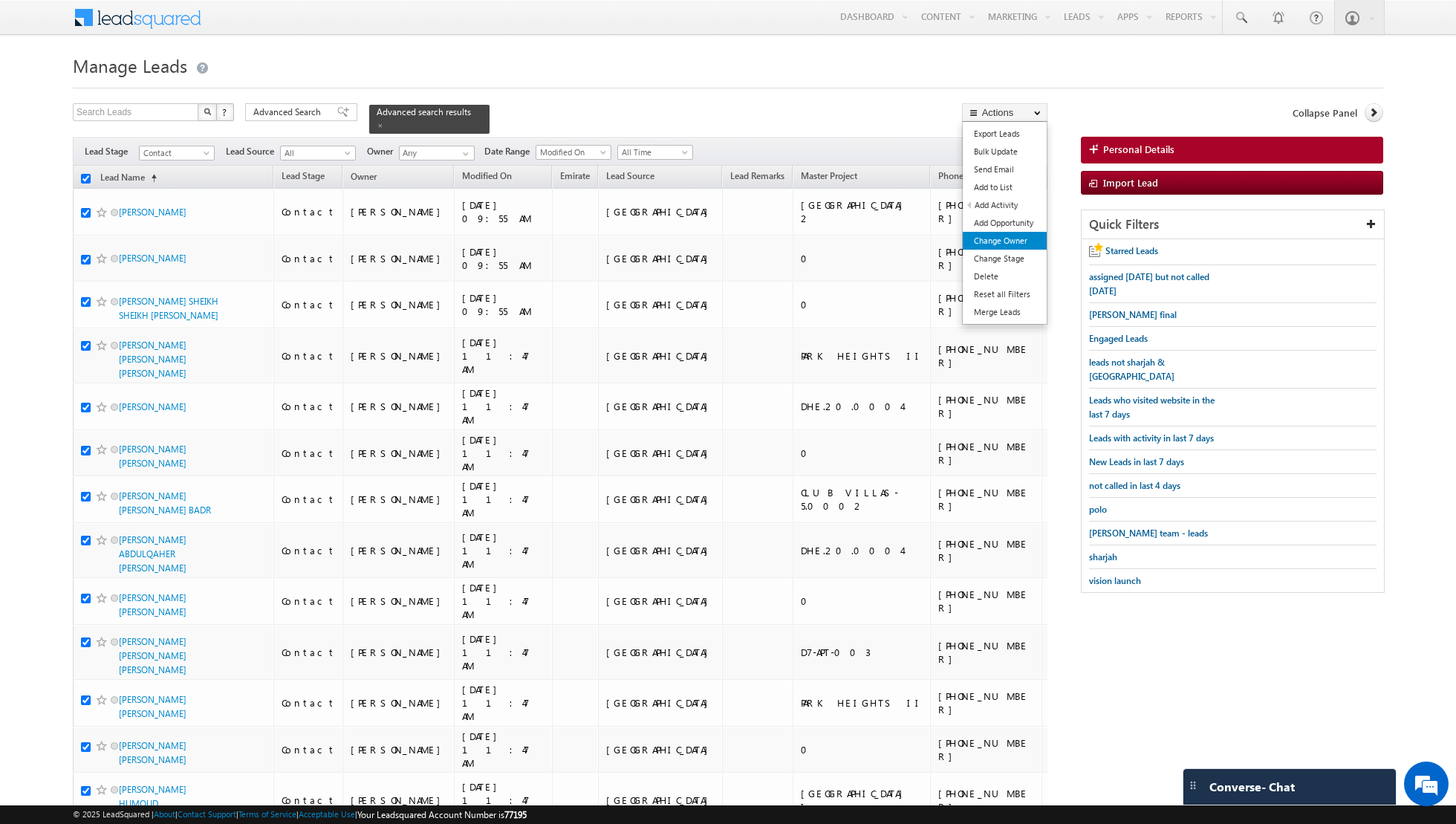
click at [1010, 237] on link "Change Owner" at bounding box center [1004, 240] width 84 height 18
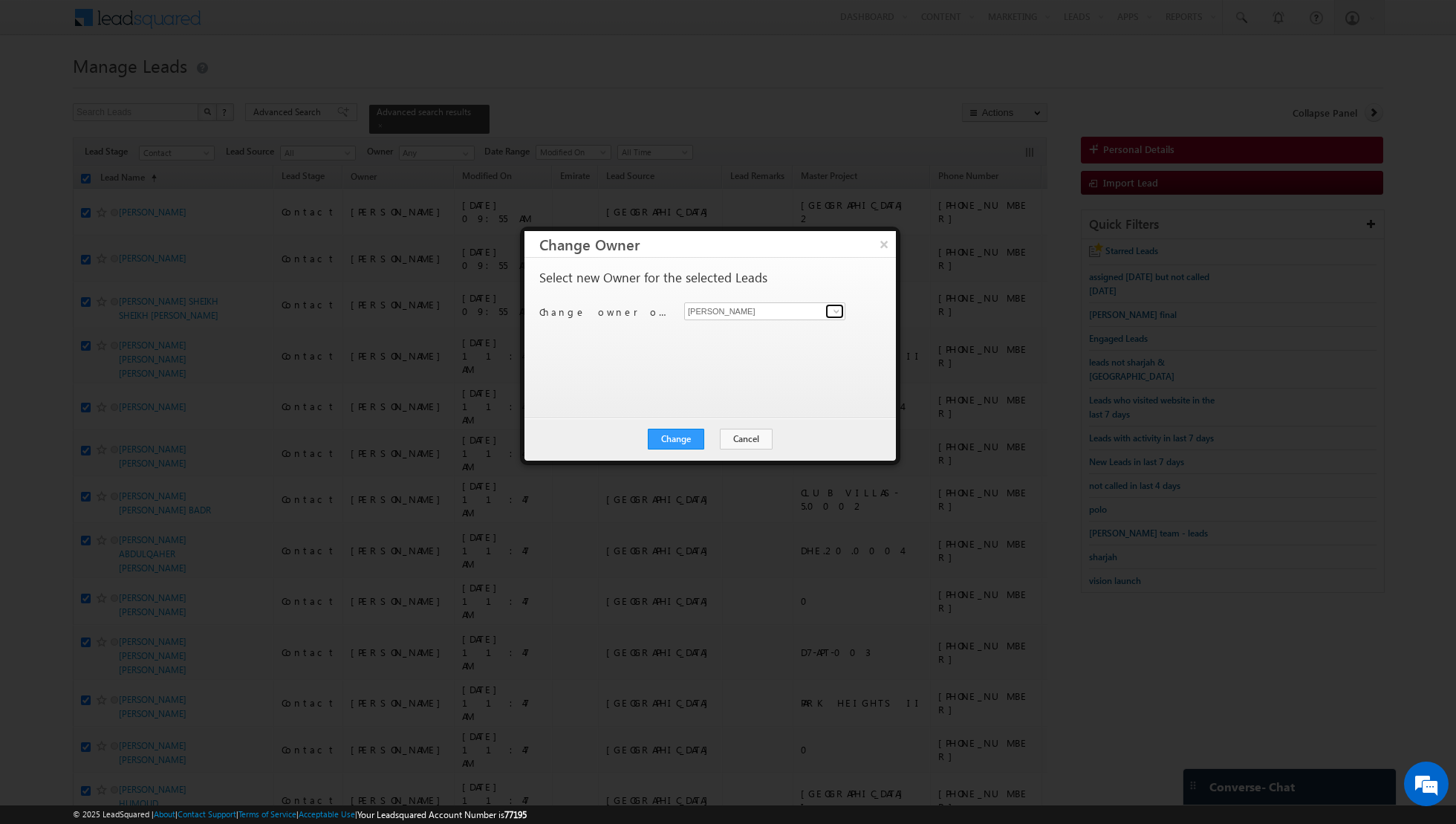
click at [838, 313] on span at bounding box center [837, 311] width 12 height 12
click at [741, 334] on span "[EMAIL_ADDRESS][PERSON_NAME][DOMAIN_NAME]" at bounding box center [757, 339] width 134 height 11
click at [680, 430] on button "Change" at bounding box center [676, 439] width 56 height 21
click at [726, 433] on button "Close" at bounding box center [712, 439] width 47 height 21
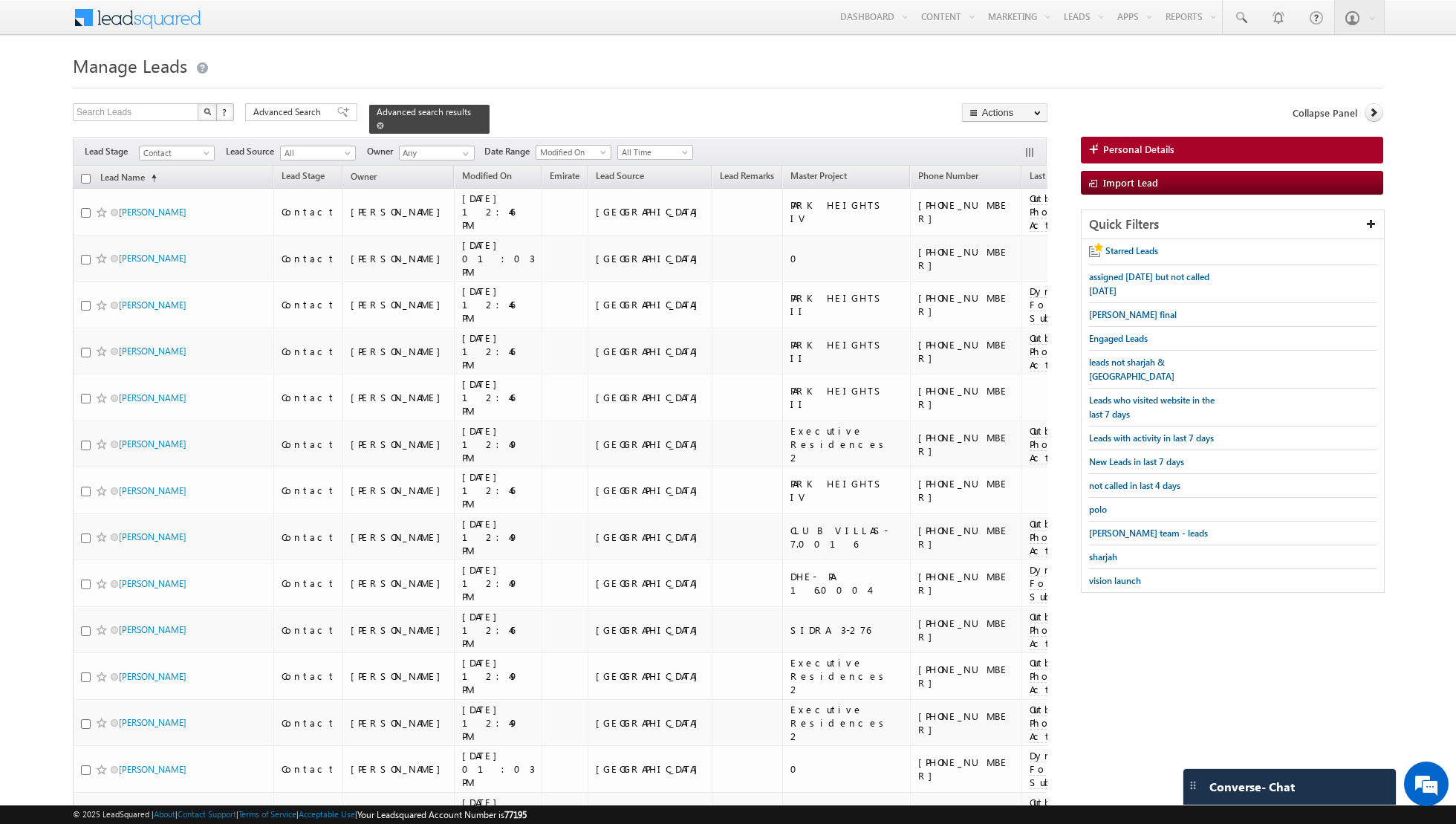
click at [377, 126] on span at bounding box center [381, 126] width 8 height 8
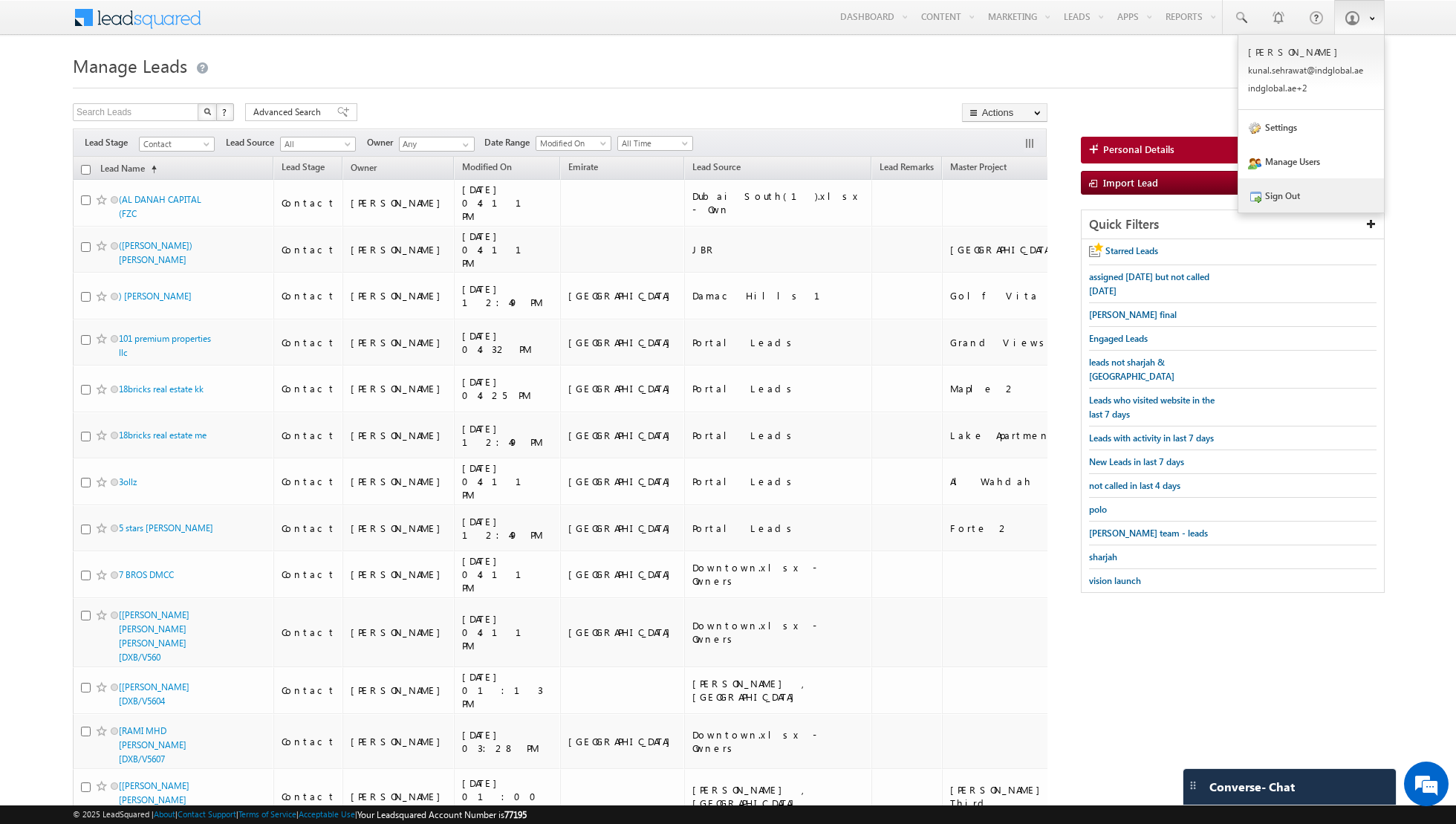
click at [1295, 192] on link "Sign Out" at bounding box center [1311, 195] width 145 height 34
